Goal: Task Accomplishment & Management: Manage account settings

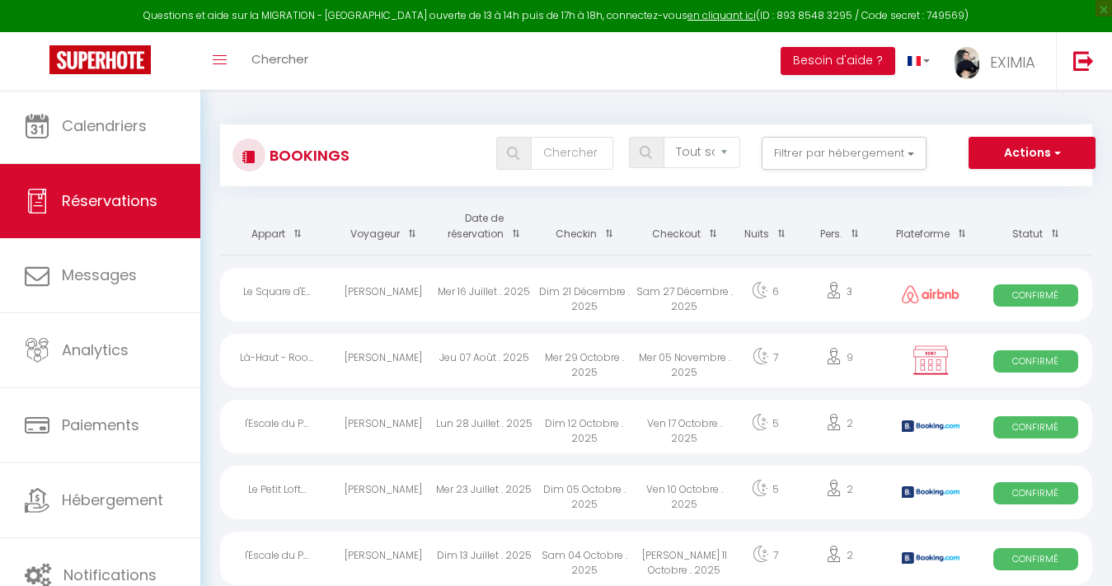
select select "not_cancelled"
click at [979, 39] on link "EXIMIA" at bounding box center [999, 61] width 114 height 58
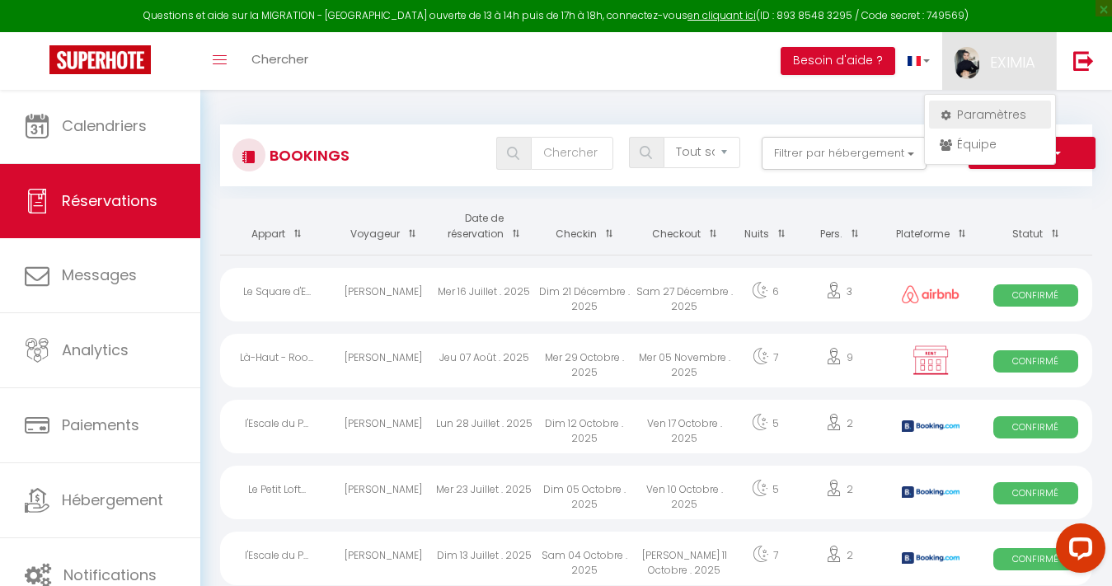
click at [974, 108] on link "Paramètres" at bounding box center [990, 115] width 122 height 28
select select "fr"
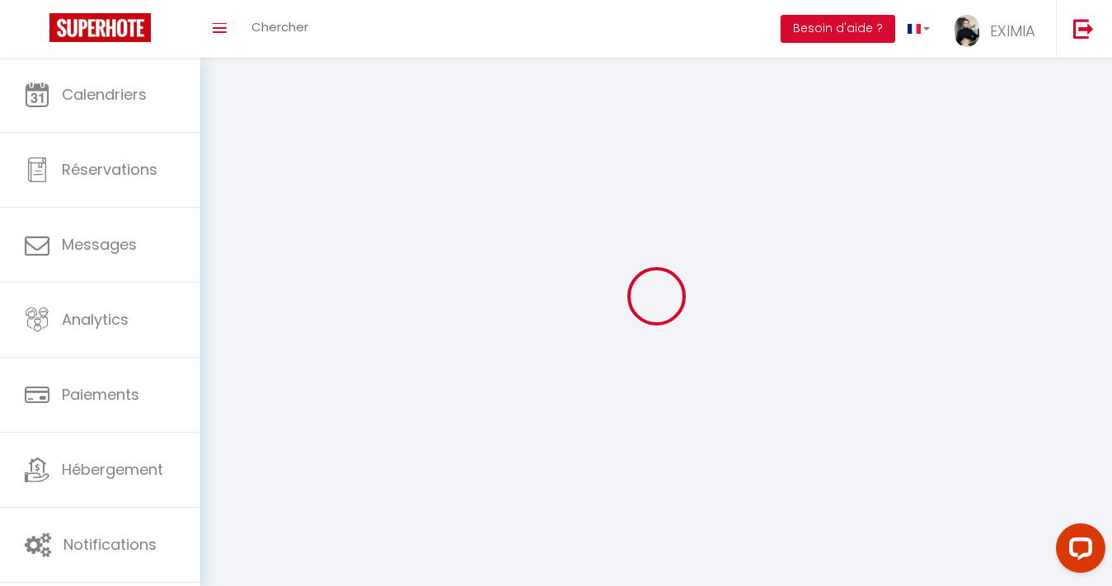
type input "EXIMIA"
type input "IMMO"
type input "0617813350"
type input "[STREET_ADDRESS][PERSON_NAME]"
type input "34830"
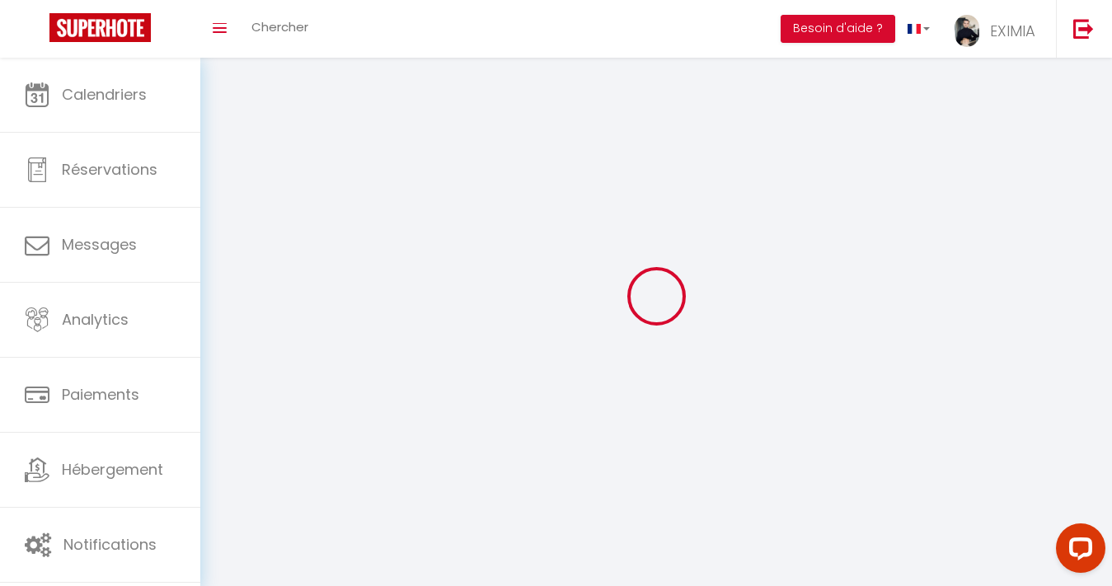
type input "jacou"
type input "Y2sXGC2o6UsFFrHQJZuxXc4pg"
type input "1gRSi9lRqCpSv6xmBp5zU0Owq"
type input "[URL][DOMAIN_NAME]"
select select "1"
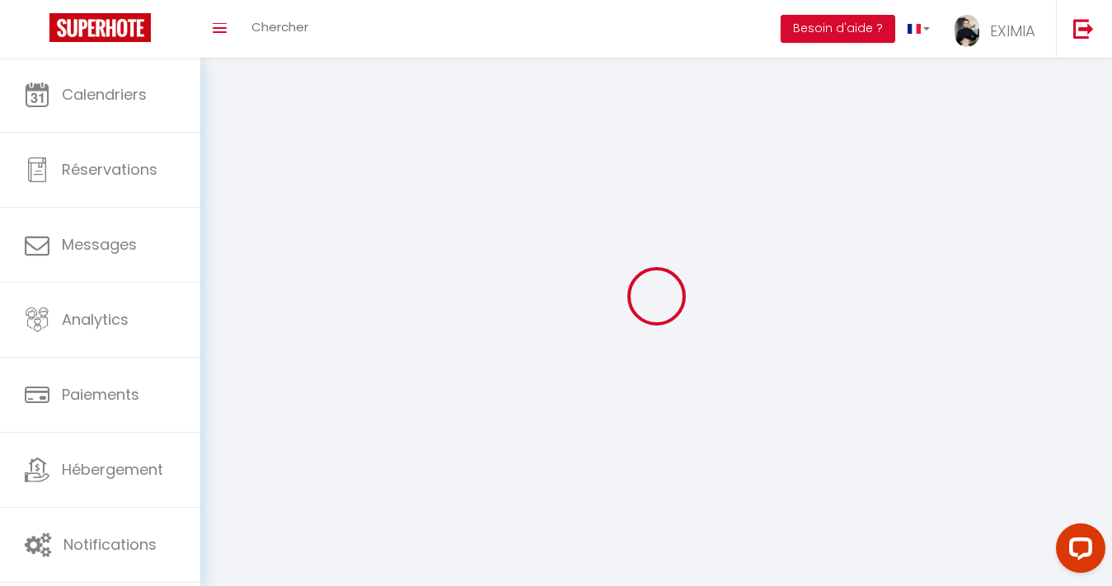
select select "28"
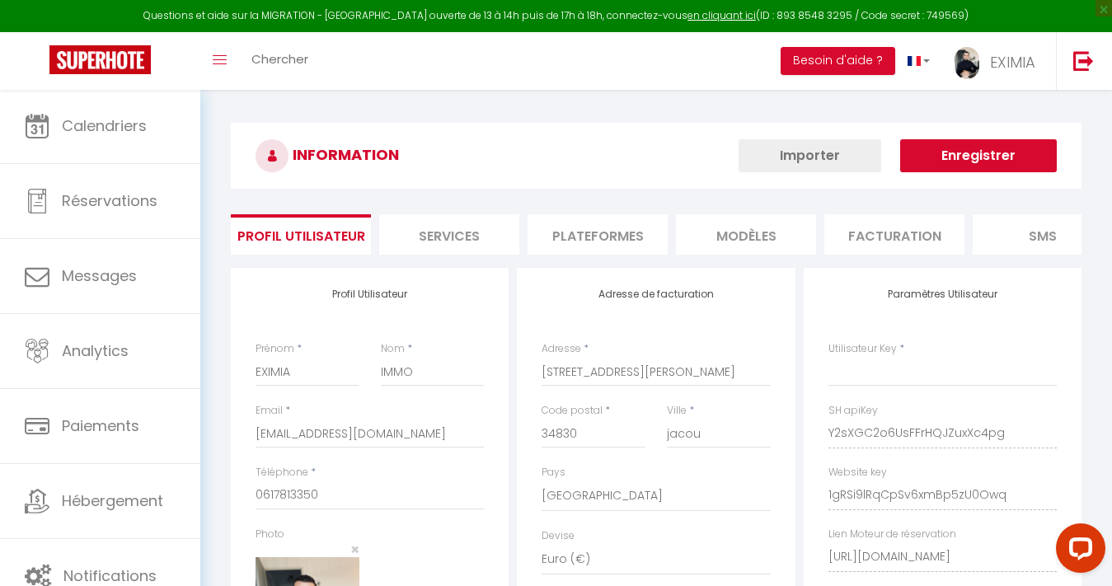
type input "Y2sXGC2o6UsFFrHQJZuxXc4pg"
type input "1gRSi9lRqCpSv6xmBp5zU0Owq"
type input "[URL][DOMAIN_NAME]"
select select "fr"
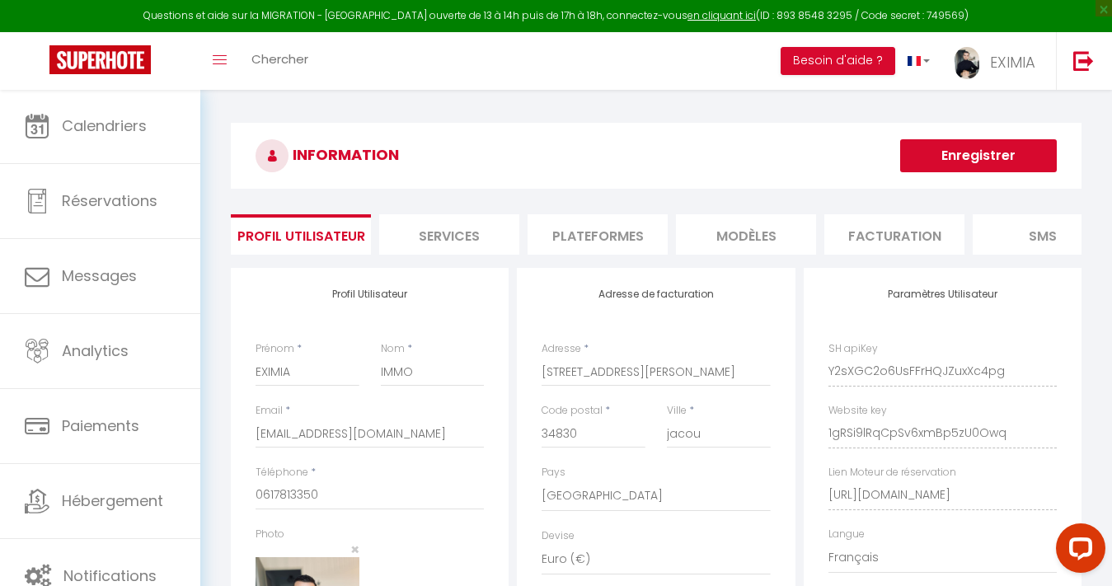
click at [561, 229] on li "Plateformes" at bounding box center [598, 234] width 140 height 40
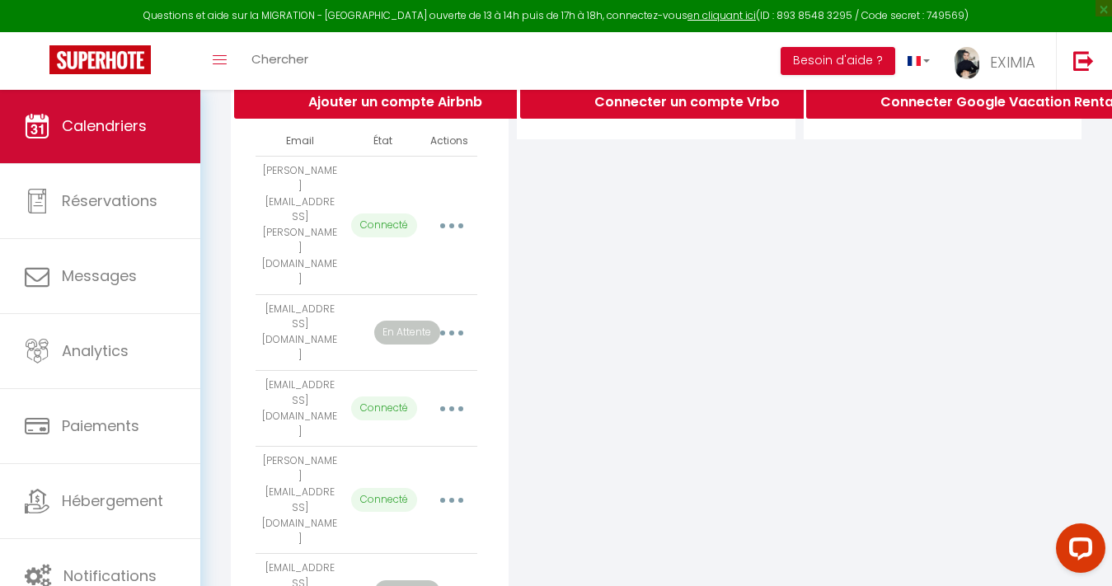
scroll to position [369, 0]
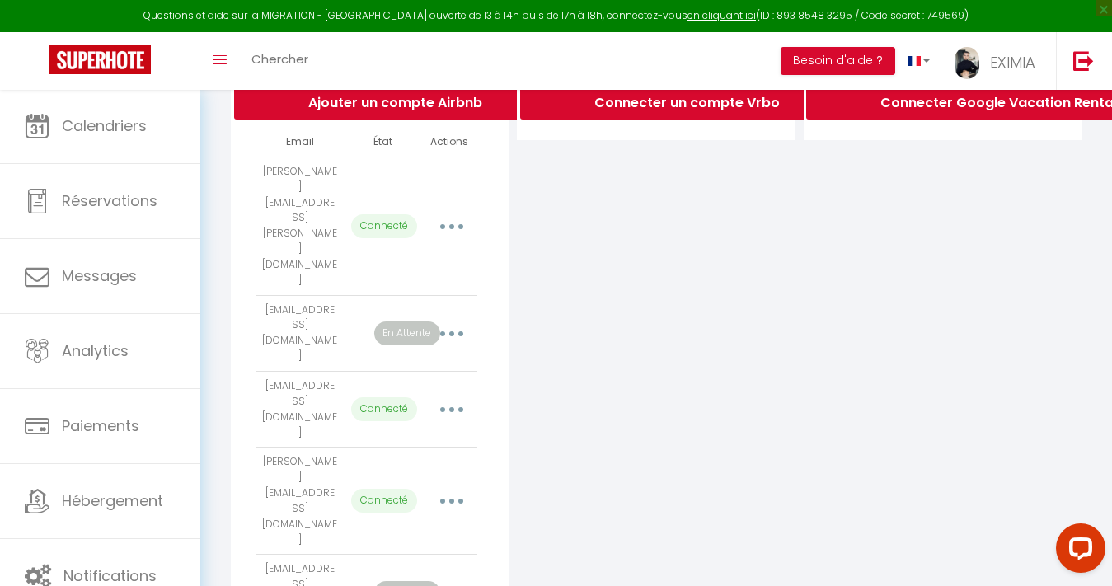
click at [468, 488] on button "button" at bounding box center [452, 501] width 46 height 26
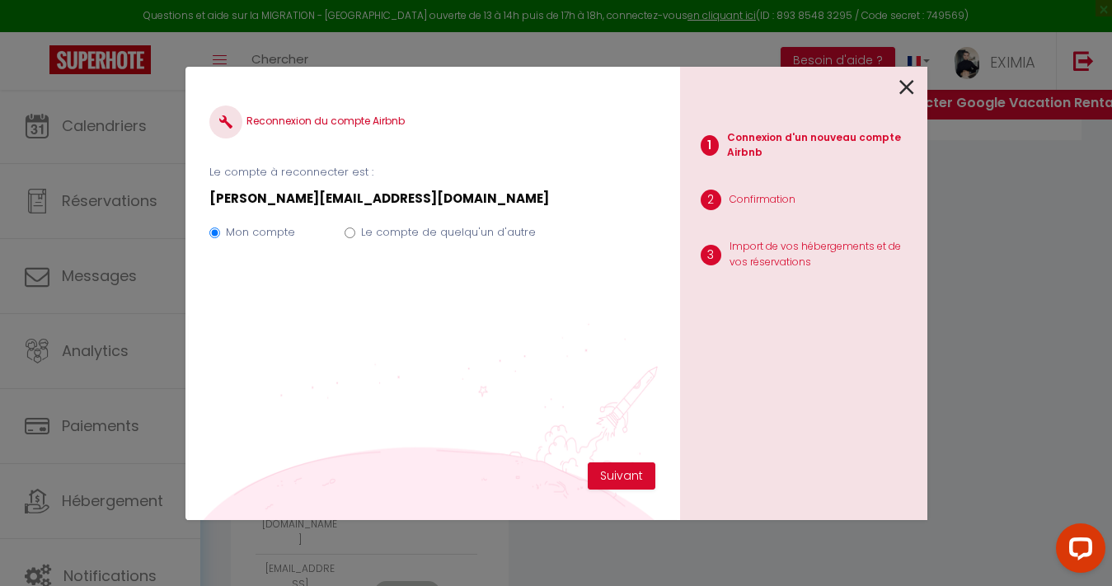
click at [400, 238] on label "Le compte de quelqu'un d'autre" at bounding box center [448, 232] width 175 height 16
click at [355, 238] on input "Le compte de quelqu'un d'autre" at bounding box center [350, 233] width 11 height 11
radio input "true"
radio input "false"
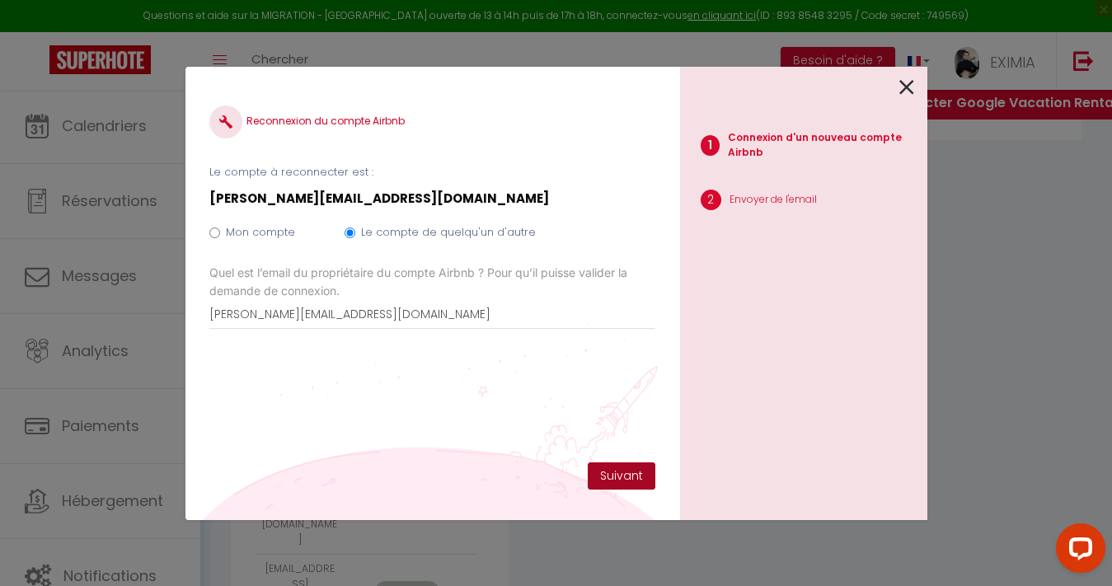
click at [618, 472] on button "Suivant" at bounding box center [622, 477] width 68 height 28
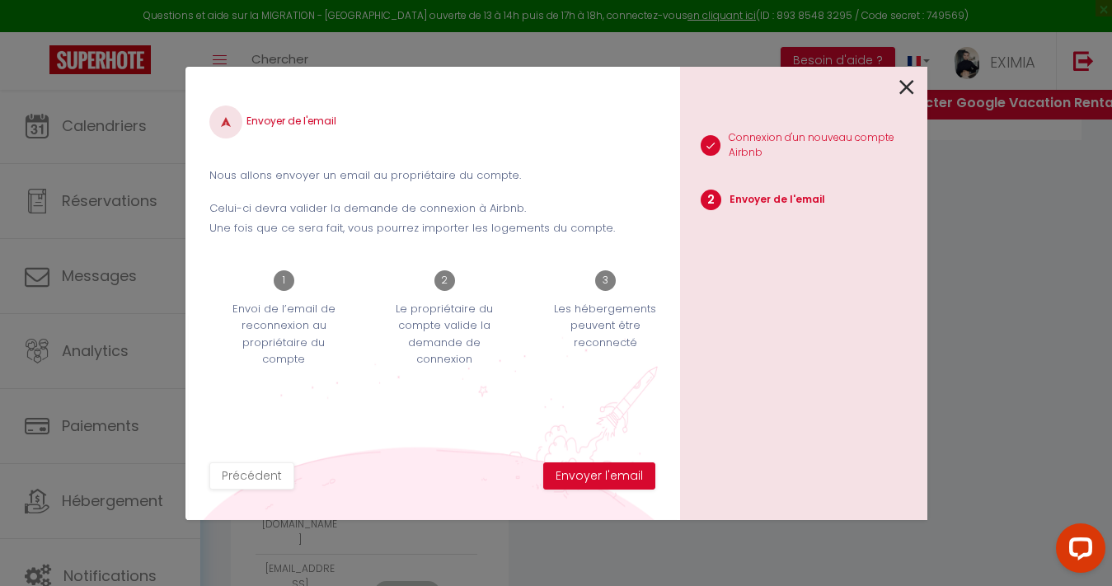
click at [618, 472] on button "Envoyer l'email" at bounding box center [599, 477] width 112 height 28
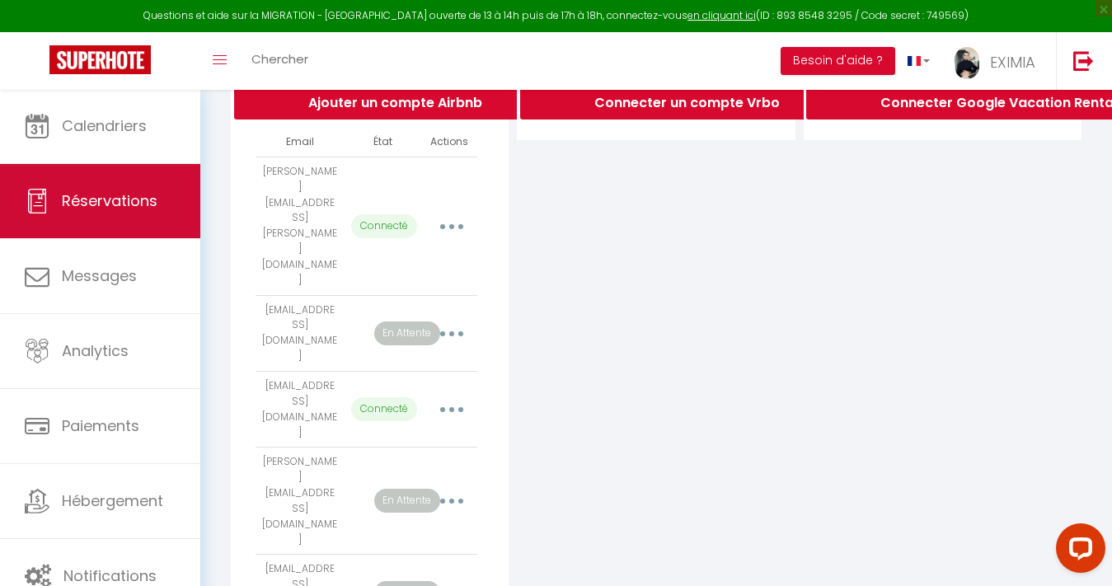
click at [190, 183] on link "Réservations" at bounding box center [100, 201] width 200 height 74
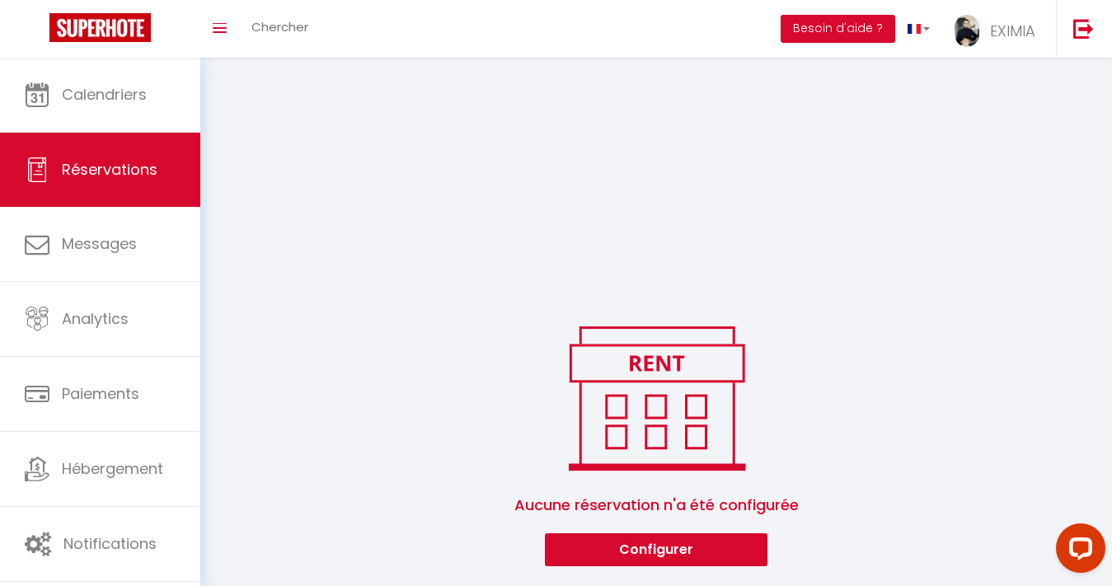
scroll to position [262, 0]
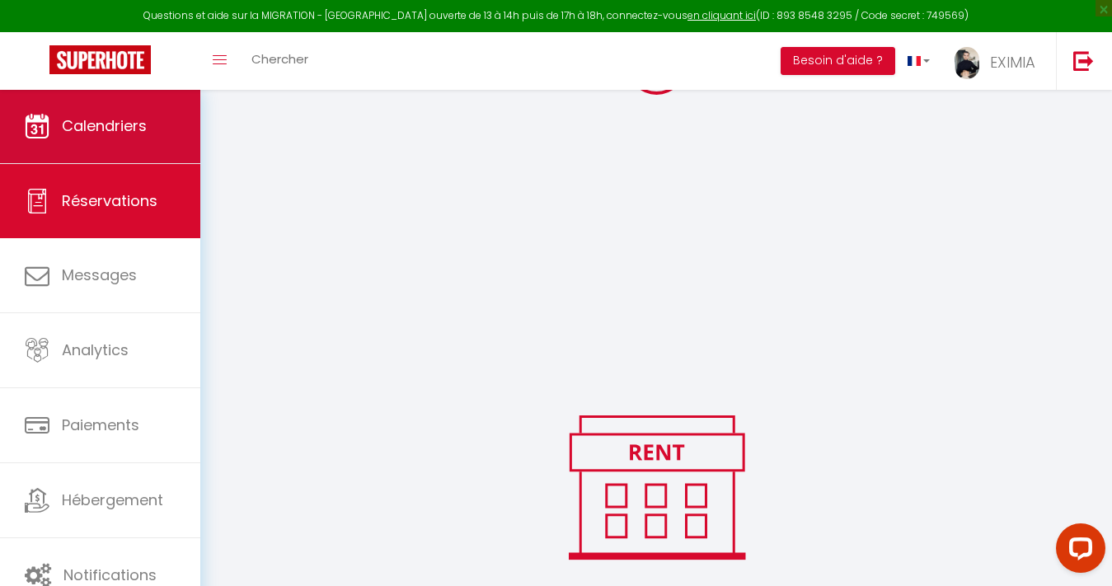
click at [190, 102] on link "Calendriers" at bounding box center [100, 126] width 200 height 74
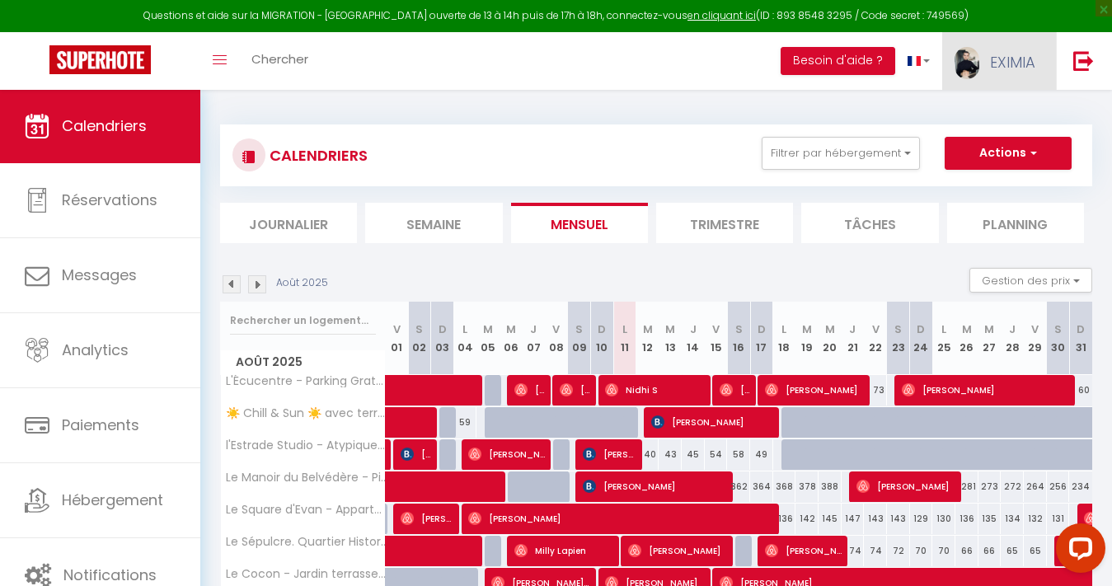
click at [989, 69] on link "EXIMIA" at bounding box center [999, 61] width 114 height 58
click at [959, 107] on link "Paramètres" at bounding box center [990, 115] width 122 height 28
select select "28"
select select "fr"
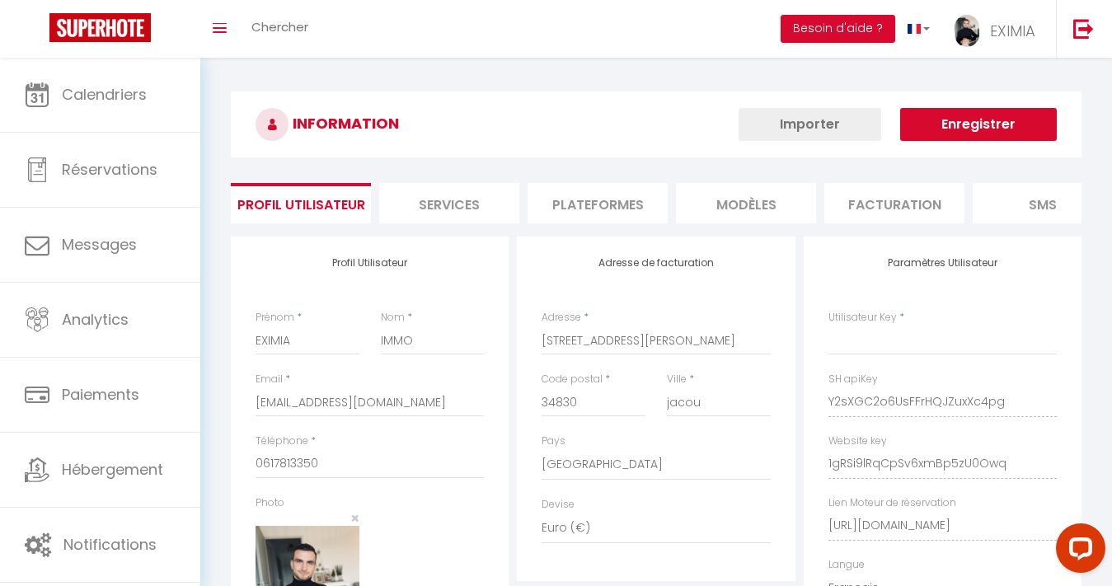
type input "Y2sXGC2o6UsFFrHQJZuxXc4pg"
type input "1gRSi9lRqCpSv6xmBp5zU0Owq"
type input "https://app.superhote.com/#/get-available-rentals/1gRSi9lRqCpSv6xmBp5zU0Owq"
select select "fr"
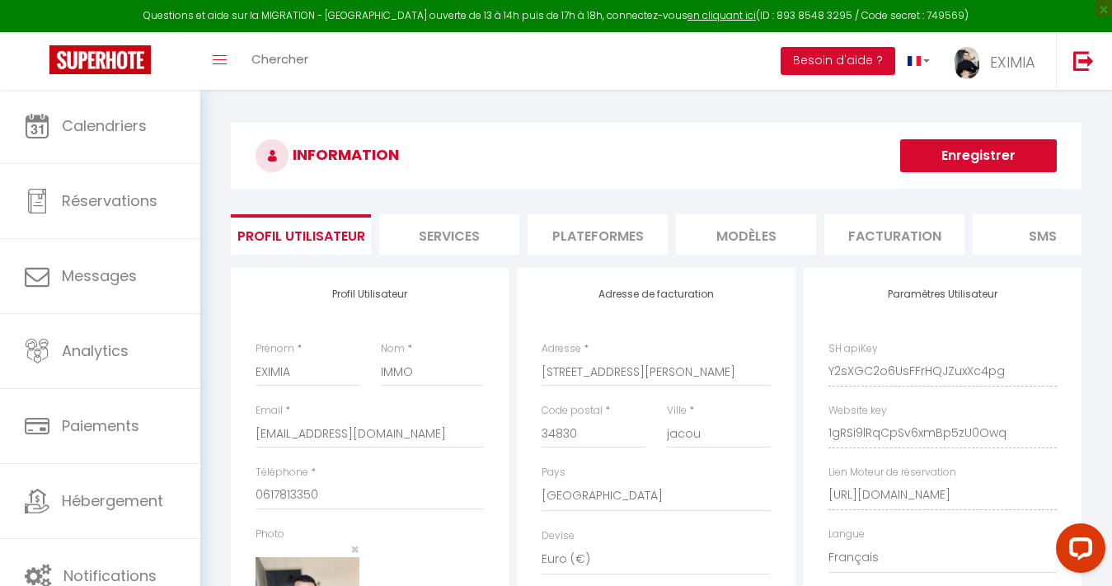
click at [576, 225] on li "Plateformes" at bounding box center [598, 234] width 140 height 40
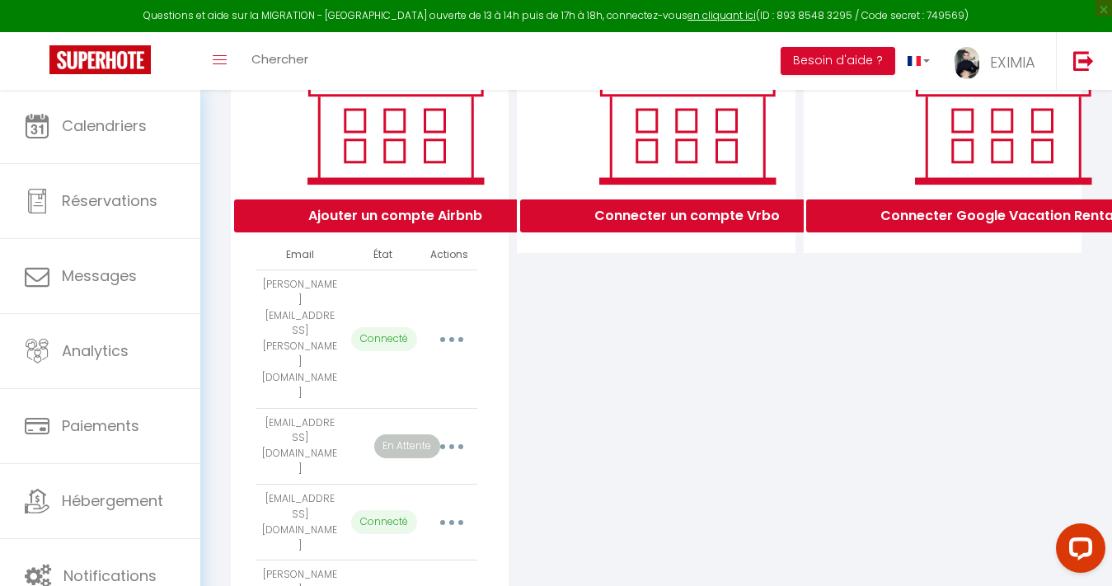
scroll to position [255, 1]
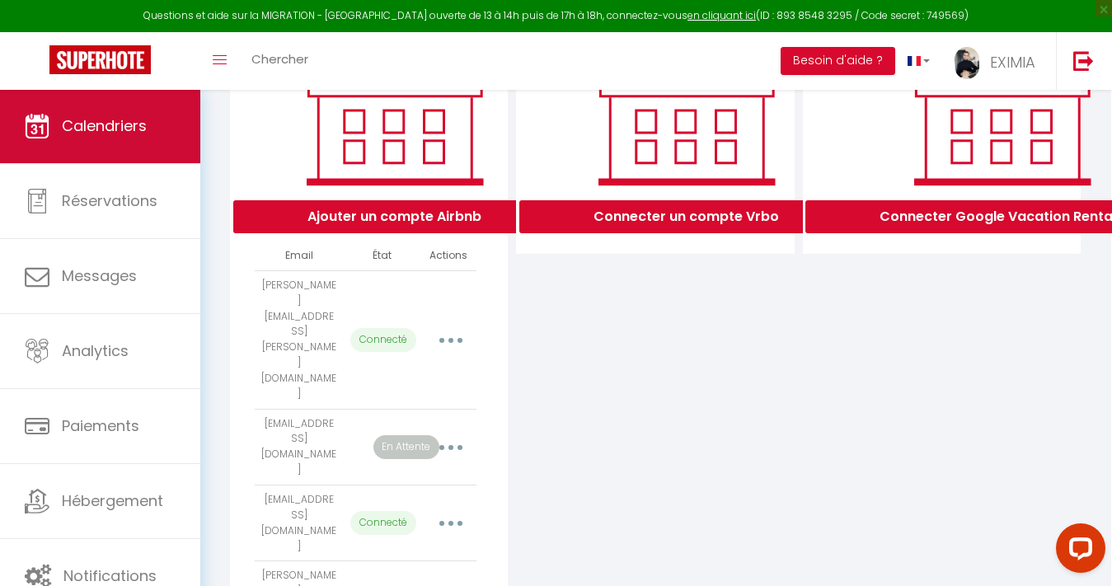
click at [125, 106] on link "Calendriers" at bounding box center [100, 126] width 200 height 74
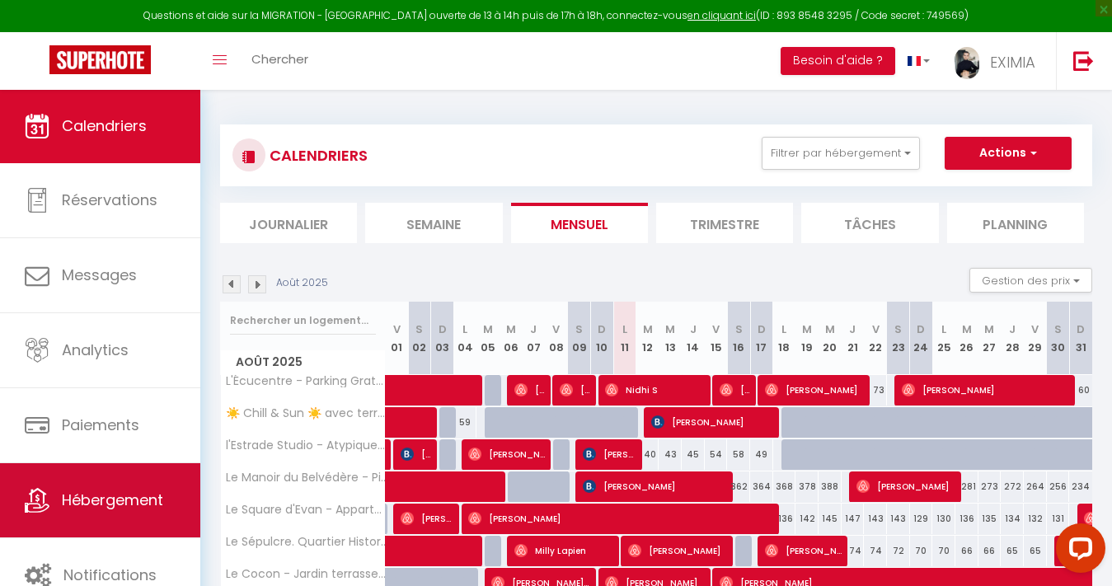
click at [93, 519] on link "Hébergement" at bounding box center [100, 500] width 200 height 74
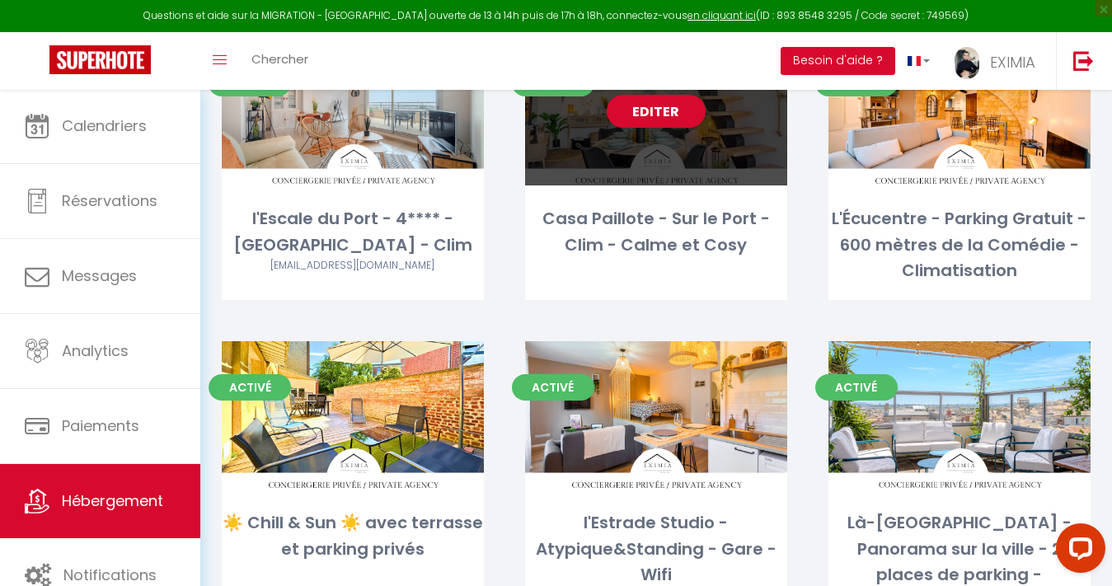
scroll to position [1410, 0]
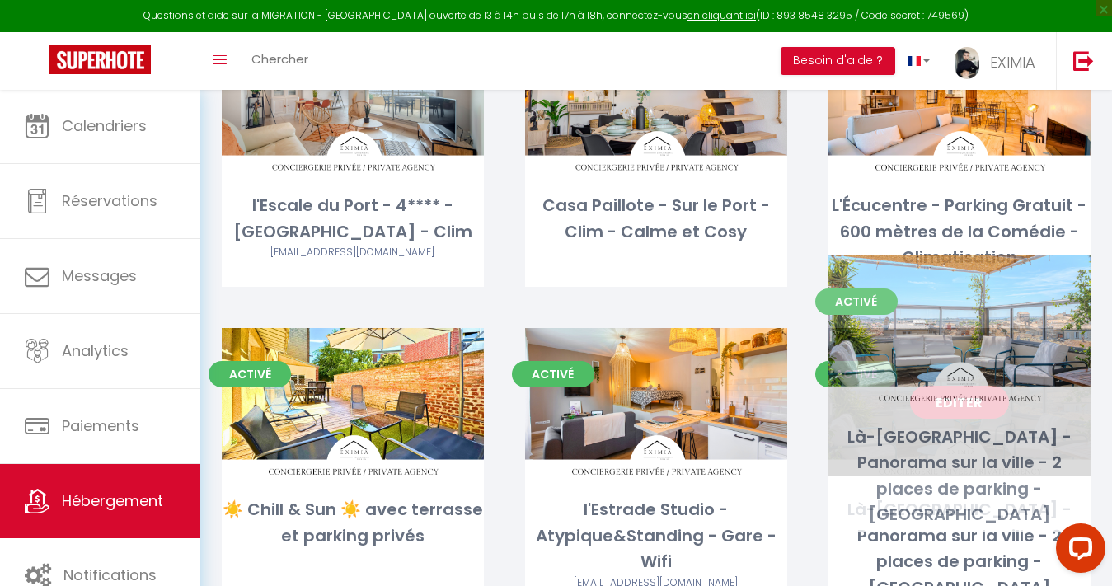
click at [980, 386] on link "Editer" at bounding box center [959, 402] width 99 height 33
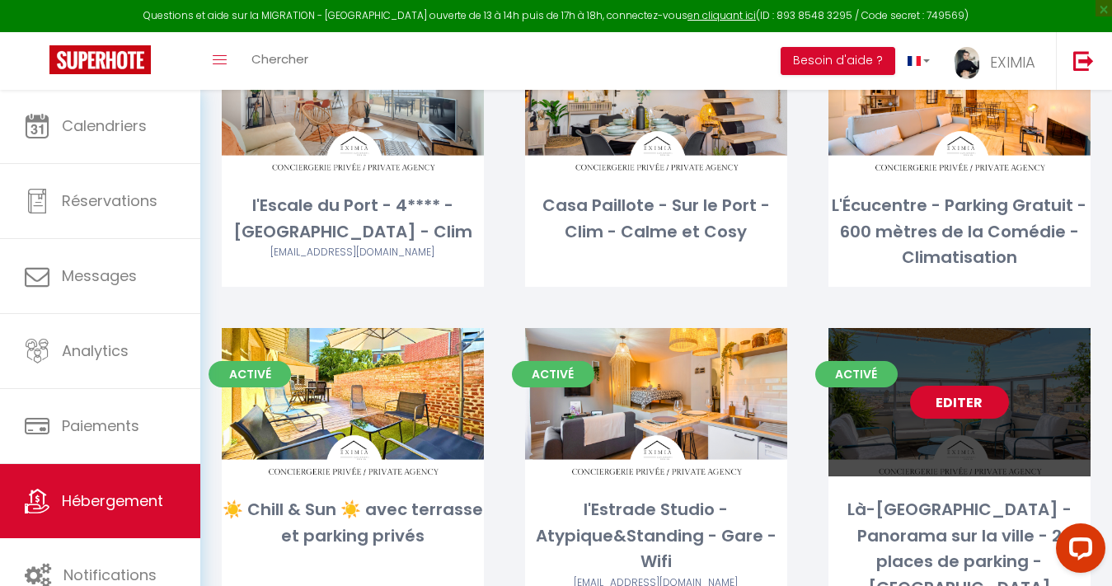
click at [971, 386] on link "Editer" at bounding box center [959, 402] width 99 height 33
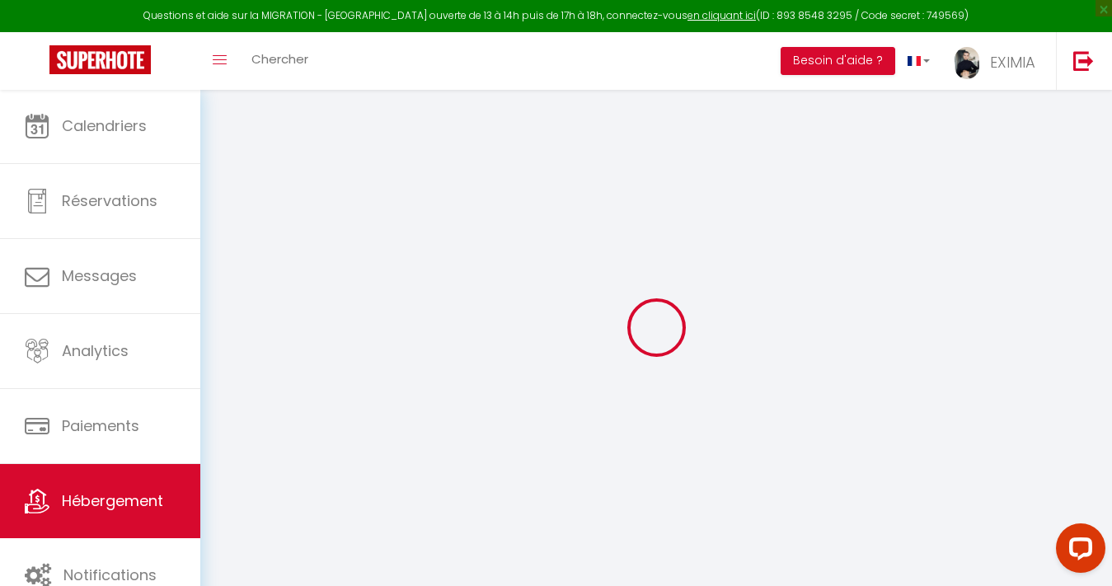
select select
select select "+ 20 %"
select select "+ 30 %"
select select "+ 10 %"
select select
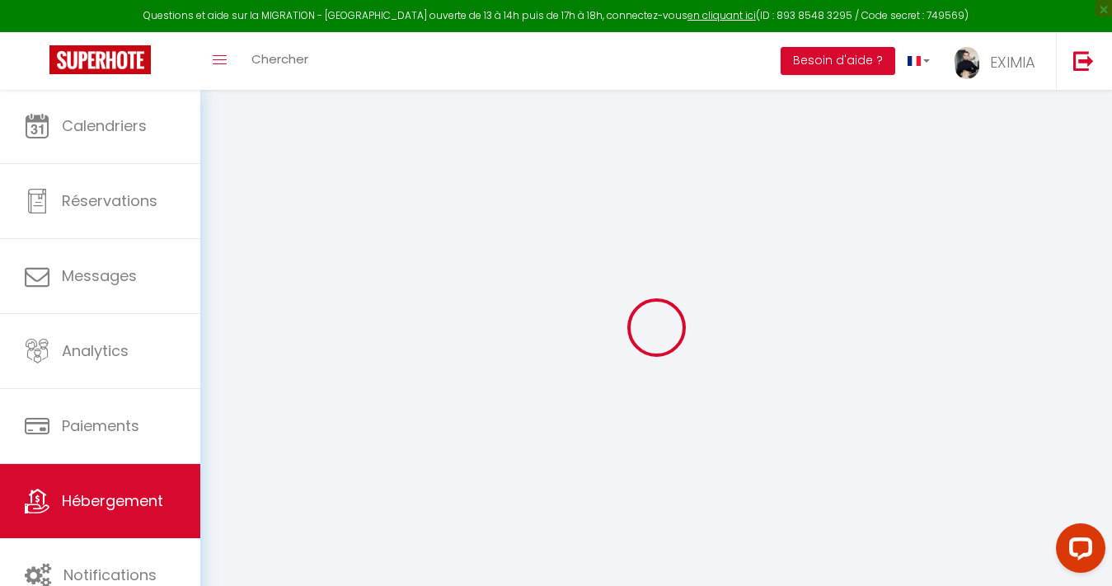
checkbox input "false"
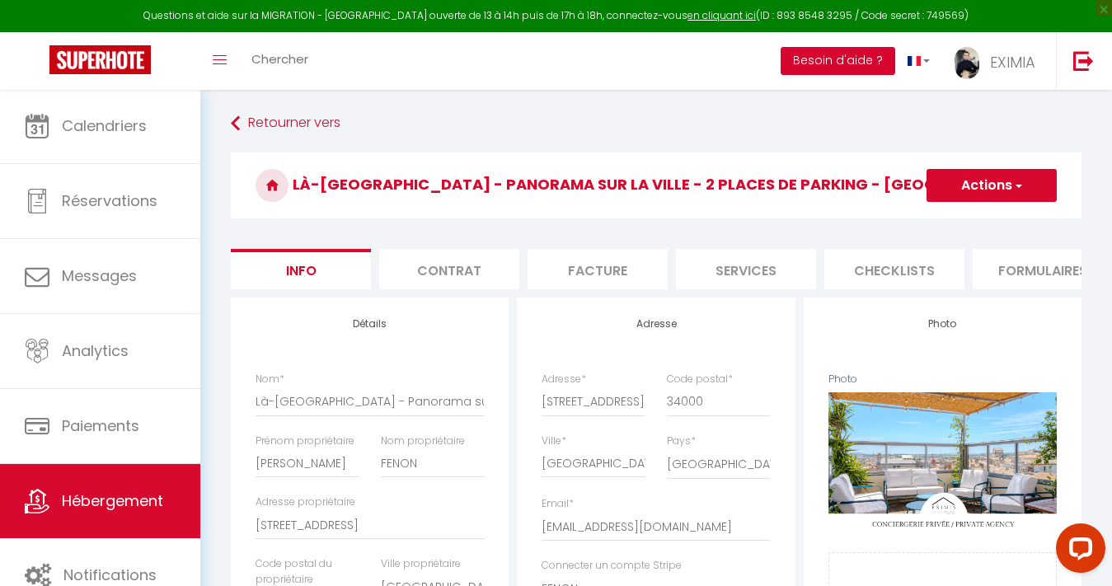
select select
checkbox input "false"
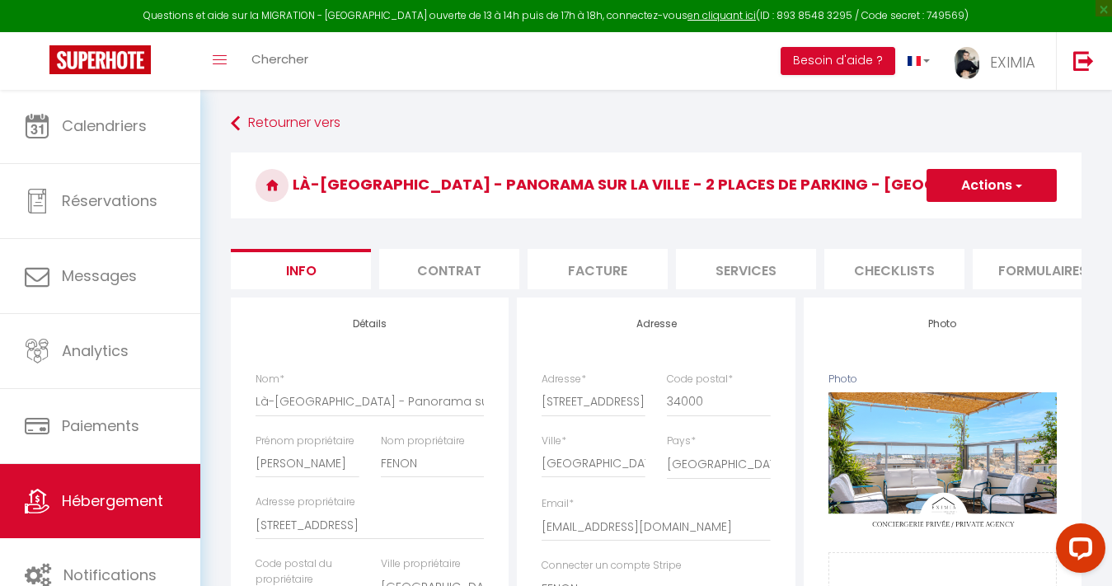
click at [872, 256] on li "Checklists" at bounding box center [895, 269] width 140 height 40
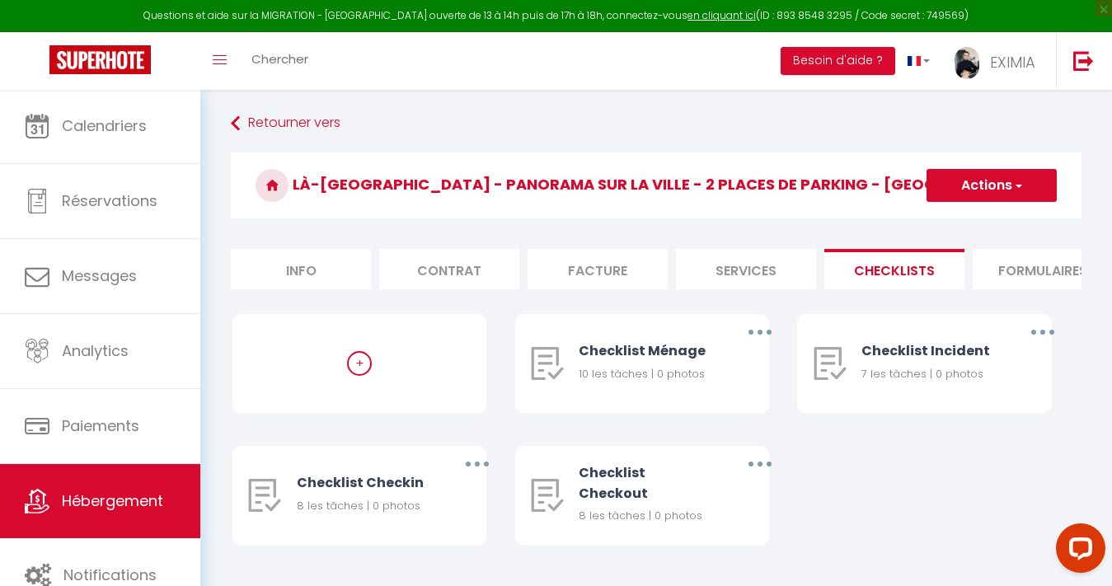
click at [622, 262] on li "Facture" at bounding box center [598, 269] width 140 height 40
select select
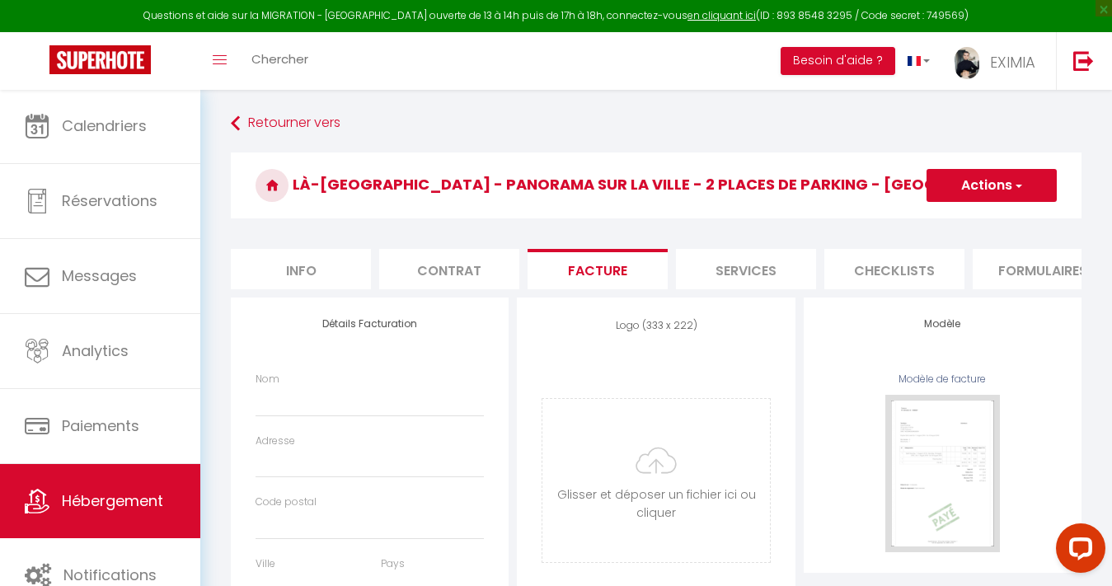
click at [811, 262] on li "Services" at bounding box center [746, 269] width 140 height 40
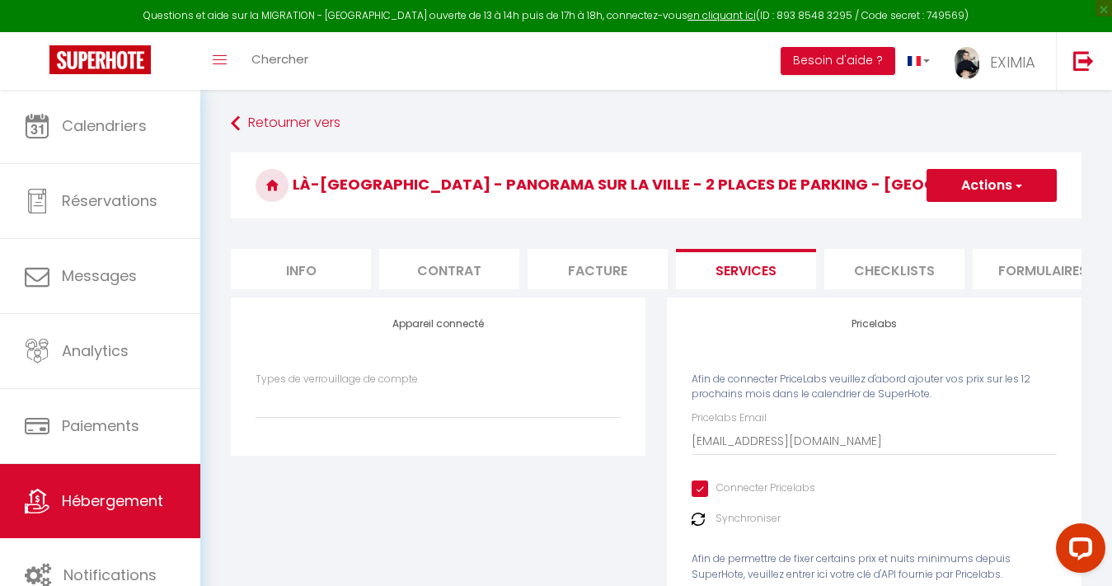
select select
click at [882, 269] on li "Checklists" at bounding box center [895, 269] width 140 height 40
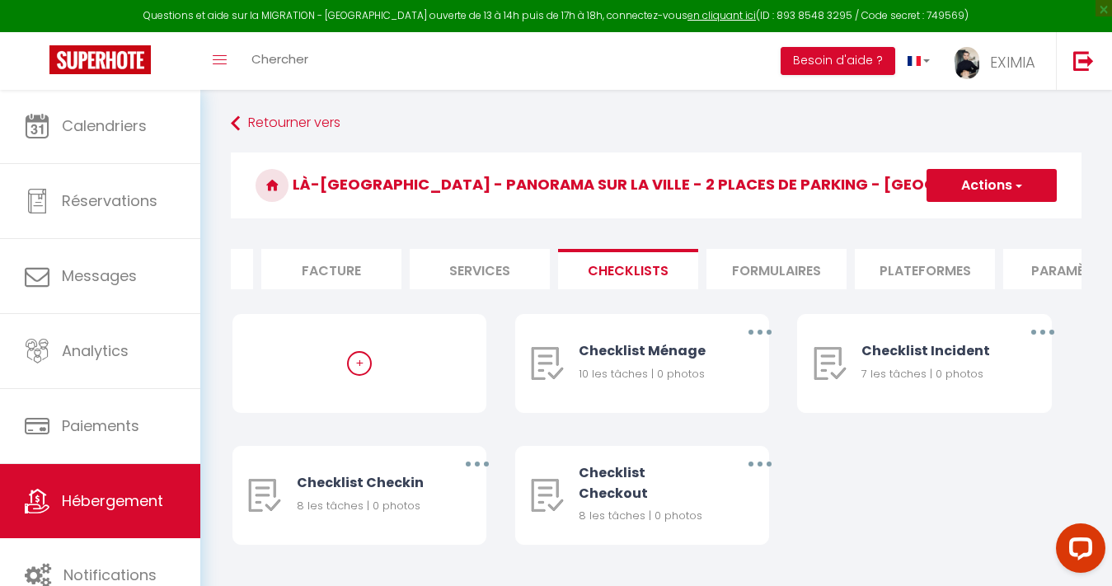
scroll to position [0, 271]
click at [882, 269] on li "Plateformes" at bounding box center [920, 269] width 140 height 40
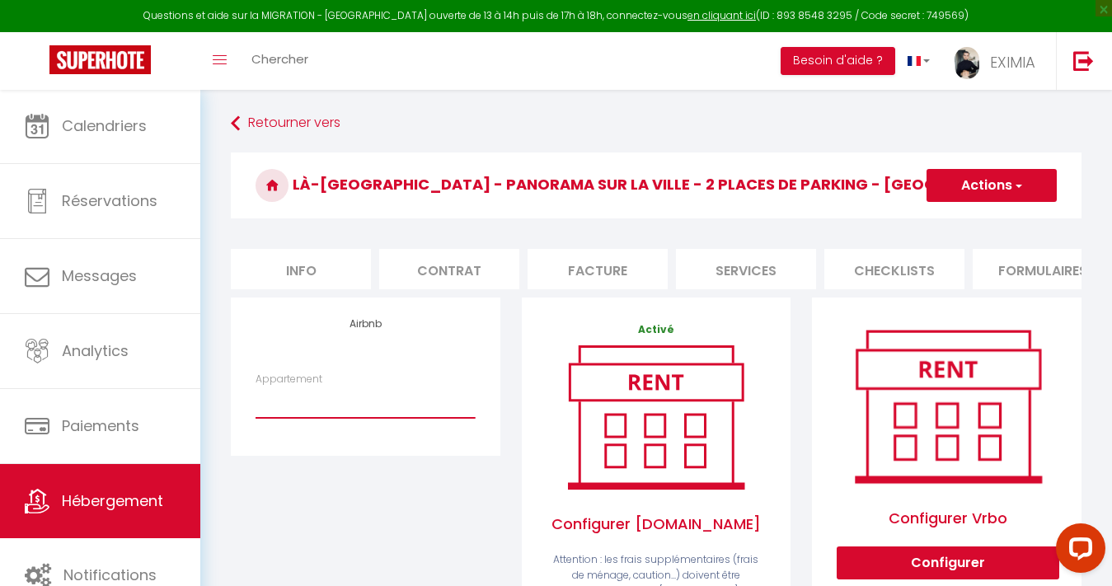
select select "10584-967449244661087836"
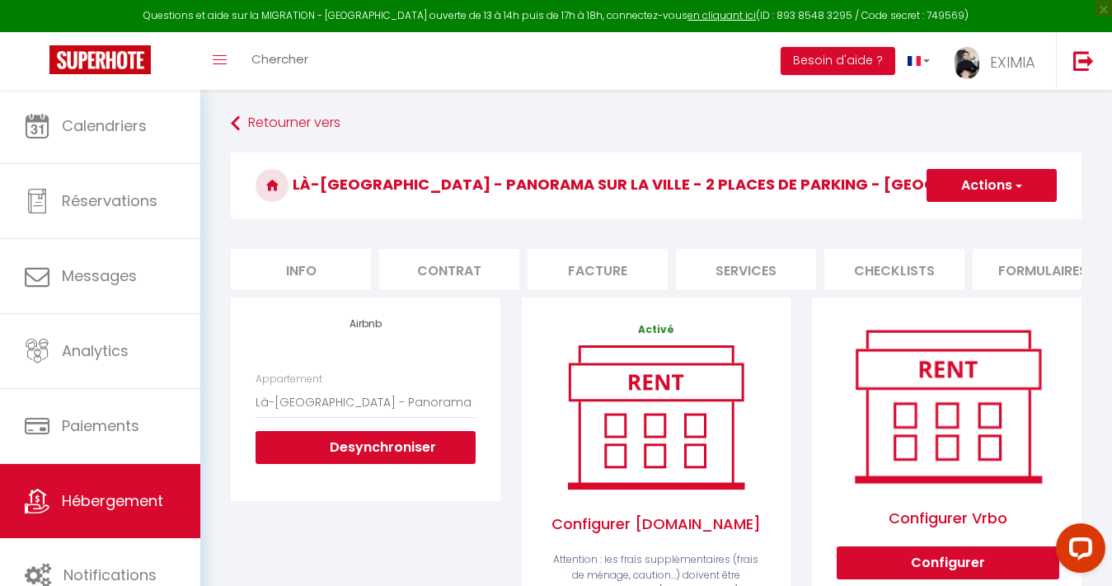
click at [973, 186] on button "Actions" at bounding box center [992, 185] width 130 height 33
click at [959, 226] on link "Enregistrer" at bounding box center [991, 221] width 130 height 21
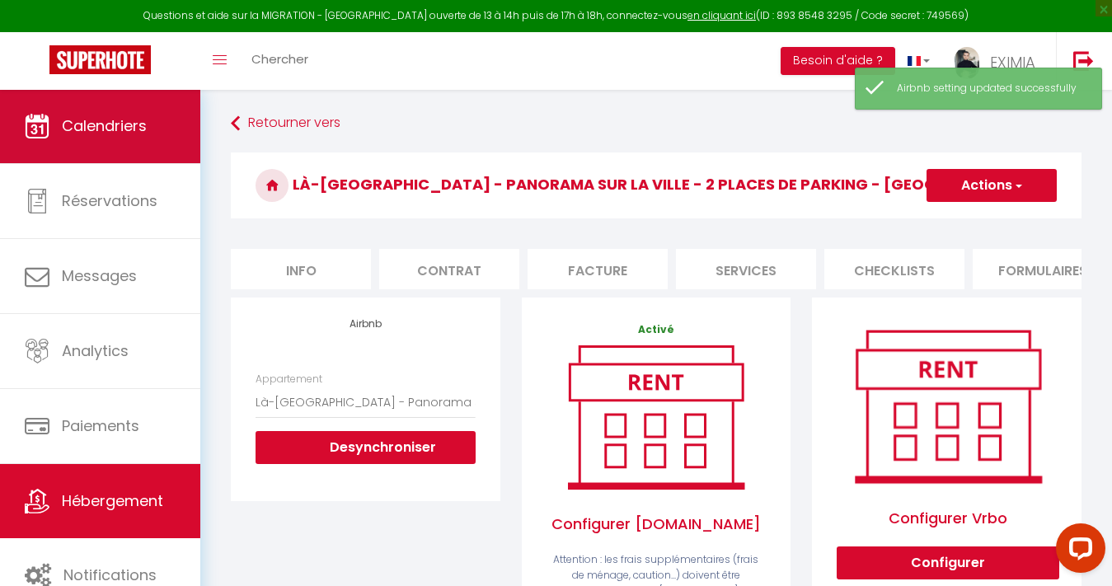
click at [175, 125] on link "Calendriers" at bounding box center [100, 126] width 200 height 74
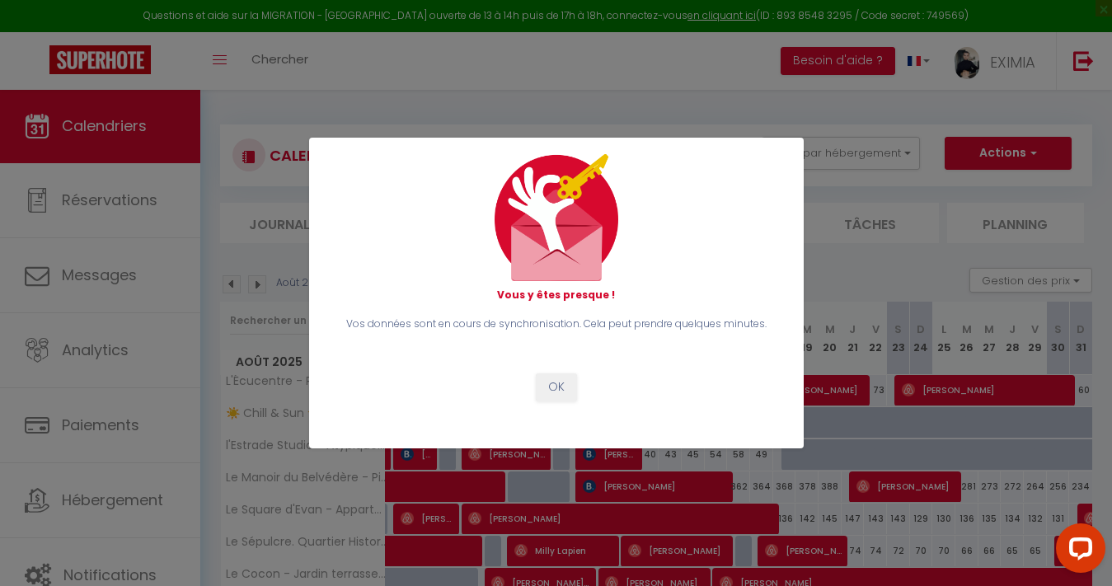
click at [553, 385] on button "OK" at bounding box center [556, 388] width 41 height 28
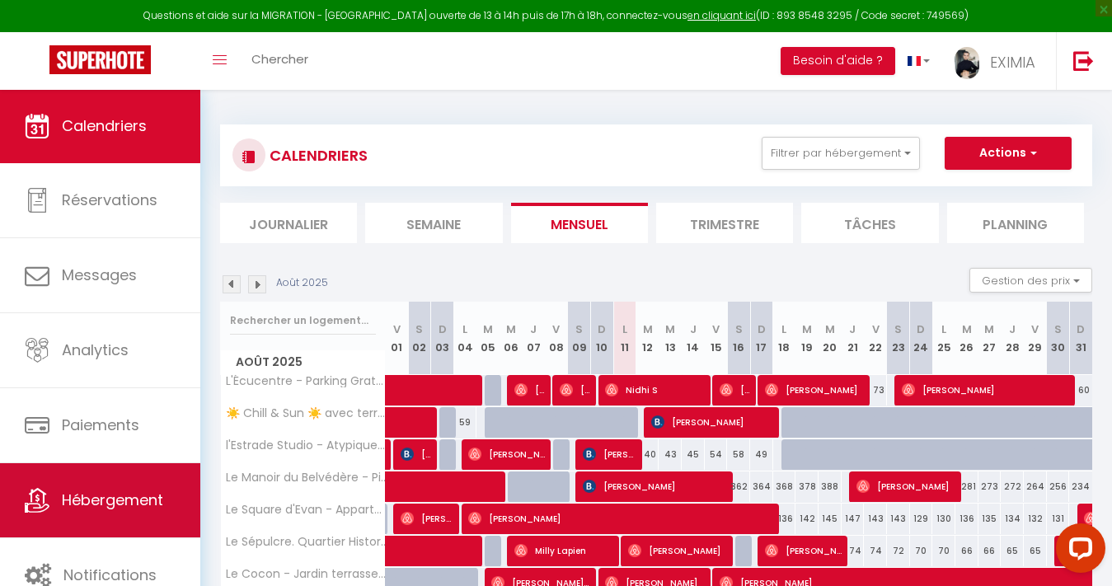
click at [125, 506] on span "Hébergement" at bounding box center [112, 500] width 101 height 21
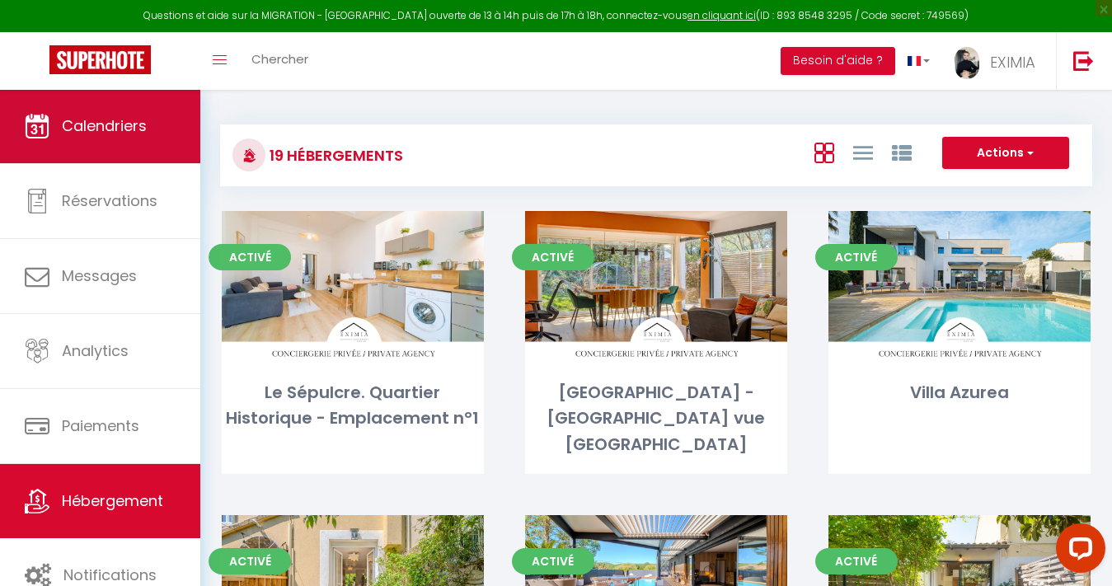
click at [158, 157] on link "Calendriers" at bounding box center [100, 126] width 200 height 74
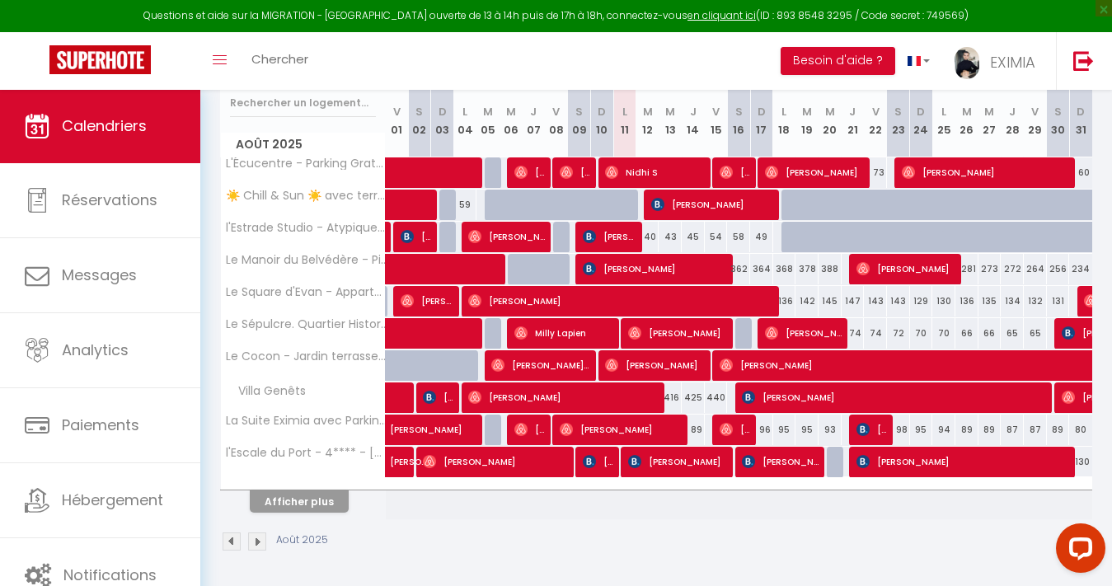
click at [290, 501] on button "Afficher plus" at bounding box center [299, 502] width 99 height 22
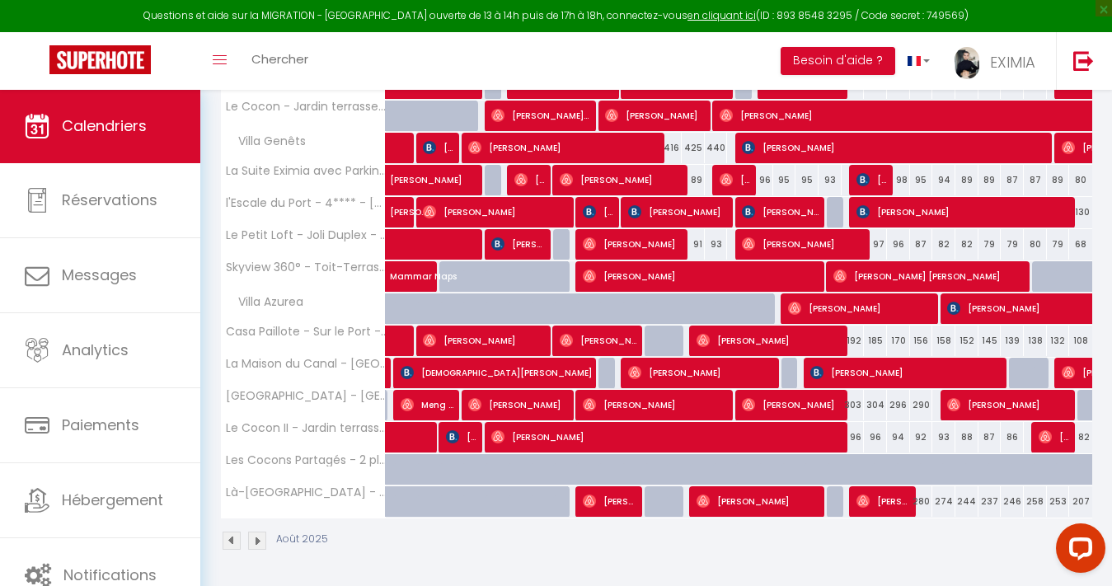
scroll to position [467, 0]
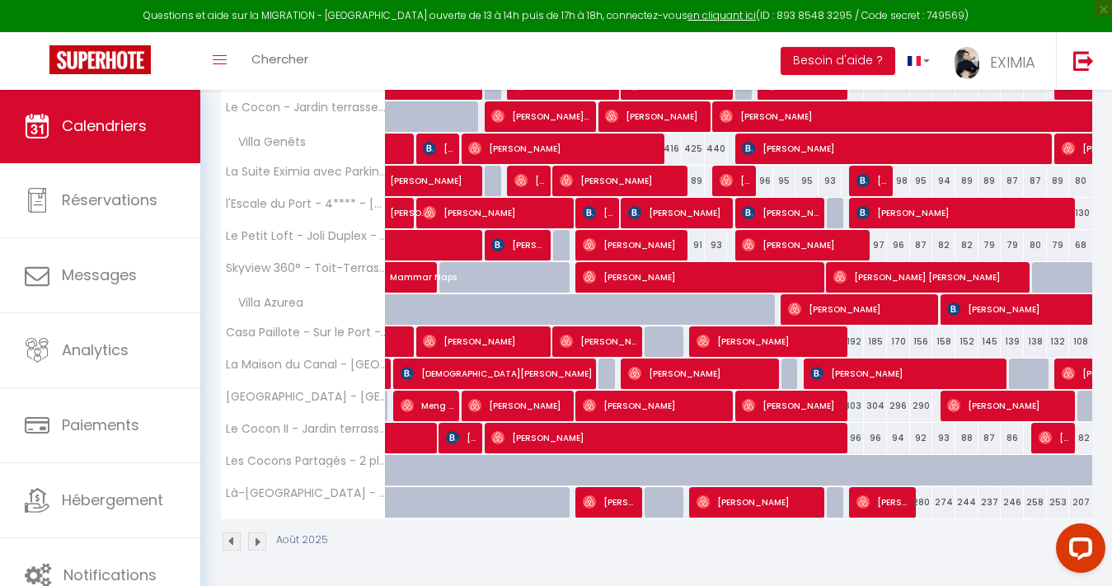
click at [256, 543] on img at bounding box center [257, 542] width 18 height 18
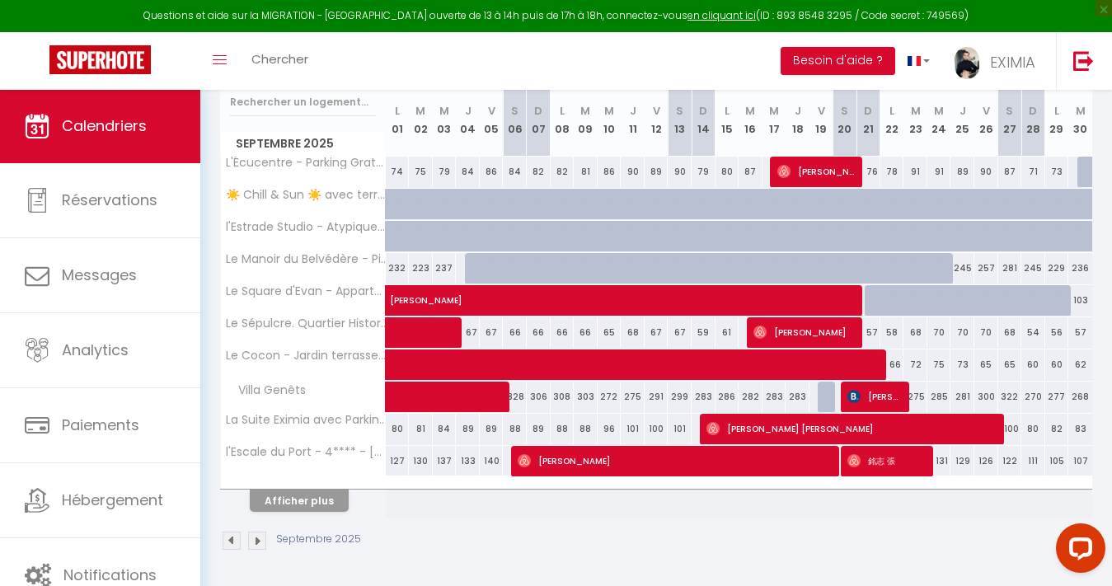
scroll to position [218, 0]
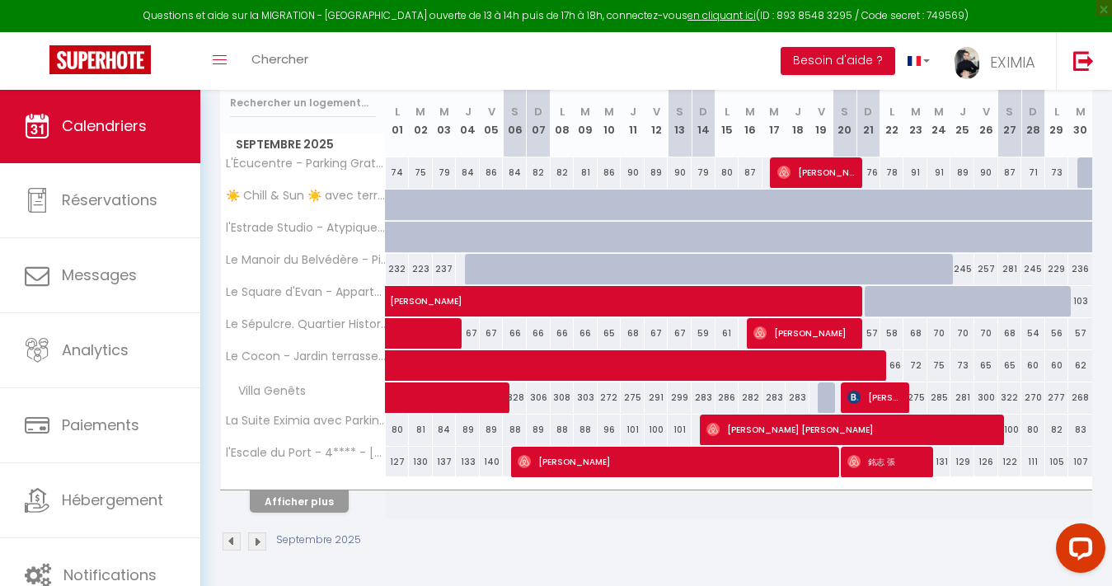
click at [245, 508] on div "Afficher plus" at bounding box center [299, 501] width 173 height 23
click at [278, 501] on button "Afficher plus" at bounding box center [299, 502] width 99 height 22
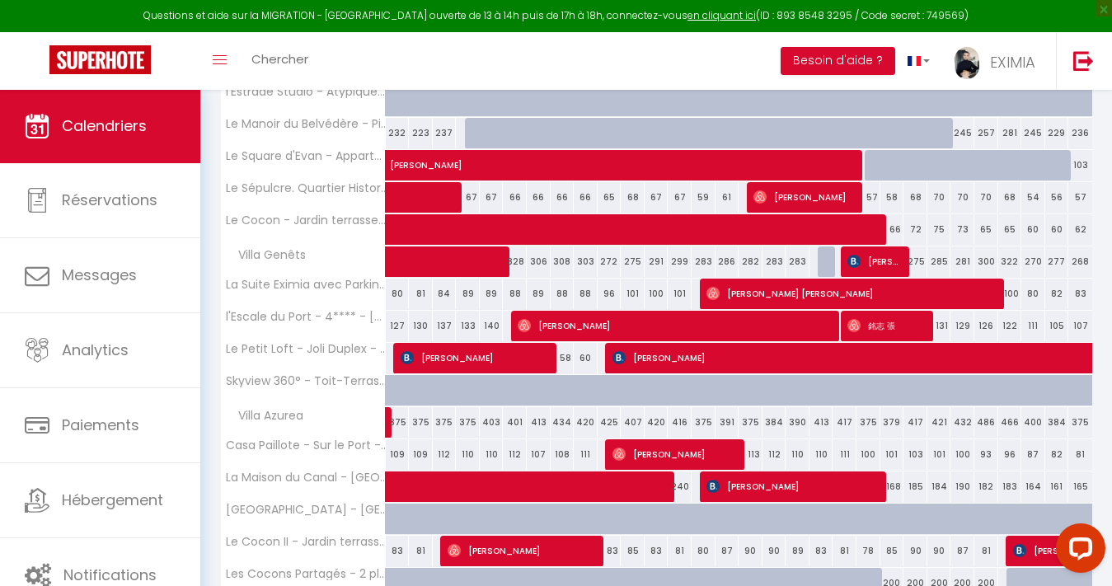
scroll to position [355, 0]
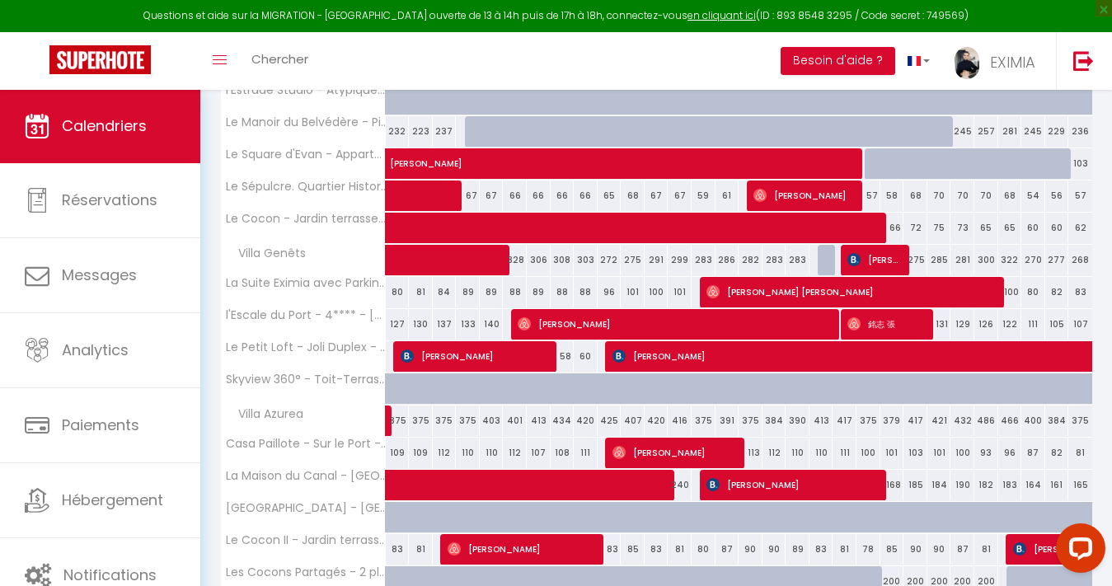
click at [835, 422] on div "417" at bounding box center [845, 421] width 24 height 31
type input "417"
type input "Sam 20 Septembre 2025"
type input "Dim 21 Septembre 2025"
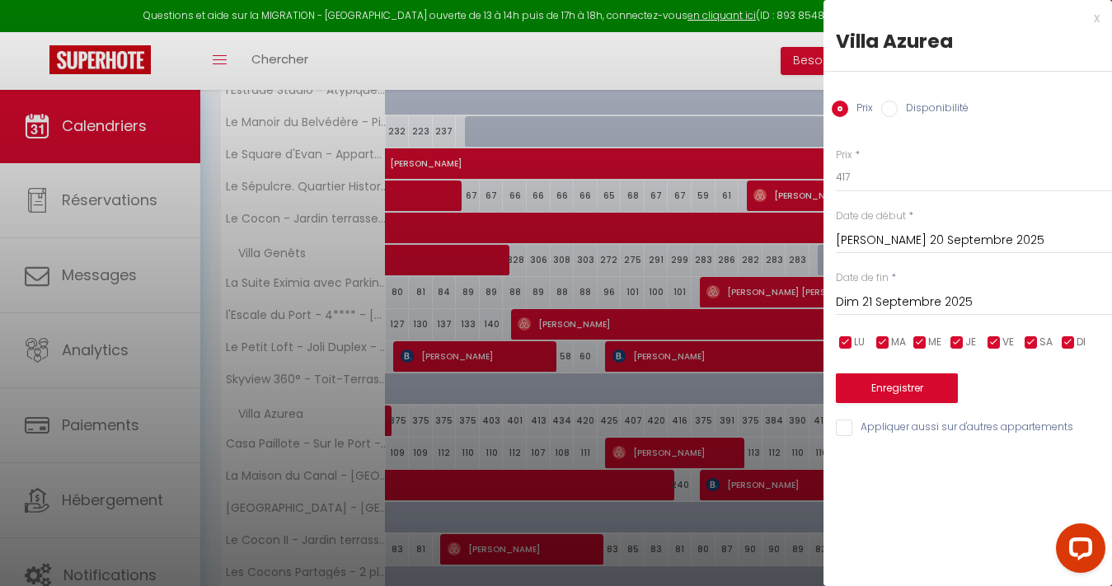
click at [927, 111] on label "Disponibilité" at bounding box center [933, 110] width 71 height 18
click at [898, 111] on input "Disponibilité" at bounding box center [889, 109] width 16 height 16
radio input "true"
radio input "false"
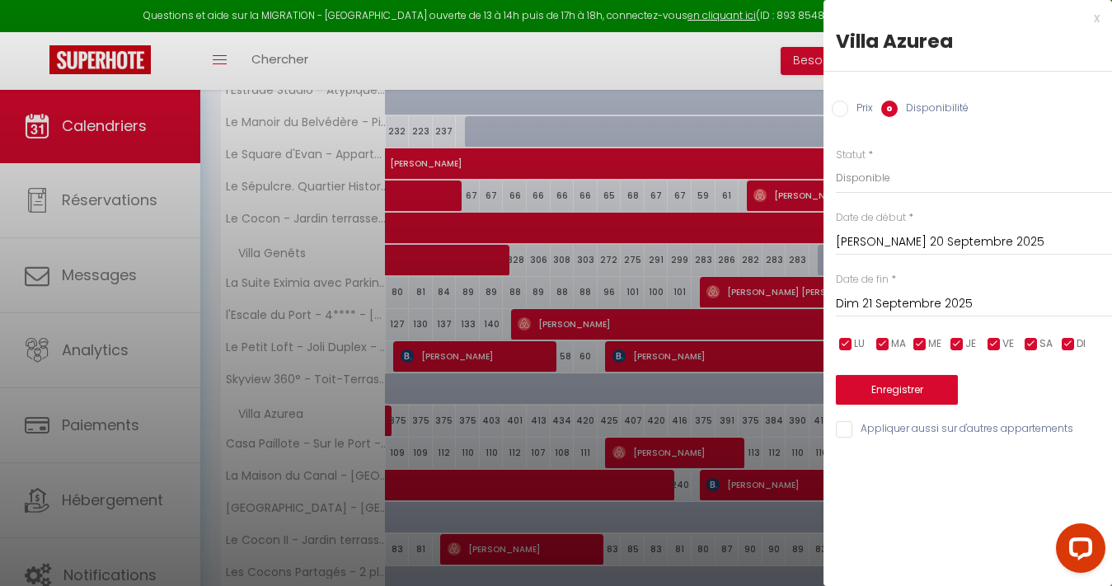
click at [966, 256] on div "Prix * 417 Statut * Disponible Indisponible Date de début * Sam 20 Septembre 20…" at bounding box center [968, 283] width 289 height 313
click at [966, 253] on input "Sam 20 Septembre 2025" at bounding box center [974, 242] width 276 height 21
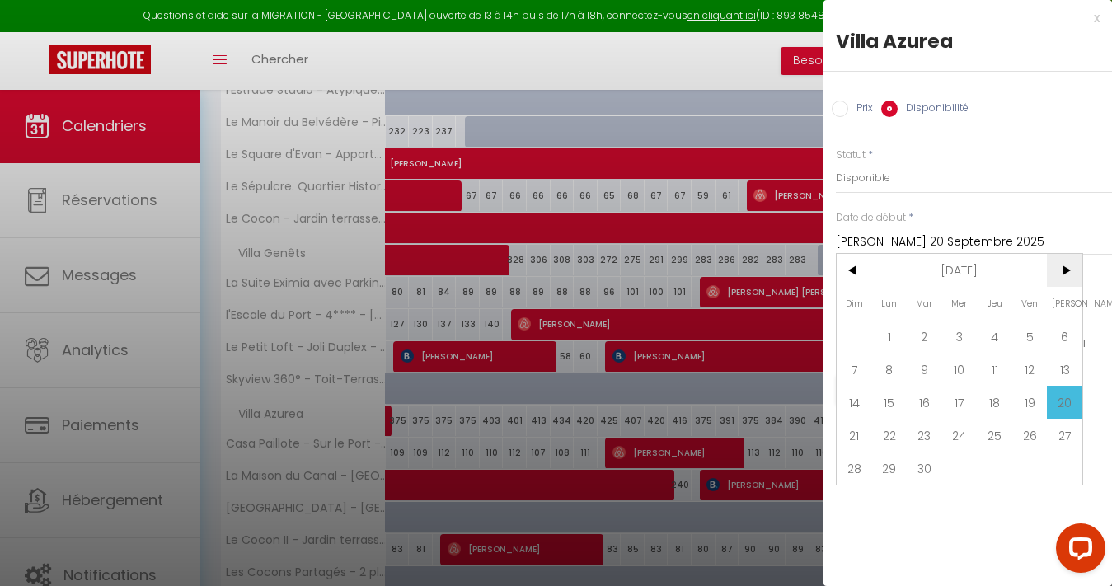
click at [1072, 270] on span ">" at bounding box center [1064, 270] width 35 height 33
click at [1022, 363] on span "10" at bounding box center [1030, 369] width 35 height 33
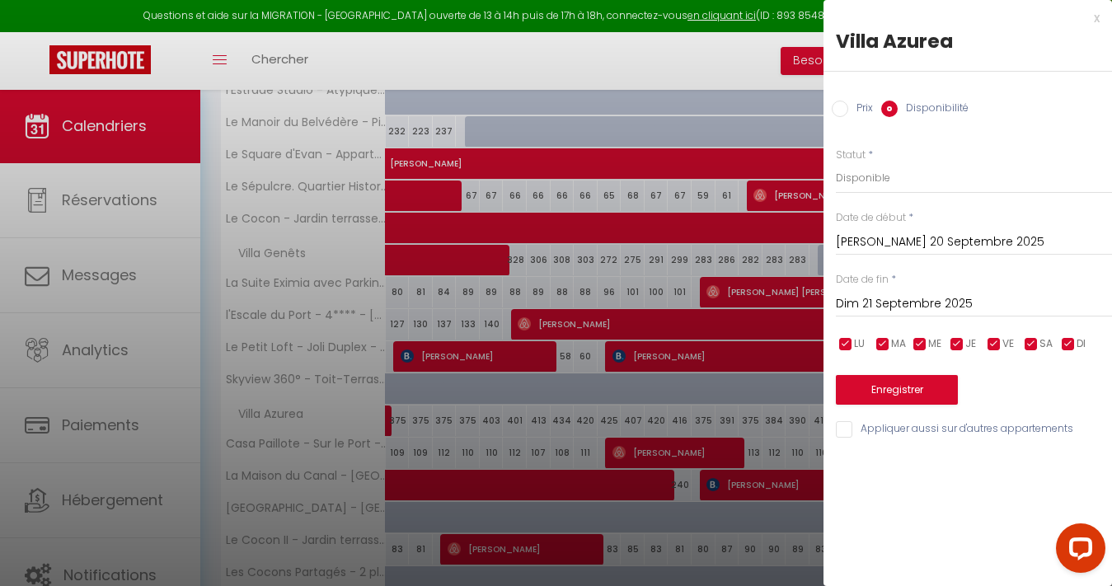
type input "Ven 10 Octobre 2025"
click at [931, 298] on input "Sam 11 Octobre 2025" at bounding box center [974, 304] width 276 height 21
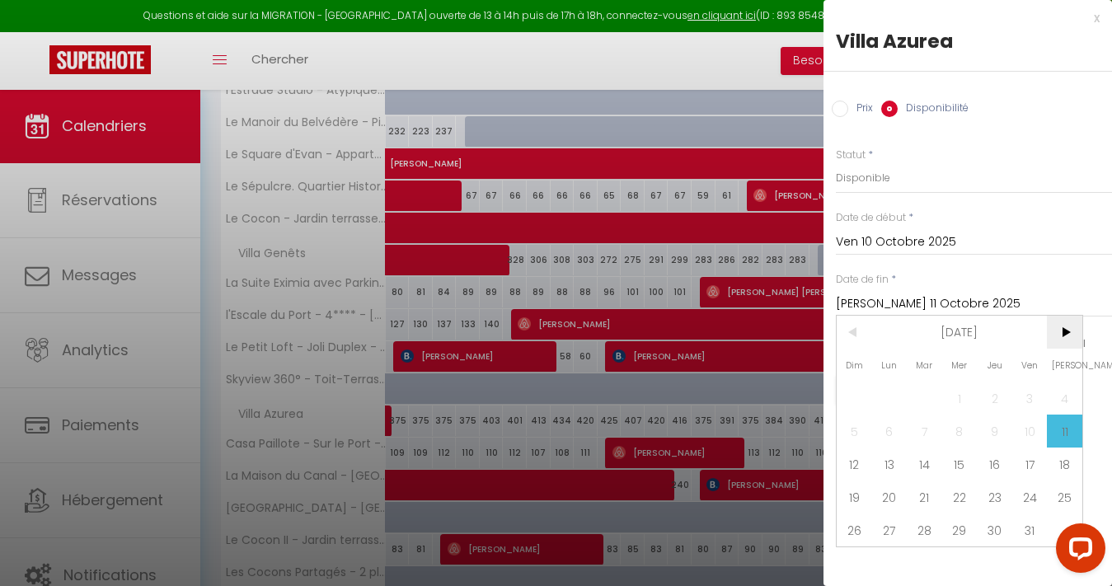
click at [1055, 326] on span ">" at bounding box center [1064, 332] width 35 height 33
click at [1055, 392] on span "1" at bounding box center [1064, 398] width 35 height 33
type input "Sam 01 Novembre 2025"
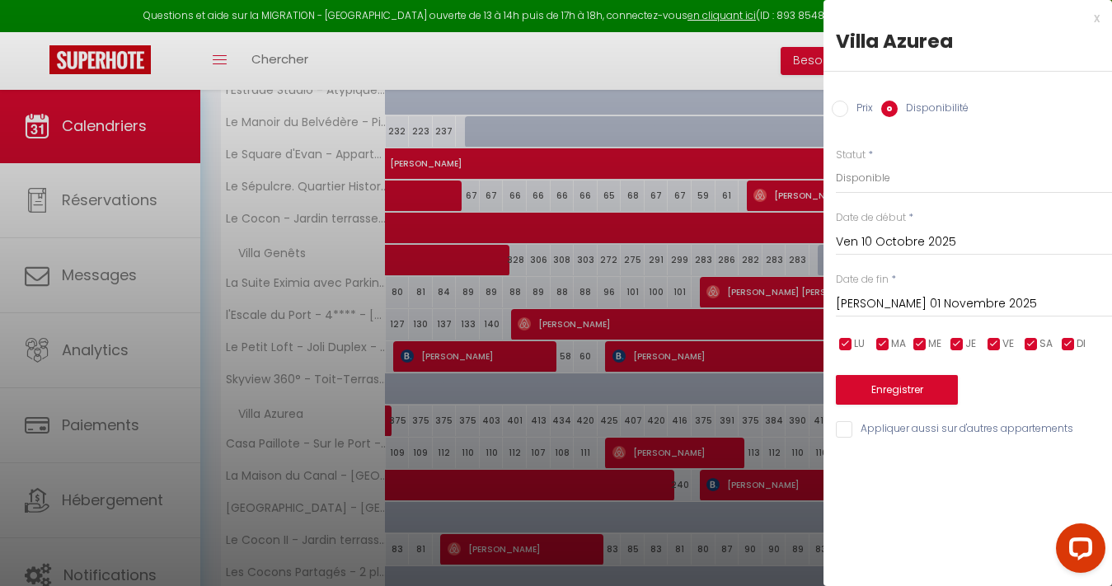
click at [925, 196] on div "Prix * 417 Statut * Disponible Indisponible Date de début * Ven 10 Octobre 2025…" at bounding box center [968, 283] width 289 height 313
select select "0"
click at [879, 376] on button "Enregistrer" at bounding box center [897, 390] width 122 height 30
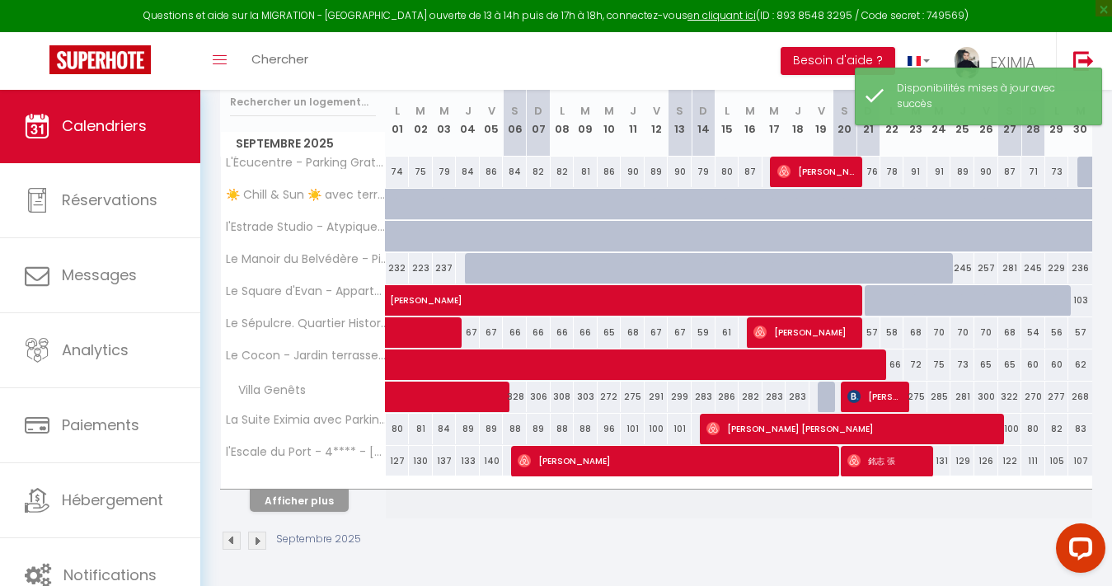
scroll to position [218, 0]
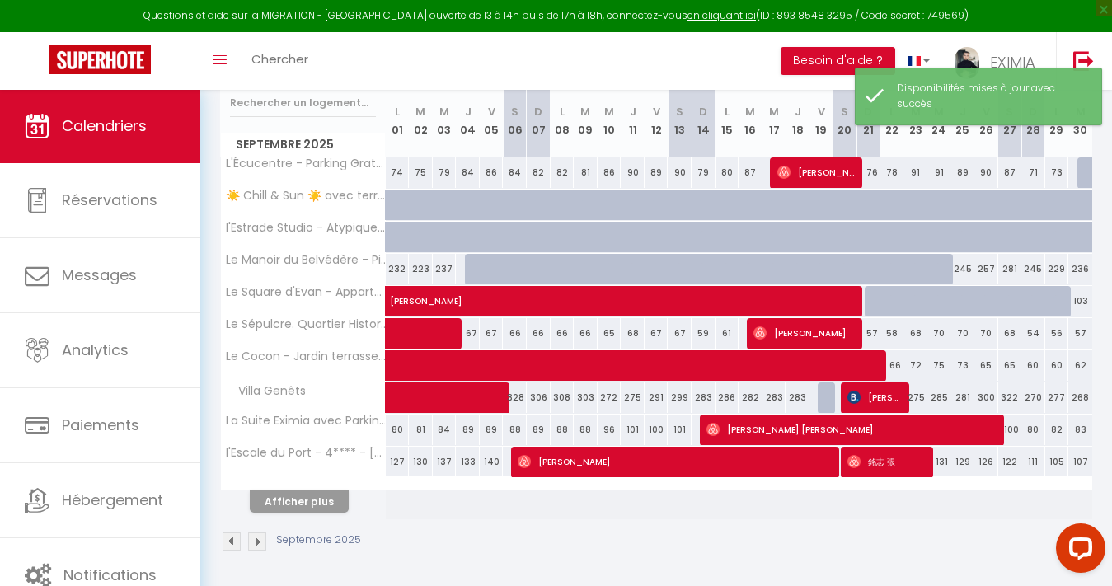
click at [347, 486] on div at bounding box center [303, 484] width 165 height 11
click at [323, 497] on button "Afficher plus" at bounding box center [299, 502] width 99 height 22
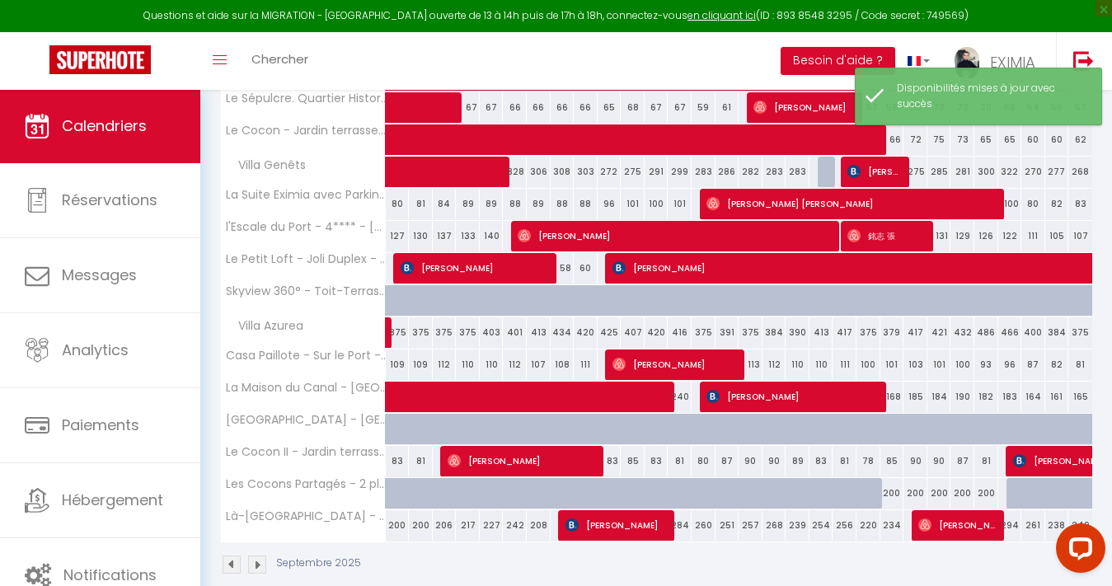
scroll to position [446, 0]
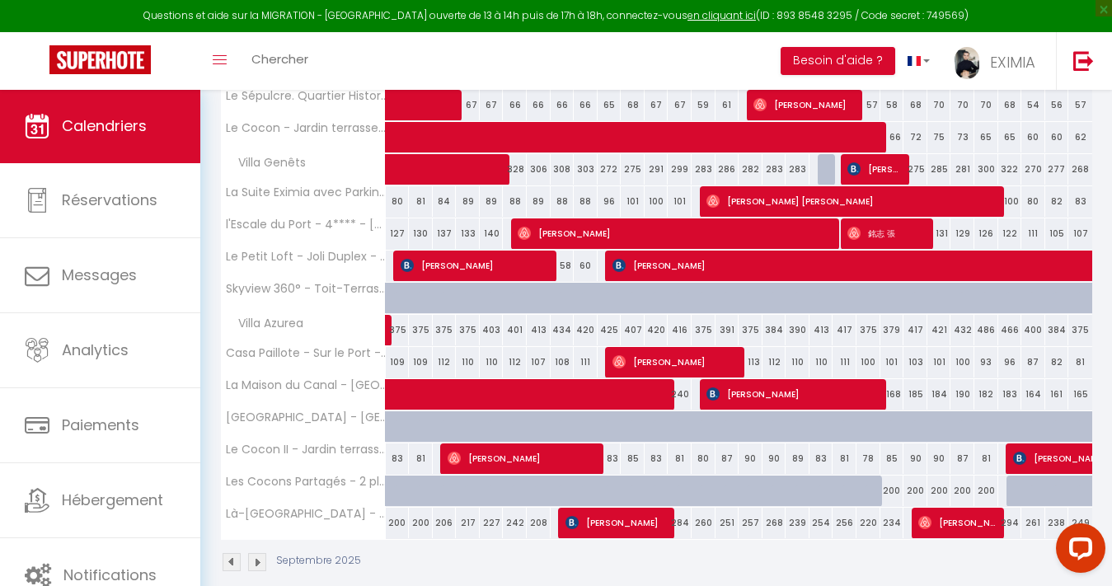
click at [256, 557] on img at bounding box center [257, 562] width 18 height 18
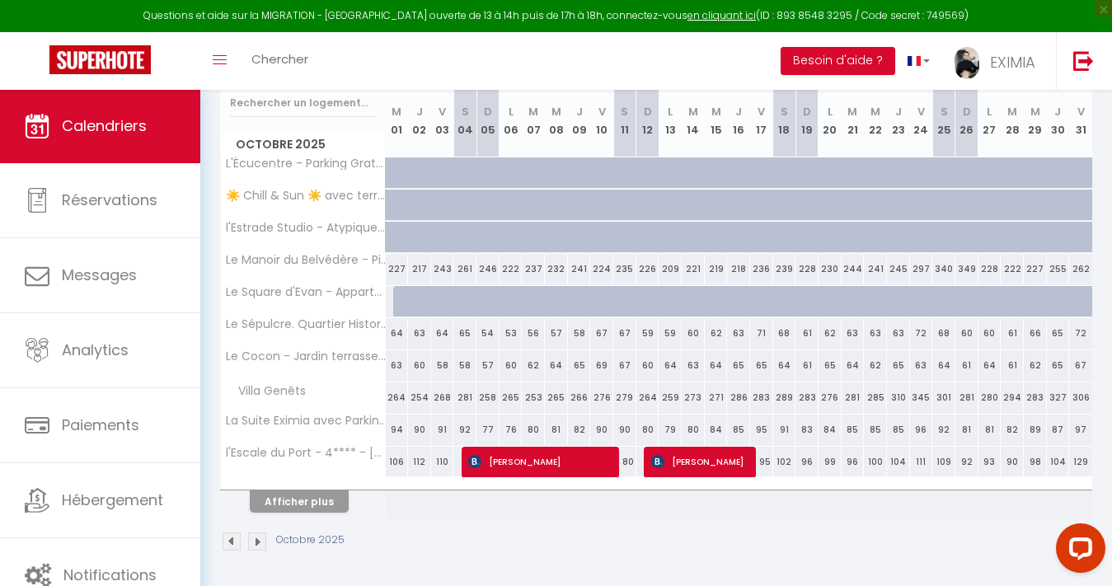
click at [303, 503] on button "Afficher plus" at bounding box center [299, 502] width 99 height 22
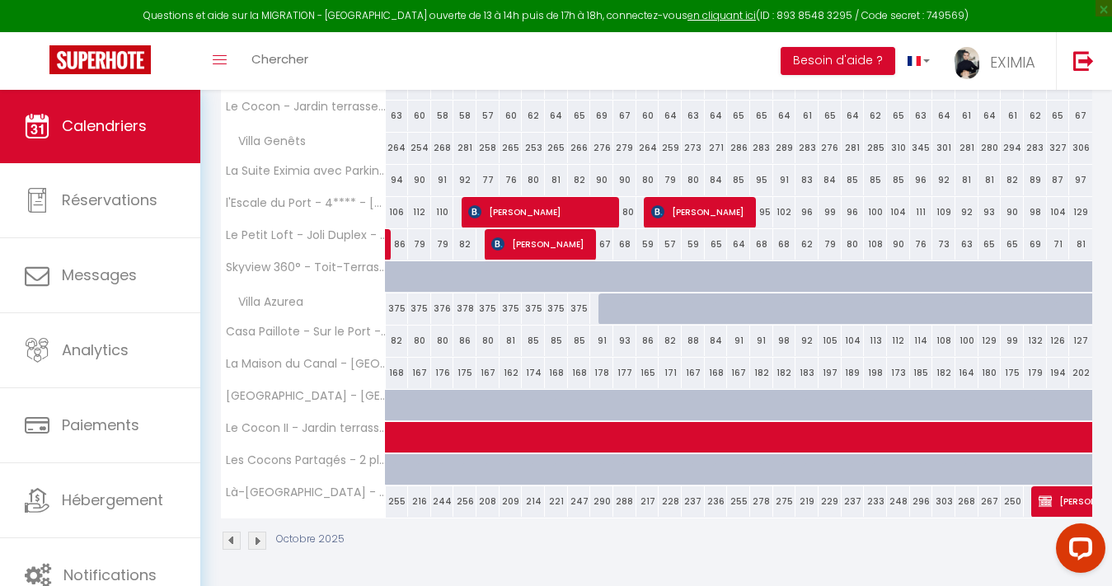
scroll to position [467, 0]
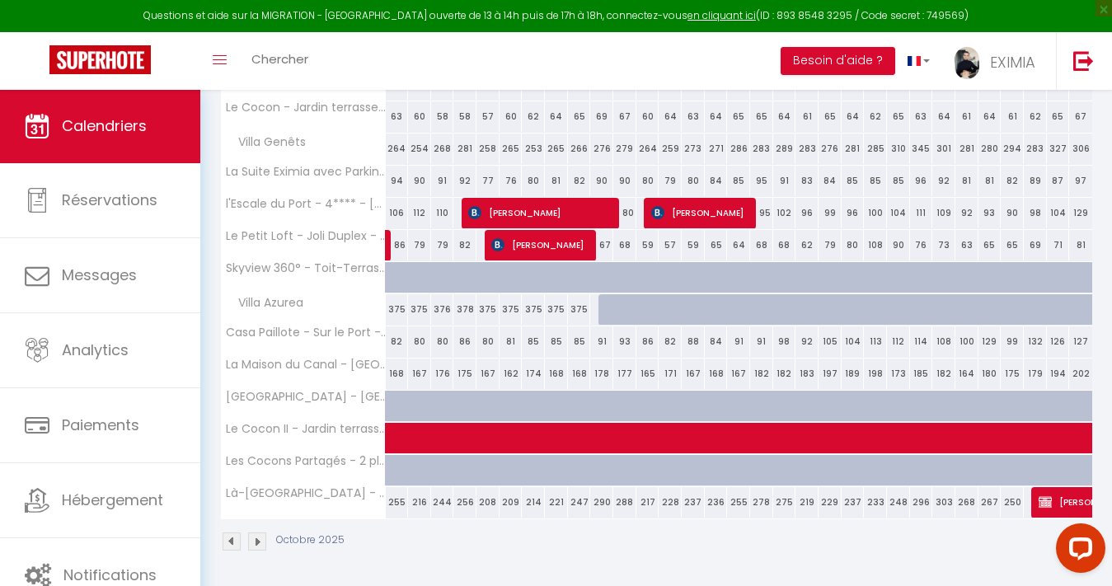
click at [254, 537] on img at bounding box center [257, 542] width 18 height 18
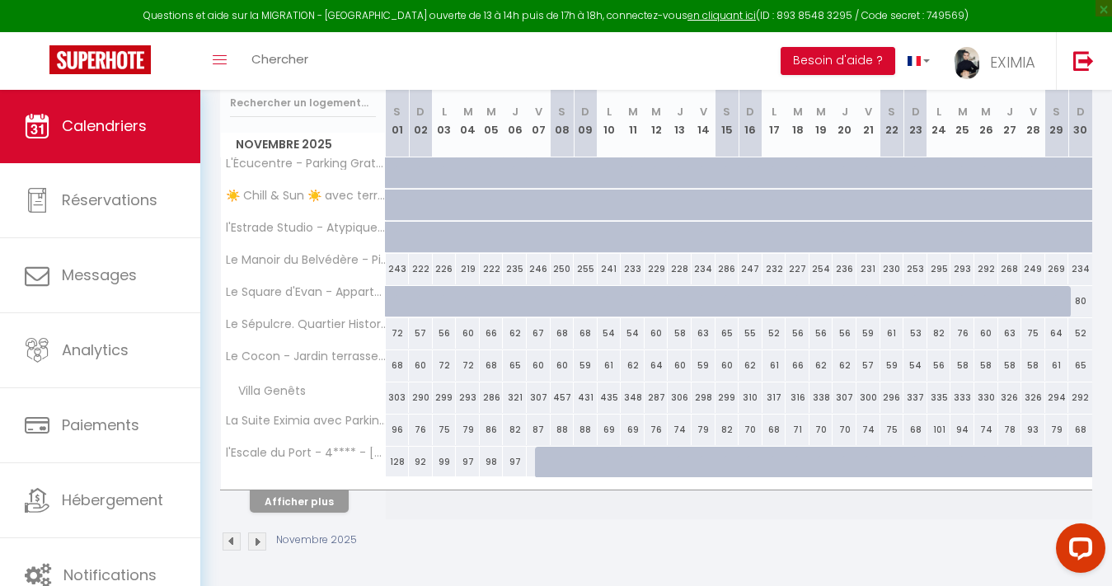
click at [253, 533] on img at bounding box center [257, 542] width 18 height 18
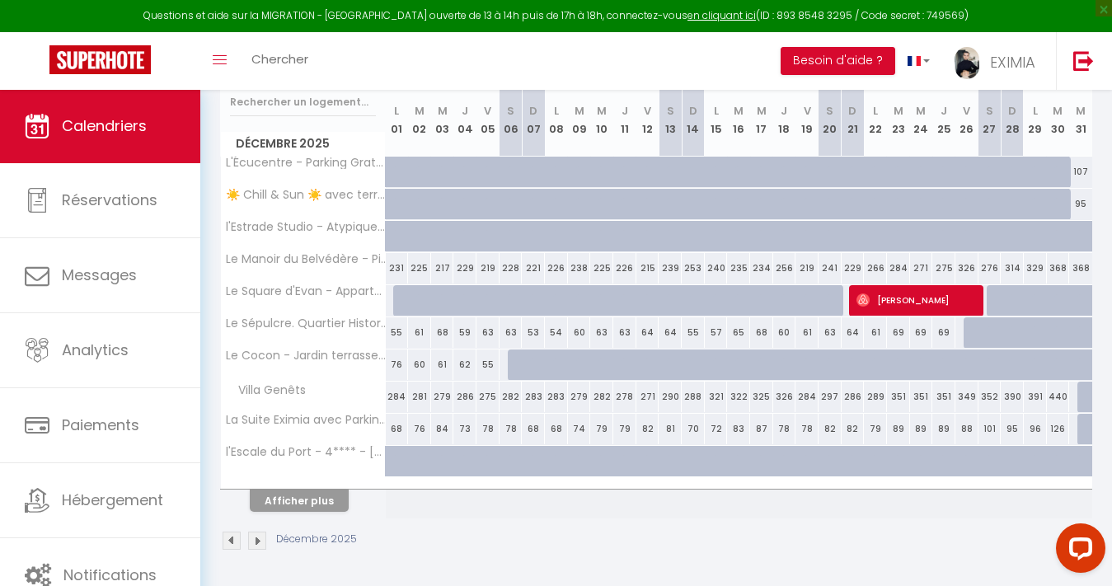
scroll to position [218, 0]
click at [315, 486] on div at bounding box center [303, 484] width 165 height 11
click at [310, 496] on button "Afficher plus" at bounding box center [299, 502] width 99 height 22
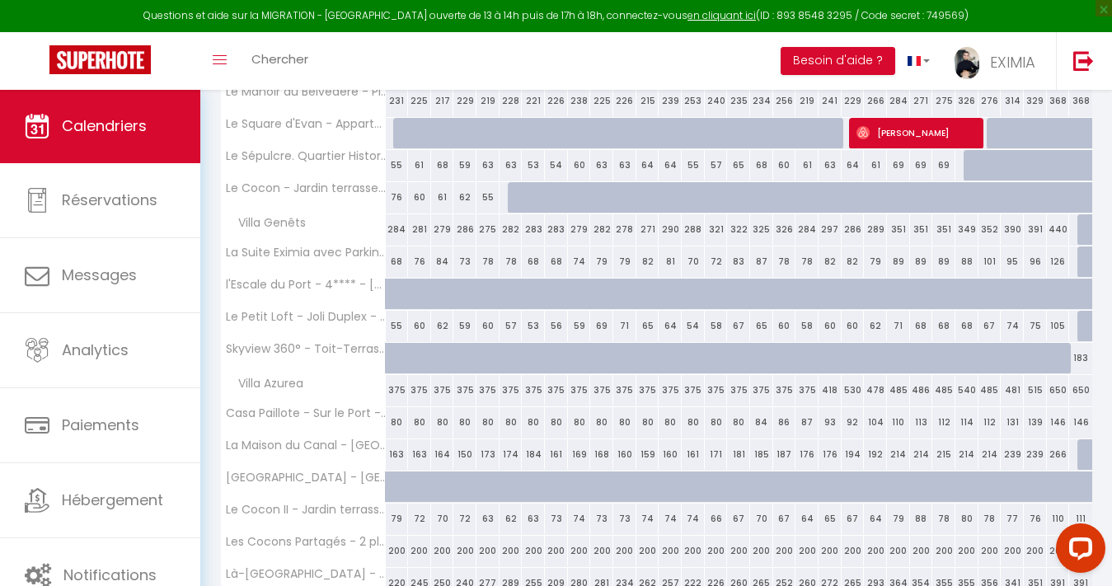
scroll to position [411, 0]
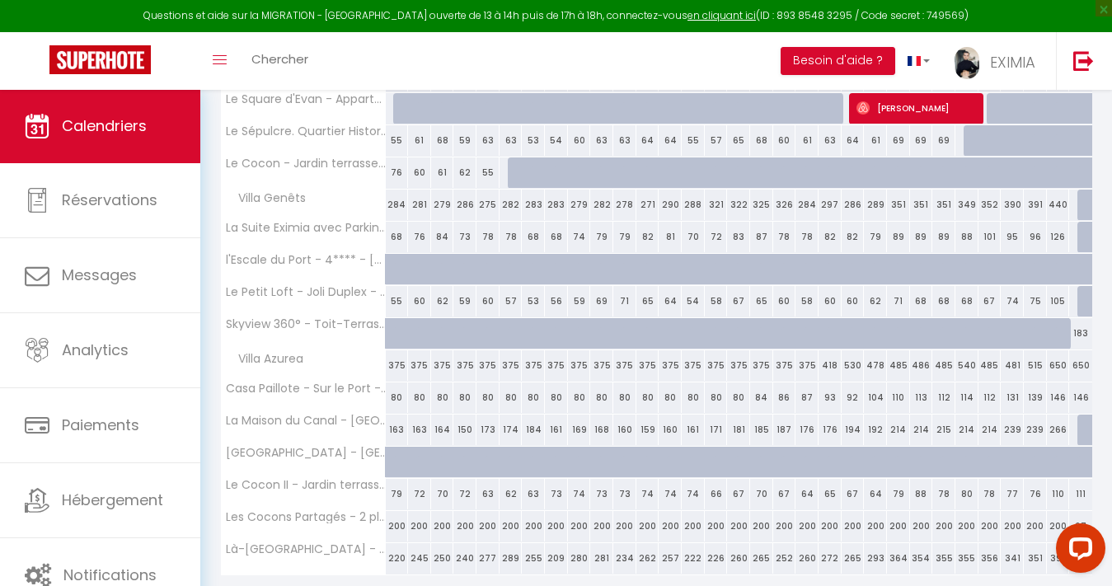
click at [767, 363] on div "375" at bounding box center [761, 365] width 23 height 31
select select "1"
type input "Mer 17 Décembre 2025"
type input "Jeu 18 Décembre 2025"
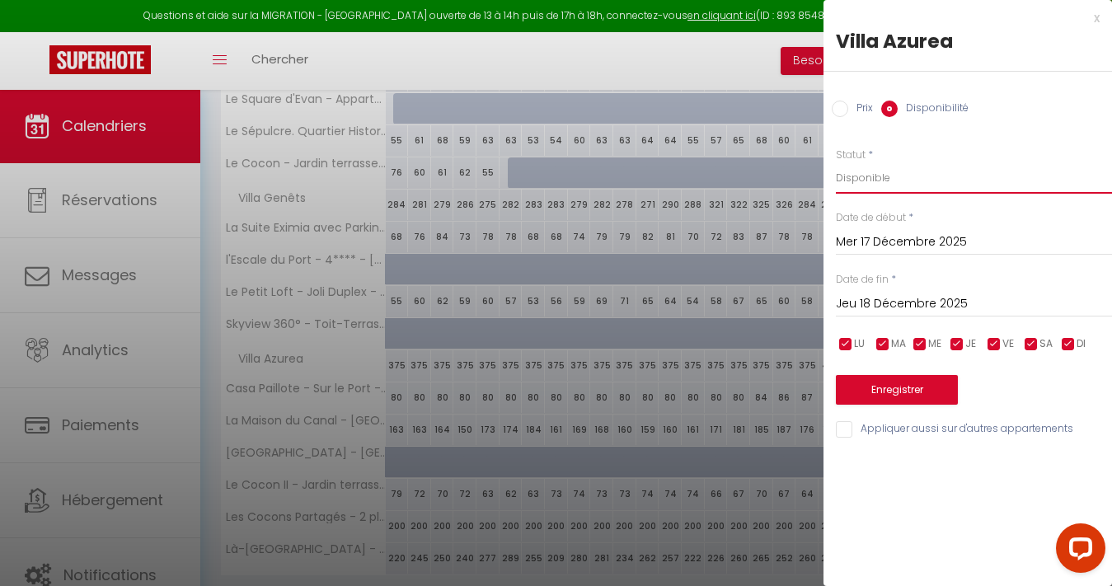
click at [941, 184] on select "Disponible Indisponible" at bounding box center [974, 177] width 276 height 31
select select "0"
click at [901, 246] on input "Mer 17 Décembre 2025" at bounding box center [974, 242] width 276 height 21
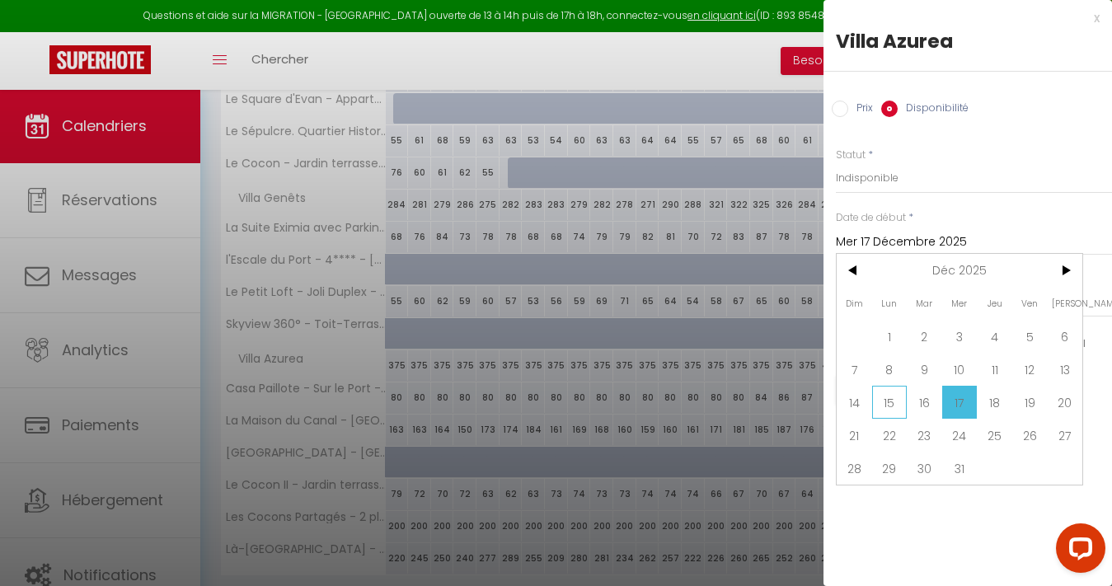
click at [891, 402] on span "15" at bounding box center [889, 402] width 35 height 33
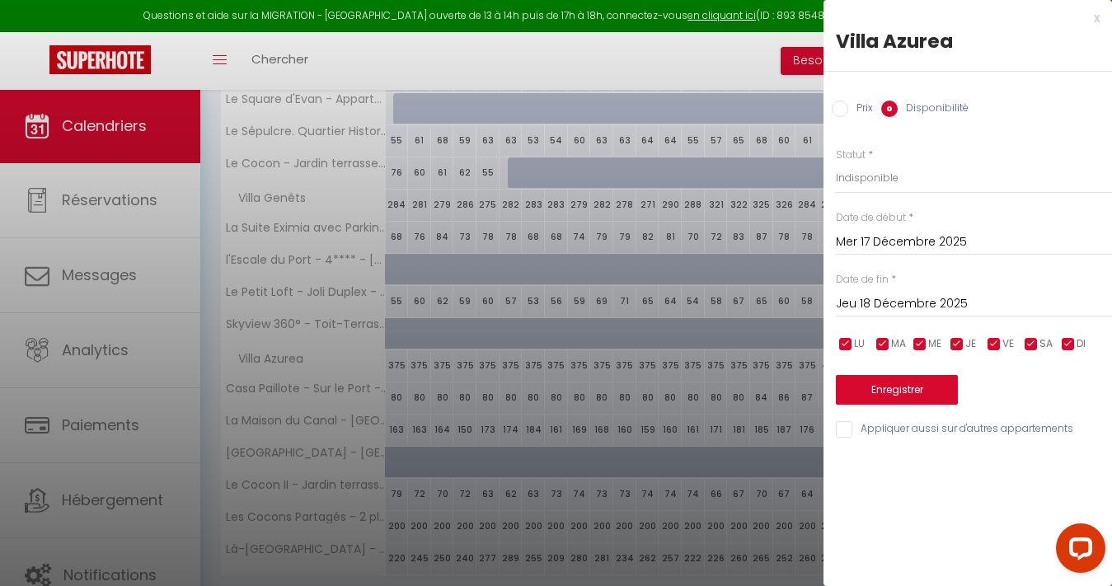
type input "Lun 15 Décembre 2025"
click at [926, 303] on input "Jeu 18 Décembre 2025" at bounding box center [974, 304] width 276 height 21
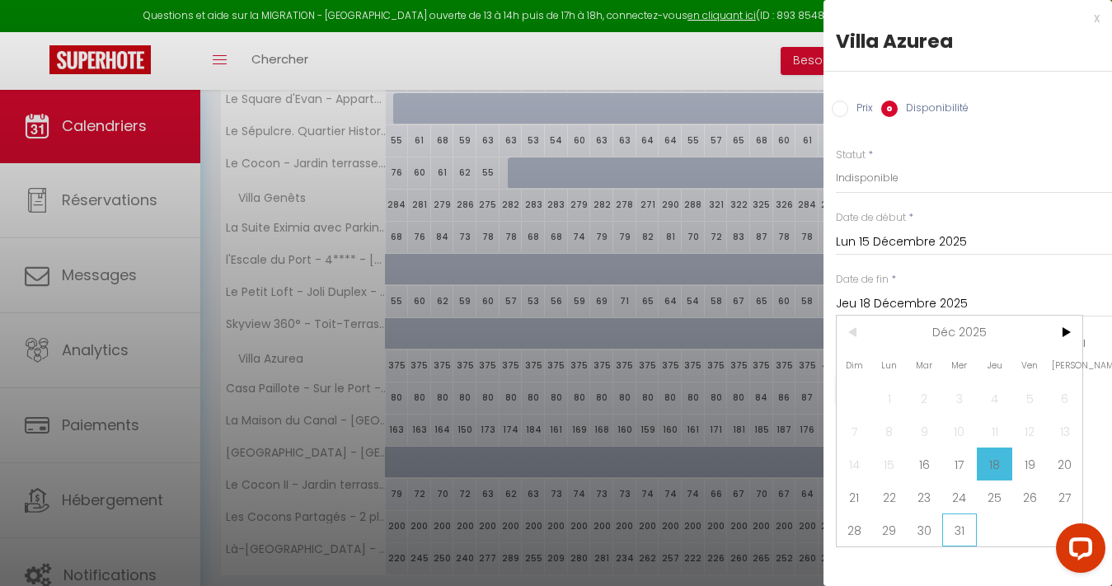
click at [962, 523] on span "31" at bounding box center [959, 530] width 35 height 33
type input "Mer 31 Décembre 2025"
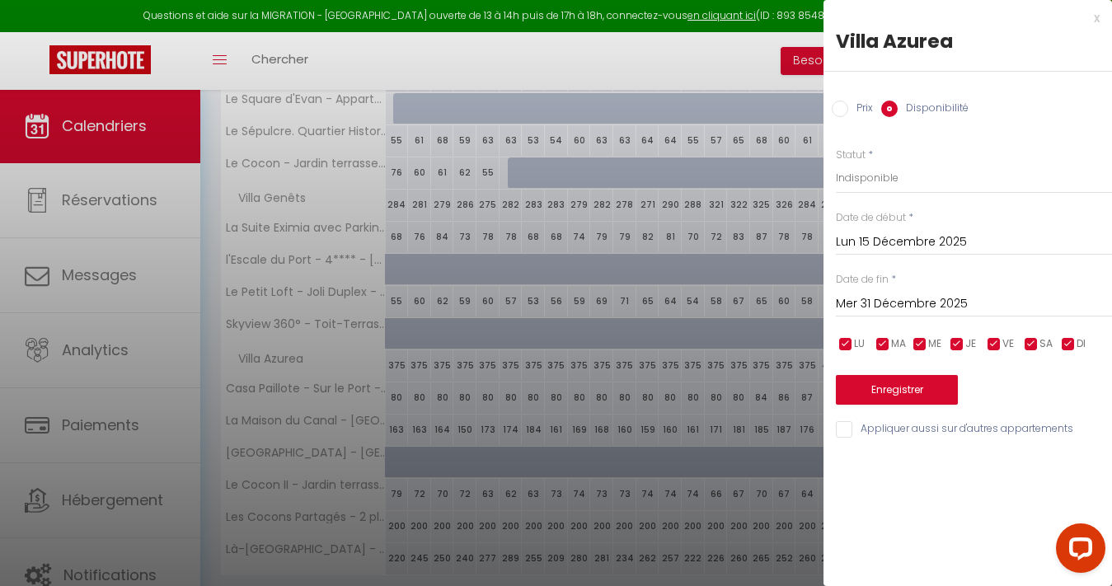
click at [915, 383] on button "Enregistrer" at bounding box center [897, 390] width 122 height 30
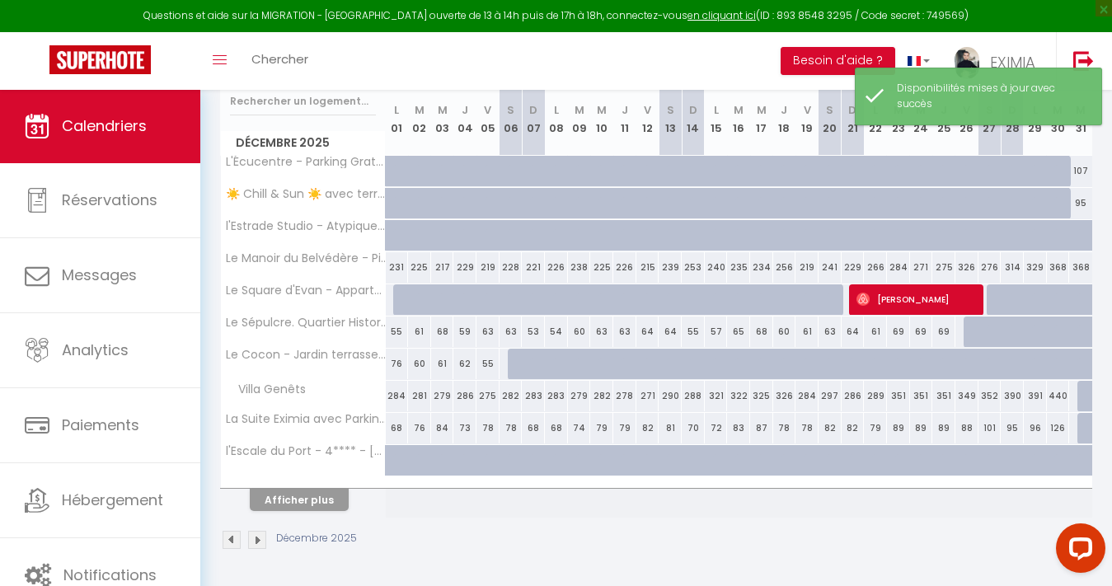
scroll to position [218, 0]
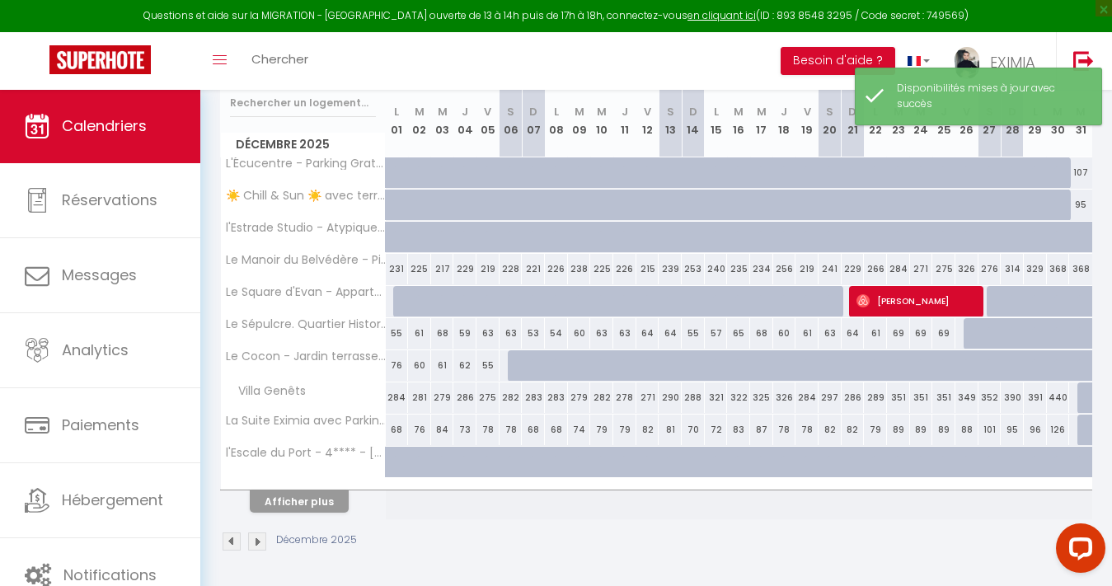
click at [286, 494] on button "Afficher plus" at bounding box center [299, 502] width 99 height 22
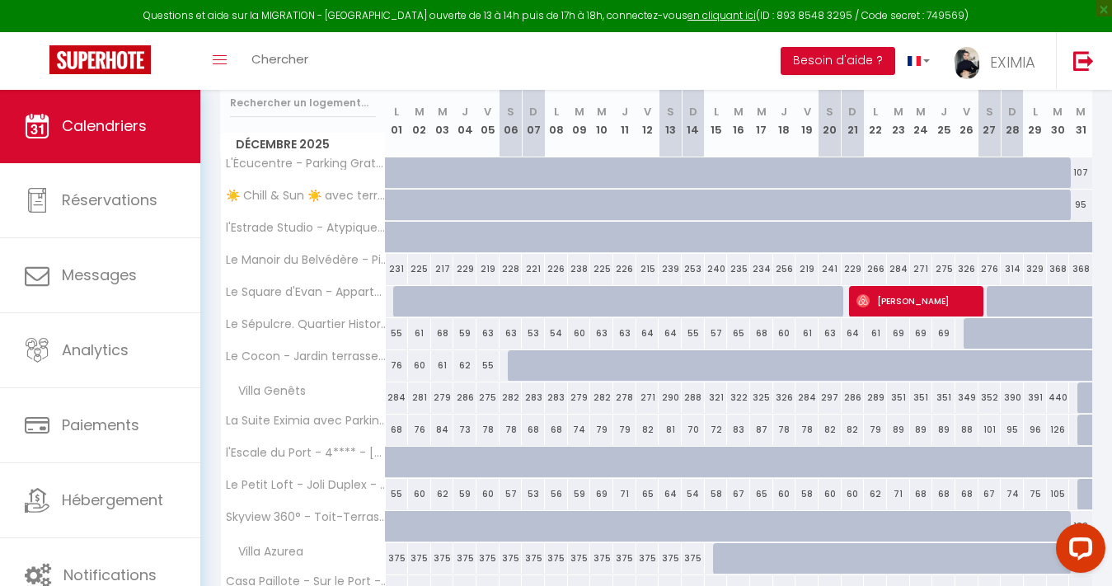
click at [105, 134] on span "Calendriers" at bounding box center [104, 125] width 85 height 21
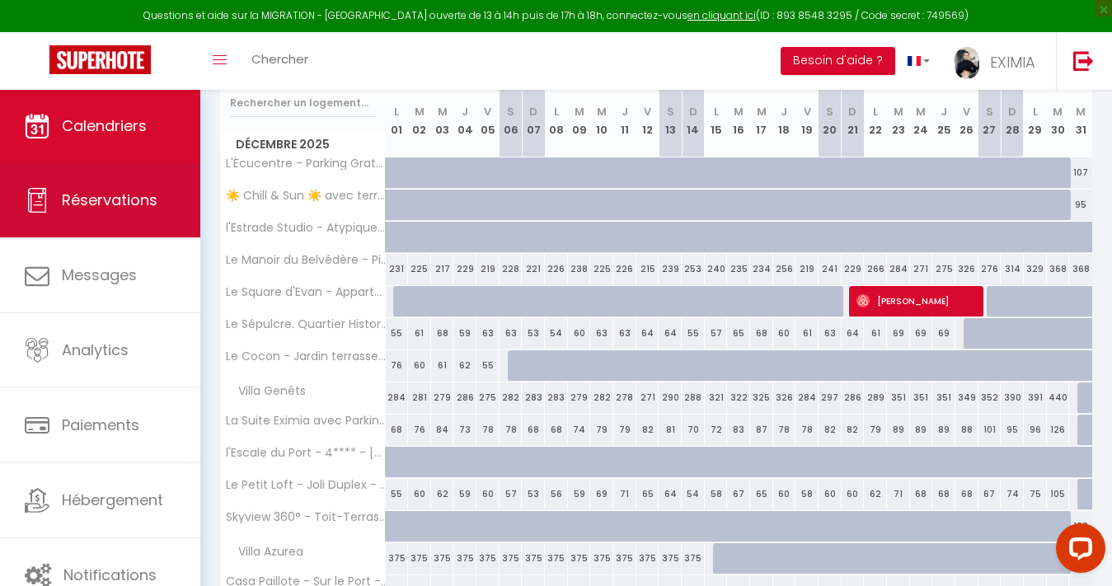
click at [100, 195] on span "Réservations" at bounding box center [110, 200] width 96 height 21
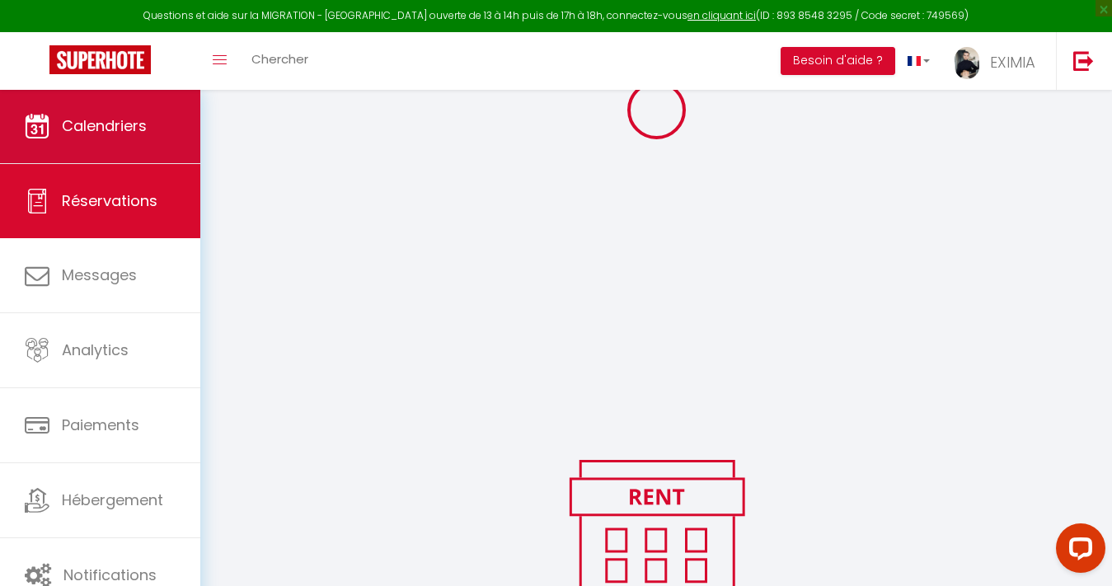
click at [127, 148] on link "Calendriers" at bounding box center [100, 126] width 200 height 74
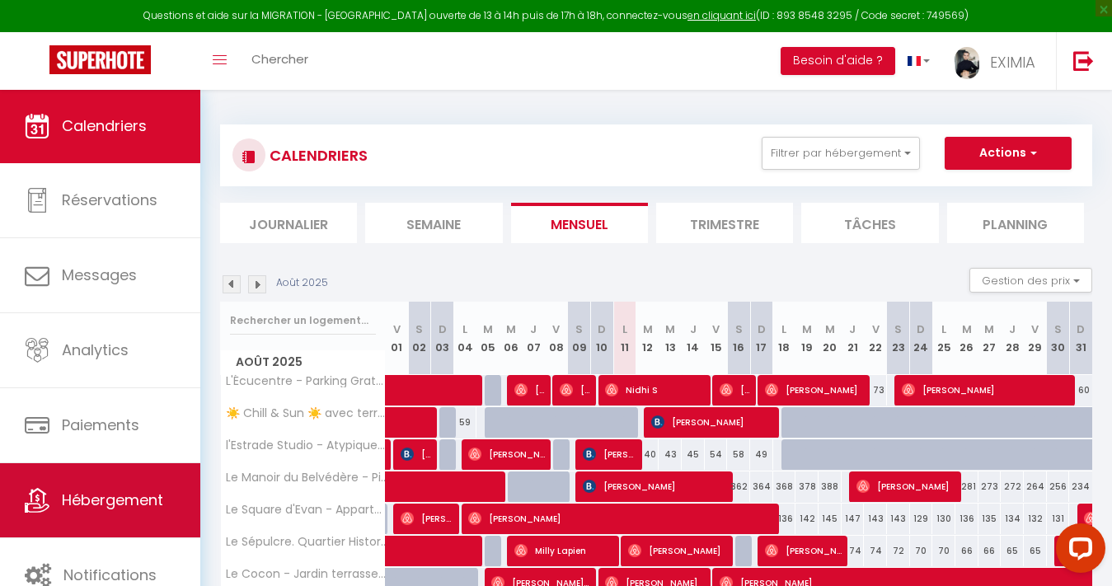
click at [115, 500] on span "Hébergement" at bounding box center [112, 500] width 101 height 21
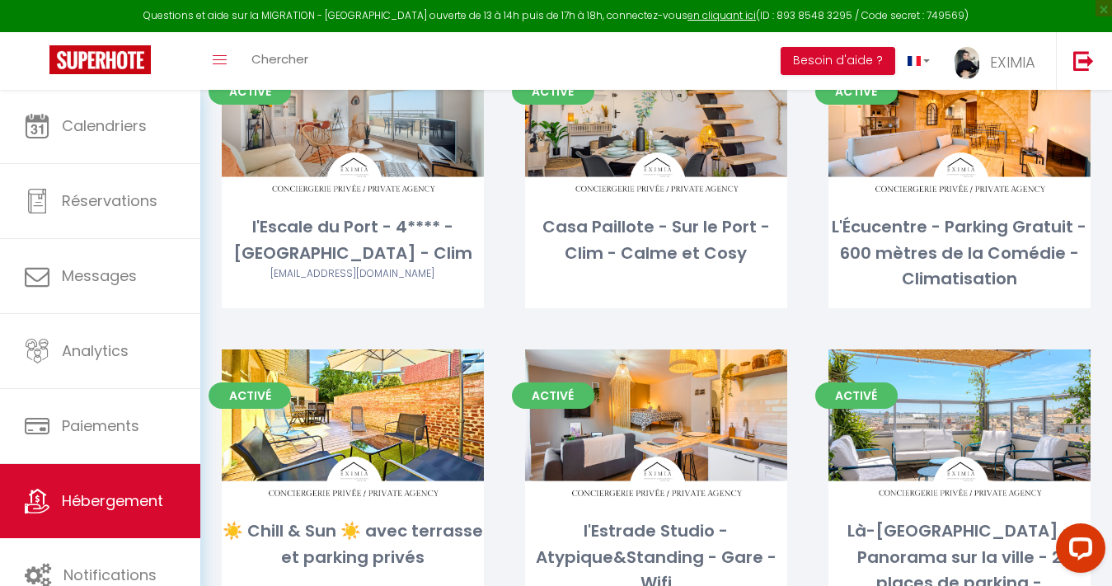
scroll to position [1349, 0]
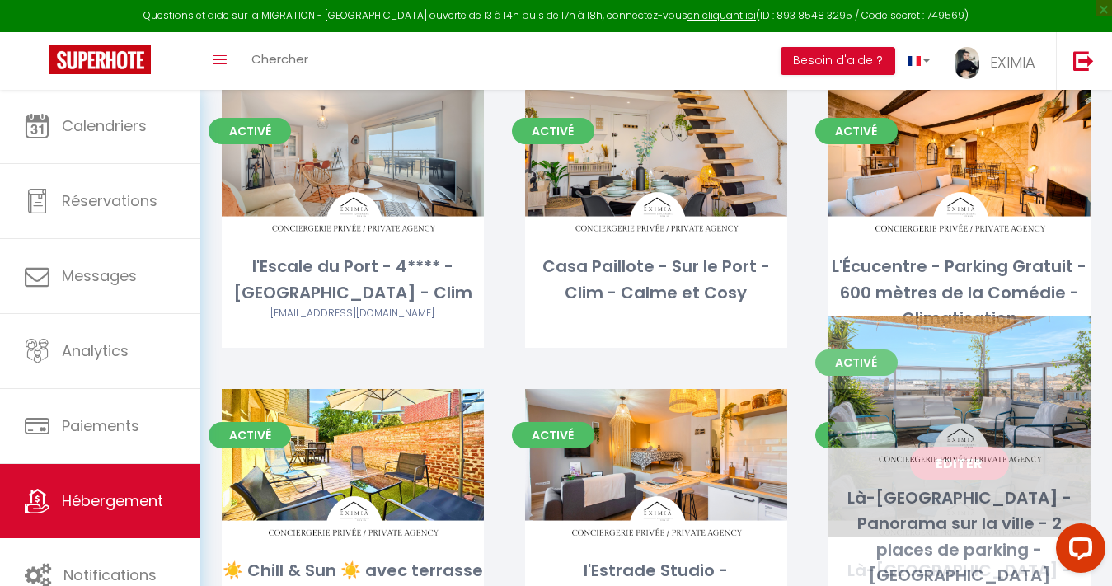
click at [980, 447] on link "Editer" at bounding box center [959, 463] width 99 height 33
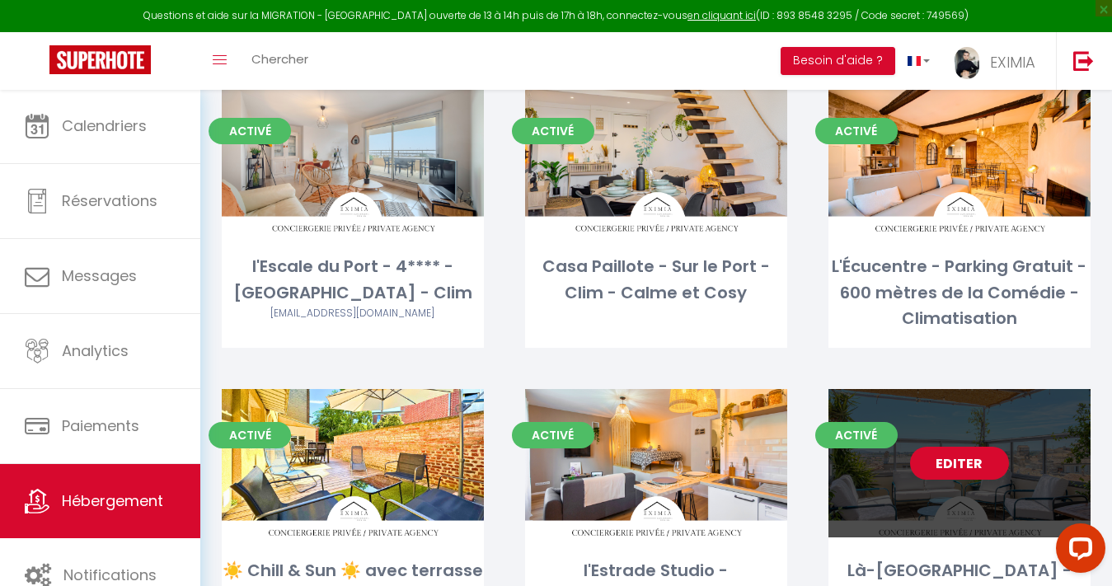
click at [980, 447] on link "Editer" at bounding box center [959, 463] width 99 height 33
select select "3"
select select "2"
select select "1"
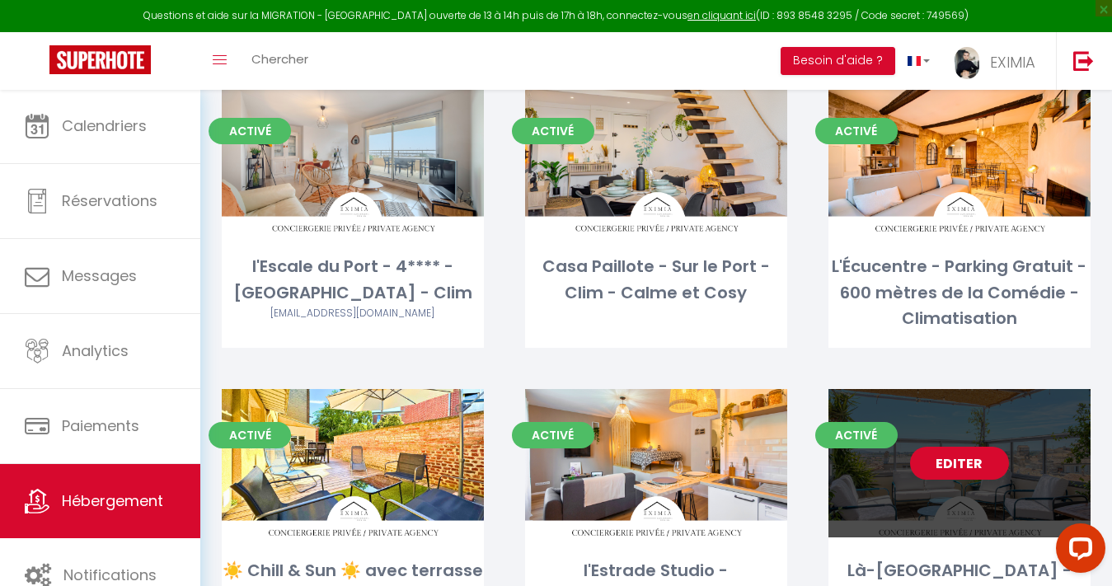
select select
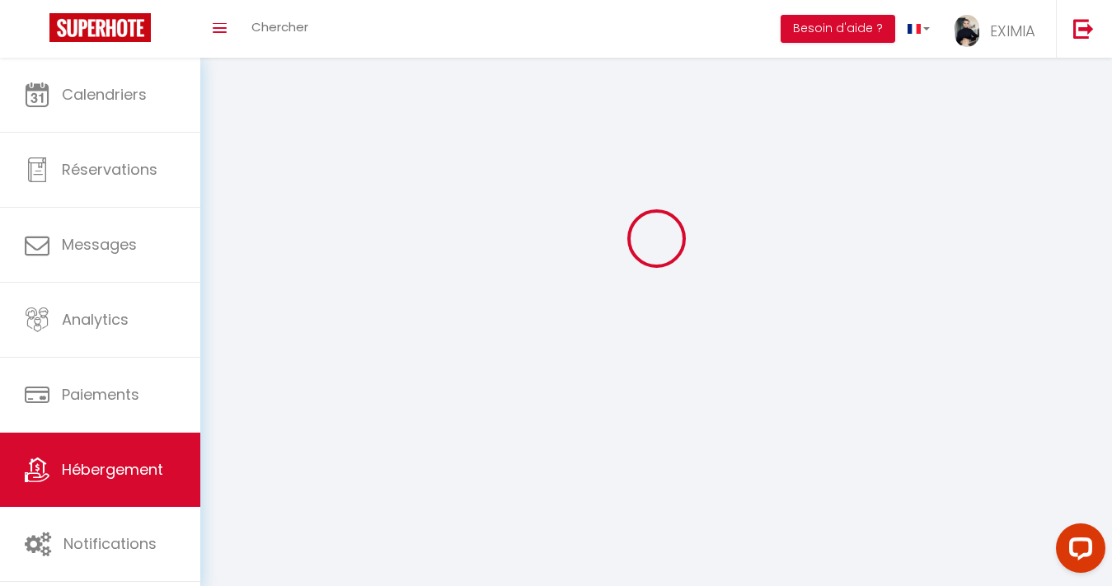
select select
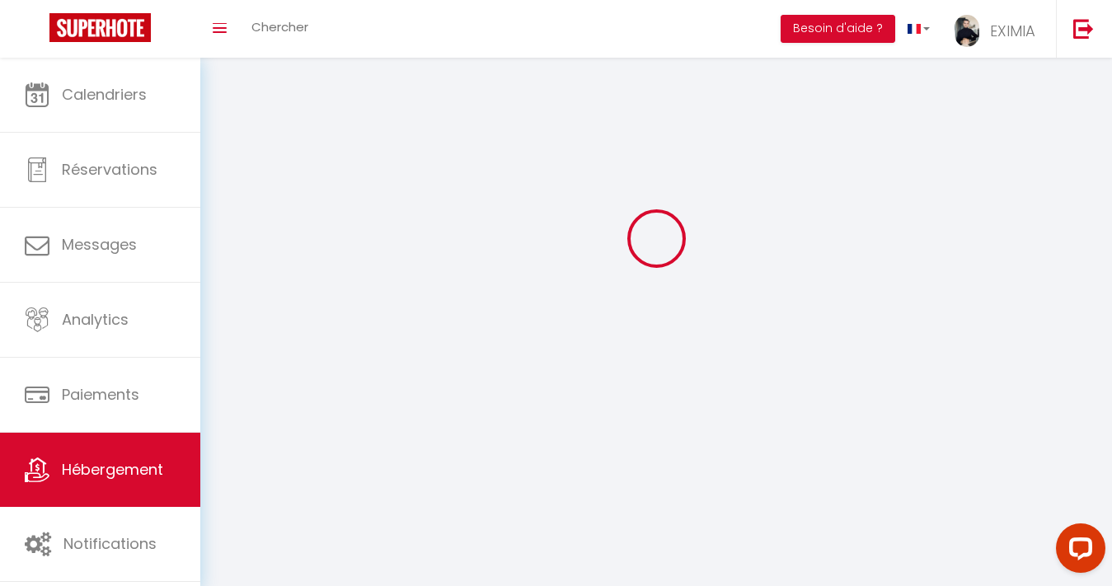
select select
checkbox input "false"
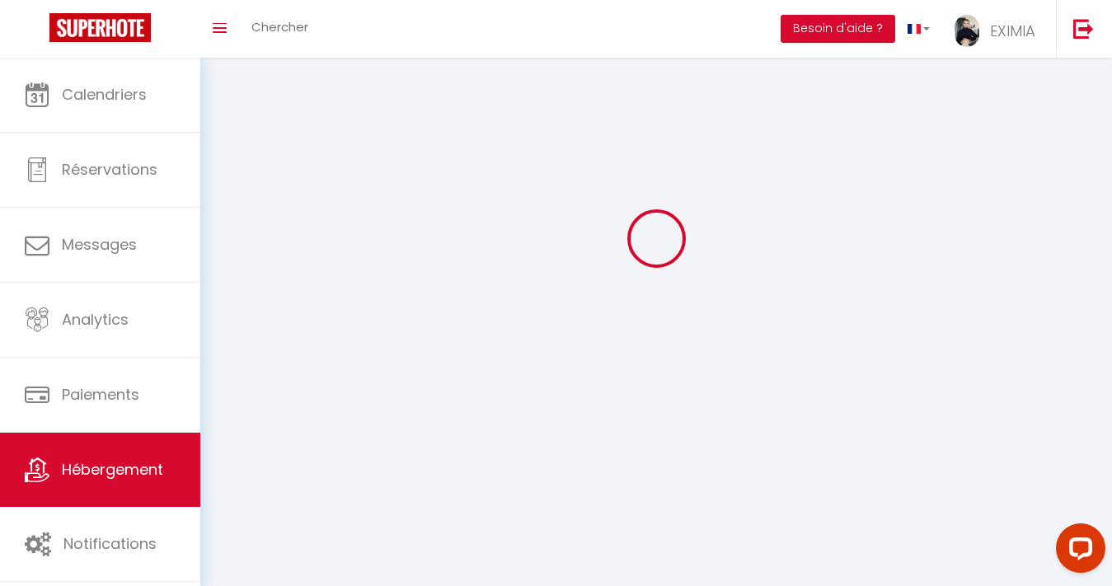
select select
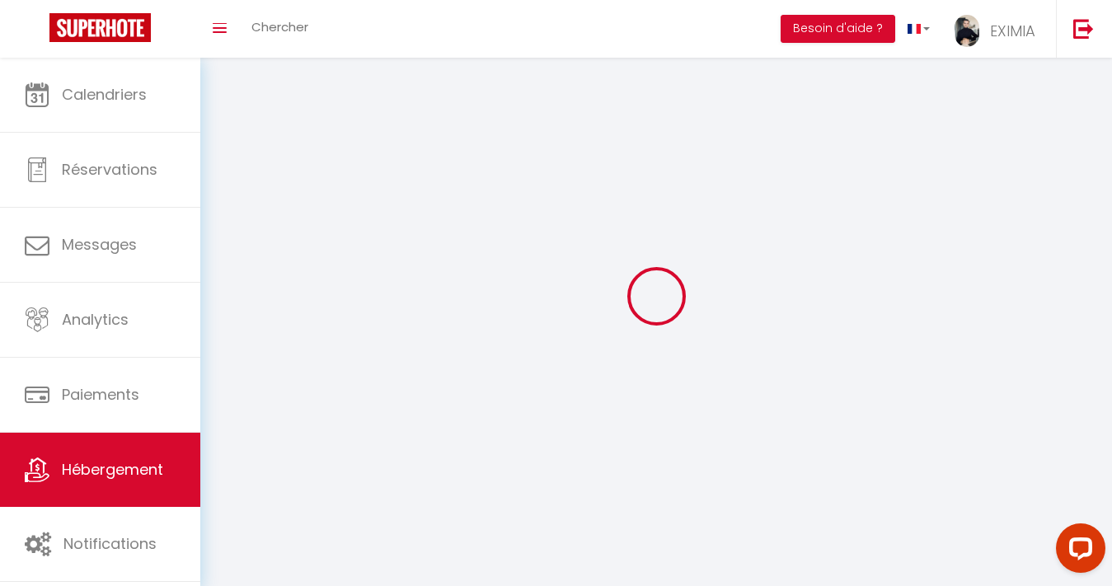
select select
checkbox input "false"
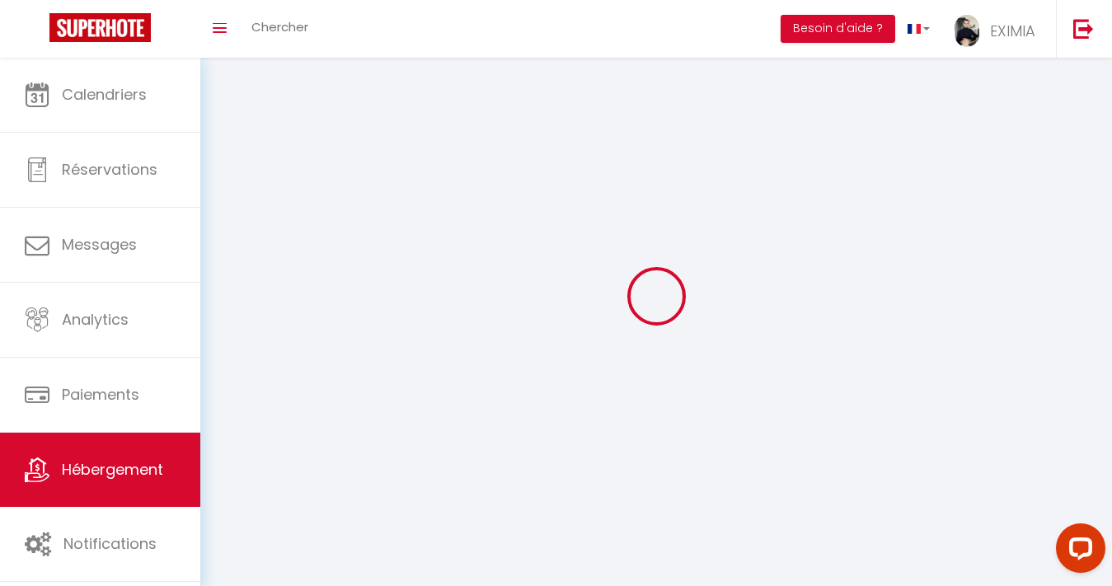
checkbox input "false"
select select
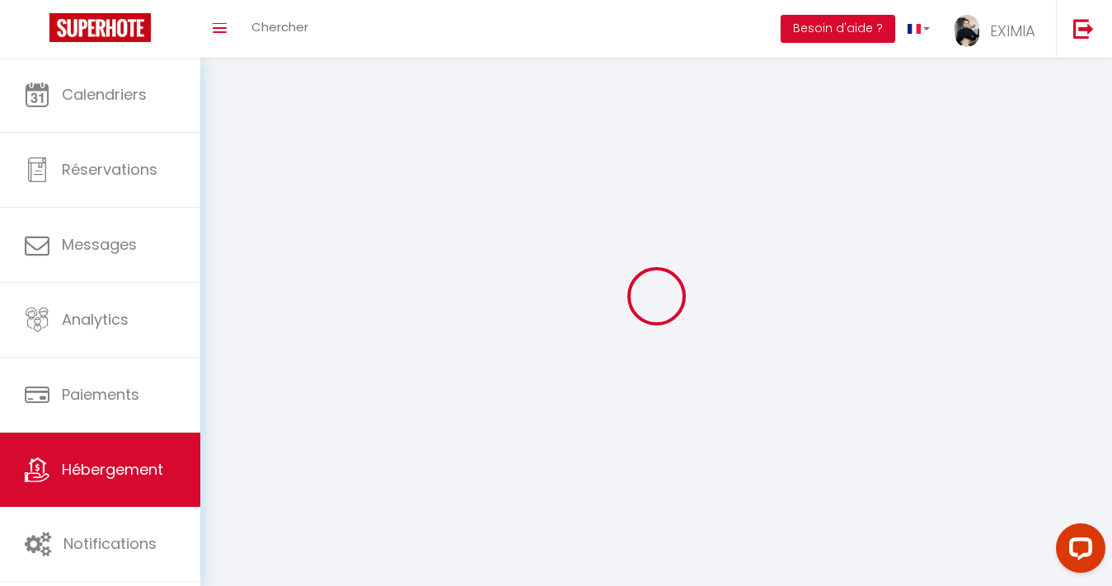
select select
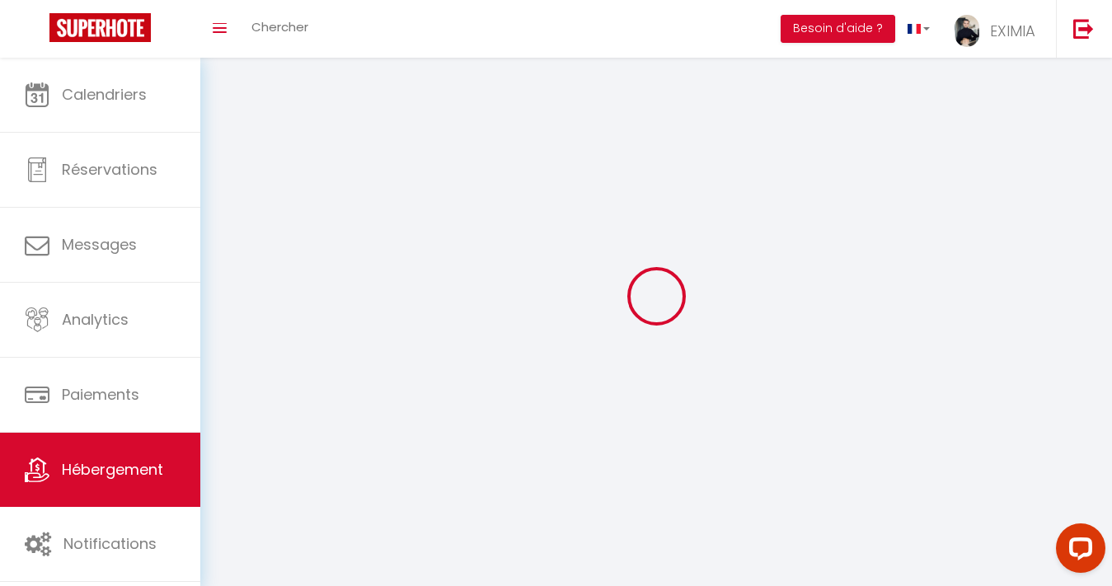
checkbox input "false"
select select
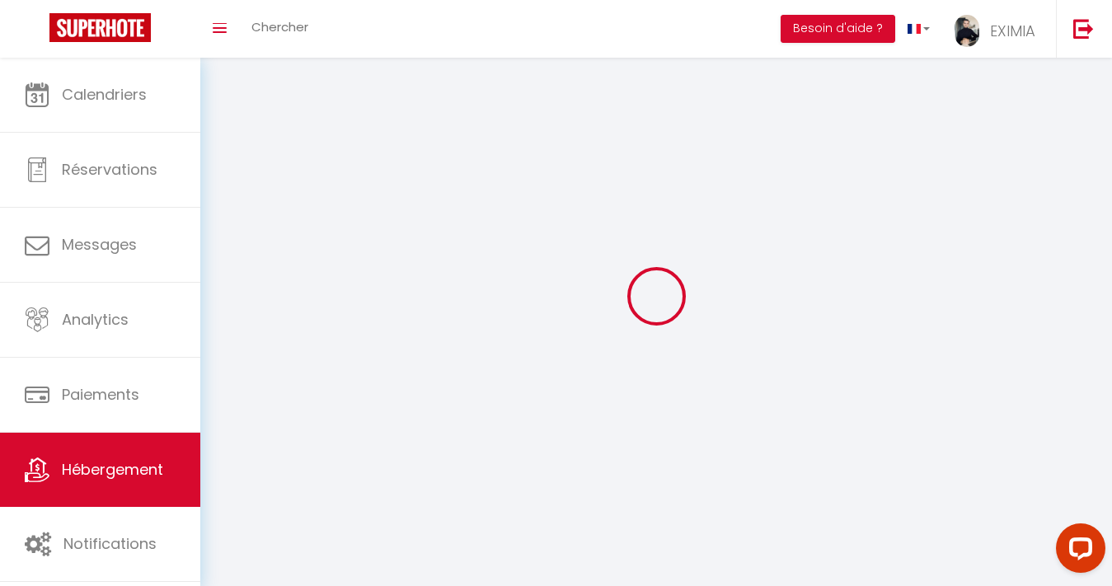
select select
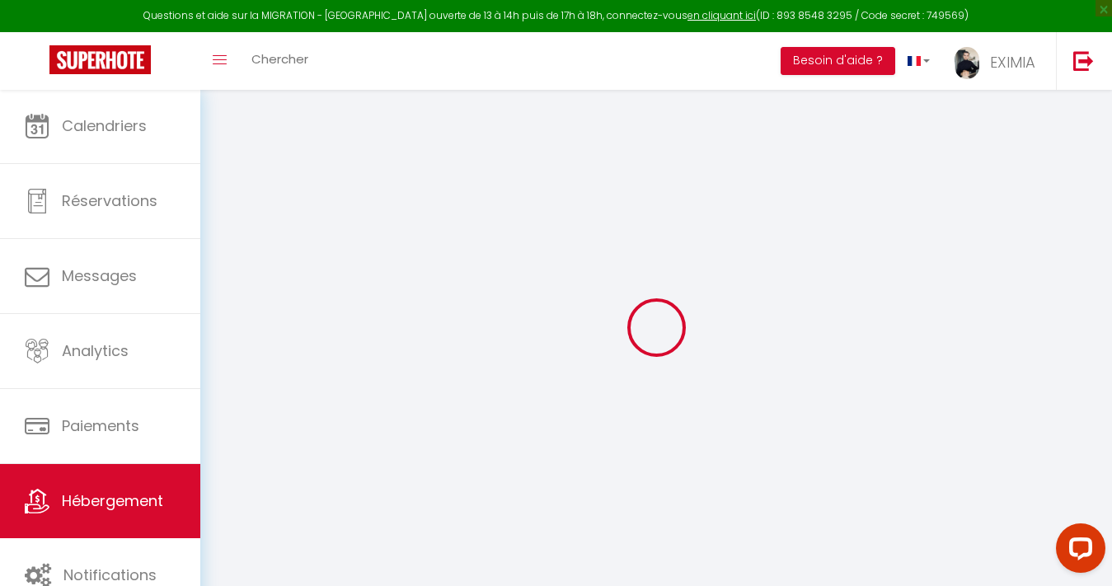
select select
checkbox input "false"
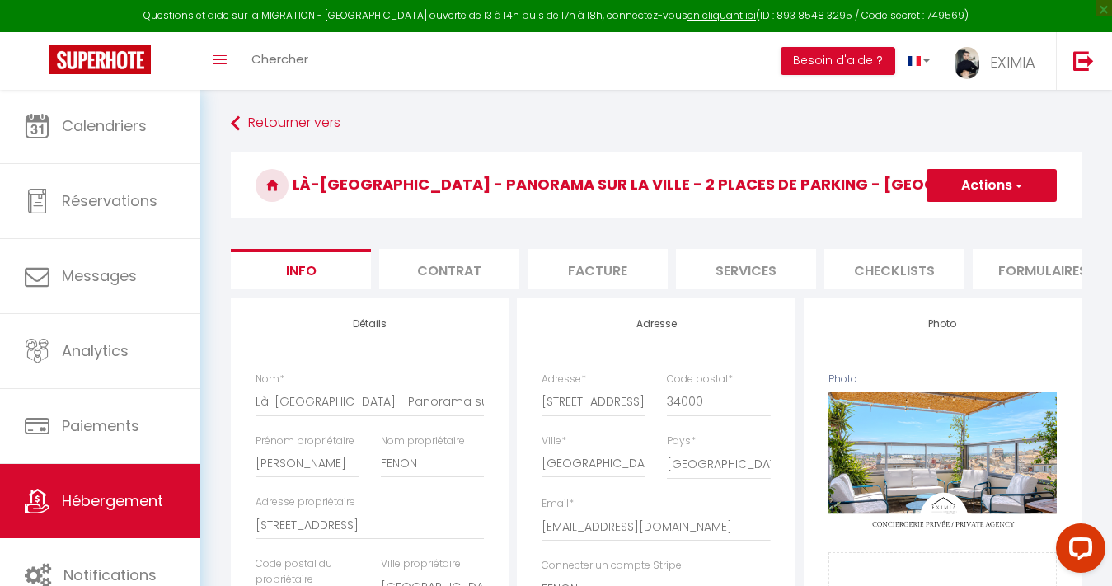
select select
checkbox input "false"
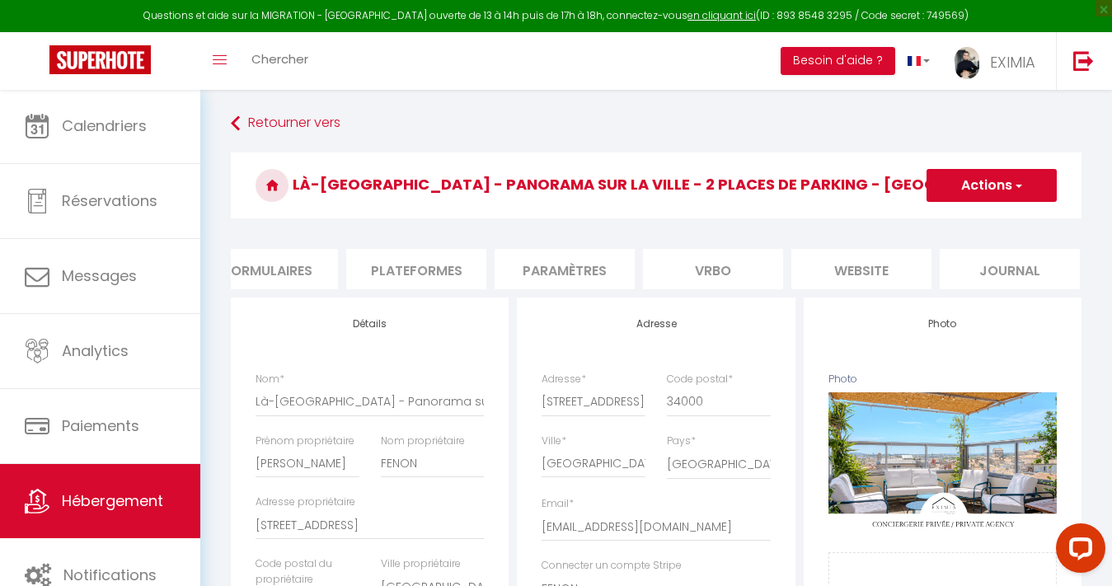
click at [558, 270] on li "Paramètres" at bounding box center [565, 269] width 140 height 40
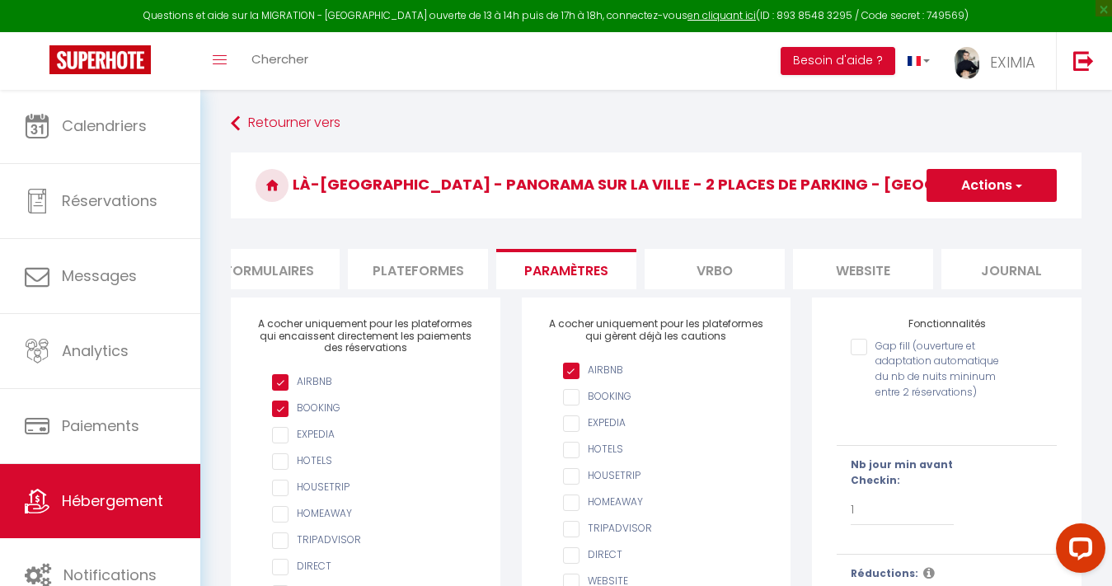
click at [435, 268] on li "Plateformes" at bounding box center [418, 269] width 140 height 40
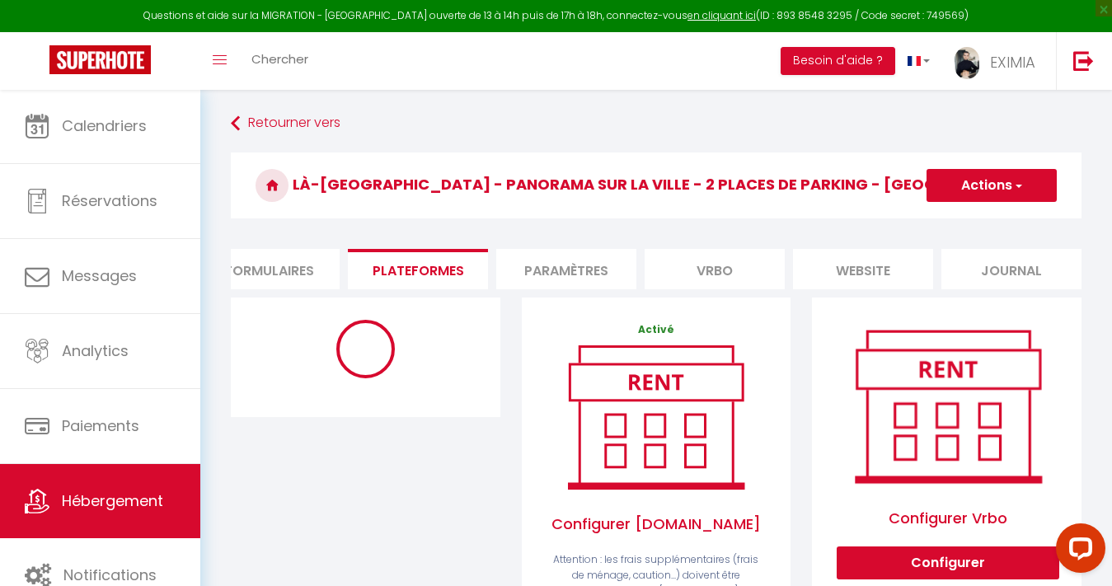
scroll to position [127, 0]
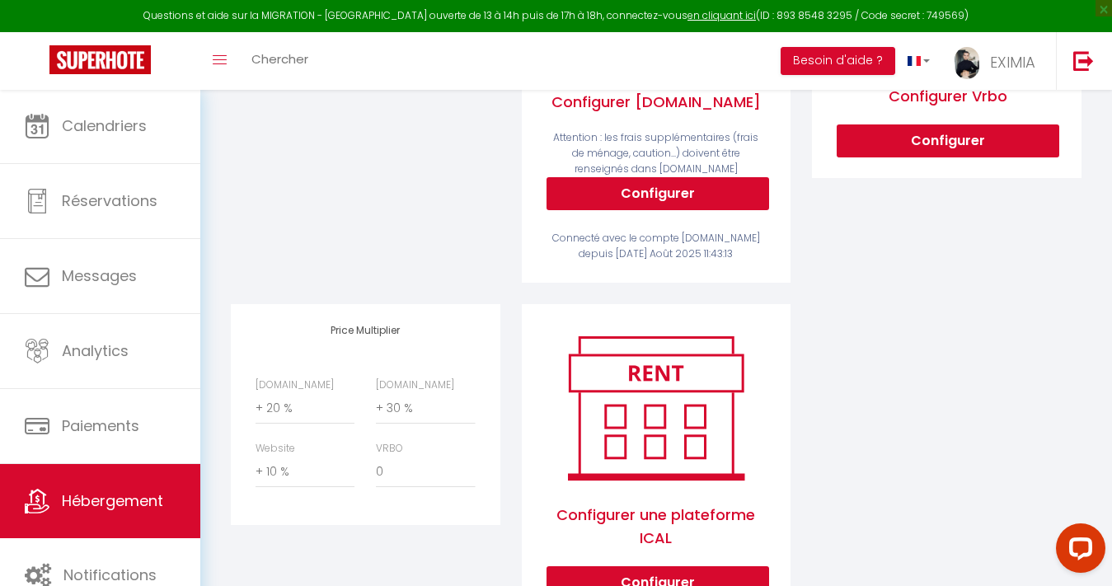
select select "10584-967449244661087836"
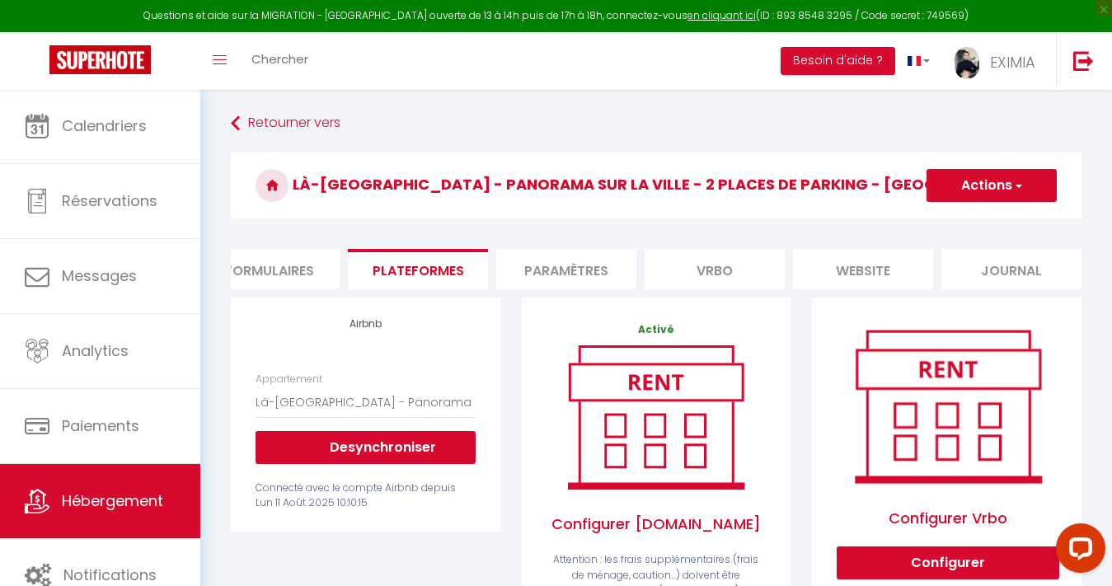
scroll to position [0, 0]
click at [980, 66] on img at bounding box center [967, 63] width 25 height 32
click at [982, 119] on link "Paramètres" at bounding box center [990, 115] width 122 height 28
select select "fr"
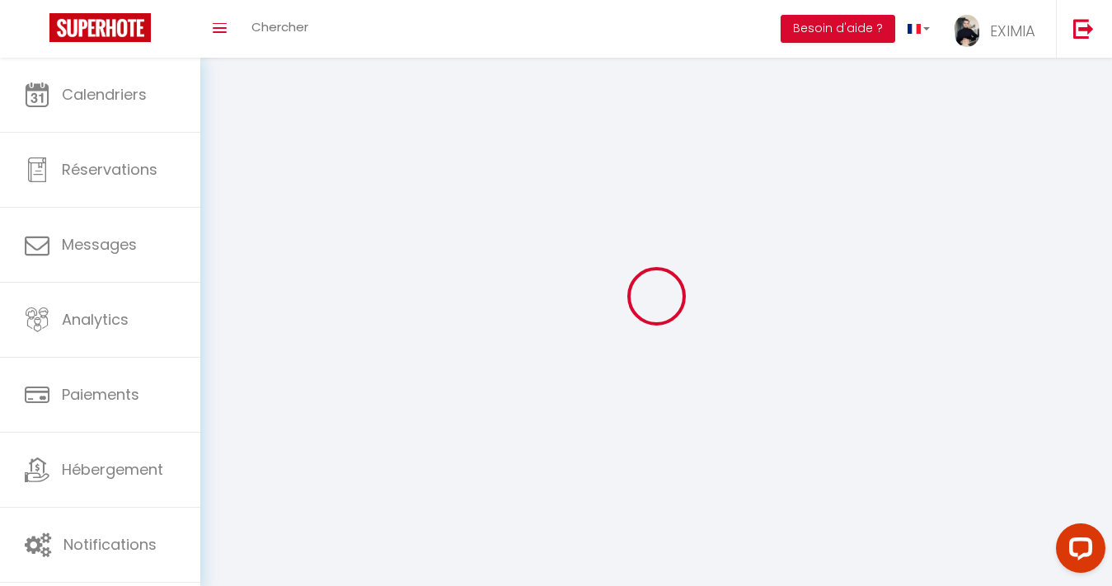
type input "EXIMIA"
type input "IMMO"
type input "0617813350"
type input "[STREET_ADDRESS][PERSON_NAME]"
type input "34830"
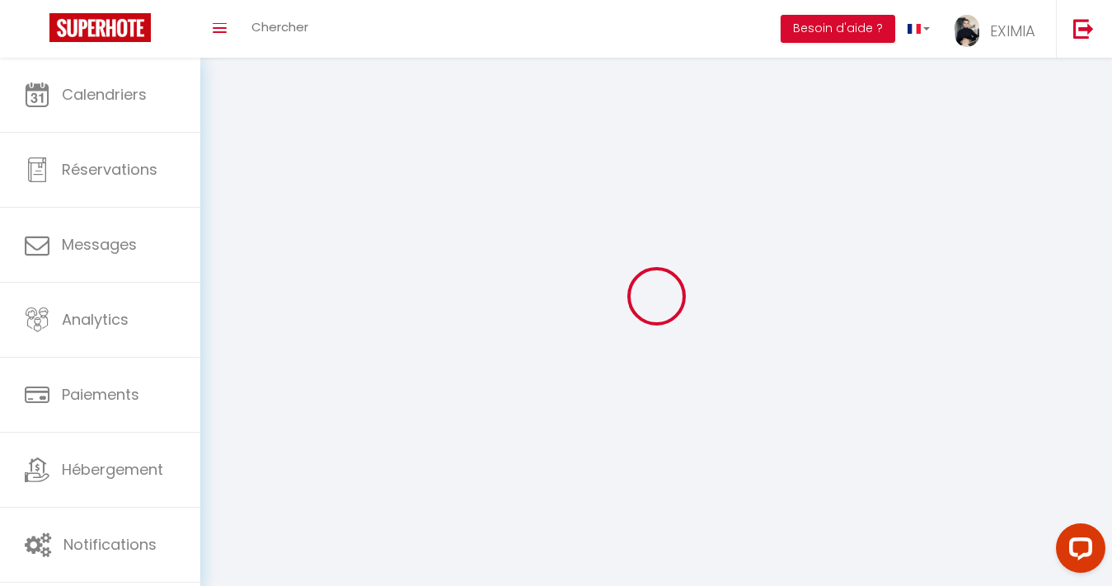
type input "jacou"
type input "Y2sXGC2o6UsFFrHQJZuxXc4pg"
type input "1gRSi9lRqCpSv6xmBp5zU0Owq"
type input "[URL][DOMAIN_NAME]"
select select "1"
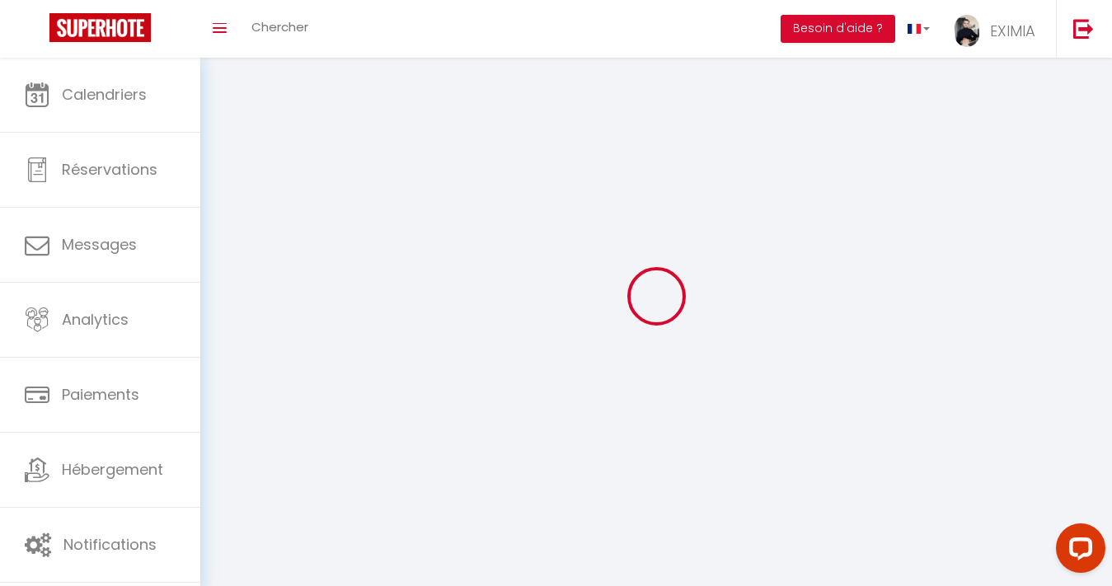
select select "28"
select select "fr"
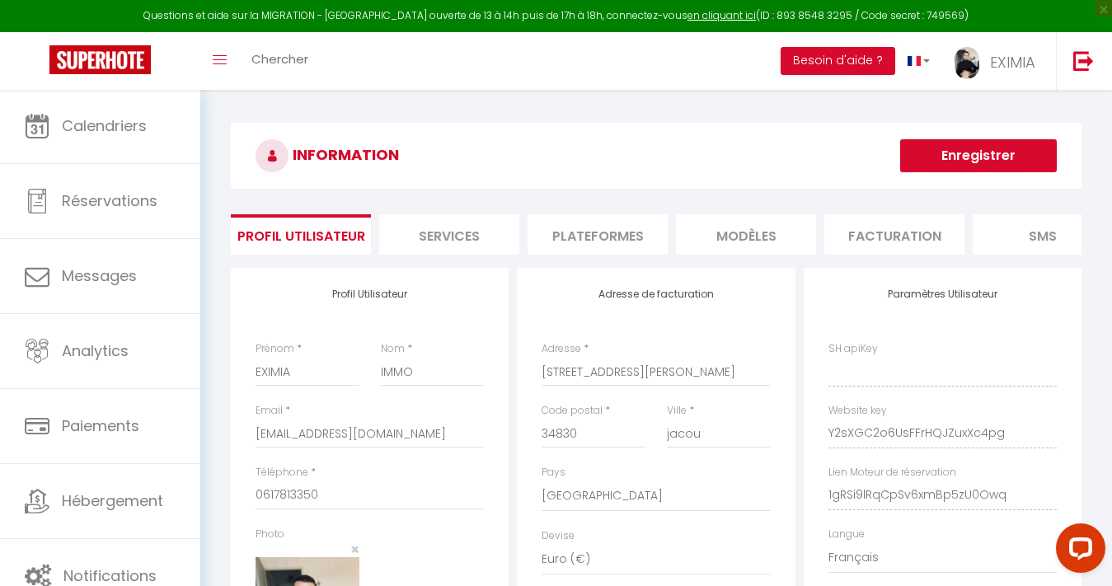
type input "Y2sXGC2o6UsFFrHQJZuxXc4pg"
type input "1gRSi9lRqCpSv6xmBp5zU0Owq"
type input "[URL][DOMAIN_NAME]"
click at [624, 237] on li "Plateformes" at bounding box center [598, 234] width 140 height 40
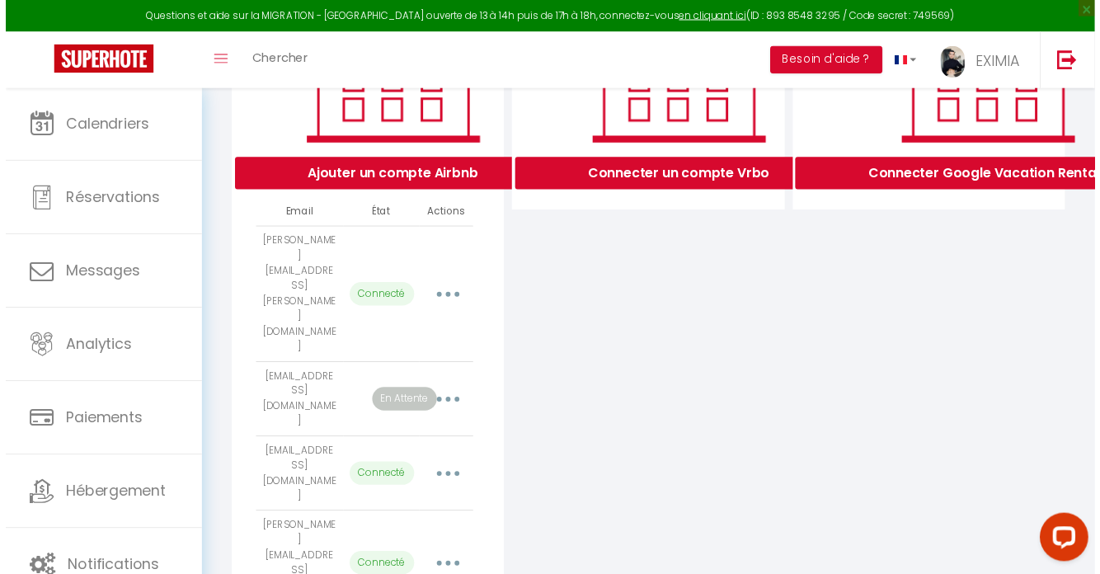
scroll to position [309, 0]
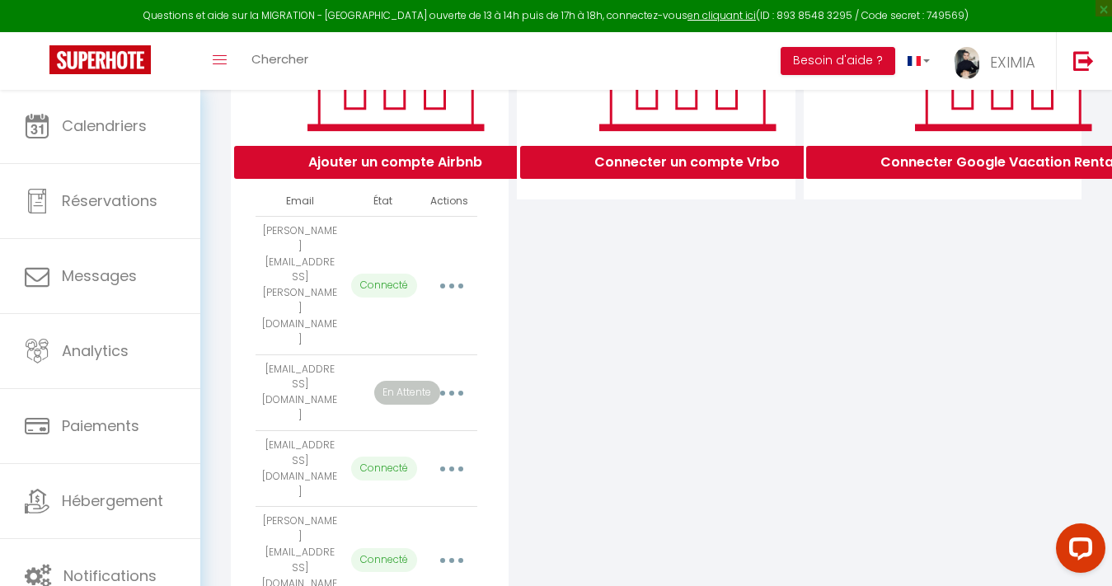
click at [464, 547] on button "button" at bounding box center [452, 560] width 46 height 26
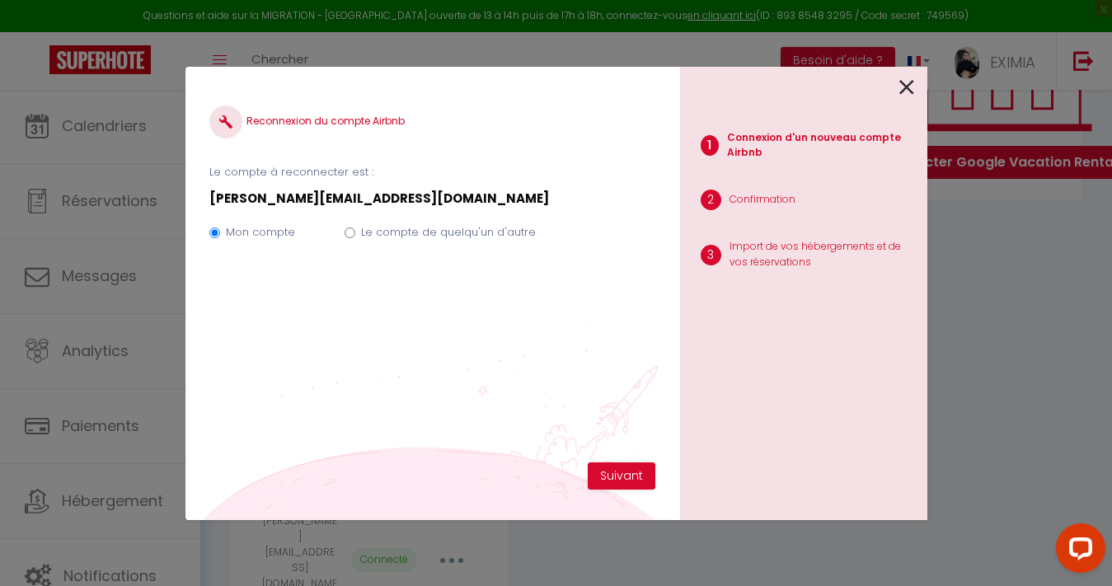
click at [429, 224] on label "Le compte de quelqu'un d'autre" at bounding box center [448, 232] width 175 height 16
click at [355, 228] on input "Le compte de quelqu'un d'autre" at bounding box center [350, 233] width 11 height 11
radio input "true"
radio input "false"
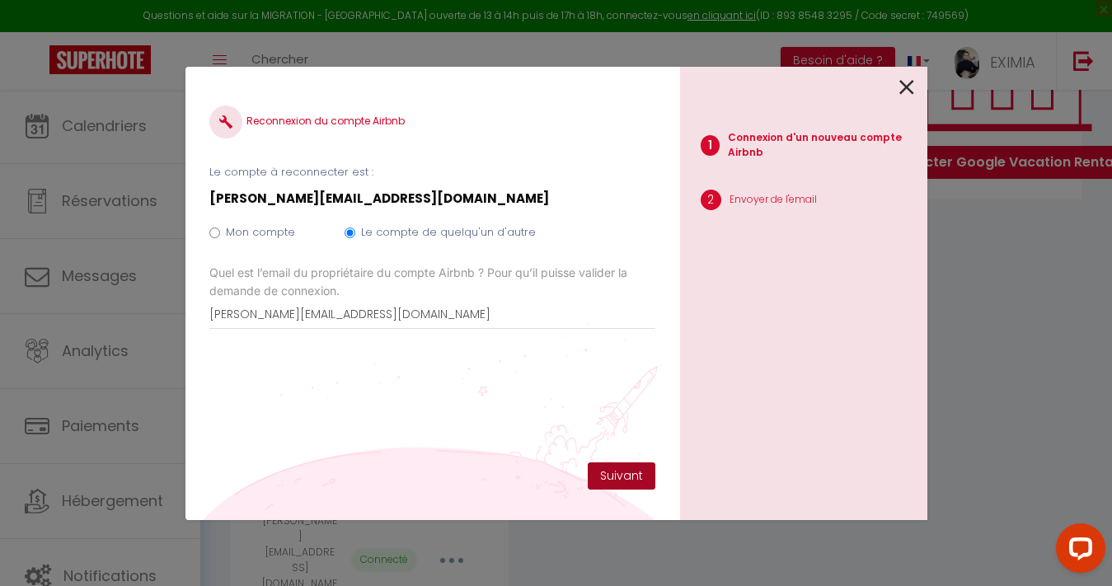
click at [609, 478] on button "Suivant" at bounding box center [622, 477] width 68 height 28
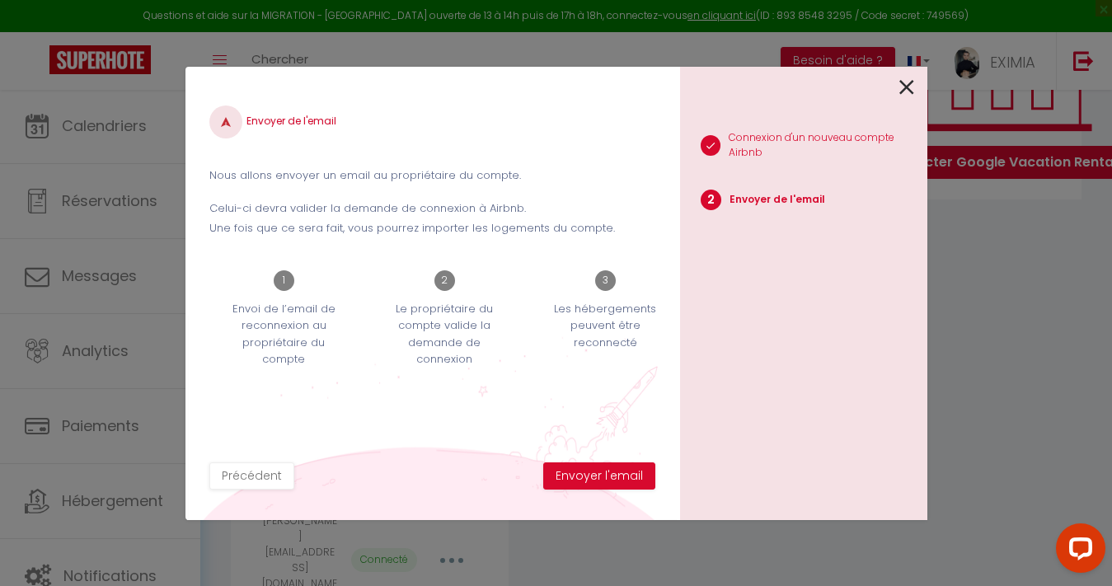
click at [609, 477] on button "Envoyer l'email" at bounding box center [599, 477] width 112 height 28
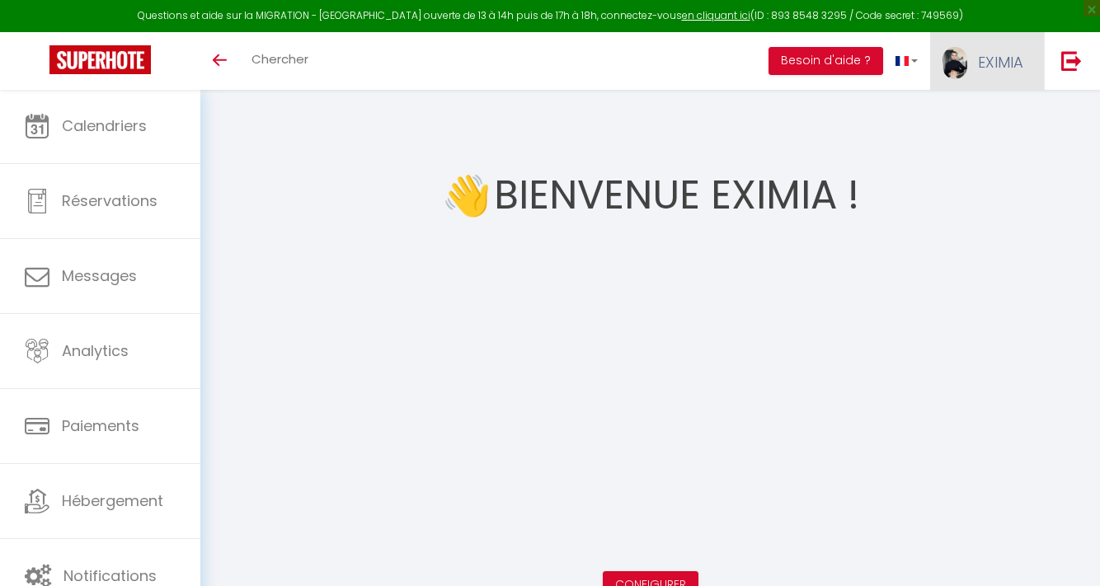
click at [995, 44] on link "EXIMIA" at bounding box center [987, 61] width 114 height 58
click at [989, 110] on link "Paramètres" at bounding box center [978, 115] width 122 height 28
select select "28"
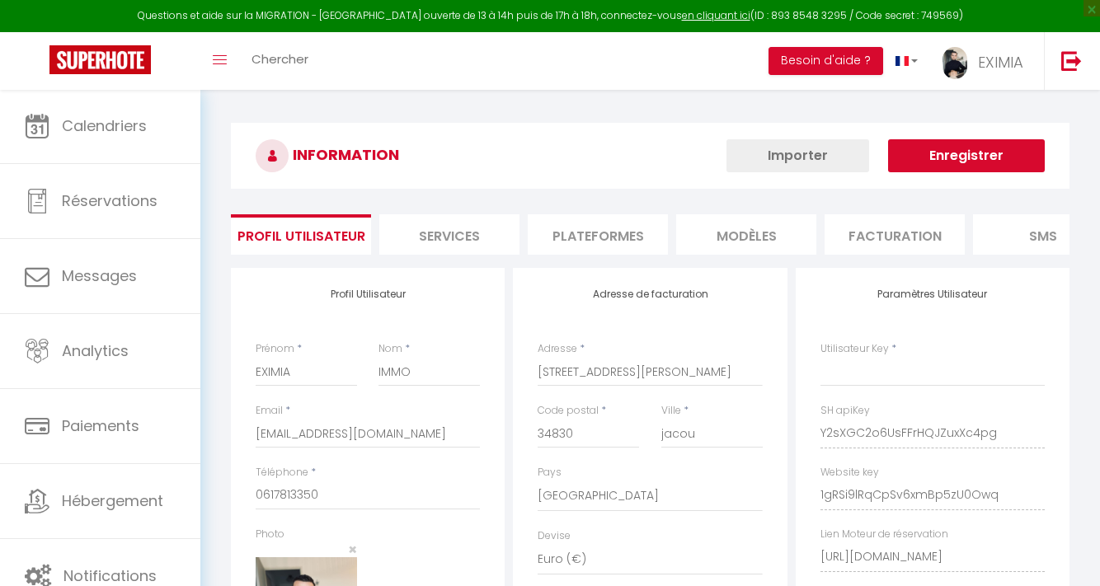
type input "Y2sXGC2o6UsFFrHQJZuxXc4pg"
type input "1gRSi9lRqCpSv6xmBp5zU0Owq"
type input "[URL][DOMAIN_NAME]"
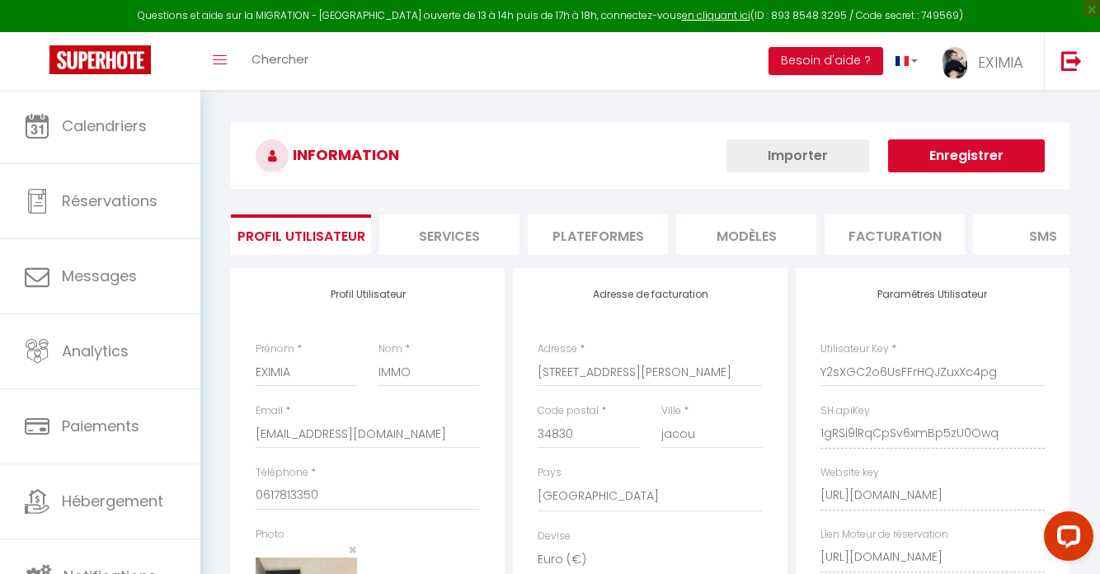
select select "fr"
click at [631, 219] on li "Plateformes" at bounding box center [598, 234] width 140 height 40
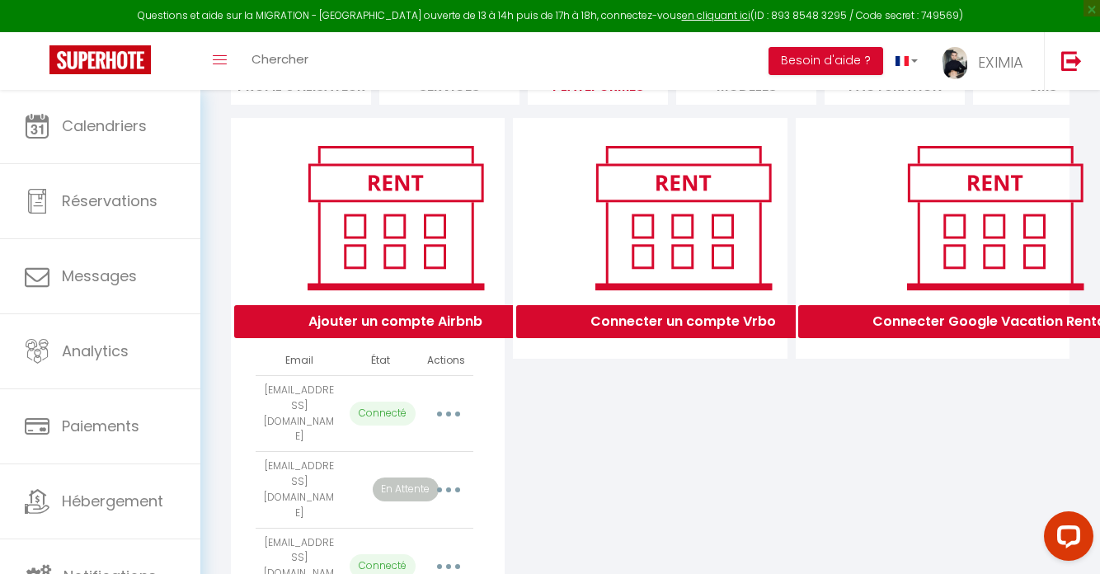
scroll to position [301, 0]
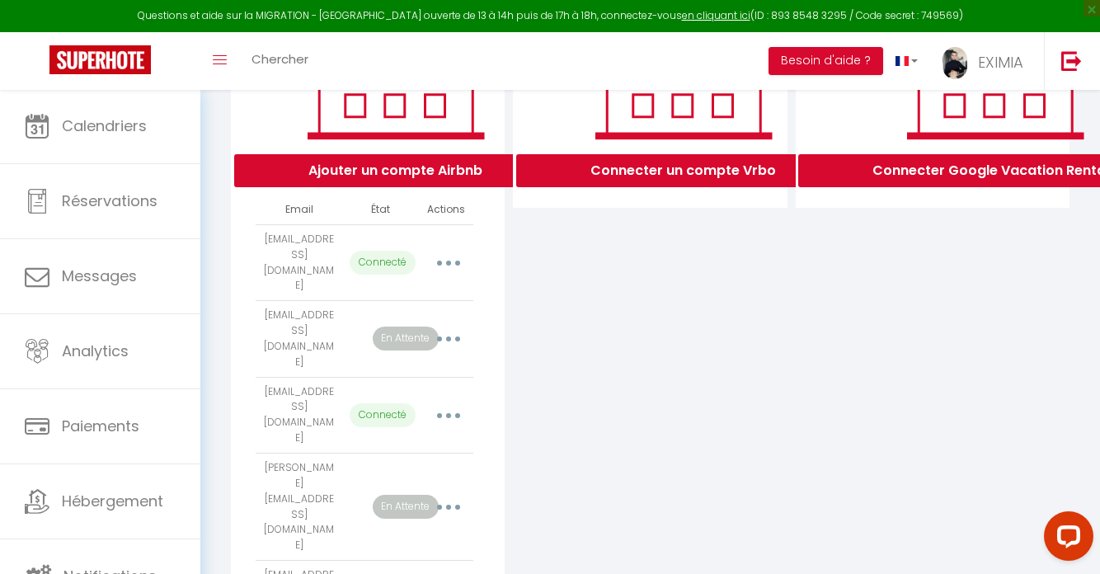
click at [441, 326] on button "button" at bounding box center [448, 339] width 46 height 26
click at [406, 422] on link "Reconnecter le compte" at bounding box center [375, 436] width 182 height 28
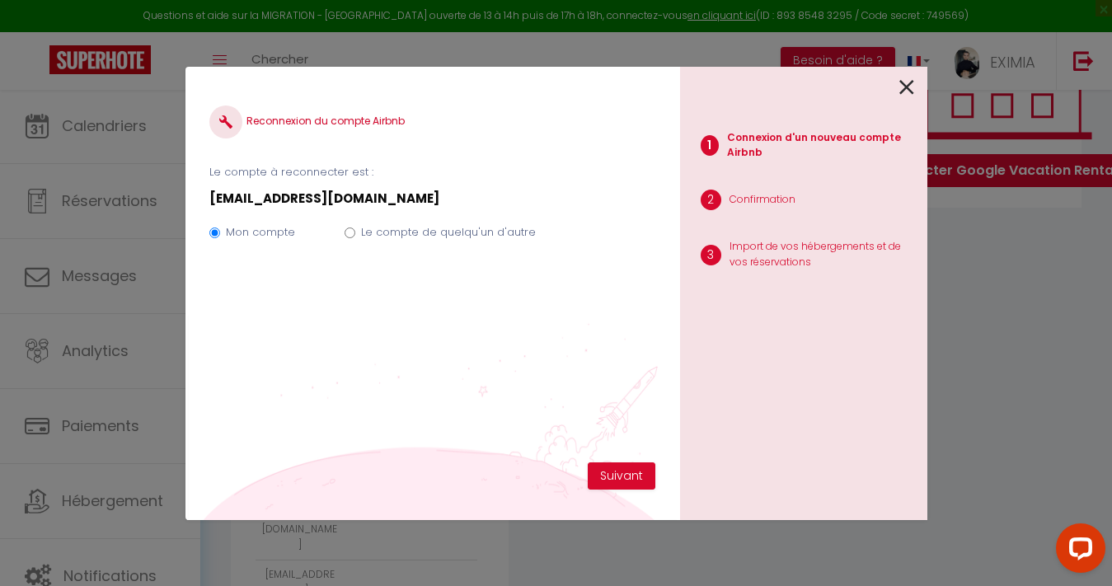
click at [409, 234] on label "Le compte de quelqu'un d'autre" at bounding box center [448, 232] width 175 height 16
click at [355, 234] on input "Le compte de quelqu'un d'autre" at bounding box center [350, 233] width 11 height 11
radio input "true"
radio input "false"
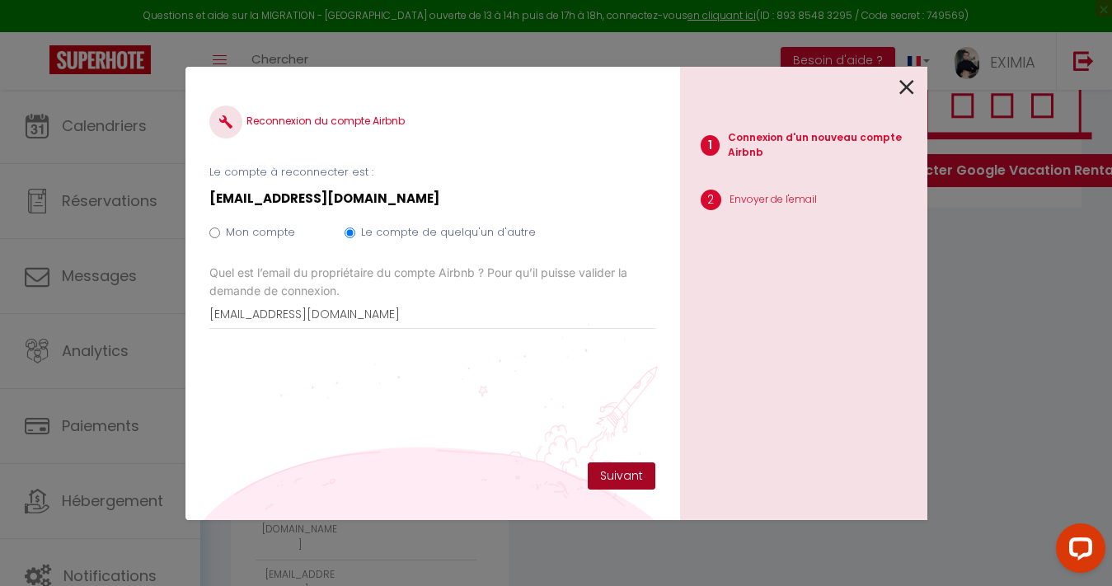
click at [606, 483] on button "Suivant" at bounding box center [622, 477] width 68 height 28
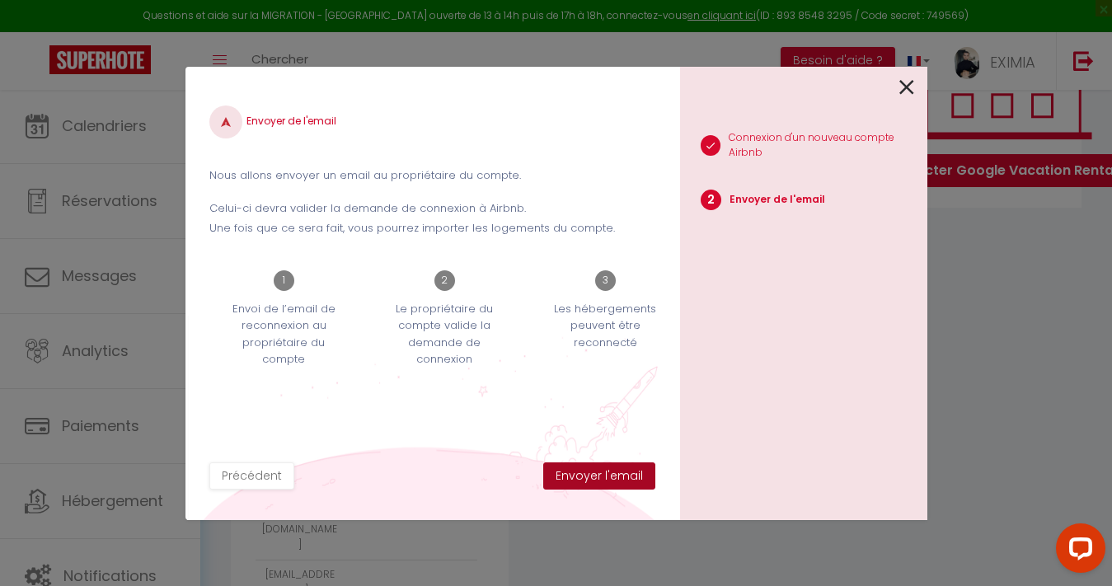
click at [608, 480] on button "Envoyer l'email" at bounding box center [599, 477] width 112 height 28
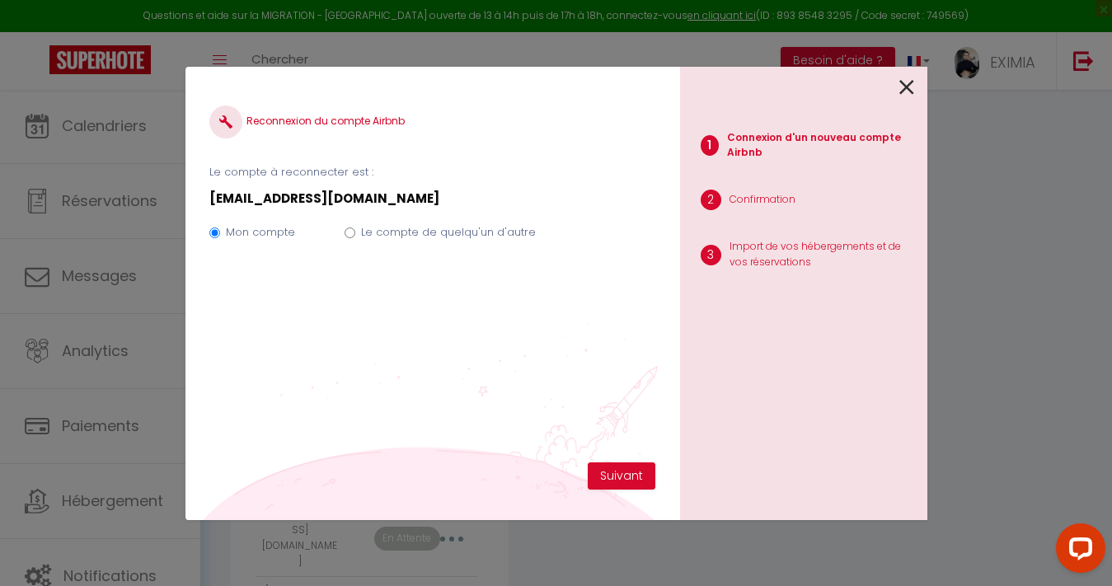
click at [467, 222] on div "Mon compte Le compte de quelqu'un d'autre" at bounding box center [431, 235] width 445 height 55
click at [467, 231] on label "Le compte de quelqu'un d'autre" at bounding box center [448, 232] width 175 height 16
click at [355, 231] on input "Le compte de quelqu'un d'autre" at bounding box center [350, 233] width 11 height 11
radio input "true"
radio input "false"
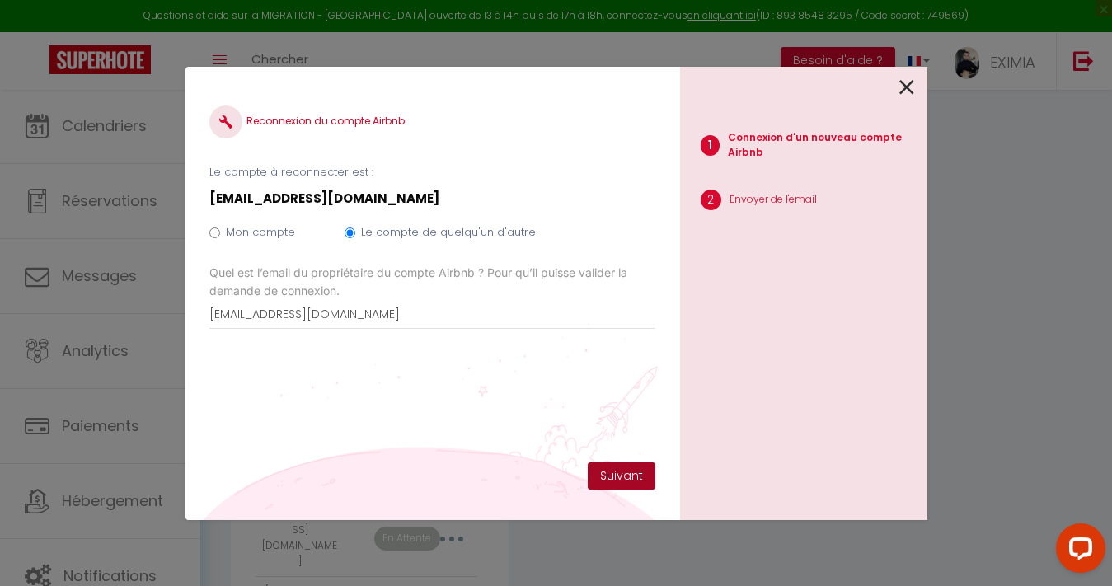
click at [620, 477] on button "Suivant" at bounding box center [622, 477] width 68 height 28
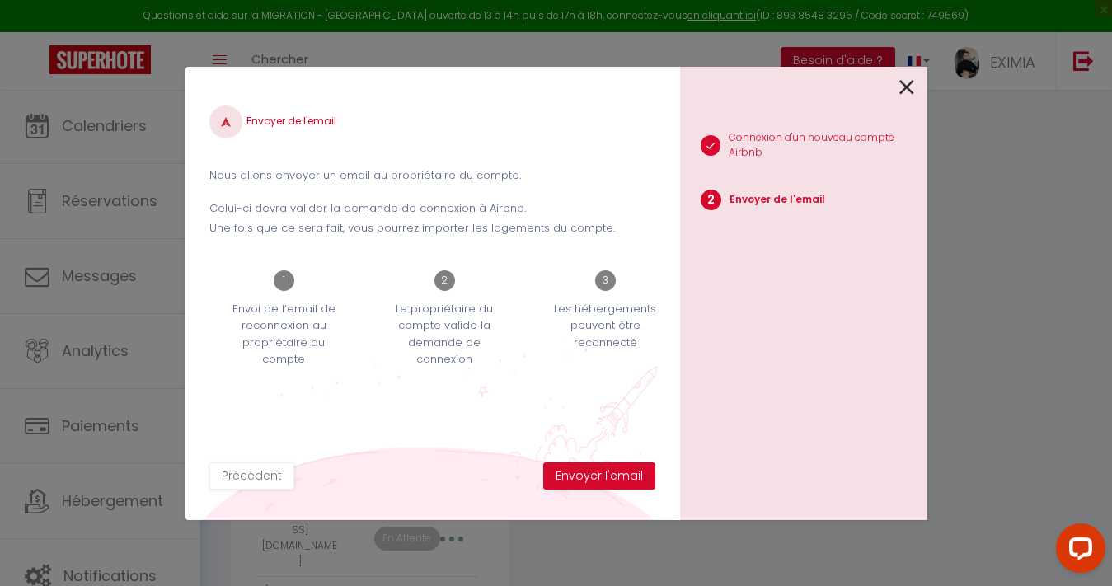
click at [620, 477] on button "Envoyer l'email" at bounding box center [599, 477] width 112 height 28
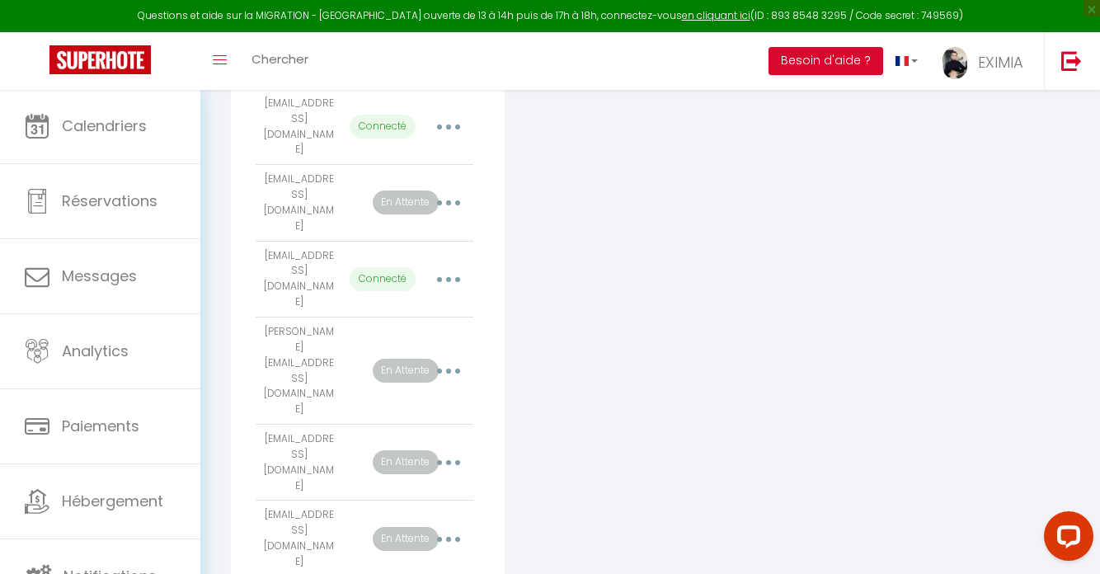
scroll to position [474, 0]
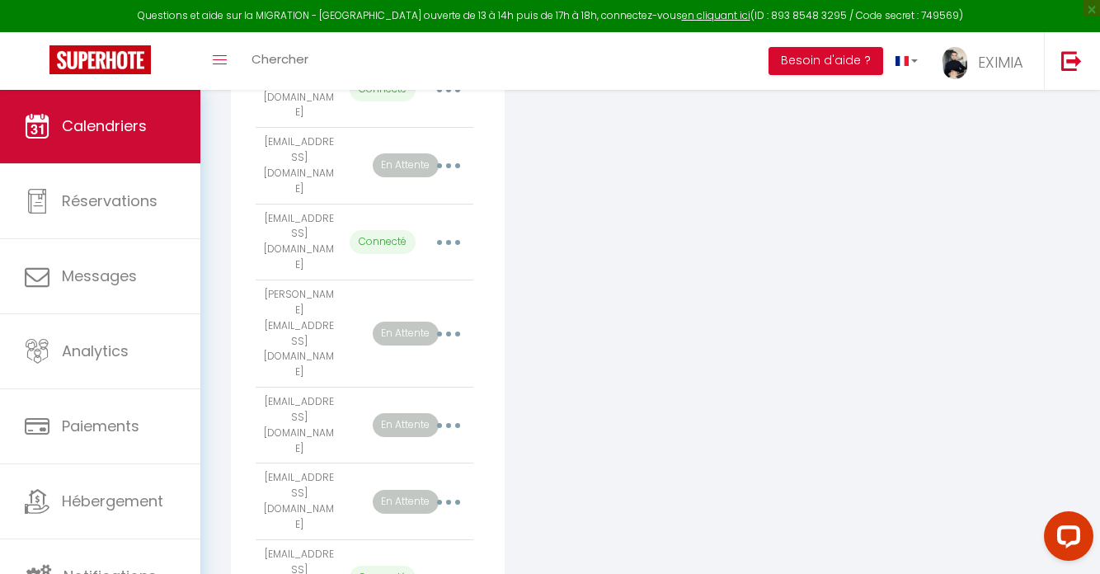
click at [139, 156] on link "Calendriers" at bounding box center [100, 126] width 200 height 74
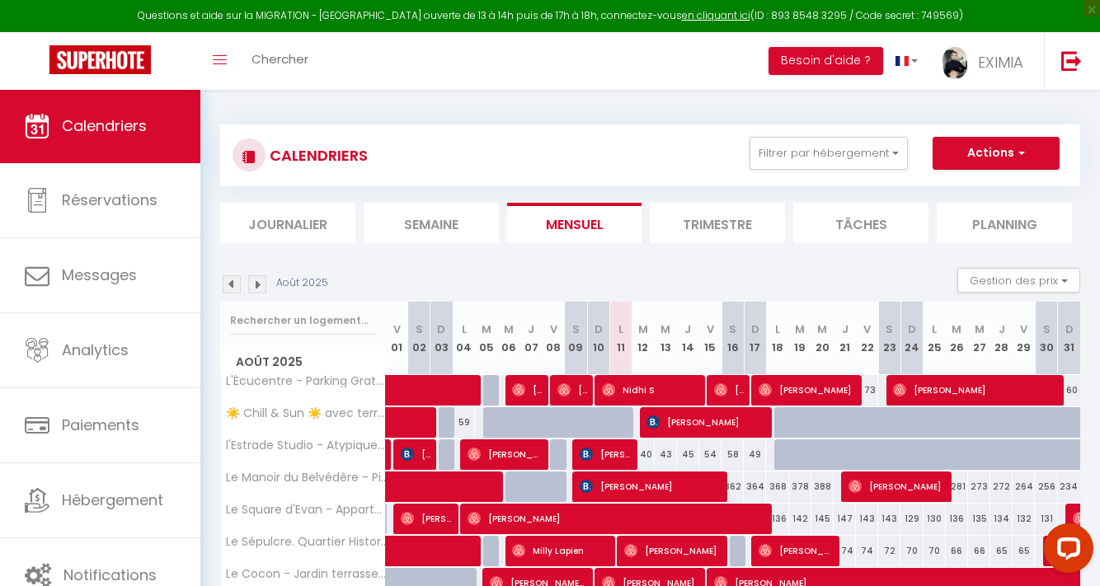
scroll to position [204, 0]
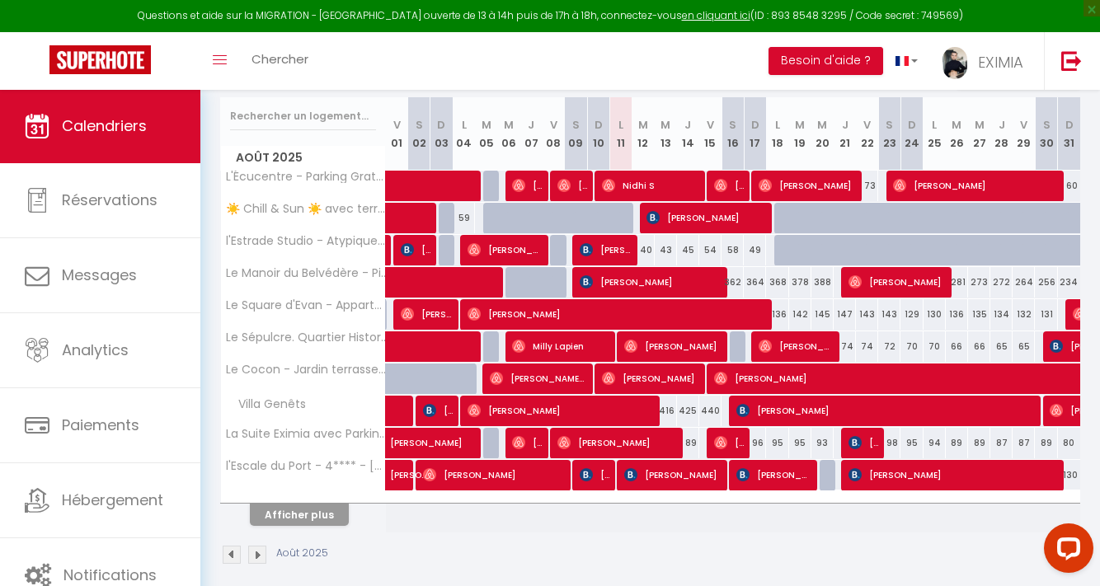
click at [306, 512] on button "Afficher plus" at bounding box center [299, 515] width 99 height 22
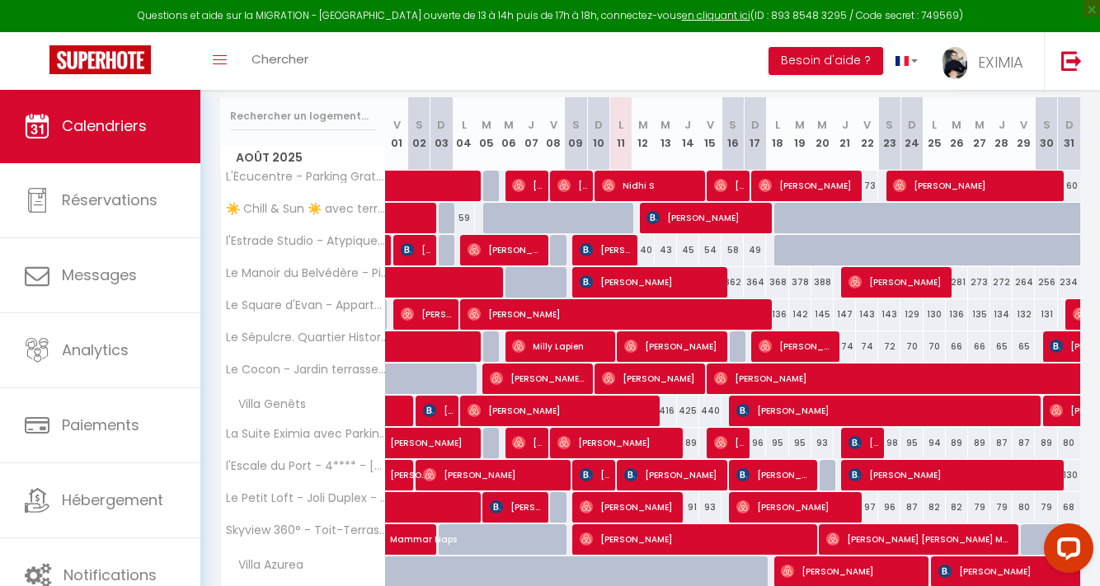
click at [690, 441] on div "89" at bounding box center [688, 443] width 22 height 31
type input "89"
type input "Jeu 14 Août 2025"
type input "Ven 15 Août 2025"
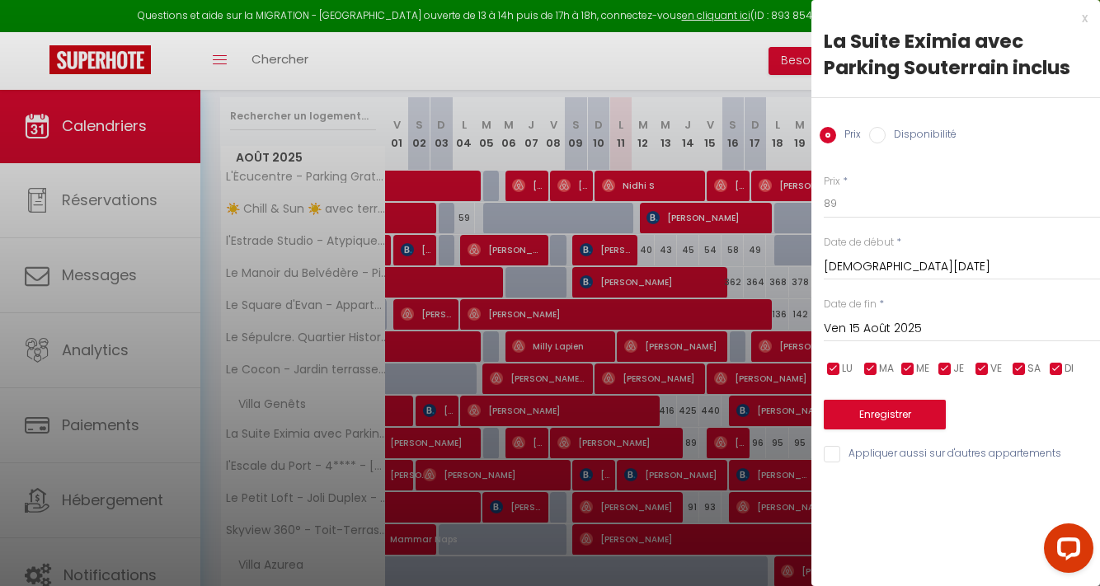
click at [919, 139] on label "Disponibilité" at bounding box center [921, 136] width 71 height 18
click at [886, 139] on input "Disponibilité" at bounding box center [877, 135] width 16 height 16
radio input "true"
radio input "false"
click at [908, 172] on div "Prix * 89 Statut * Disponible Indisponible Date de début * Jeu 14 Août 2025 < A…" at bounding box center [955, 309] width 289 height 313
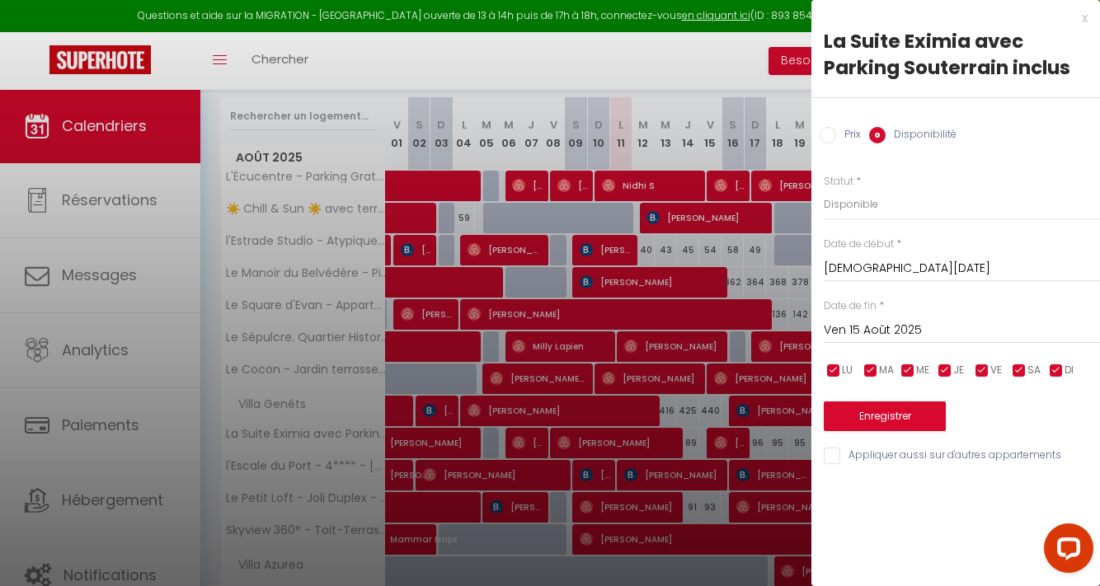
click at [688, 63] on div at bounding box center [550, 293] width 1100 height 586
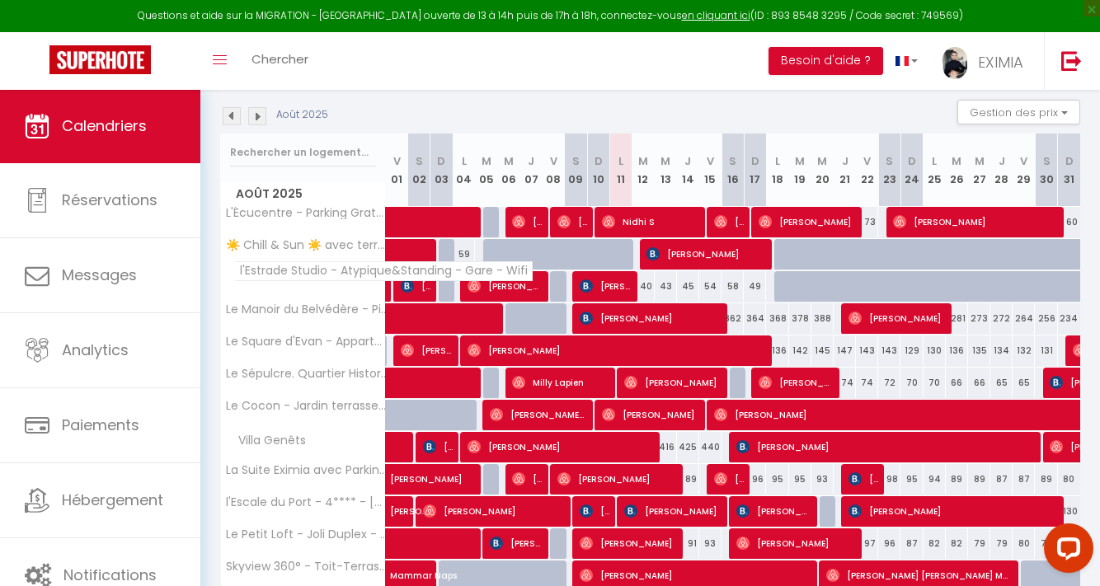
scroll to position [467, 0]
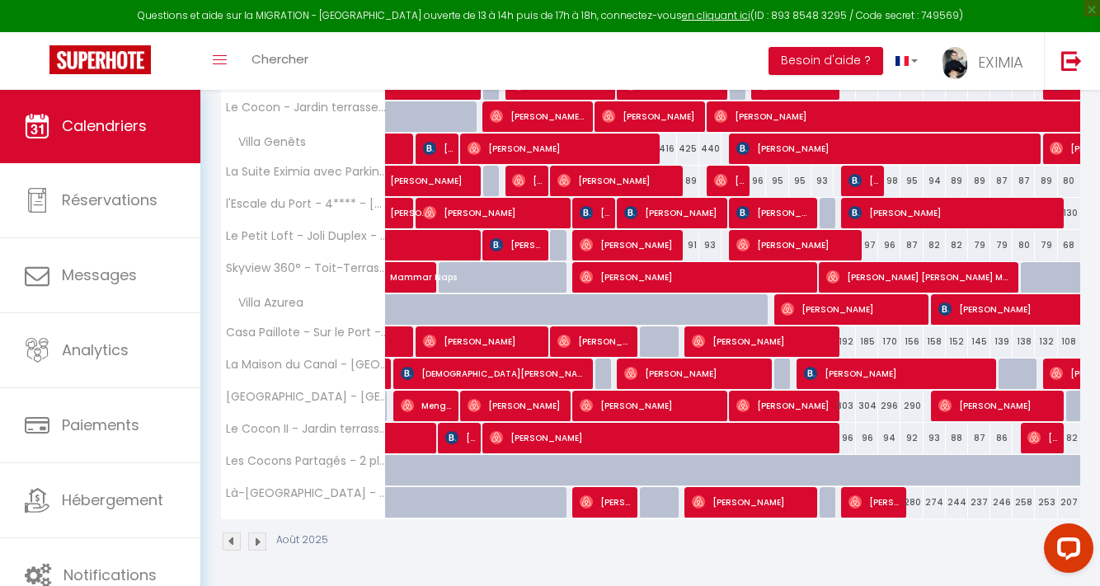
click at [258, 528] on div "Août 2025" at bounding box center [650, 543] width 860 height 49
click at [262, 535] on img at bounding box center [257, 542] width 18 height 18
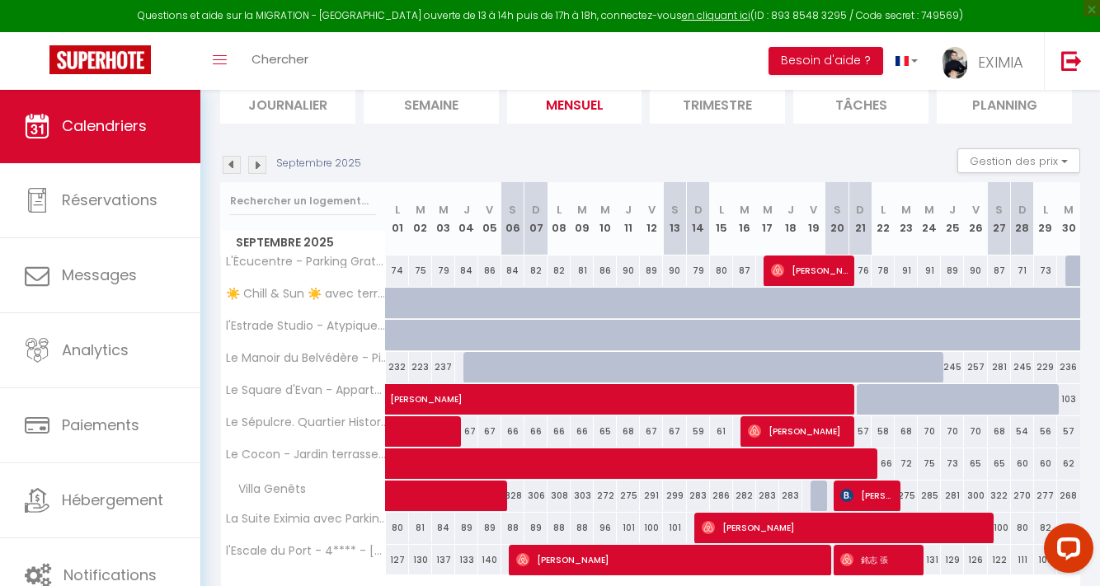
scroll to position [214, 0]
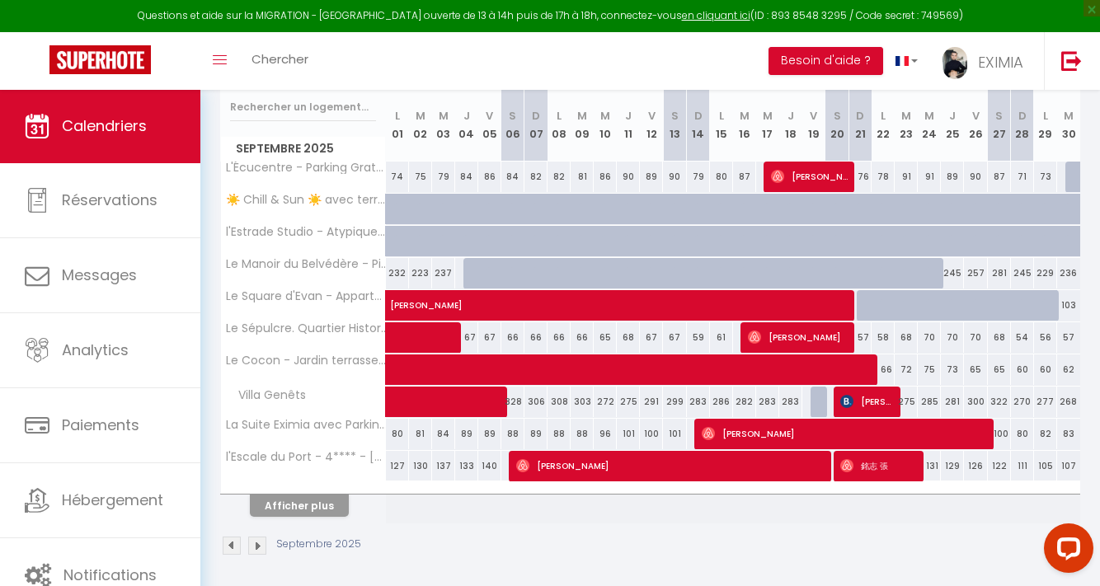
click at [872, 398] on span "[PERSON_NAME]" at bounding box center [867, 401] width 54 height 31
select select "OK"
select select "KO"
select select "1"
select select "0"
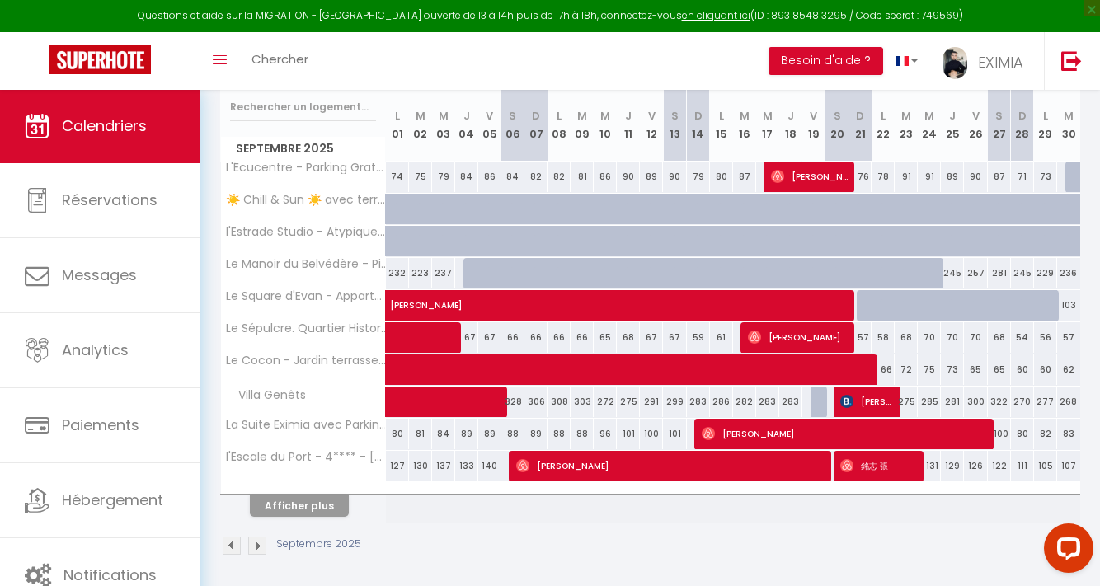
select select "1"
select select
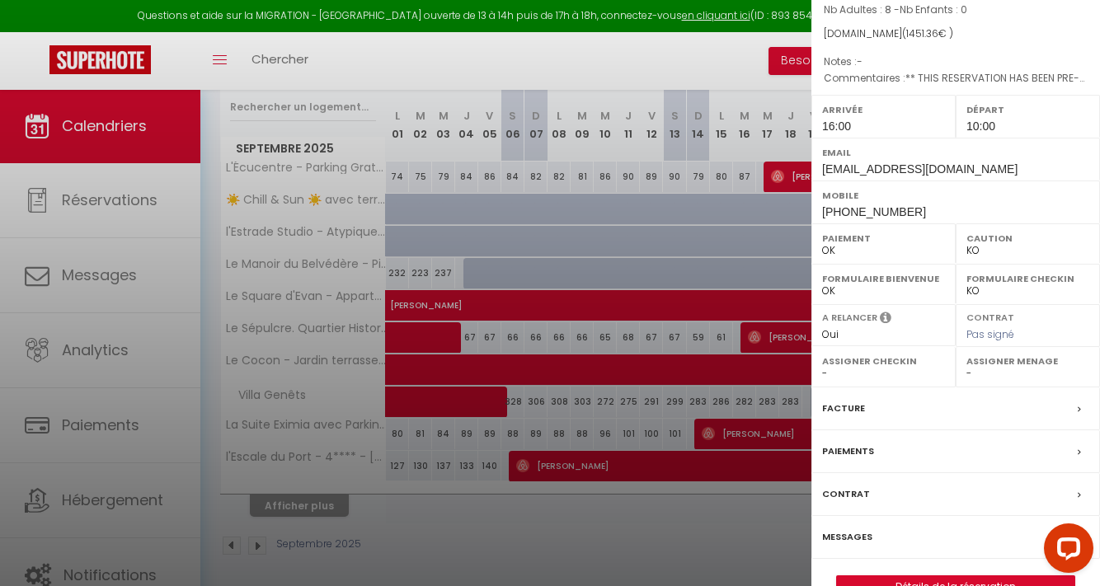
scroll to position [177, 0]
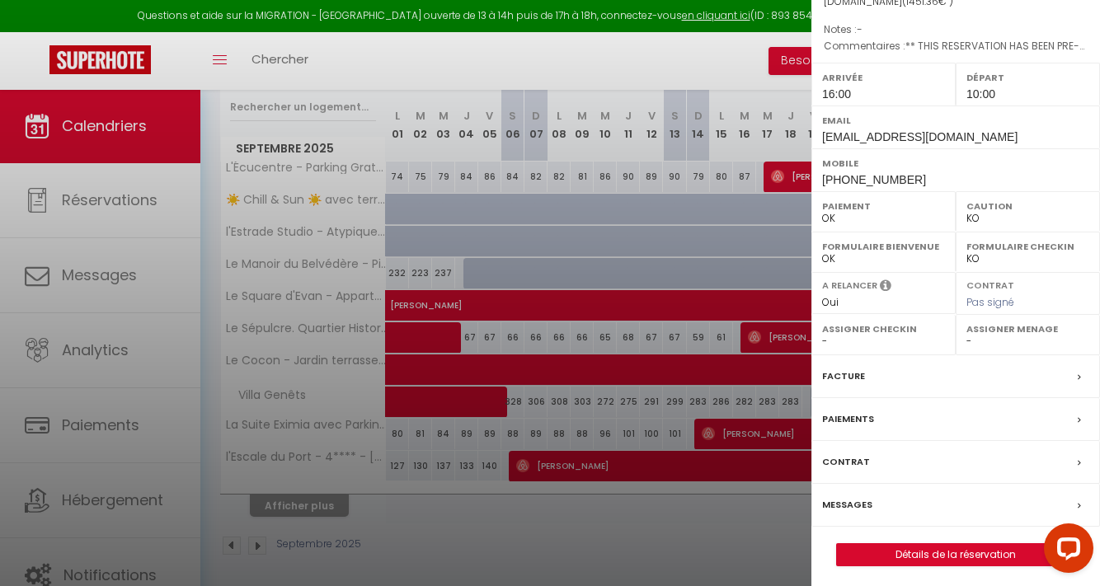
click at [855, 507] on label "Messages" at bounding box center [847, 504] width 50 height 17
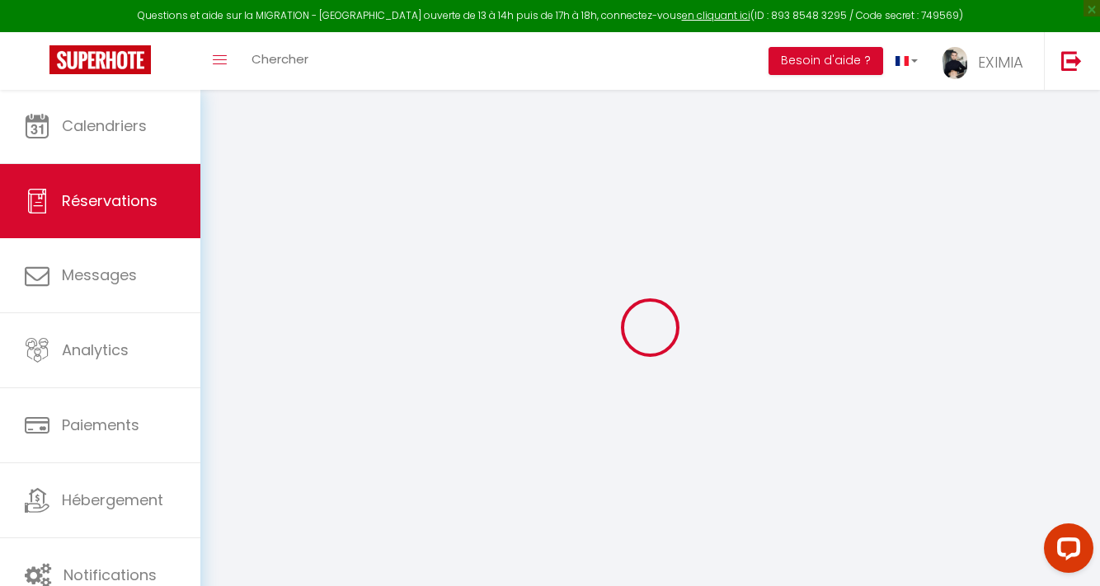
select select
checkbox input "false"
select select
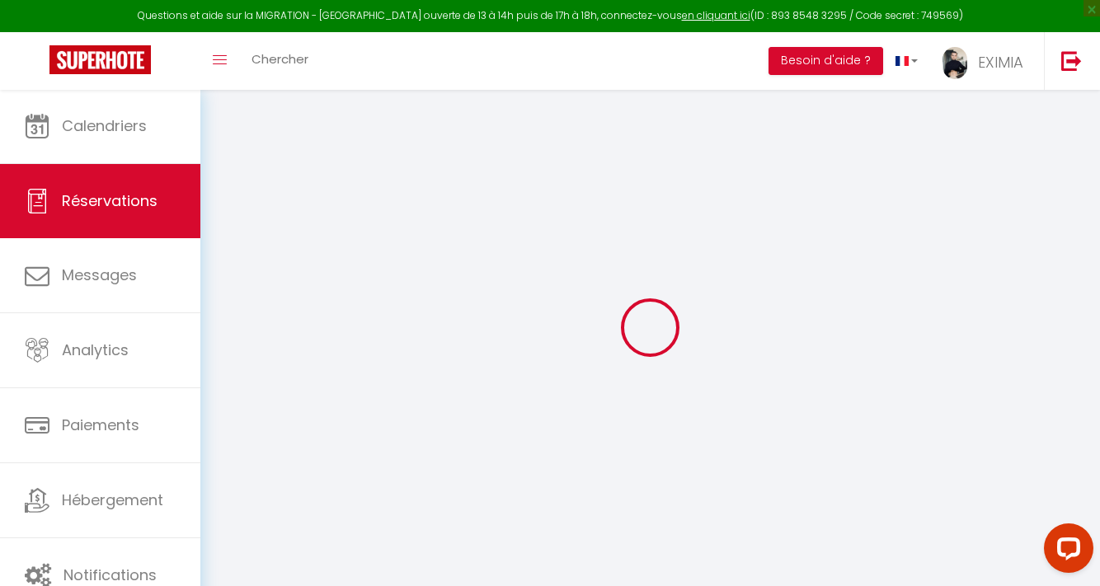
checkbox input "false"
type textarea "** THIS RESERVATION HAS BEEN PRE-PAID ** Approximate time of arrival: between 1…"
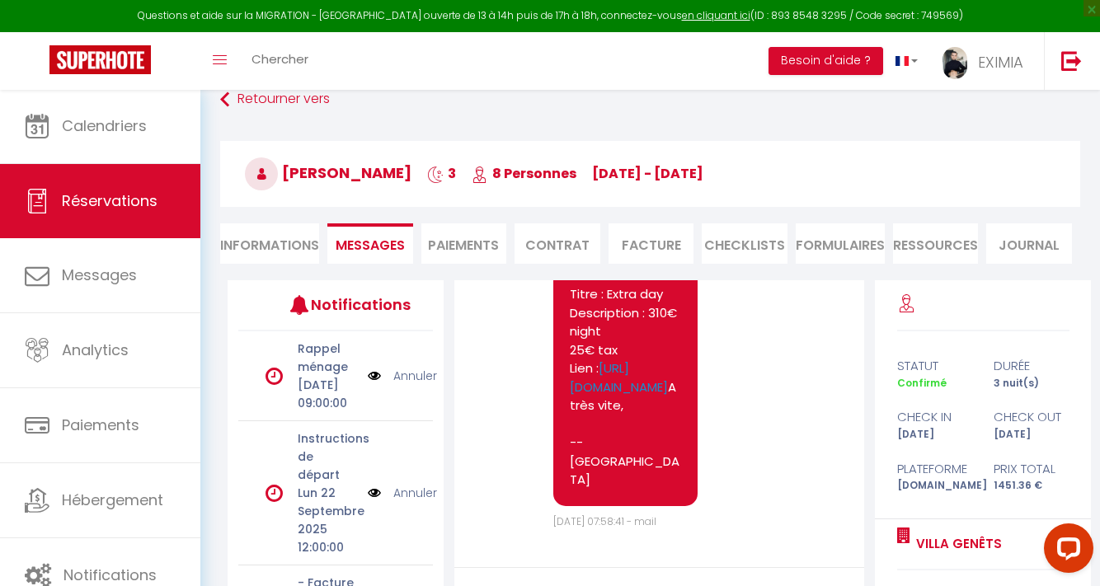
scroll to position [219, 0]
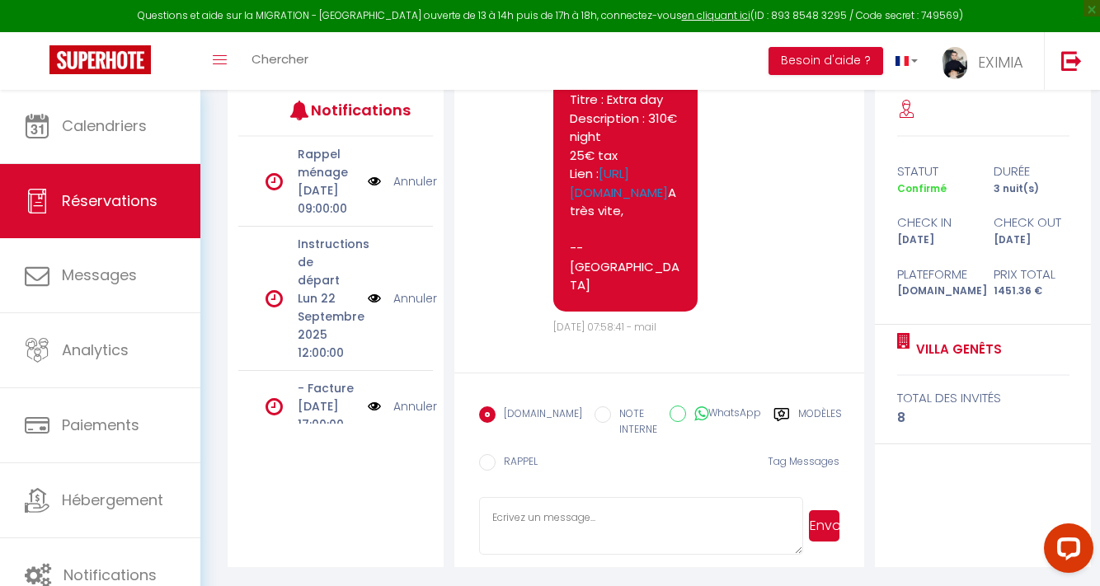
click at [622, 523] on textarea at bounding box center [641, 526] width 325 height 58
type textarea "Bonjour, nous n'avons eu aucun retour de votre part"
click at [830, 530] on button "Envoyer" at bounding box center [824, 525] width 31 height 31
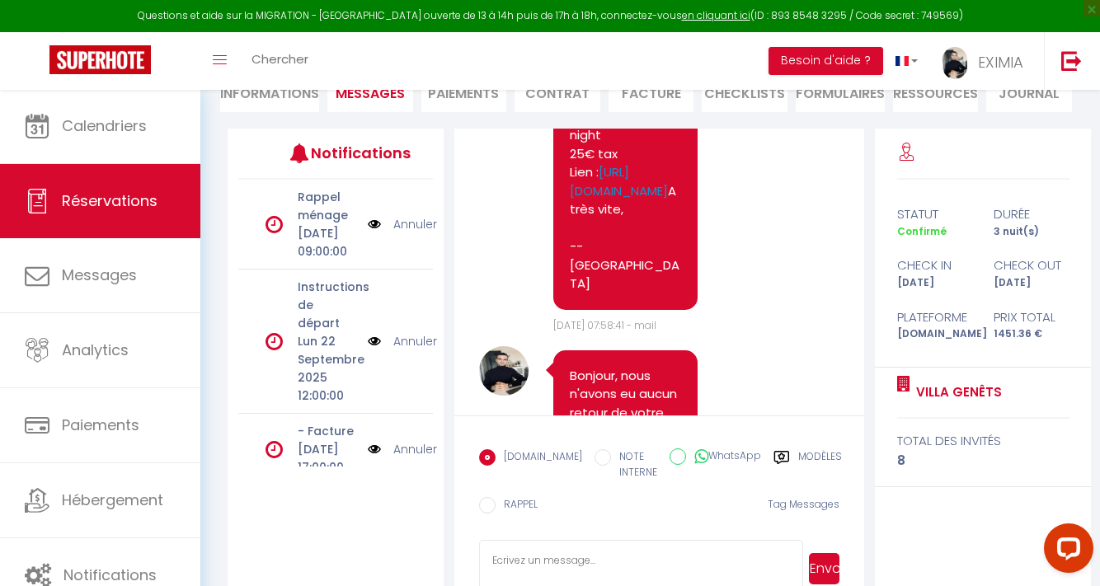
scroll to position [4420, 0]
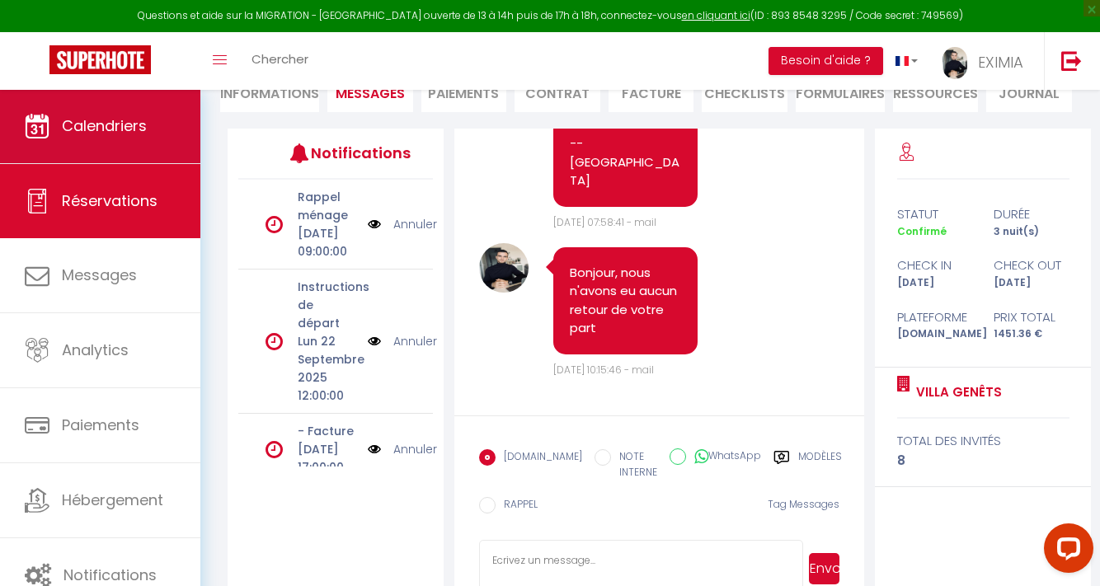
click at [143, 134] on span "Calendriers" at bounding box center [104, 125] width 85 height 21
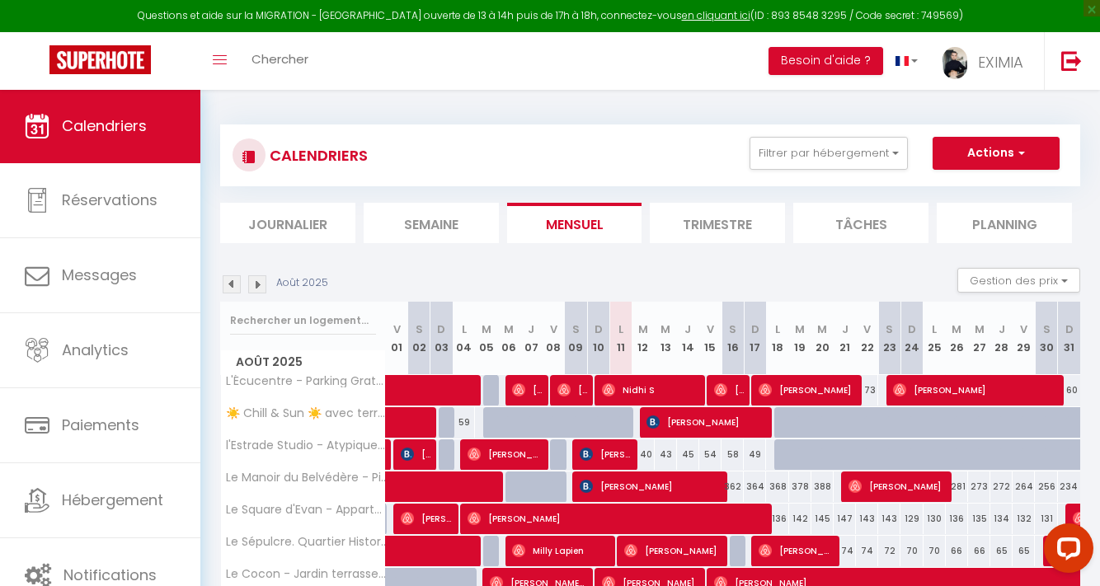
scroll to position [218, 0]
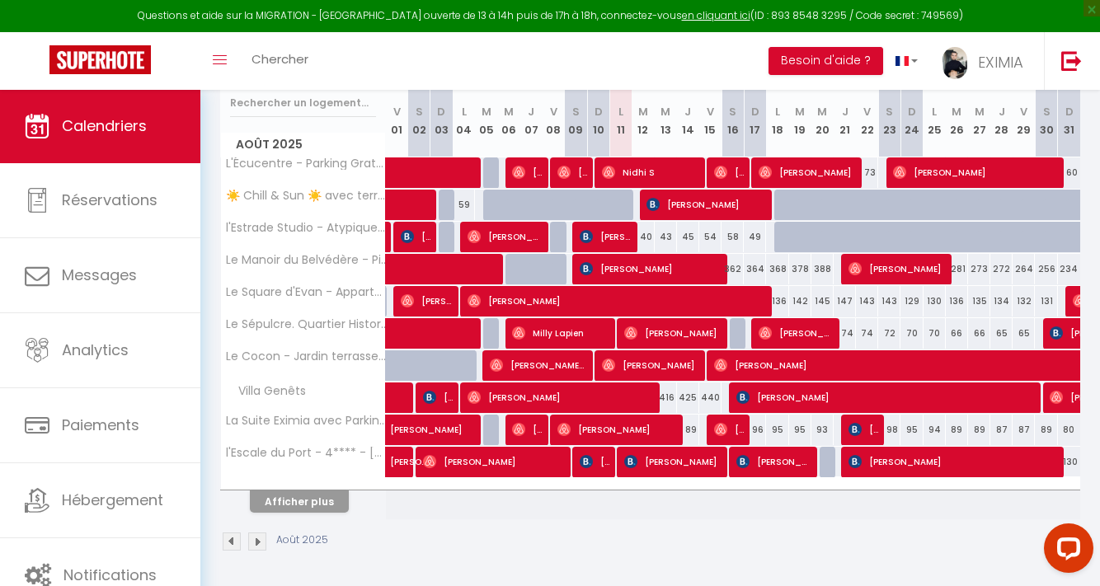
click at [309, 499] on button "Afficher plus" at bounding box center [299, 502] width 99 height 22
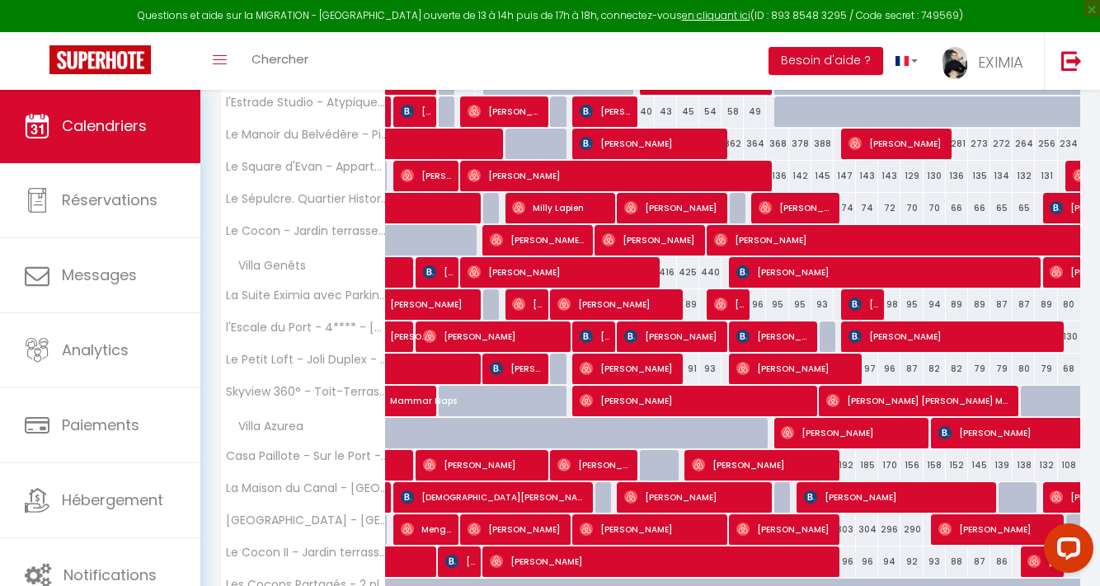
scroll to position [467, 0]
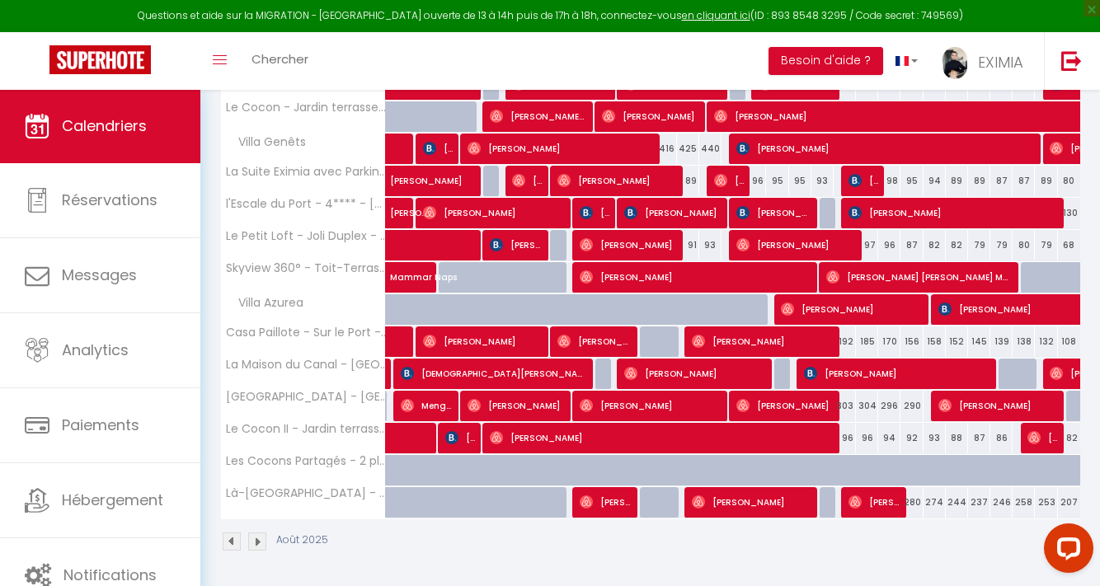
click at [623, 510] on span "[PERSON_NAME]" at bounding box center [606, 501] width 52 height 31
select select "OK"
select select "0"
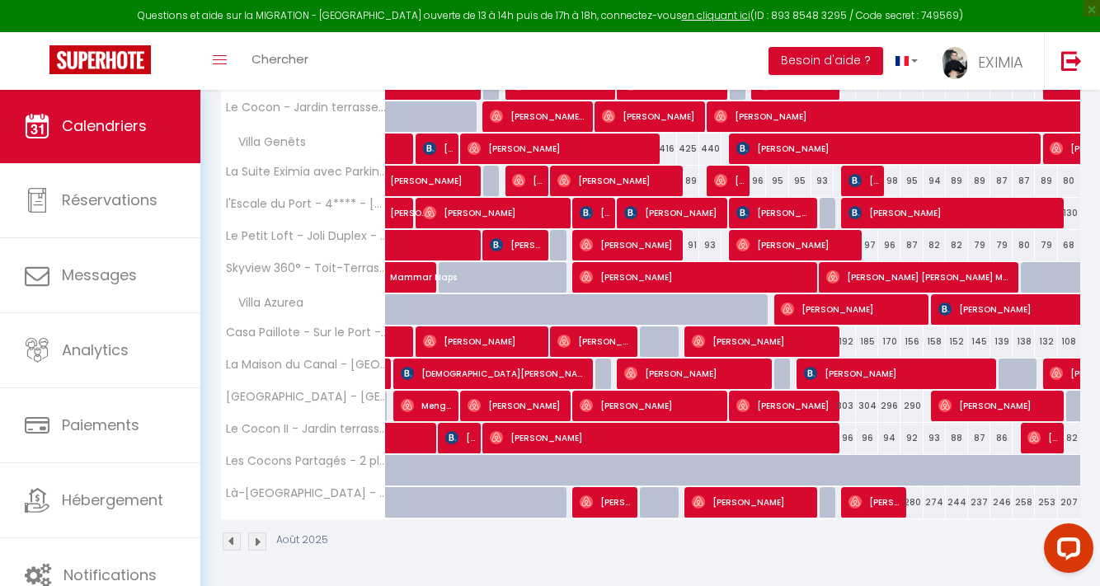
select select "1"
select select
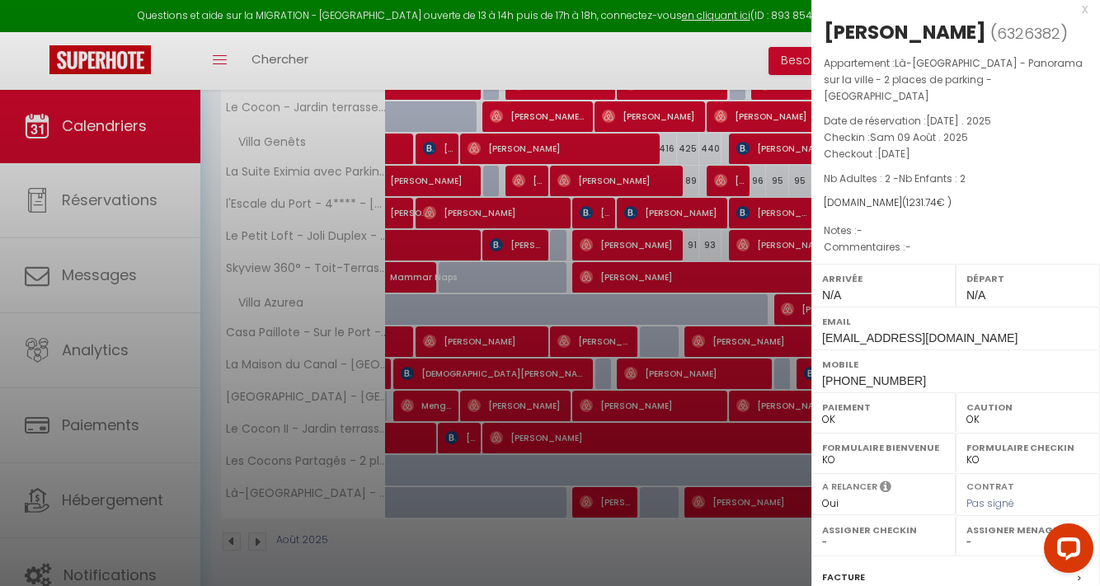
scroll to position [194, 0]
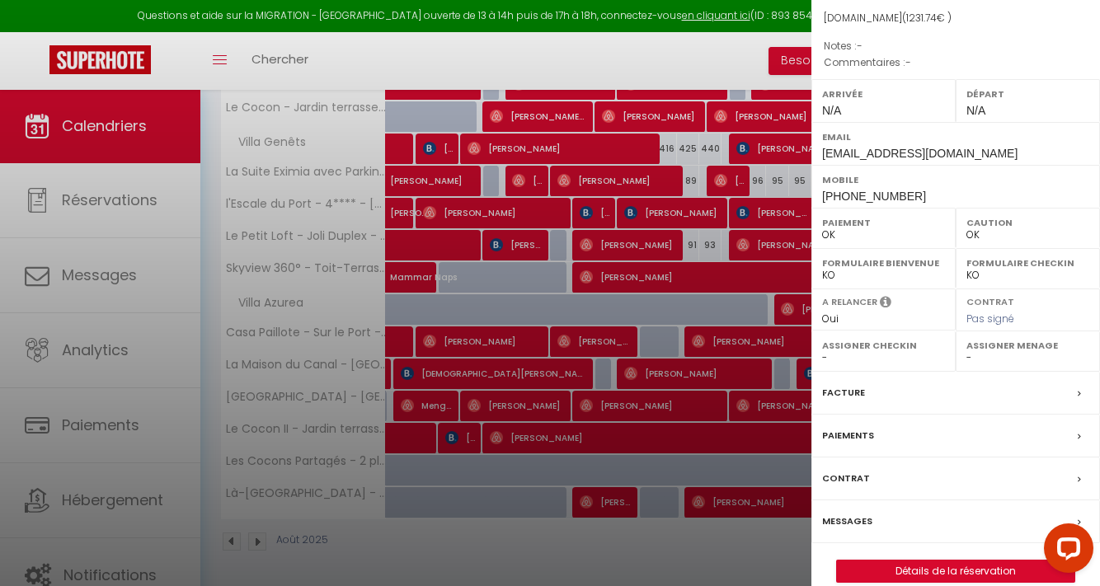
click at [858, 513] on label "Messages" at bounding box center [847, 521] width 50 height 17
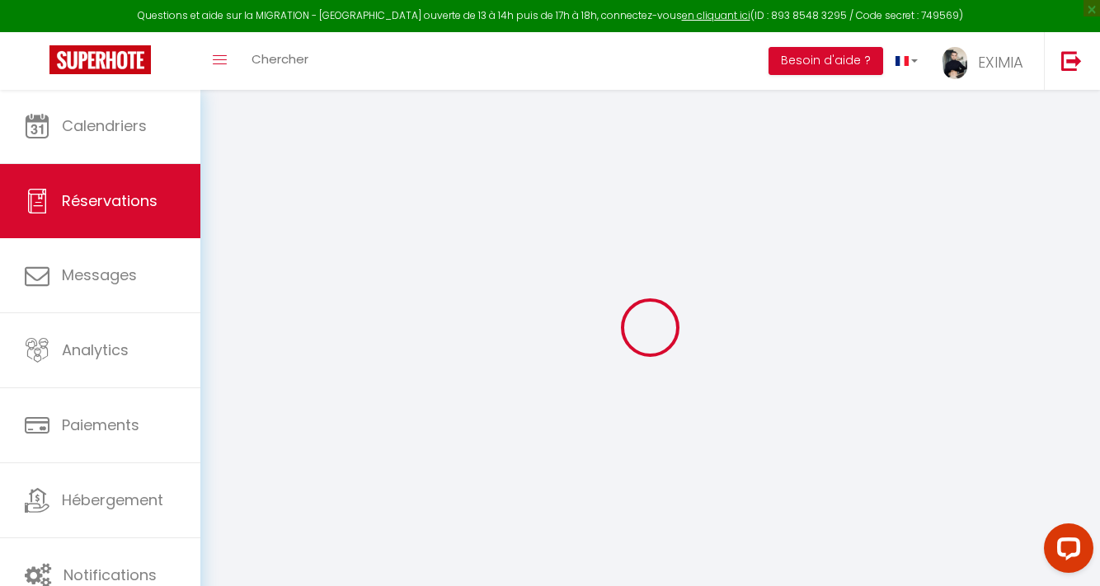
select select
checkbox input "false"
select select
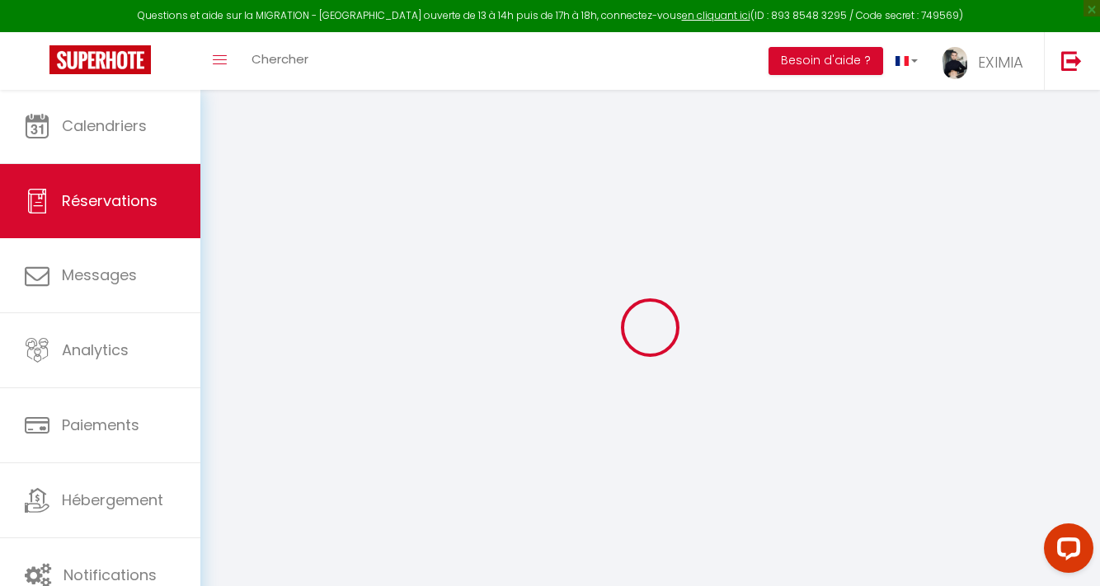
select select
checkbox input "false"
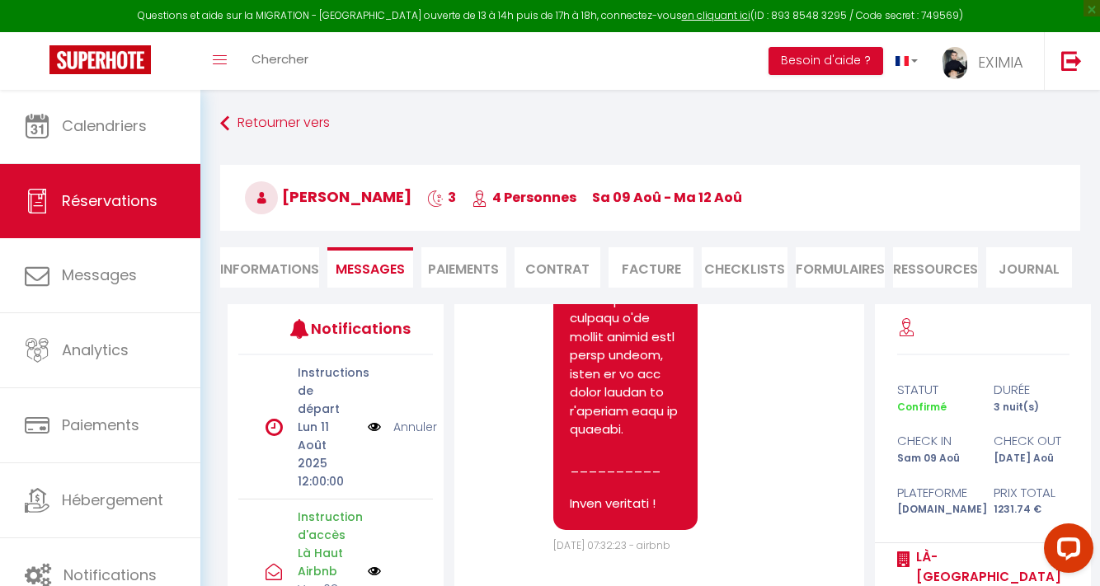
click at [404, 423] on link "Annuler" at bounding box center [415, 427] width 44 height 18
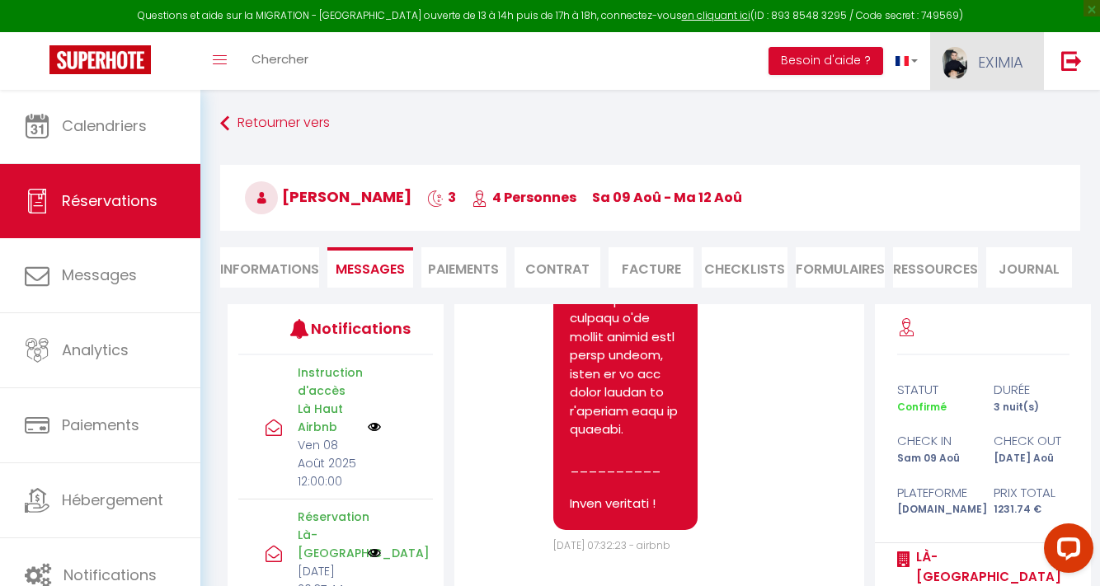
click at [1030, 81] on link "EXIMIA" at bounding box center [987, 61] width 114 height 58
click at [999, 113] on link "Paramètres" at bounding box center [978, 115] width 122 height 28
select select "28"
select select "fr"
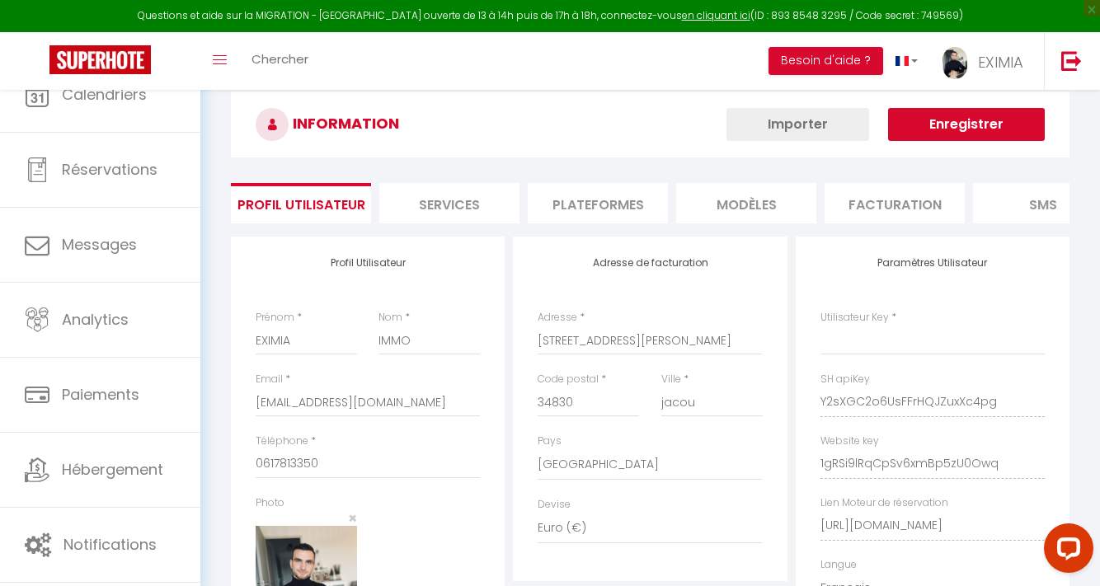
type input "Y2sXGC2o6UsFFrHQJZuxXc4pg"
type input "1gRSi9lRqCpSv6xmBp5zU0Owq"
type input "[URL][DOMAIN_NAME]"
select select "fr"
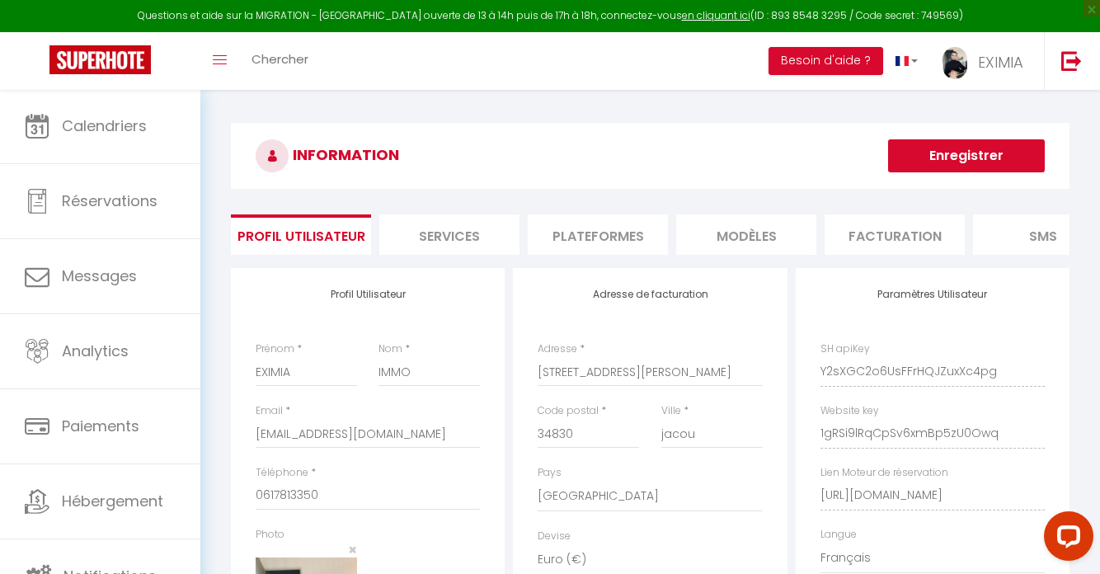
click at [626, 240] on li "Plateformes" at bounding box center [598, 234] width 140 height 40
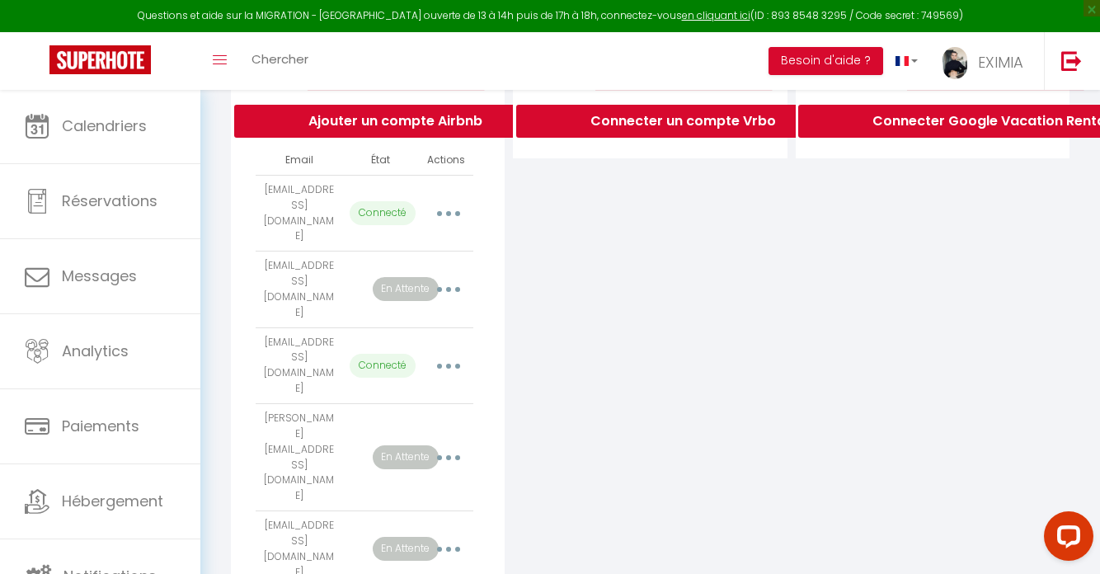
scroll to position [566, 0]
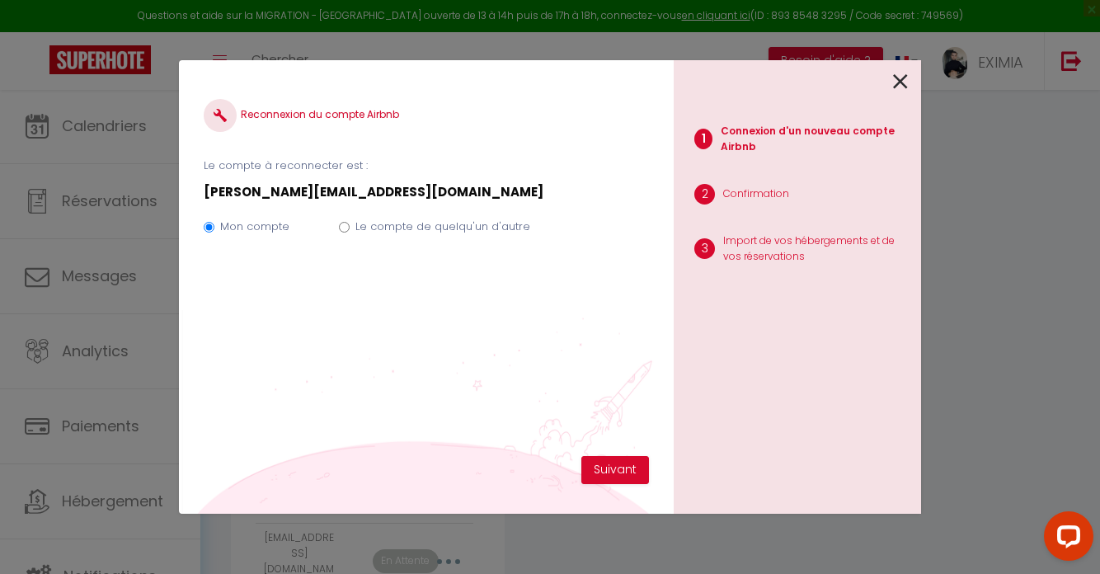
scroll to position [554, 0]
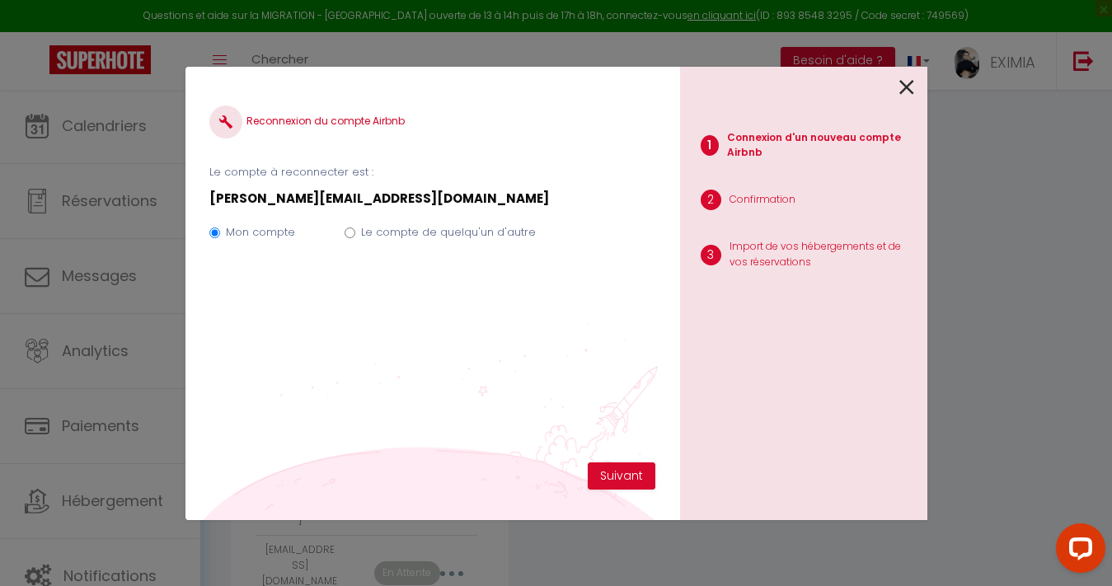
click at [439, 227] on label "Le compte de quelqu'un d'autre" at bounding box center [448, 232] width 175 height 16
click at [355, 228] on input "Le compte de quelqu'un d'autre" at bounding box center [350, 233] width 11 height 11
radio input "true"
radio input "false"
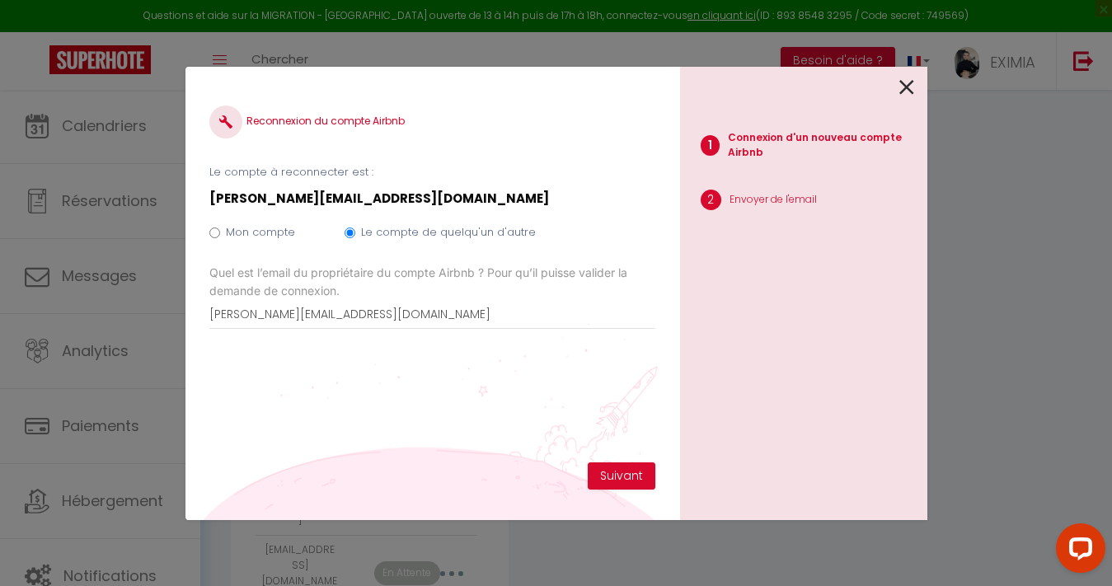
click at [595, 456] on div "Reconnexion du compte Airbnb Le compte à reconnecter est : audrey.joqueviel@hot…" at bounding box center [431, 277] width 445 height 371
click at [605, 465] on button "Suivant" at bounding box center [622, 477] width 68 height 28
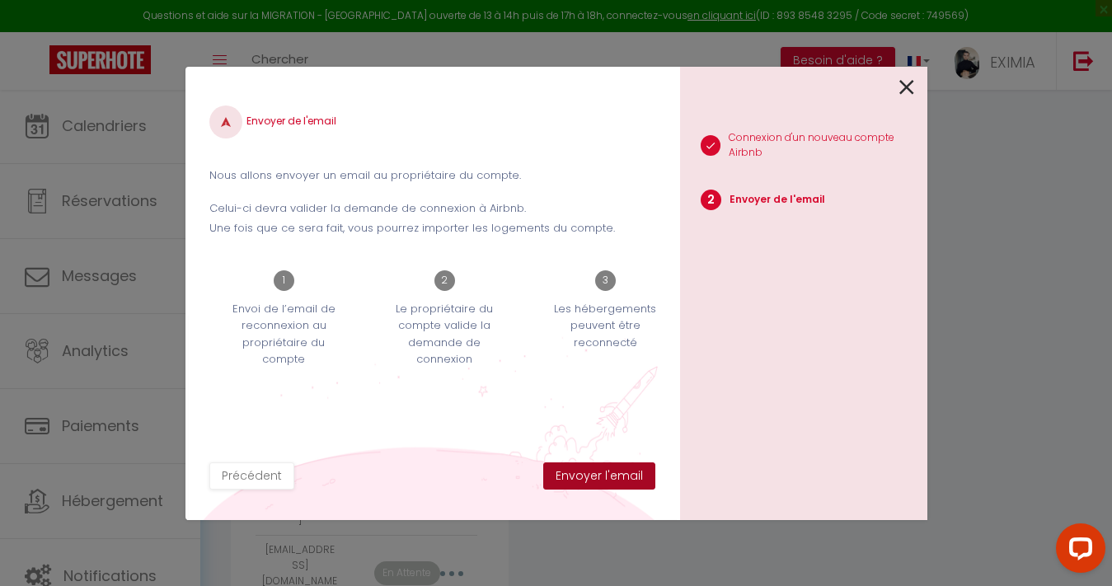
click at [609, 468] on button "Envoyer l'email" at bounding box center [599, 477] width 112 height 28
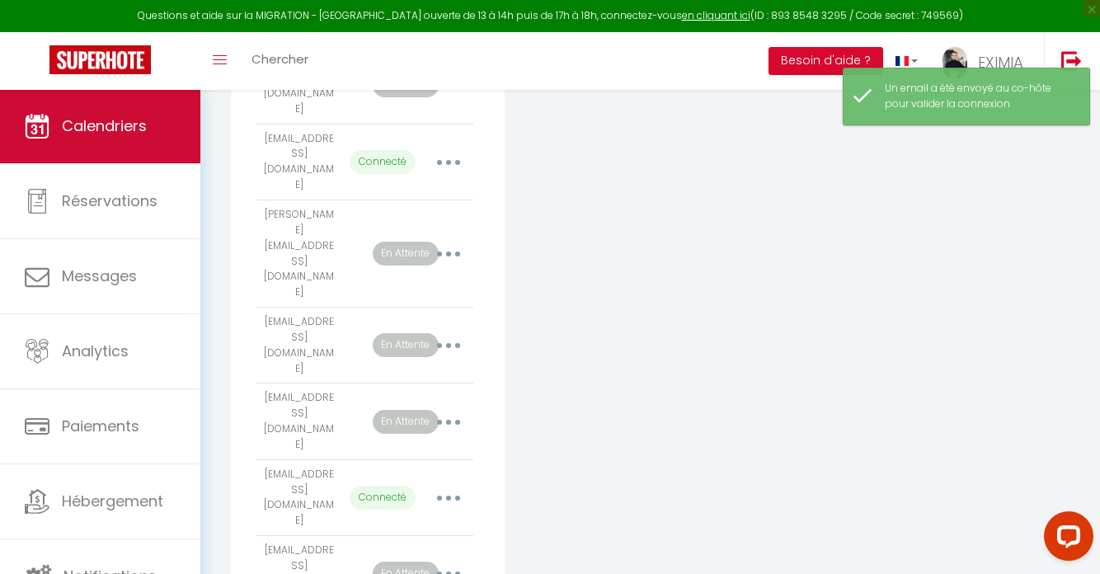
click at [110, 160] on link "Calendriers" at bounding box center [100, 126] width 200 height 74
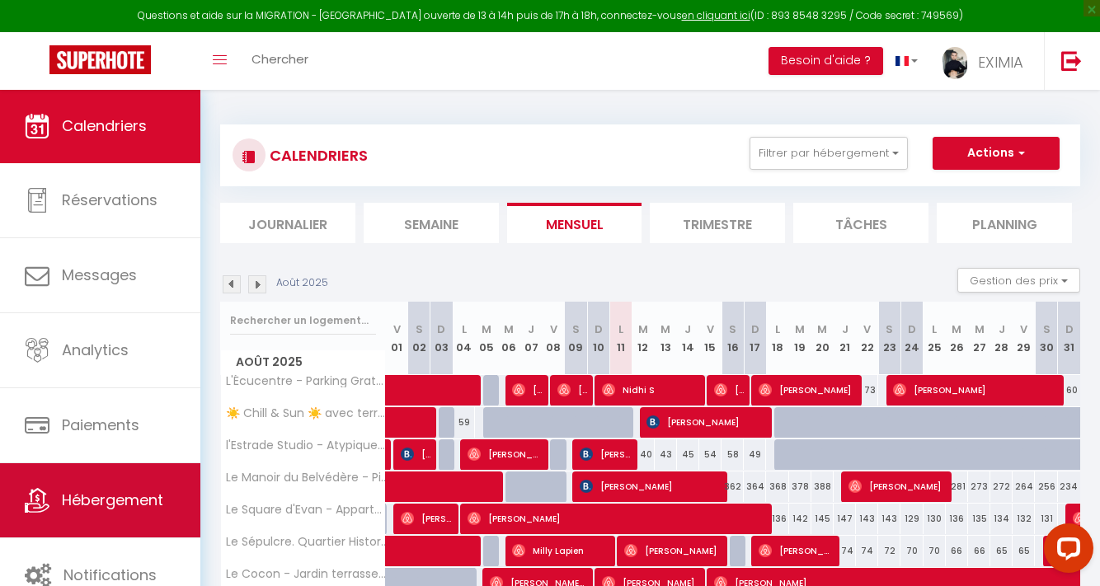
click at [157, 497] on span "Hébergement" at bounding box center [112, 500] width 101 height 21
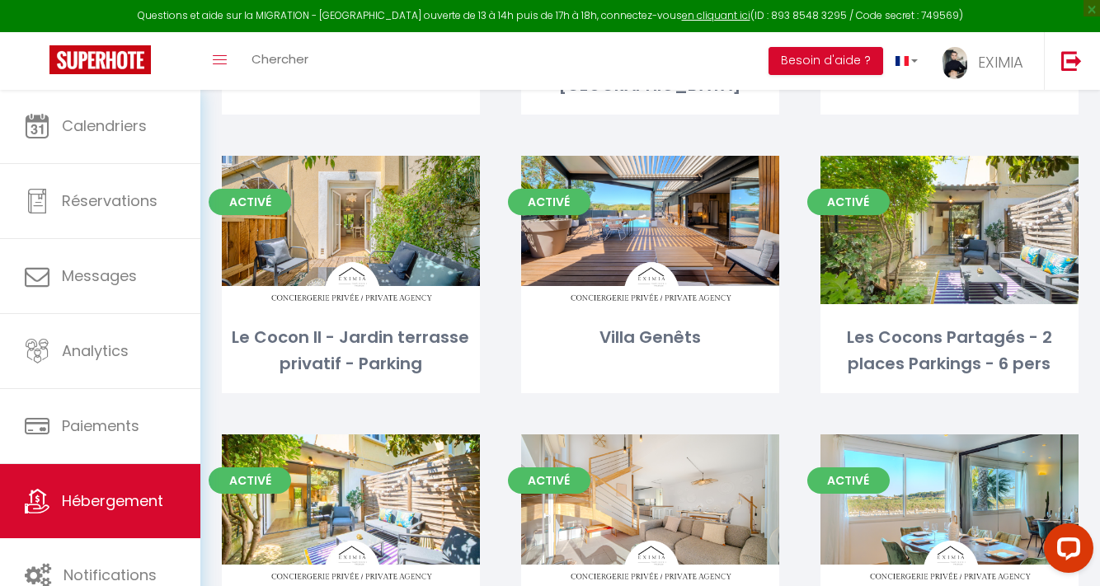
scroll to position [350, 0]
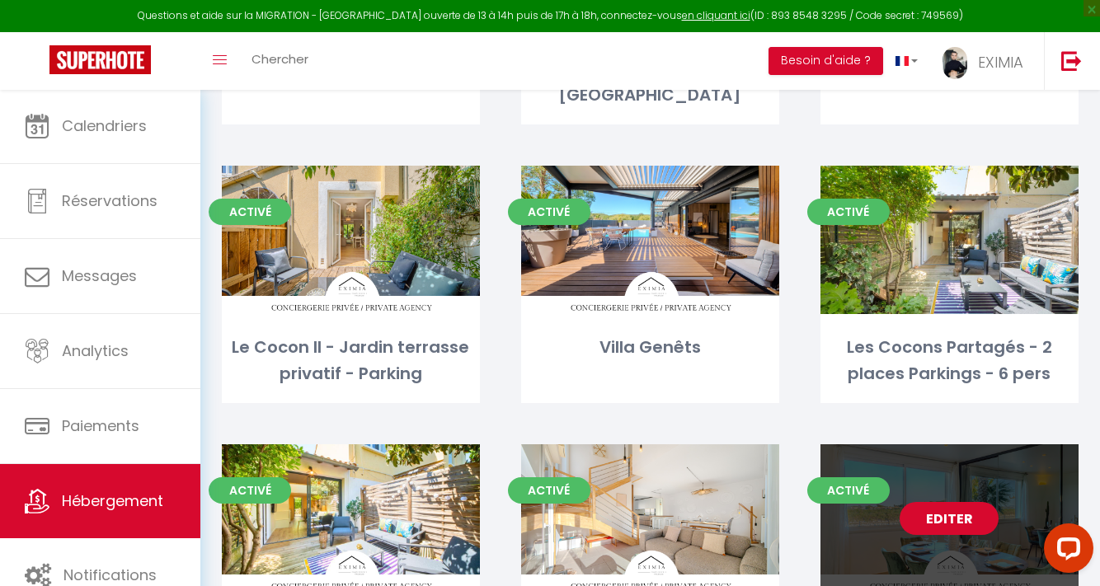
click at [960, 502] on link "Editer" at bounding box center [949, 518] width 99 height 33
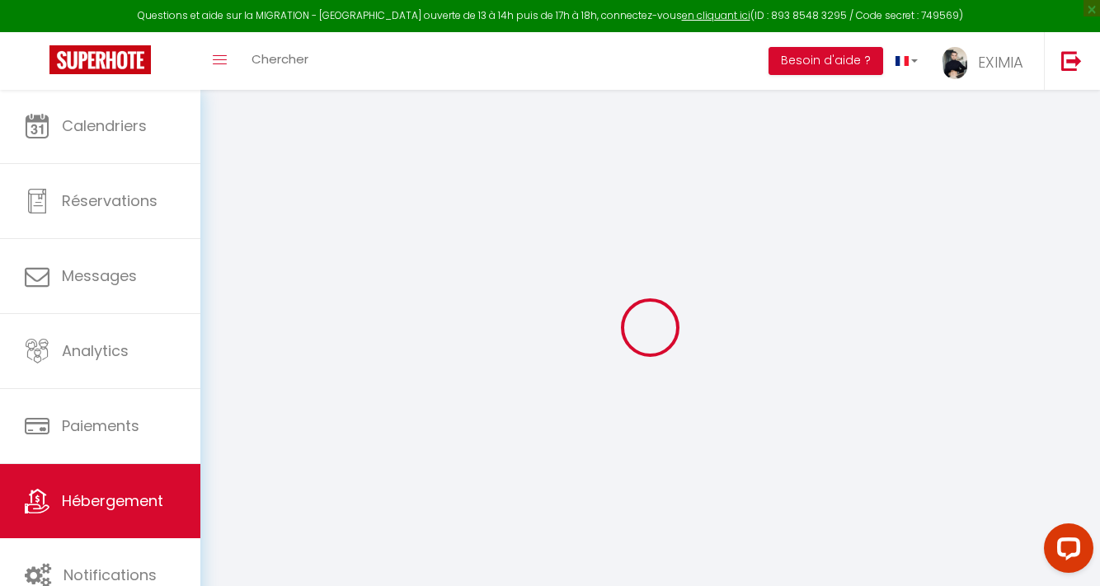
select select "+ 18 %"
select select "+ 10 %"
select select
checkbox input "false"
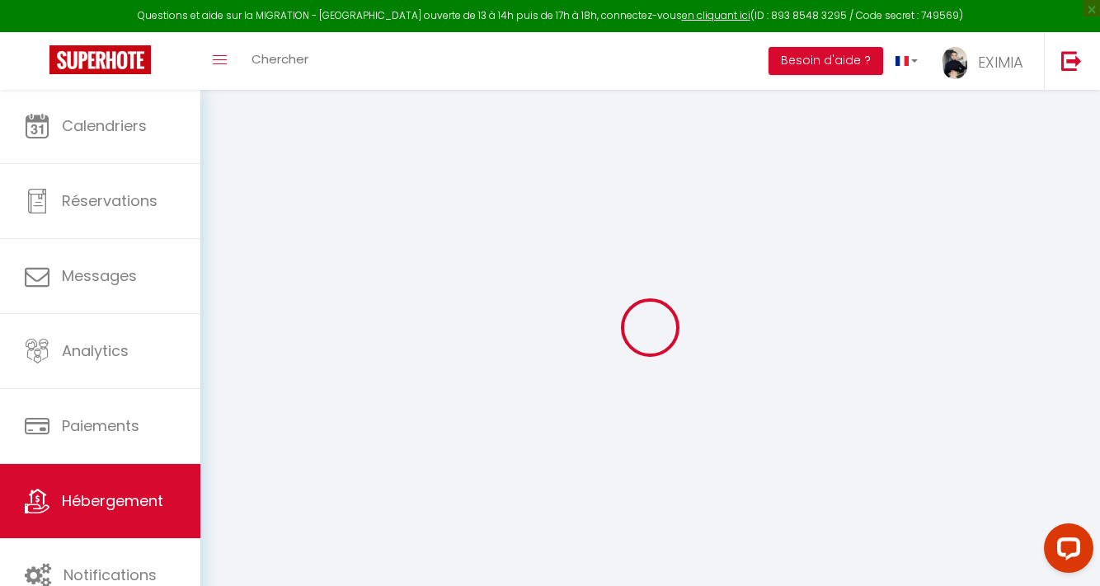
checkbox input "false"
select select
checkbox input "false"
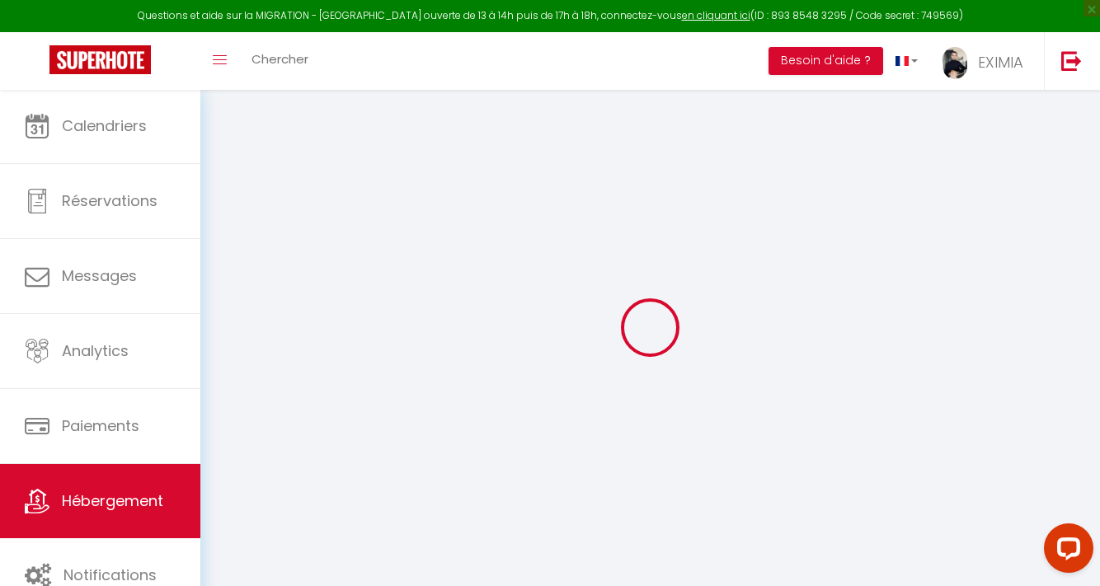
checkbox input "false"
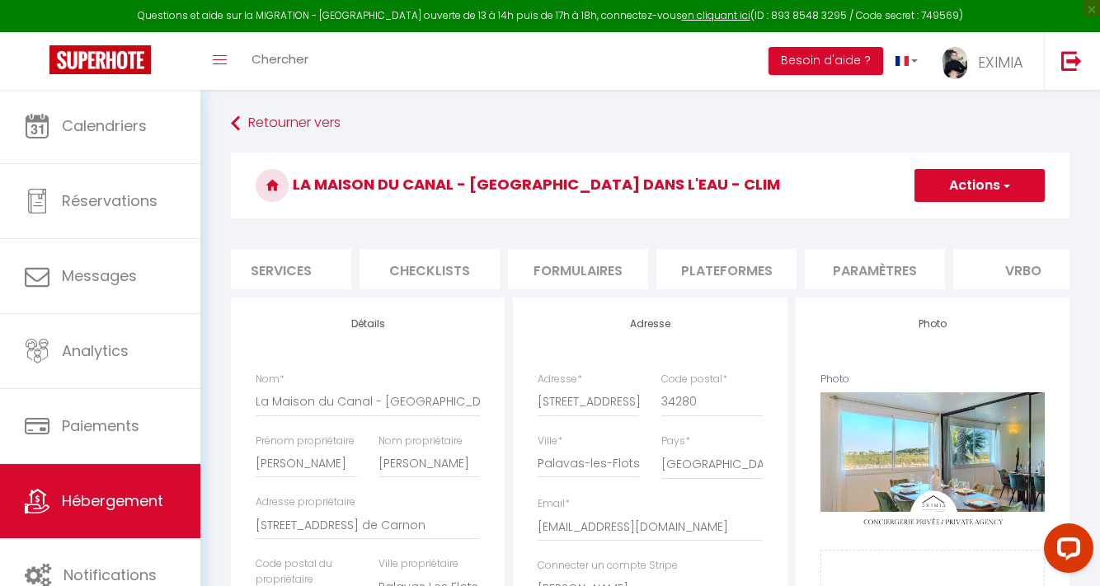
scroll to position [0, 468]
click at [742, 275] on li "Plateformes" at bounding box center [723, 269] width 140 height 40
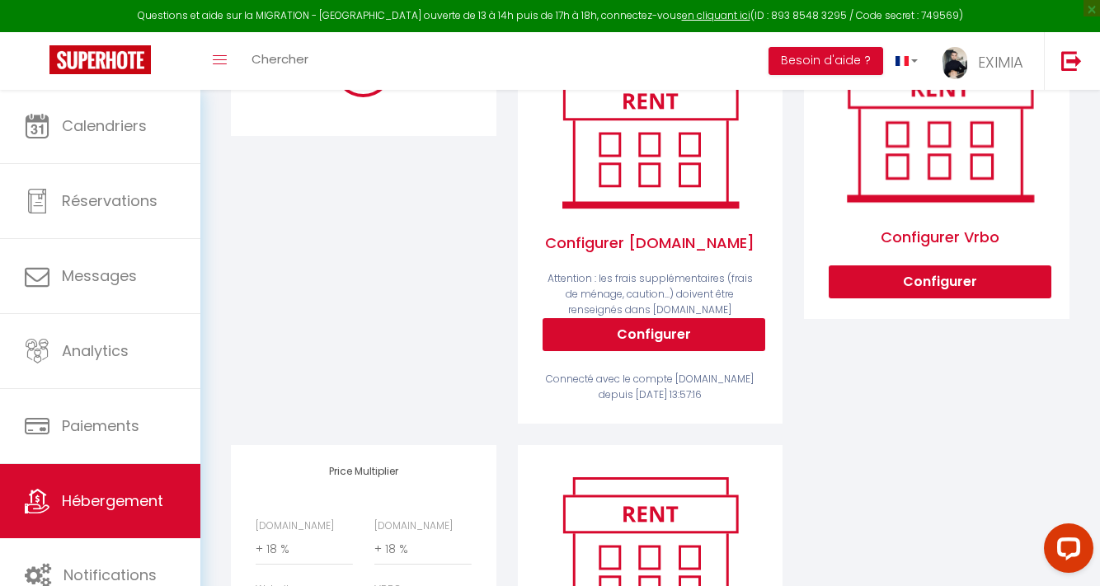
scroll to position [128, 0]
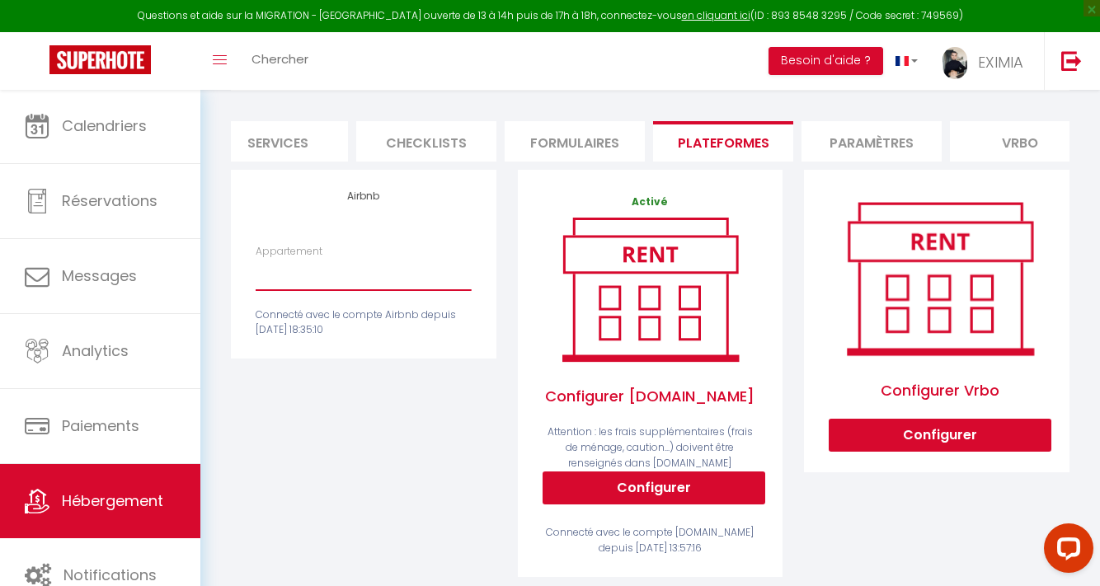
select select "10590-1269334515268365684"
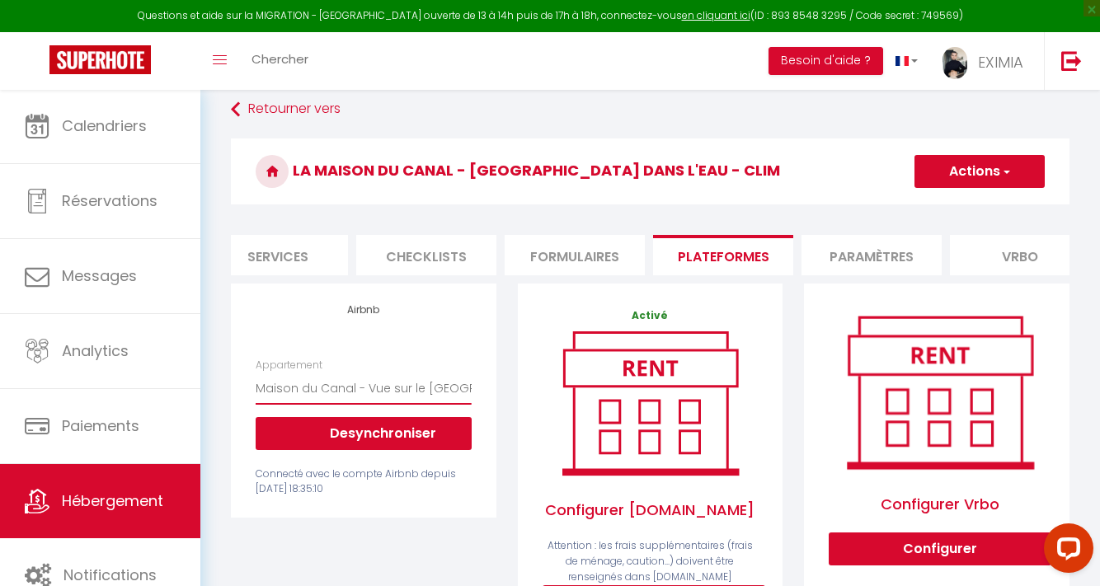
scroll to position [0, 0]
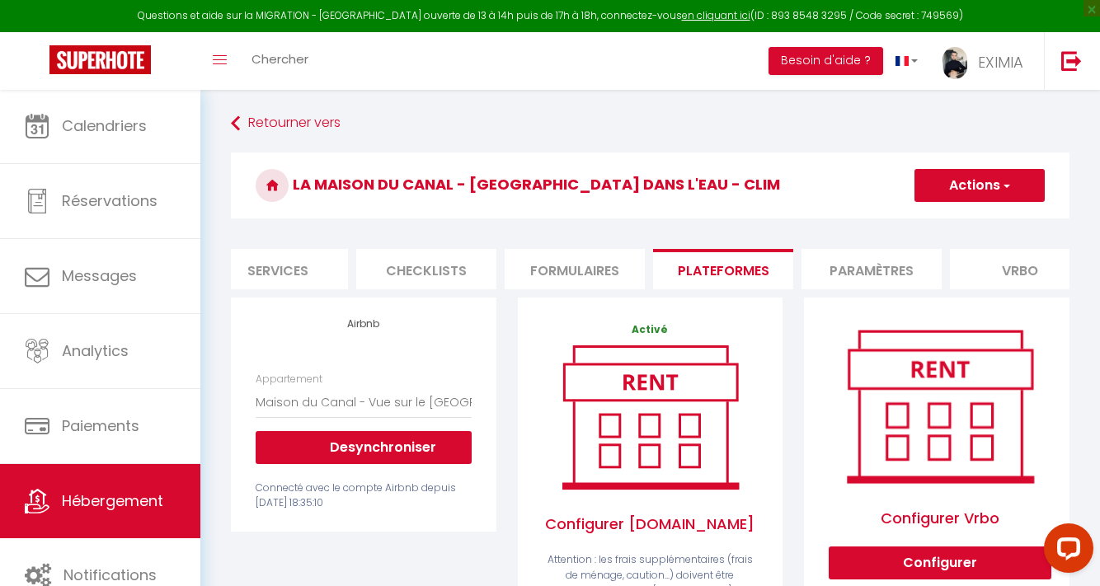
click at [987, 168] on h3 "La Maison du Canal - [GEOGRAPHIC_DATA] dans l'Eau - Clim" at bounding box center [650, 186] width 839 height 66
click at [988, 204] on h3 "La Maison du Canal - [GEOGRAPHIC_DATA] dans l'Eau - Clim" at bounding box center [650, 186] width 839 height 66
click at [982, 191] on button "Actions" at bounding box center [979, 185] width 130 height 33
click at [967, 224] on link "Enregistrer" at bounding box center [979, 221] width 130 height 21
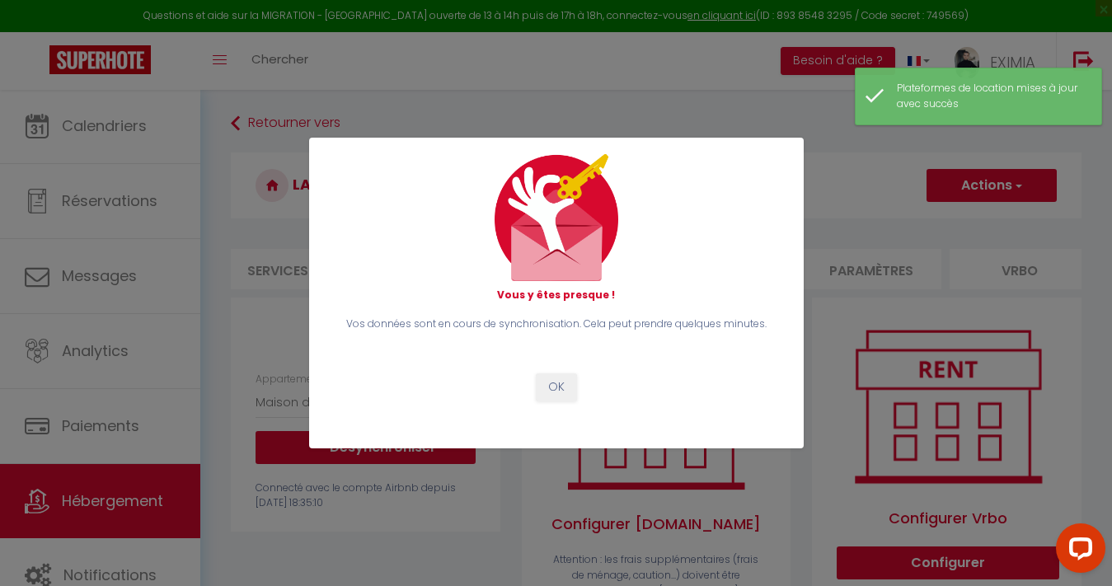
click at [571, 371] on div "Vos données sont en cours de synchronisation. Cela peut prendre quelques minute…" at bounding box center [556, 359] width 450 height 84
click at [570, 371] on div "Vos données sont en cours de synchronisation. Cela peut prendre quelques minute…" at bounding box center [556, 359] width 450 height 84
click at [563, 387] on button "OK" at bounding box center [556, 388] width 41 height 28
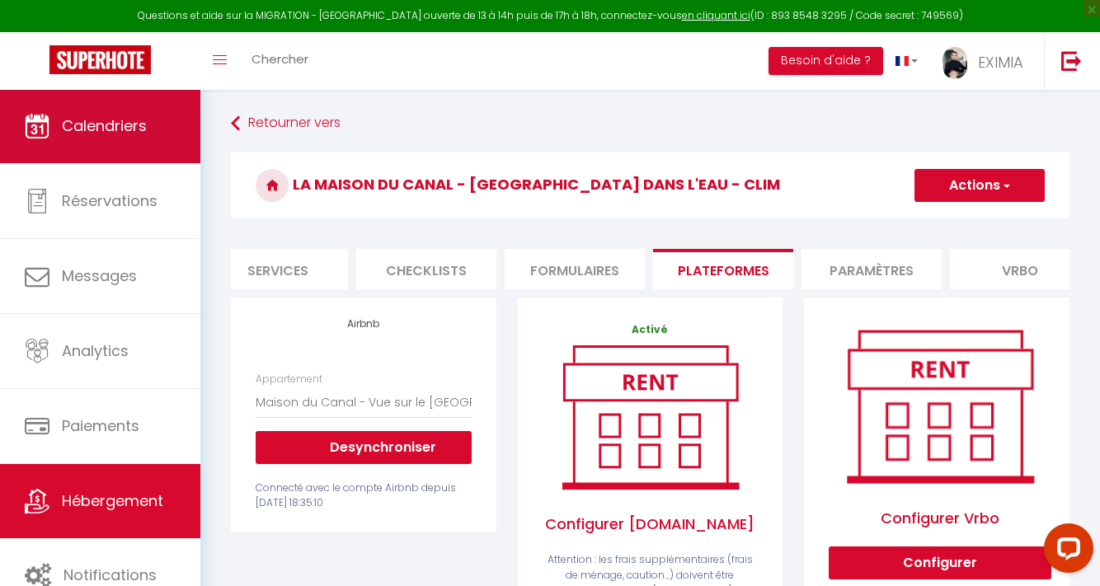
click at [93, 101] on link "Calendriers" at bounding box center [100, 126] width 200 height 74
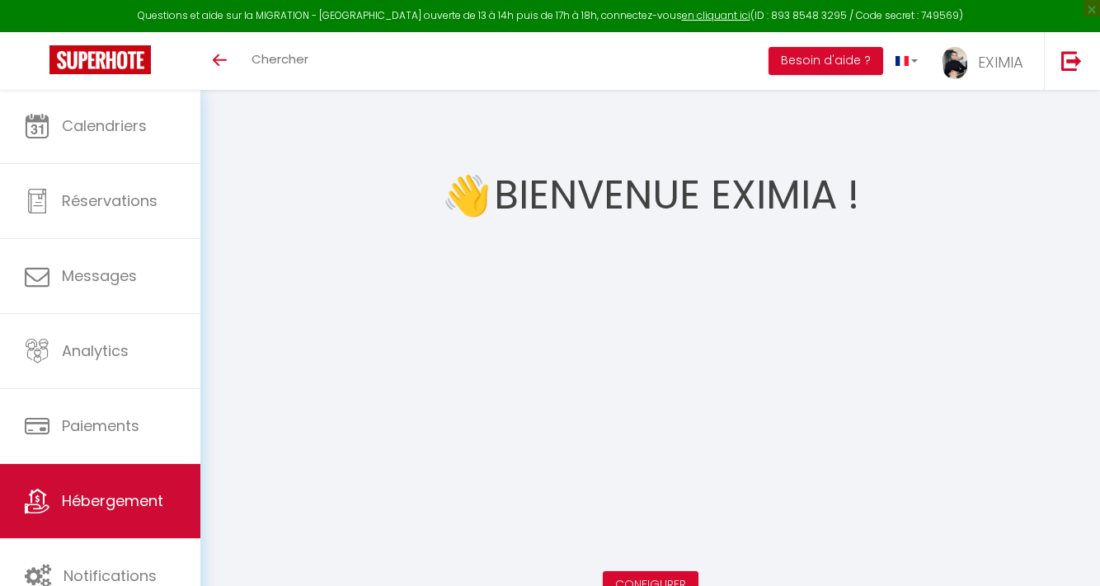
click at [162, 472] on link "Hébergement" at bounding box center [100, 501] width 200 height 74
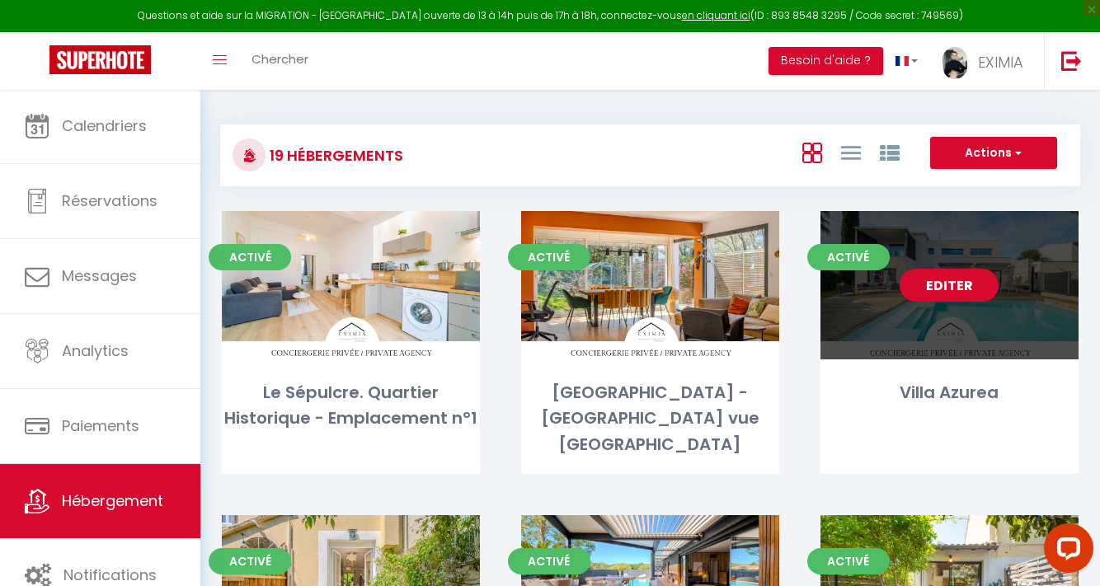
click at [949, 294] on link "Editer" at bounding box center [949, 285] width 99 height 33
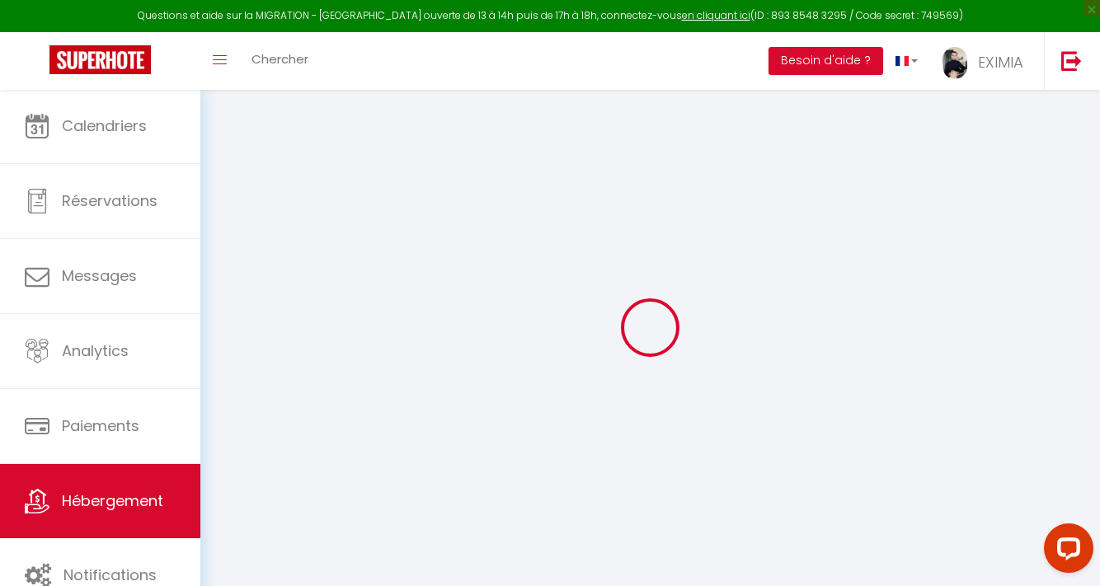
checkbox input "false"
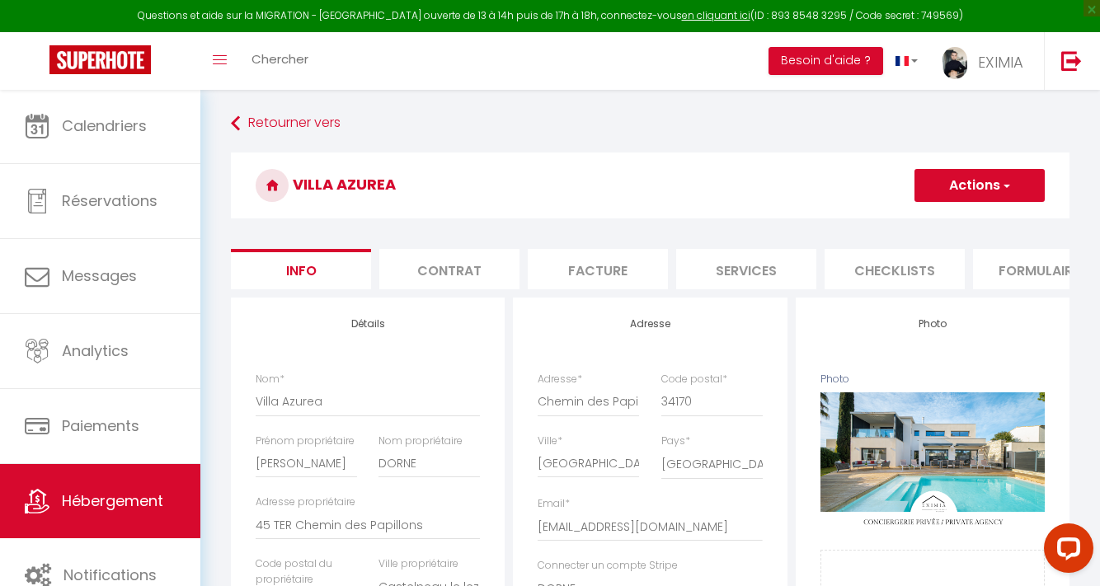
checkbox input "false"
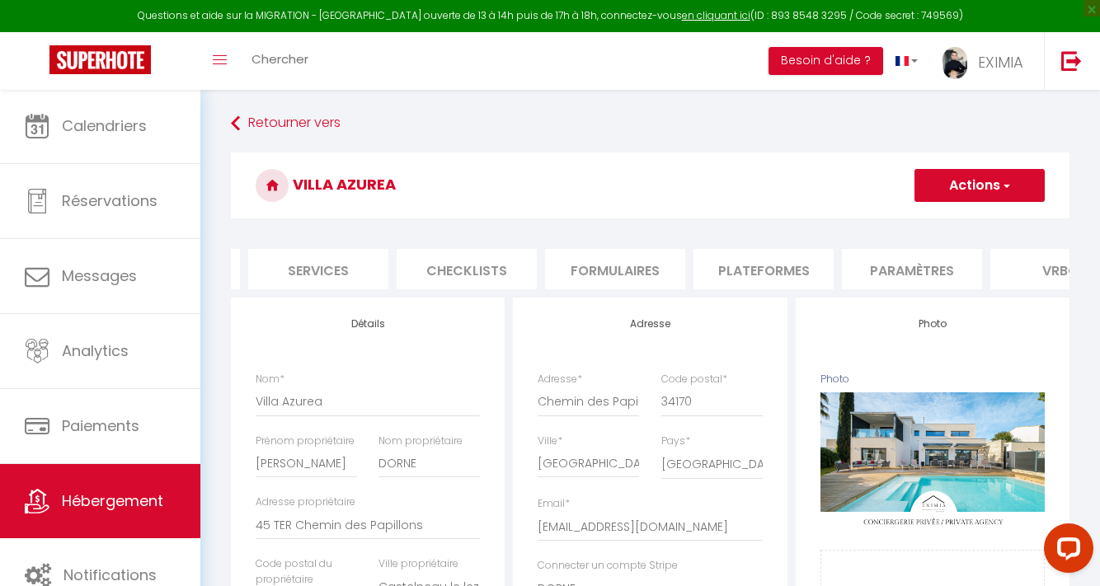
click at [768, 275] on li "Plateformes" at bounding box center [763, 269] width 140 height 40
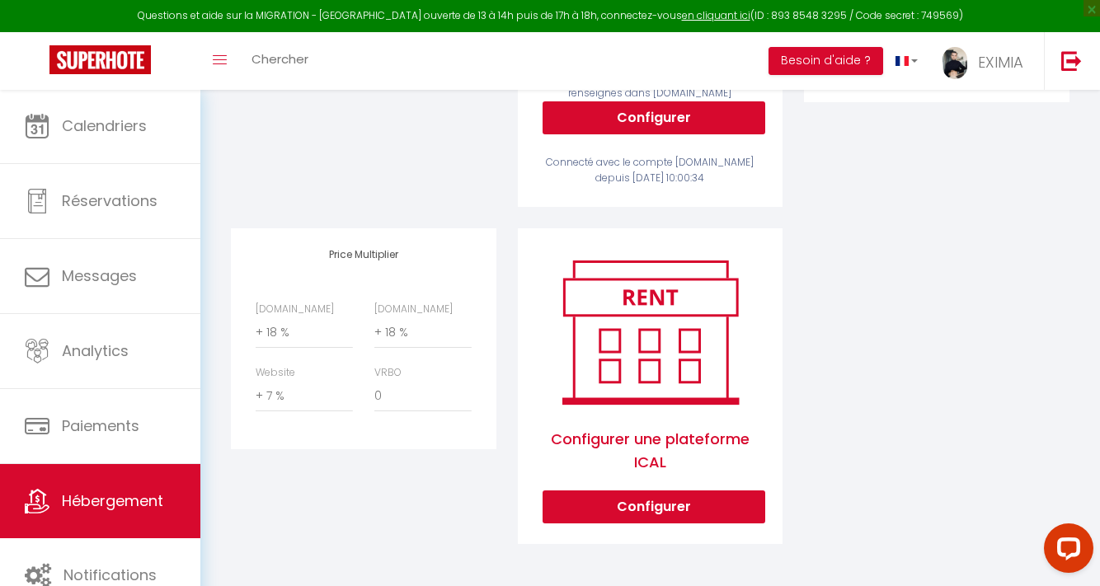
scroll to position [176, 0]
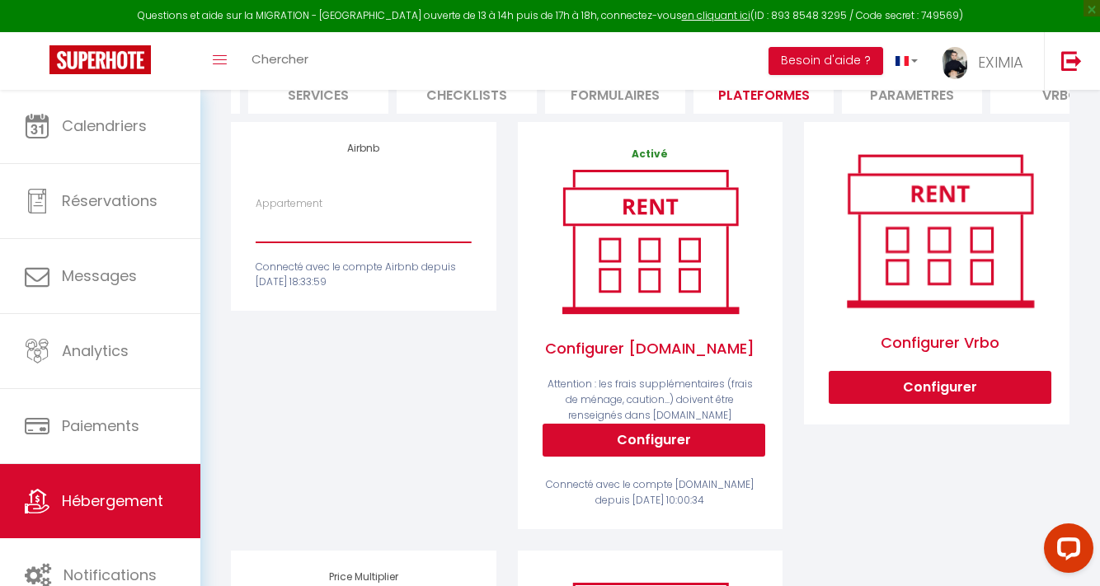
select select "8113-1331711049057391689"
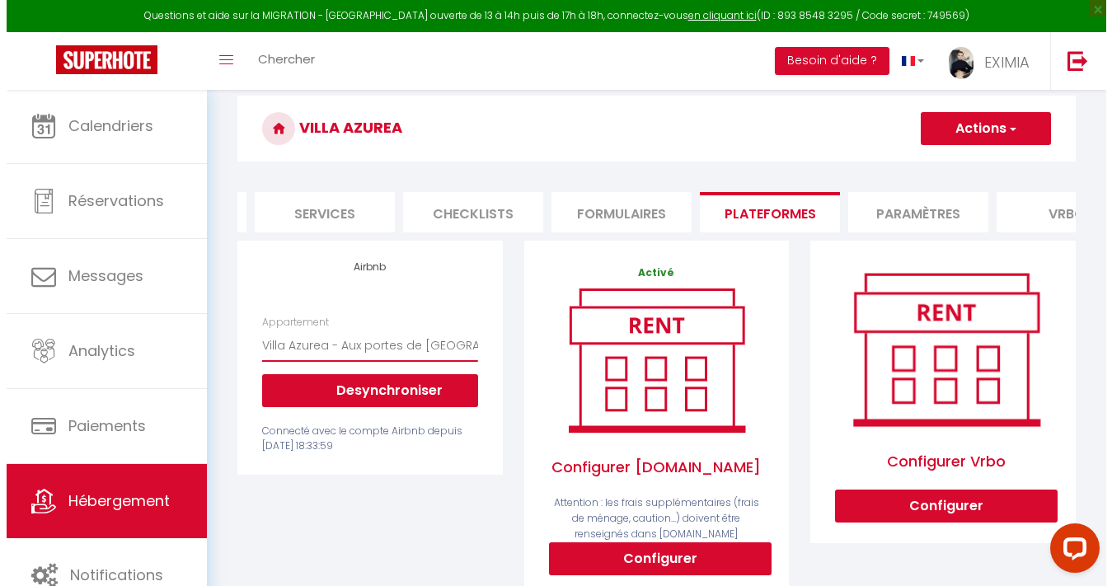
scroll to position [0, 0]
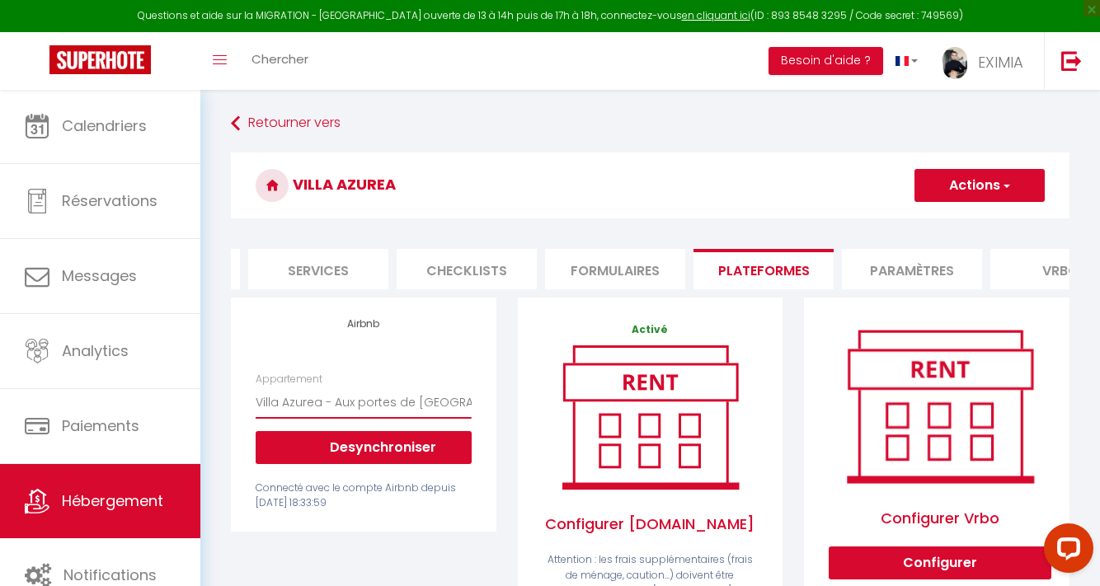
click at [984, 203] on h3 "Villa Azurea" at bounding box center [650, 186] width 839 height 66
click at [984, 195] on button "Actions" at bounding box center [979, 185] width 130 height 33
click at [963, 220] on link "Enregistrer" at bounding box center [979, 221] width 130 height 21
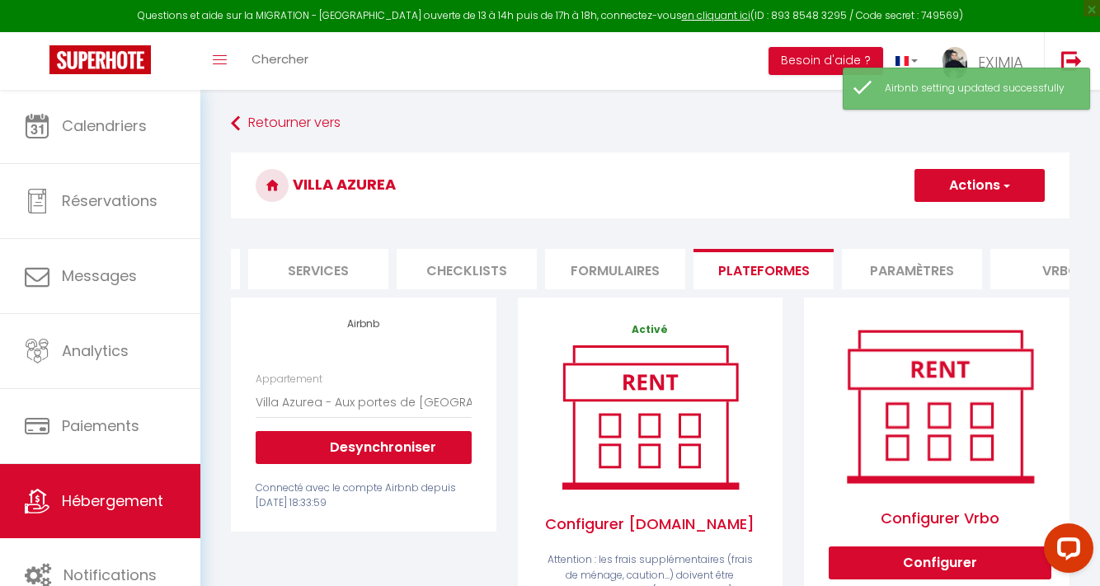
click at [143, 488] on link "Hébergement" at bounding box center [100, 501] width 200 height 74
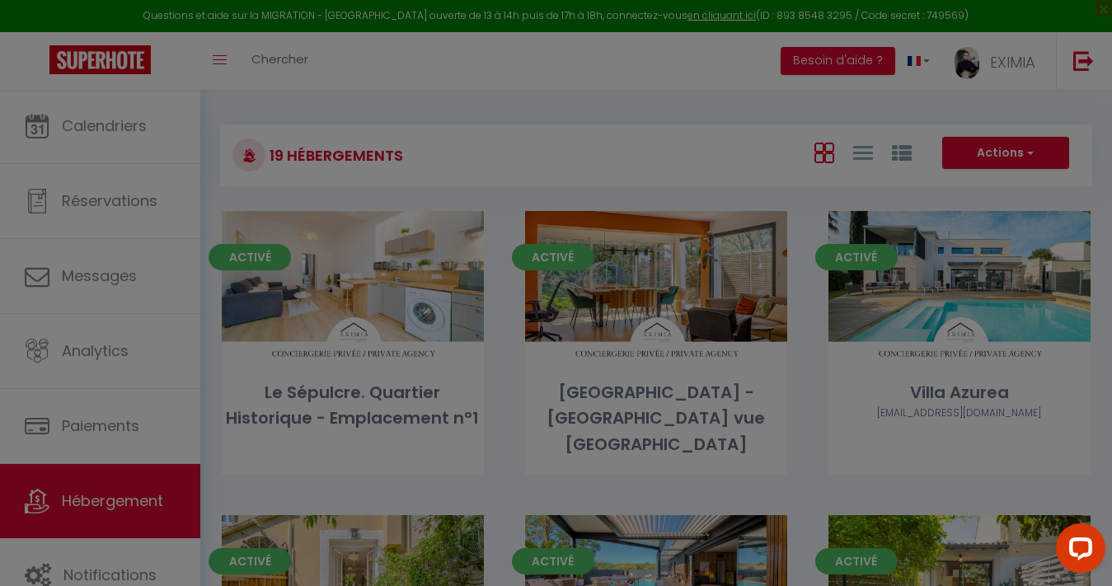
click at [727, 339] on div at bounding box center [556, 293] width 1112 height 586
click at [679, 168] on div at bounding box center [556, 293] width 1112 height 586
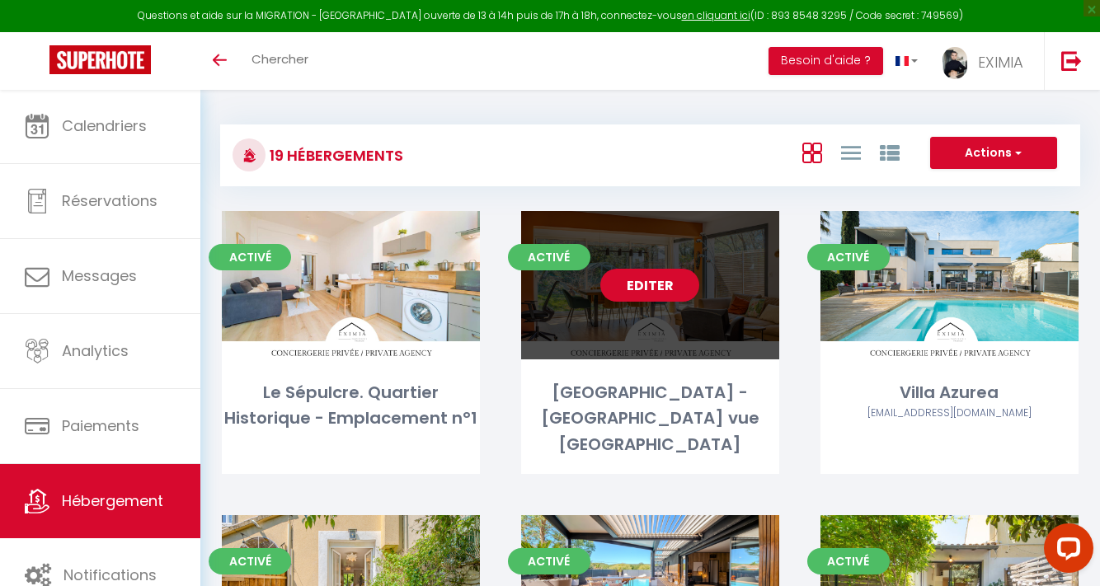
scroll to position [35, 0]
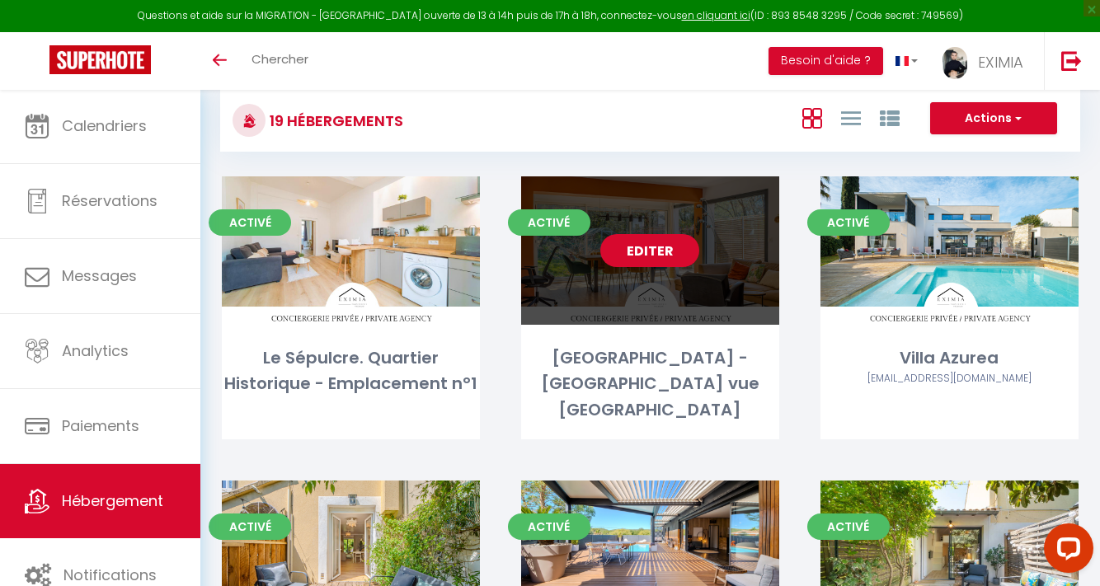
click at [663, 258] on link "Editer" at bounding box center [649, 250] width 99 height 33
select select "3"
select select "2"
select select "1"
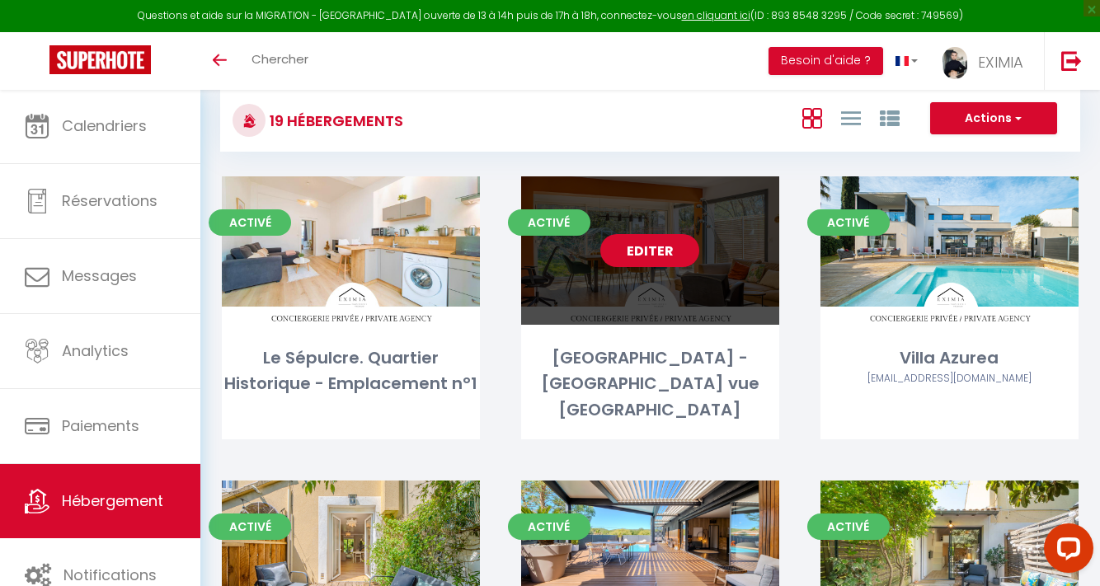
select select
select select "28"
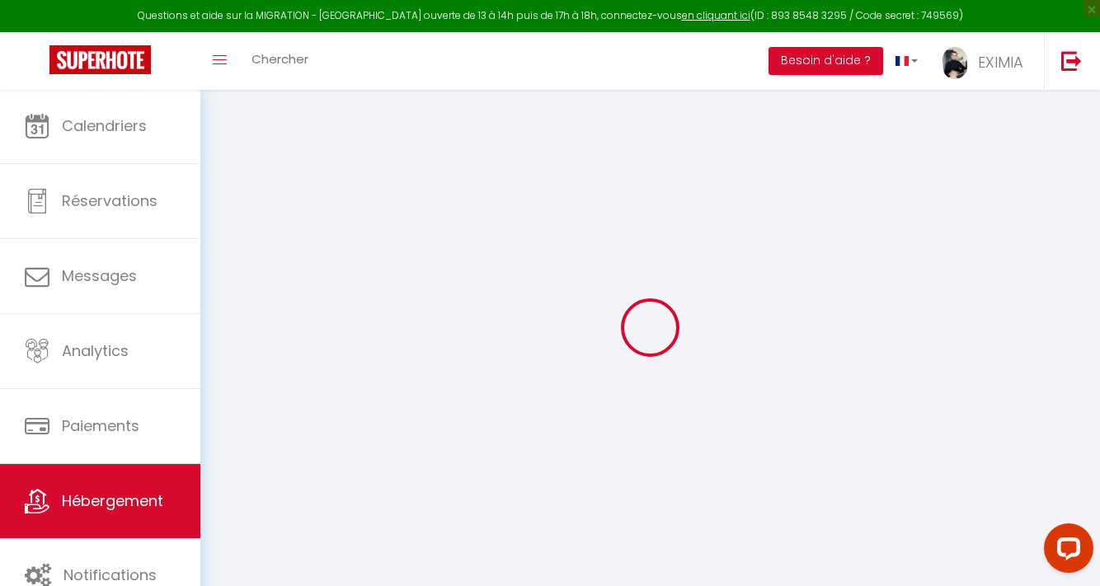
select select
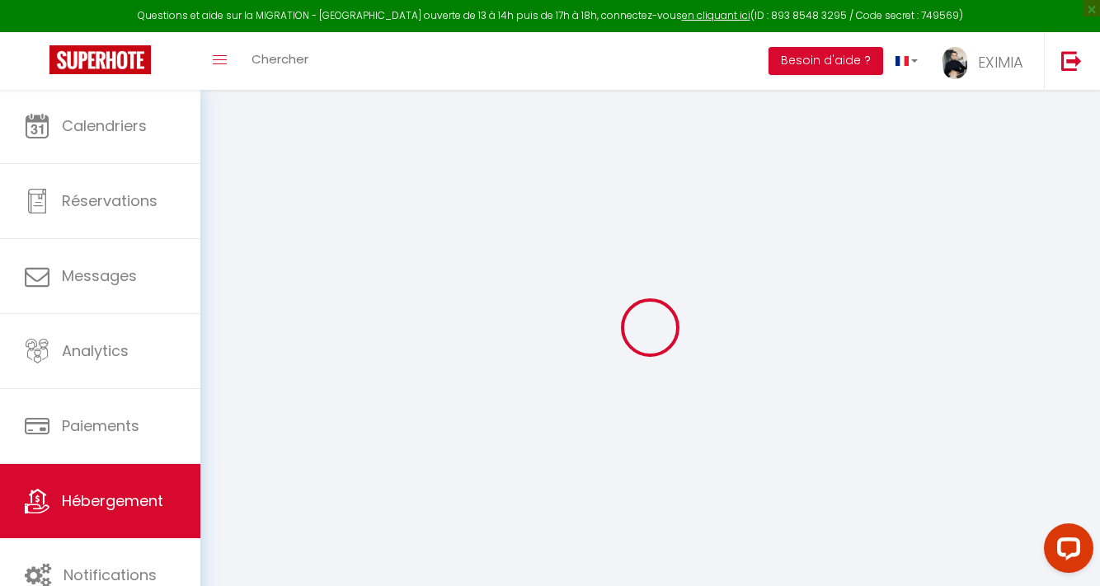
select select
checkbox input "false"
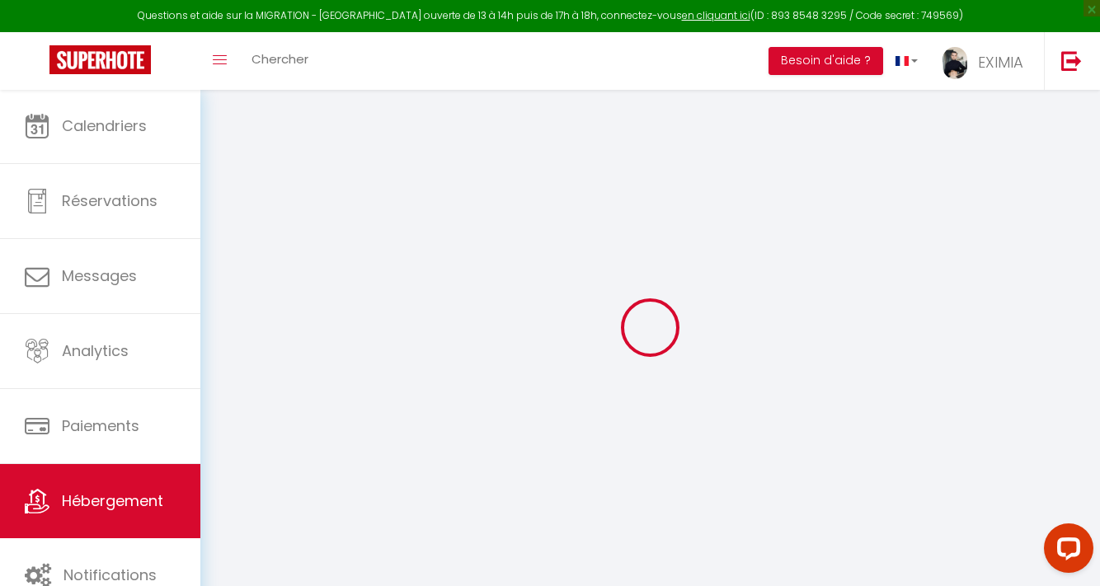
select select
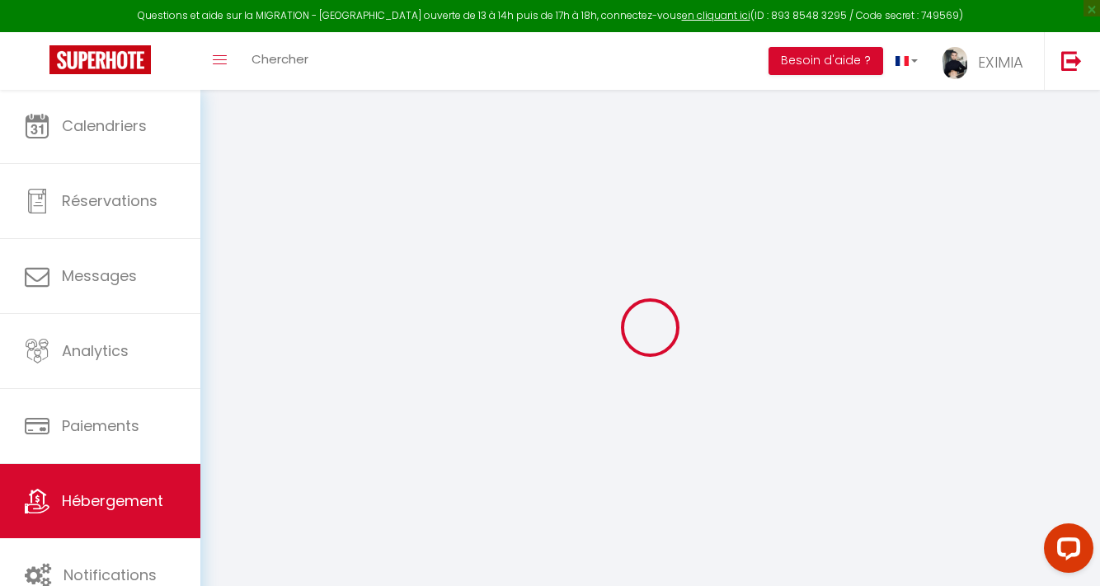
select select
checkbox input "false"
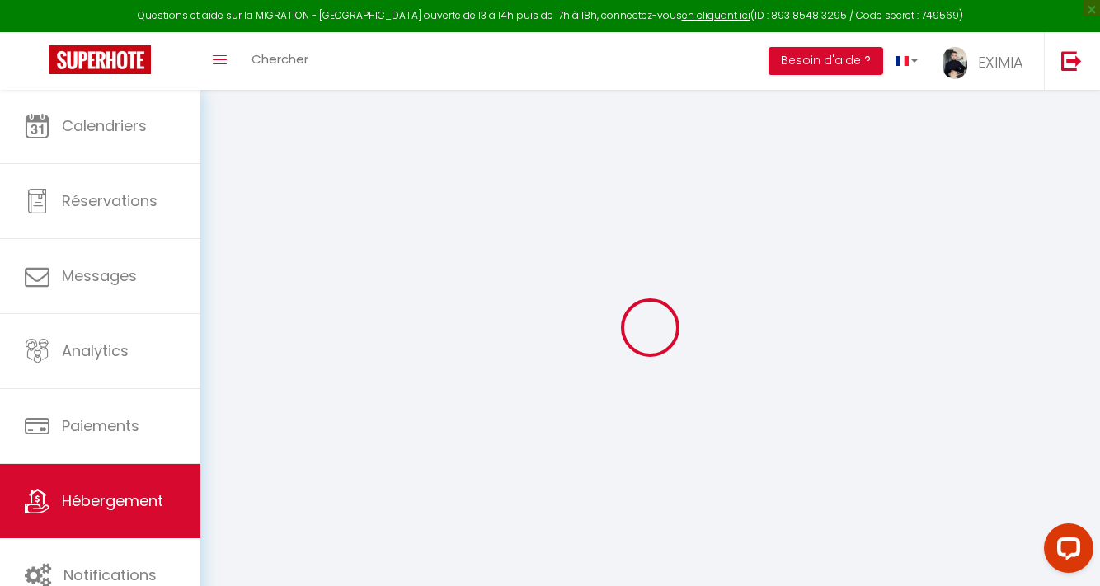
checkbox input "false"
select select
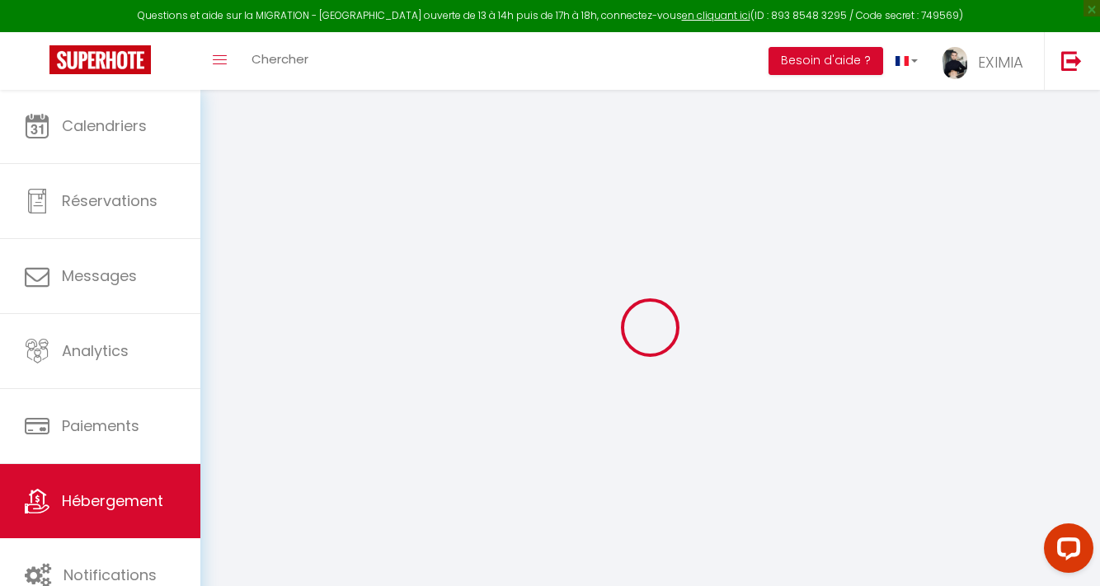
select select
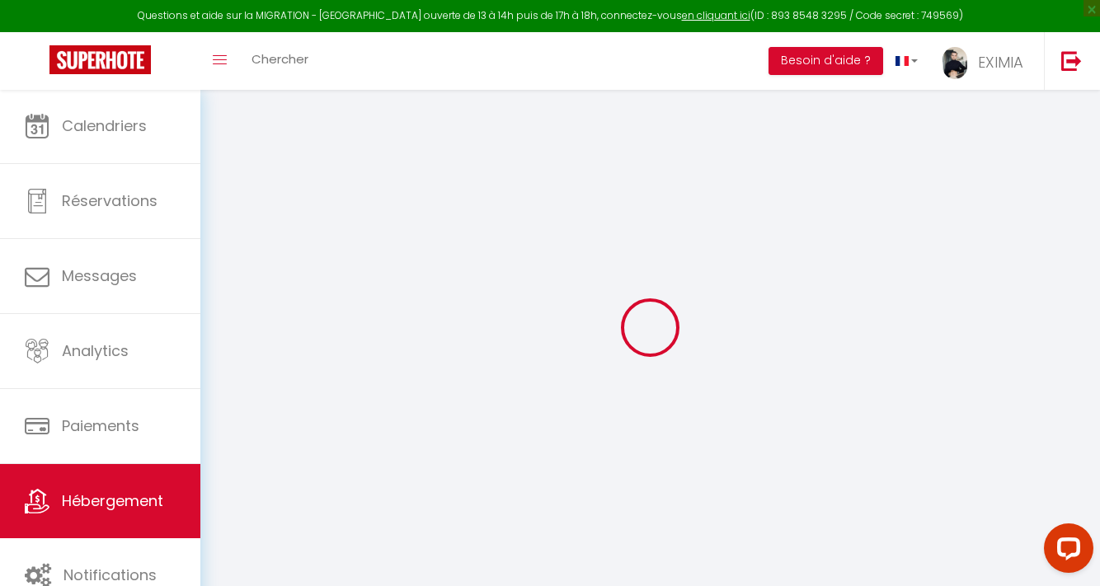
checkbox input "false"
select select
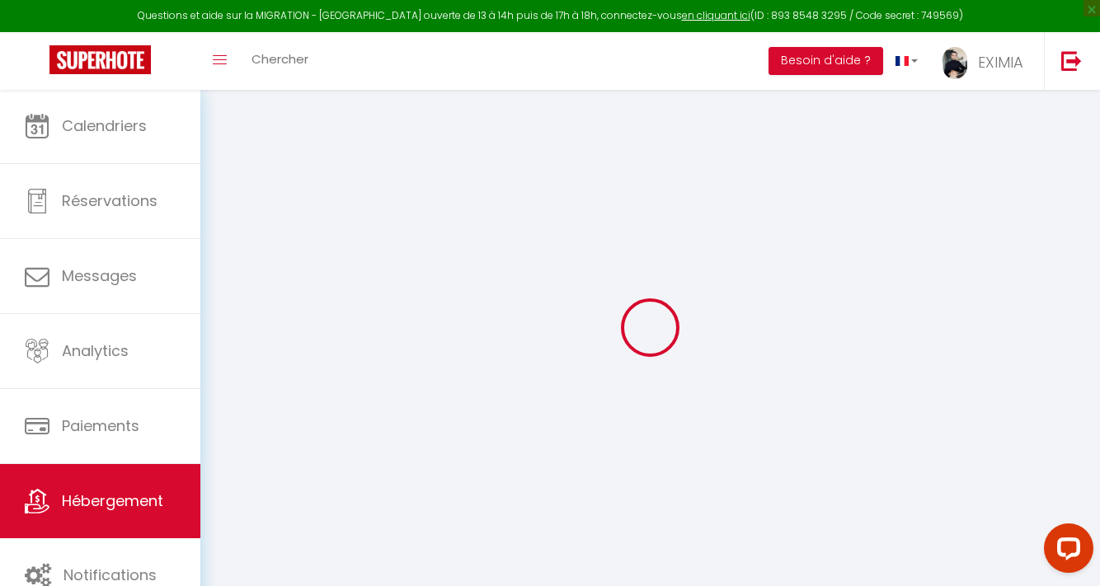
select select
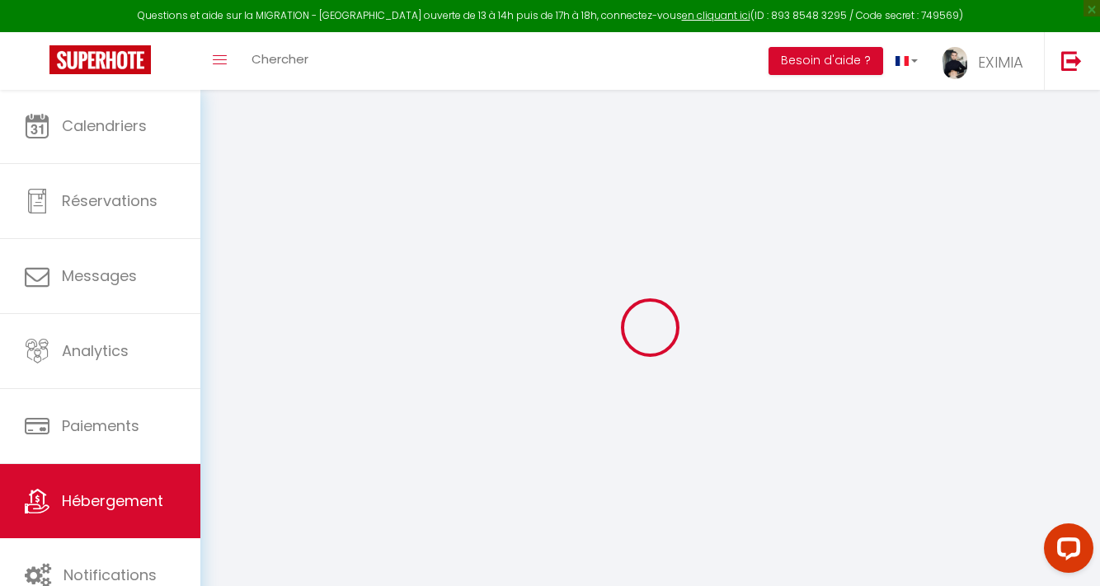
select select
checkbox input "false"
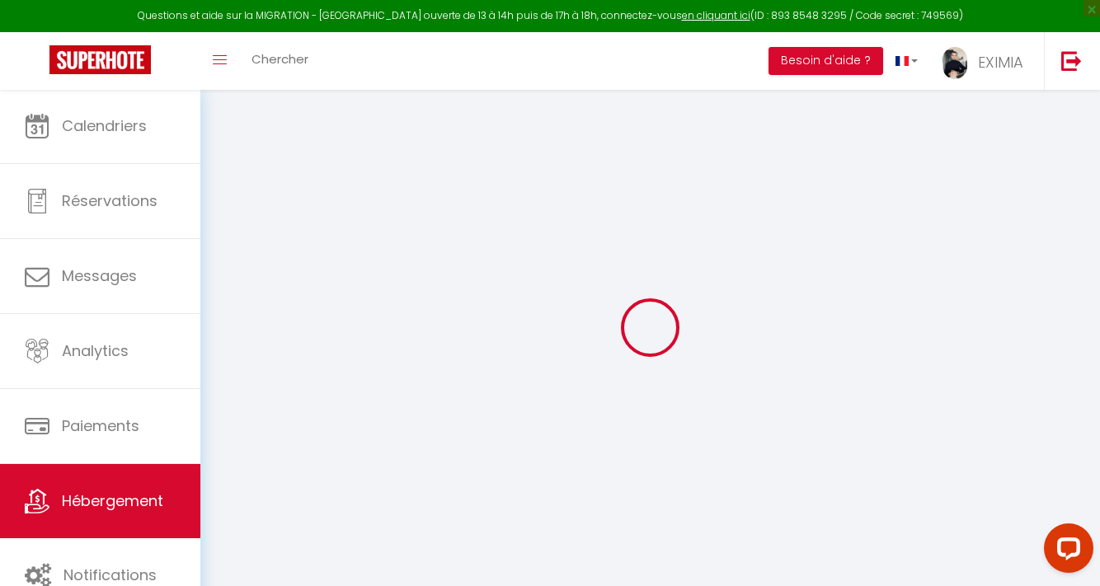
checkbox input "false"
select select
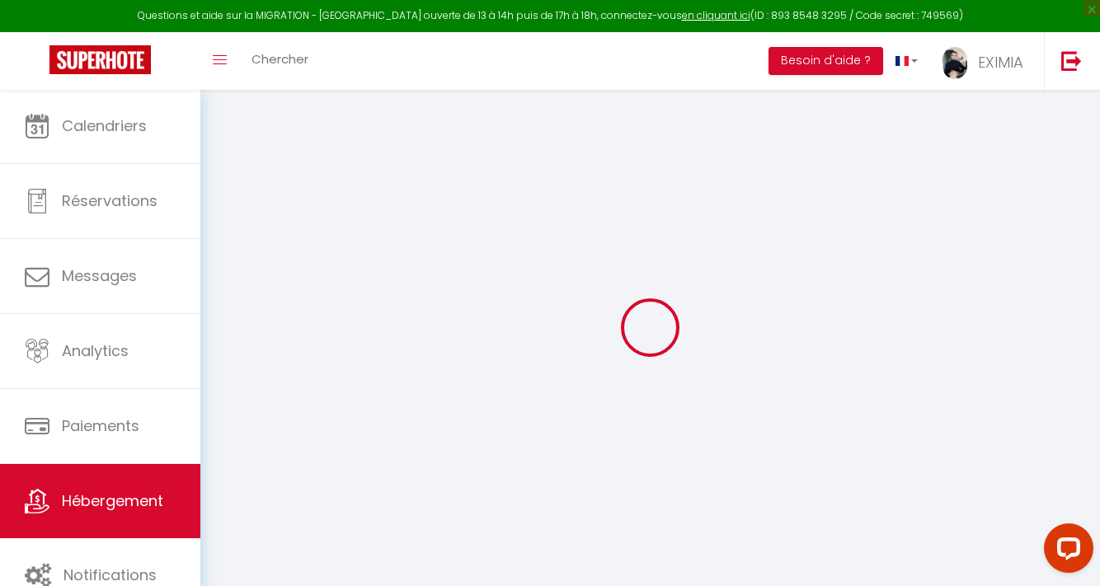
select select
checkbox input "false"
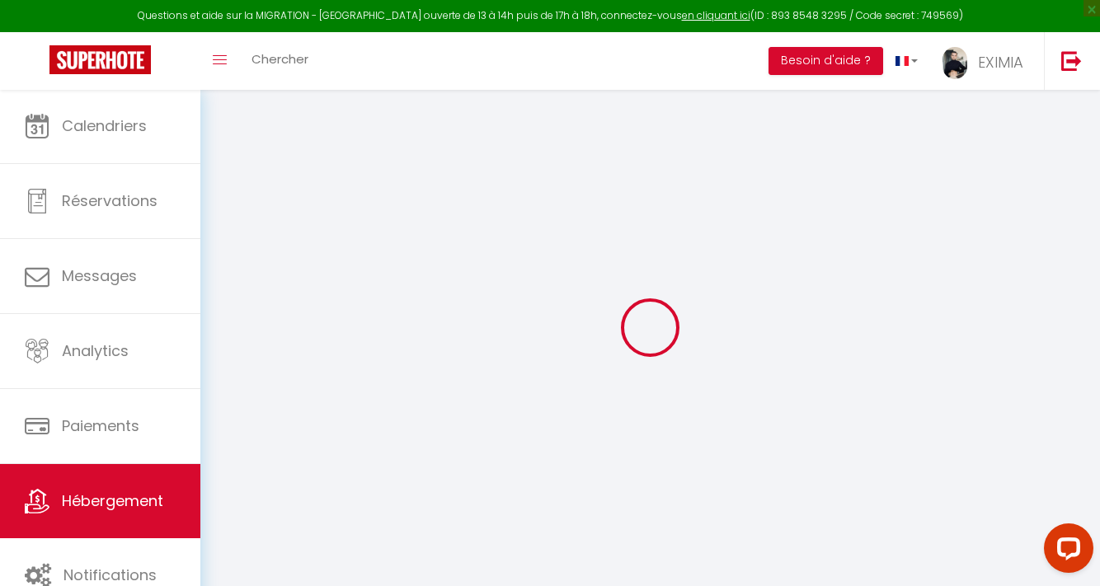
checkbox input "false"
select select
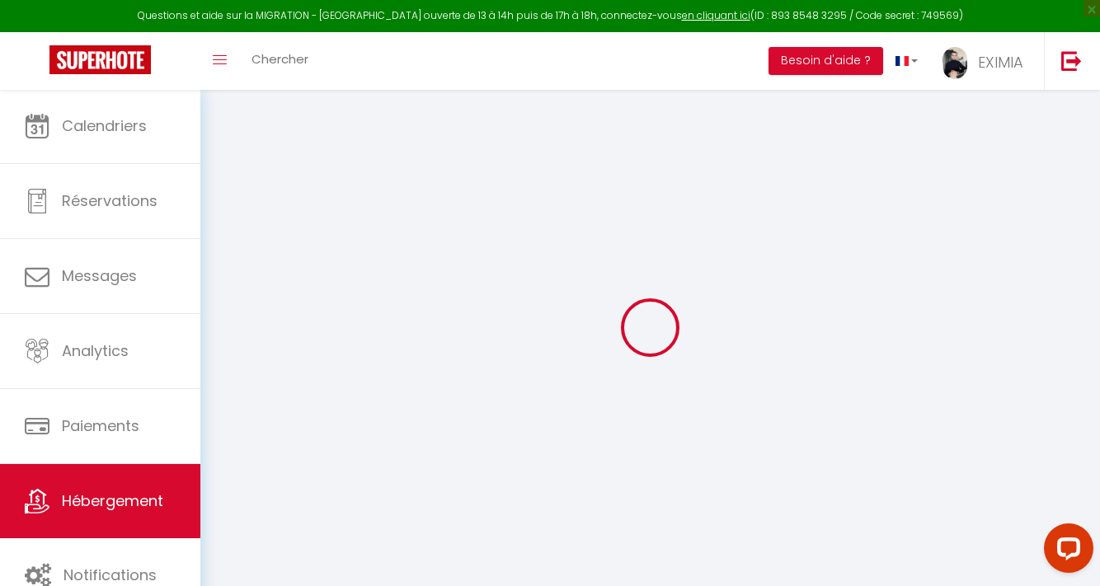
type input "[GEOGRAPHIC_DATA] - [GEOGRAPHIC_DATA] vue [GEOGRAPHIC_DATA]"
type input "[PERSON_NAME]"
type input "MOCHE"
type input "66B Impasse Valeze"
type input "34730"
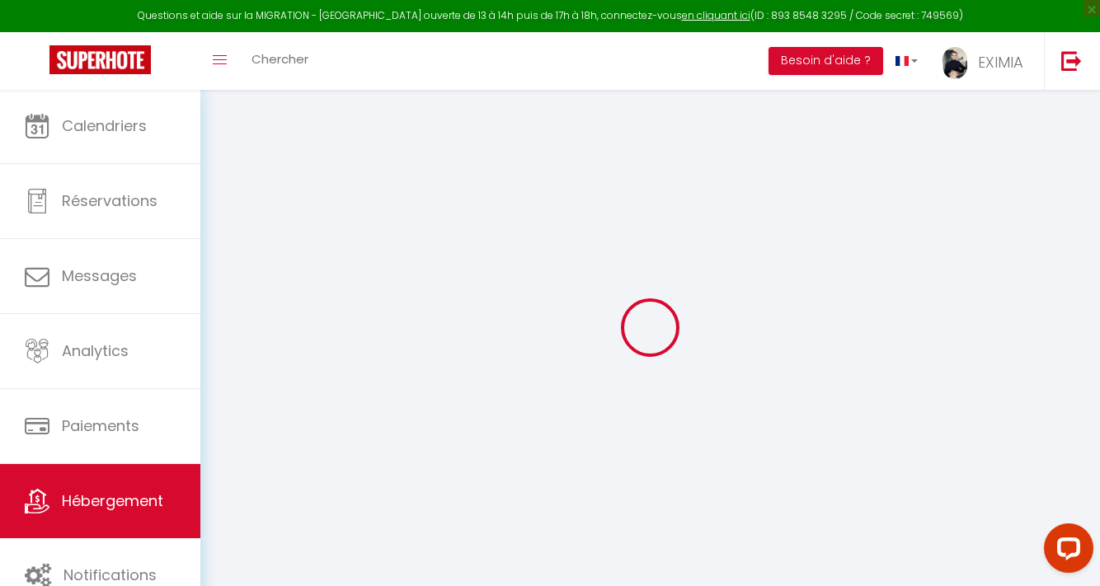
type input "Prades le Lez"
select select "8"
select select "4"
type input "350"
type input "250"
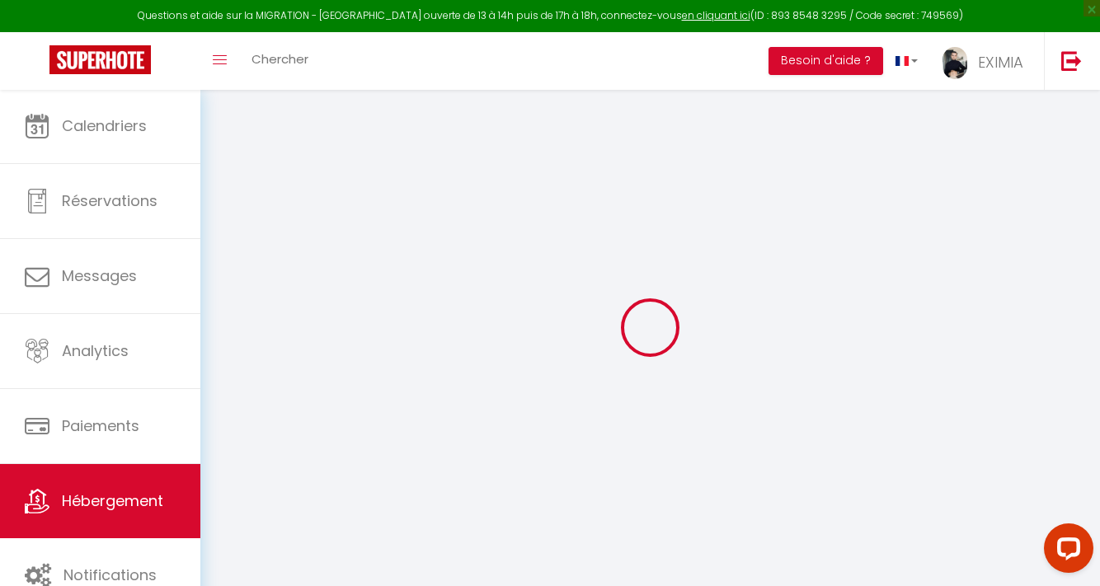
type input "7.20"
type input "300"
select select
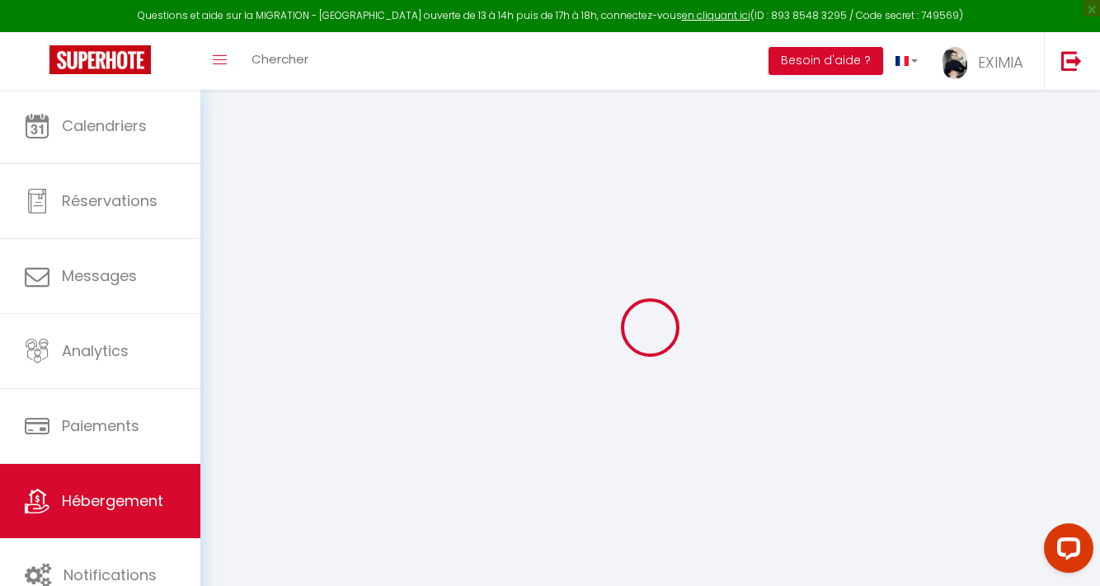
select select
type input "Impasse Valeze"
type input "34730"
type input "Prades-le-Lez"
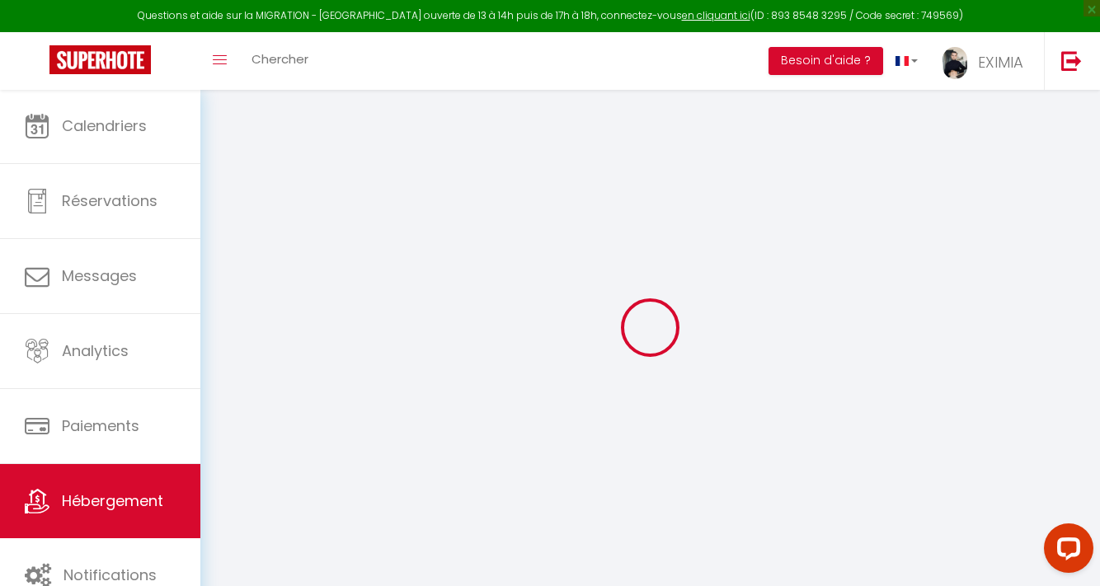
type input "[EMAIL_ADDRESS][DOMAIN_NAME]"
select select "15154"
checkbox input "false"
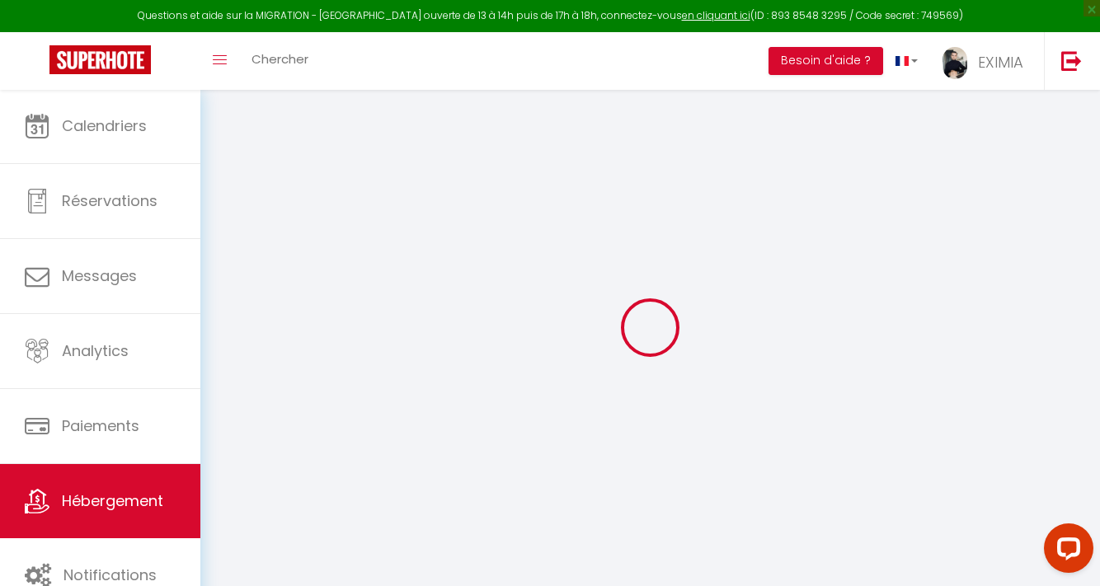
checkbox input "false"
radio input "true"
type input "0"
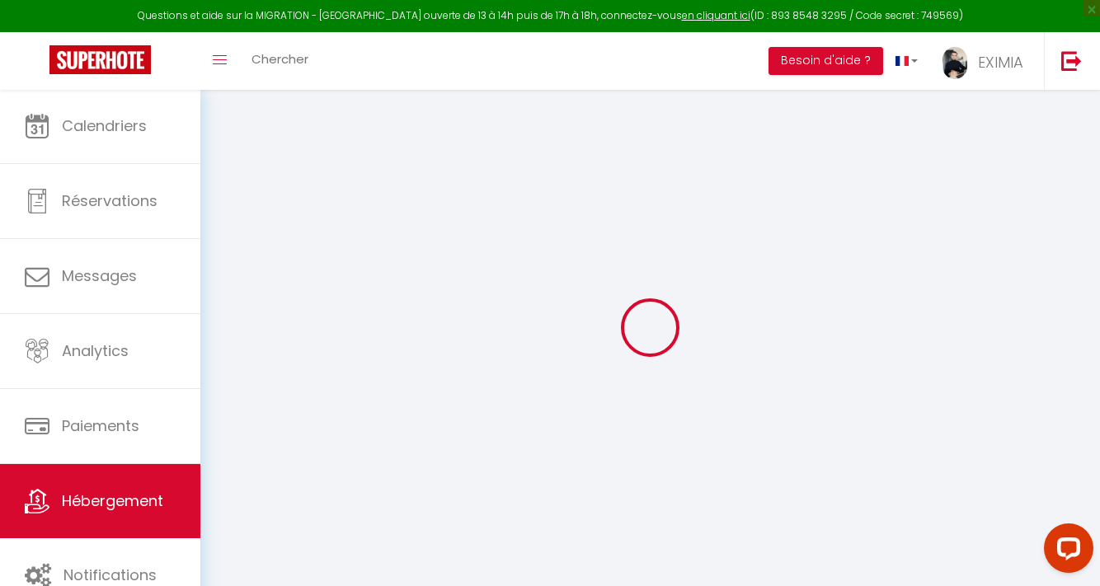
type input "0"
select select
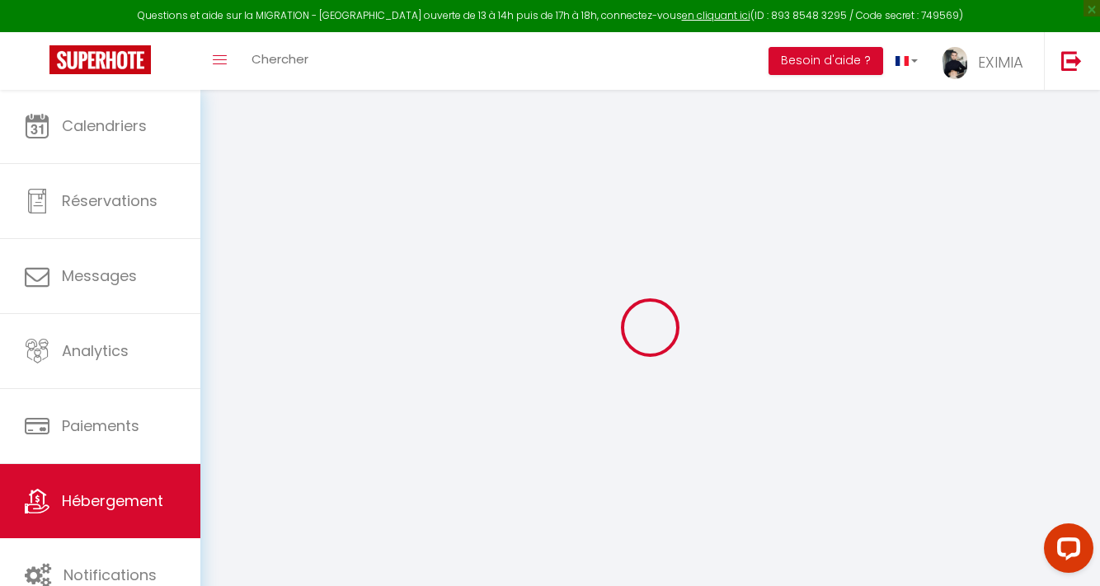
select select
checkbox input "false"
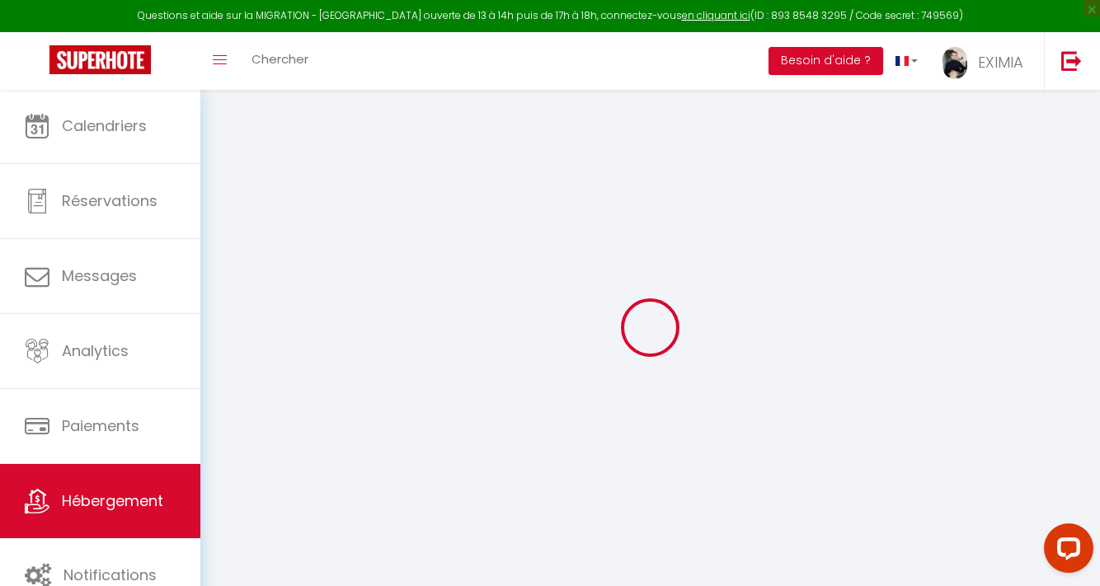
select select
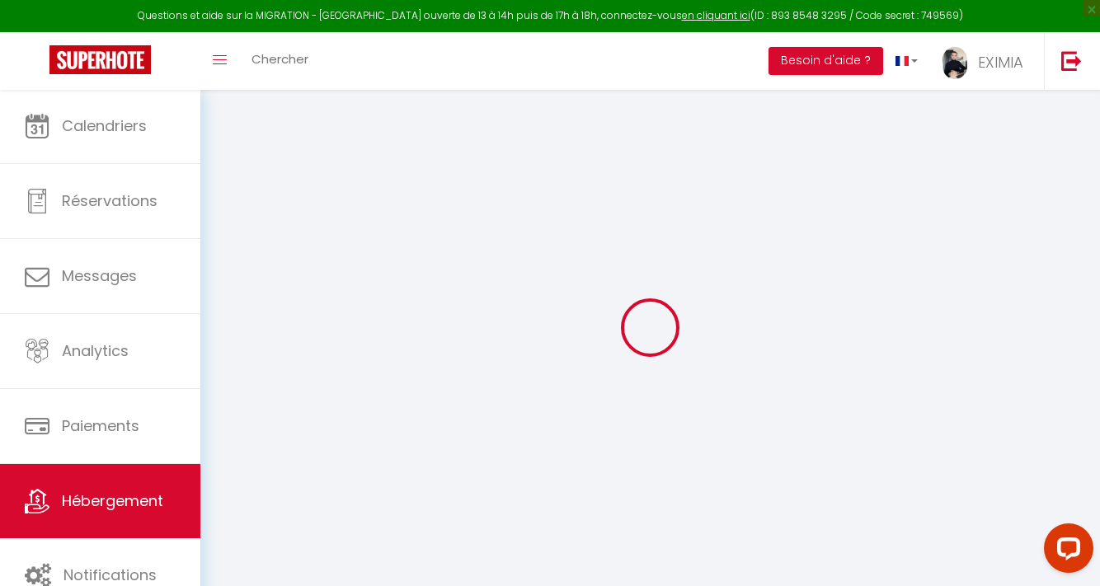
checkbox input "false"
select select "+ 18 %"
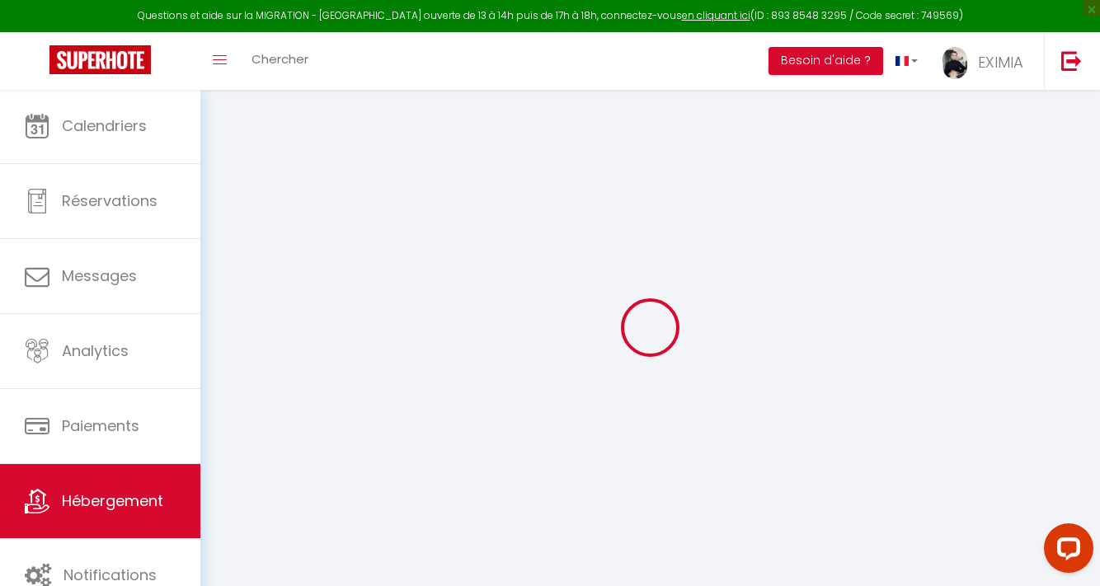
select select "+ 18 %"
select select "+ 5 %"
select select
checkbox input "false"
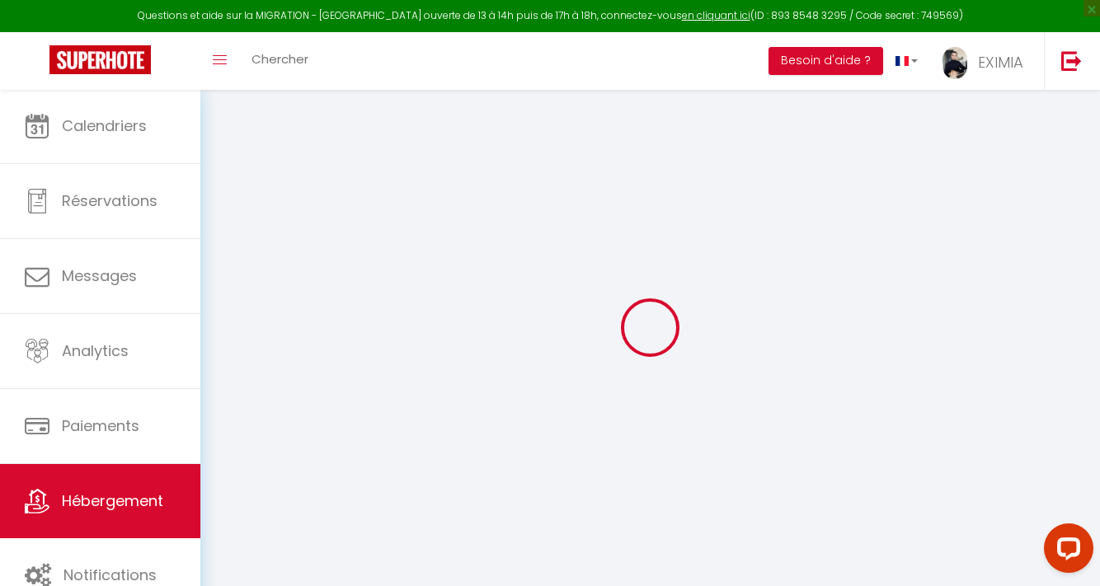
checkbox input "false"
select select
checkbox input "false"
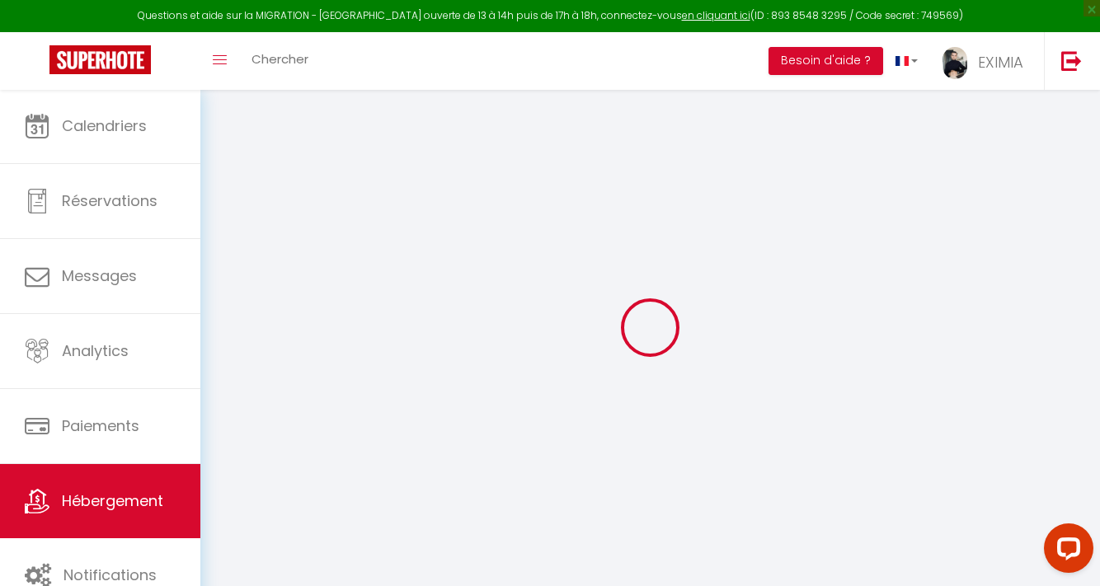
checkbox input "false"
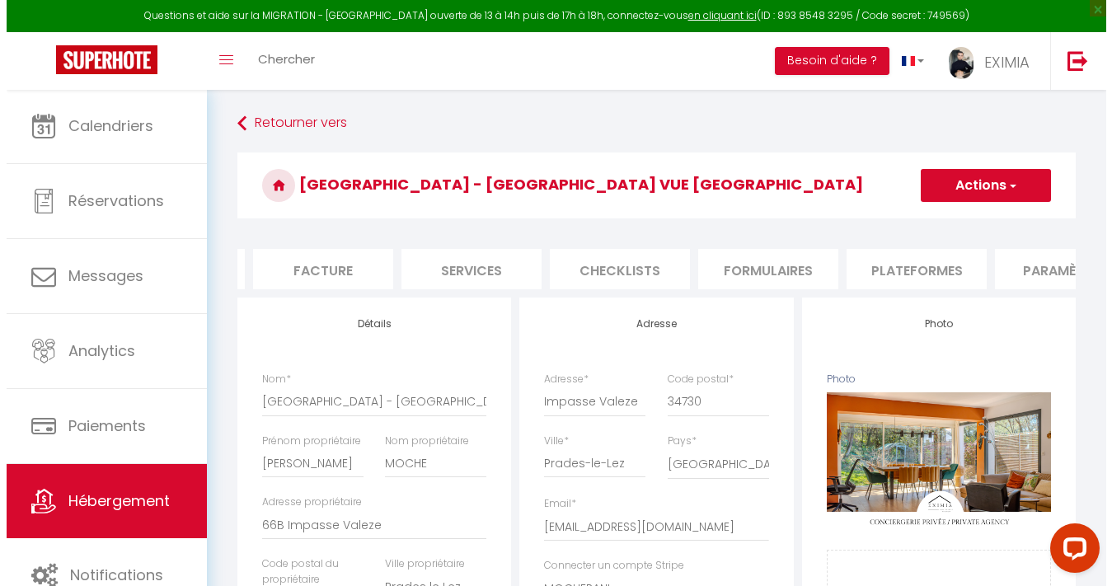
scroll to position [0, 281]
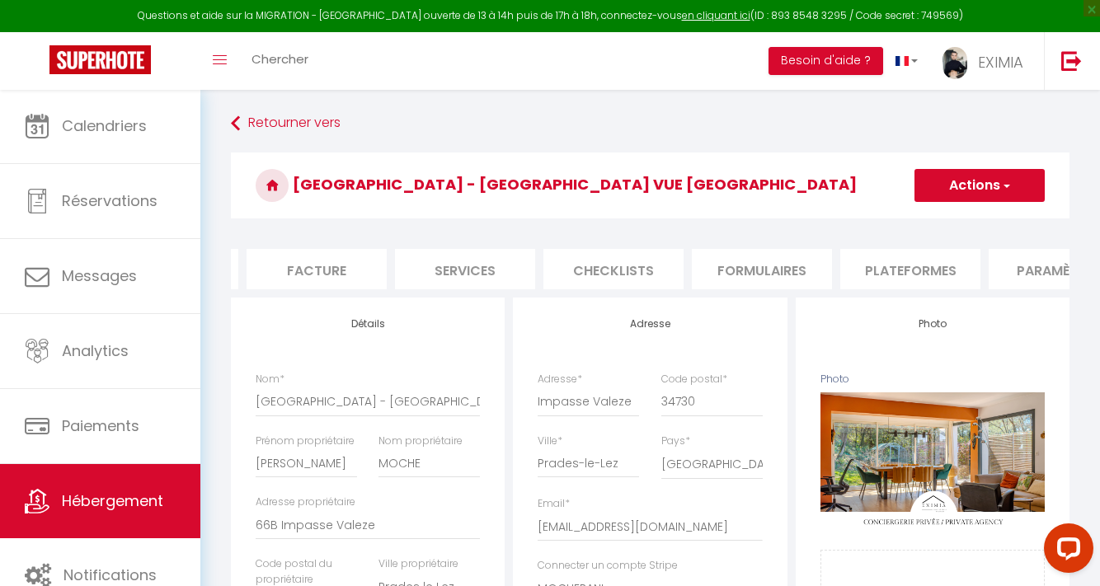
click at [898, 265] on li "Plateformes" at bounding box center [910, 269] width 140 height 40
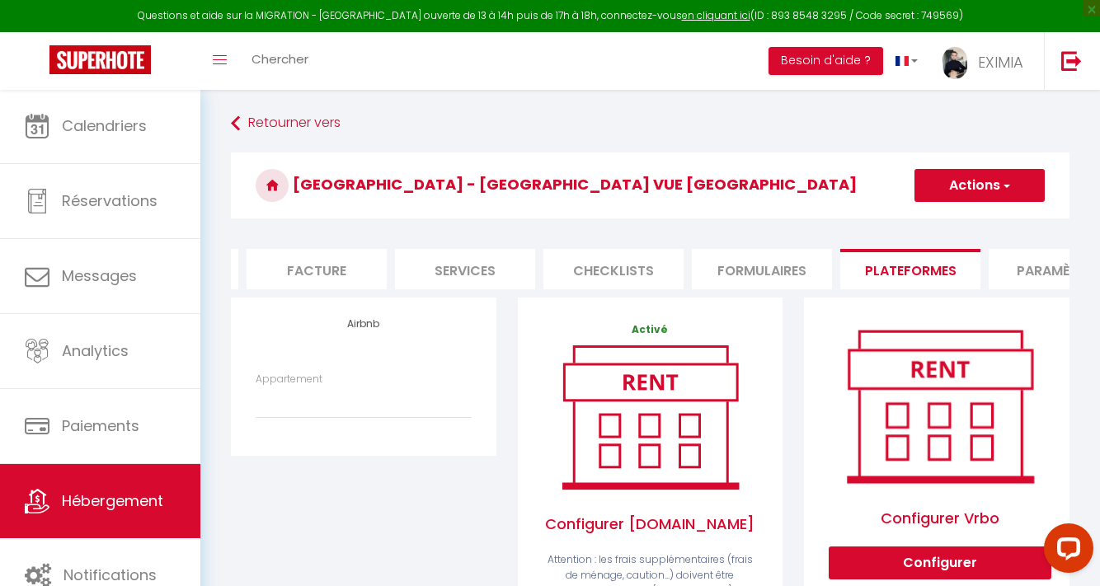
click at [422, 392] on div "Appartement L'Entre-Deux - Filet Suspendu - Moderne & Design - maurane.bryl@gma…" at bounding box center [363, 395] width 215 height 47
select select "8113-1415871676420339276"
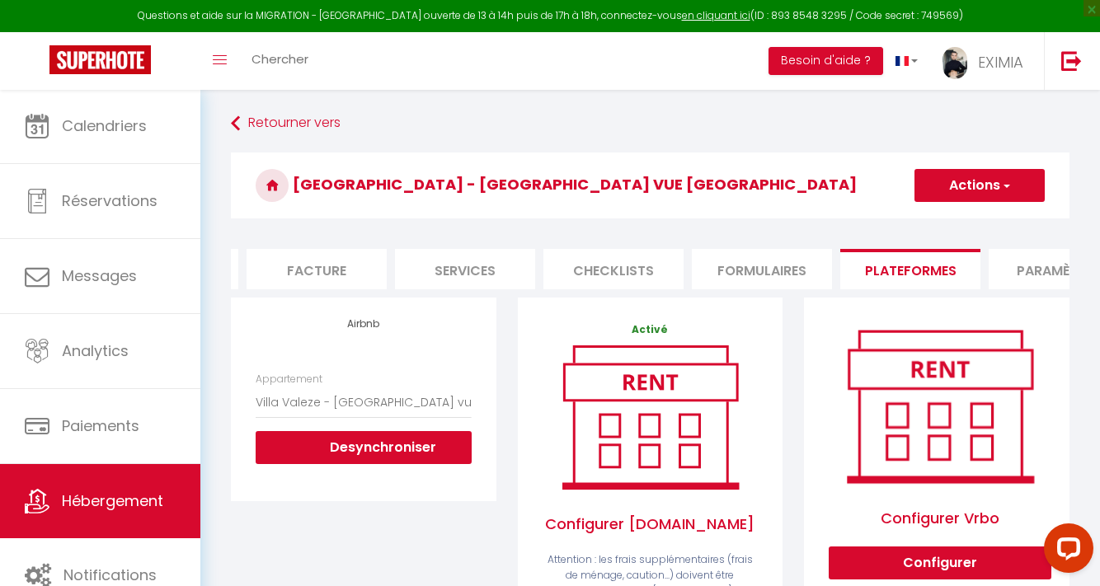
click at [950, 197] on button "Actions" at bounding box center [979, 185] width 130 height 33
click at [940, 231] on link "Enregistrer" at bounding box center [979, 221] width 130 height 21
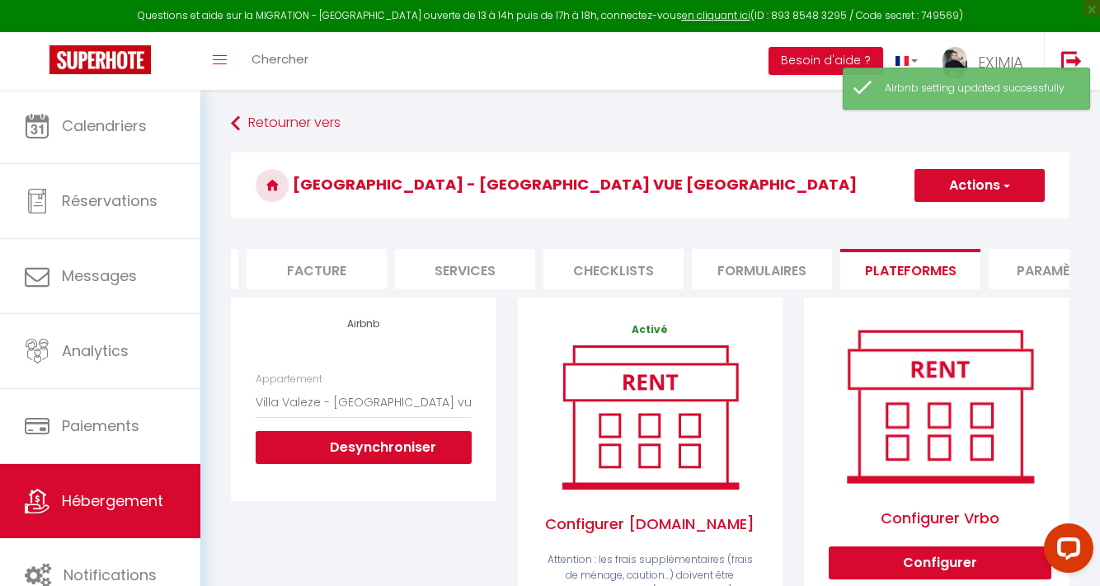
click at [122, 506] on span "Hébergement" at bounding box center [112, 501] width 101 height 21
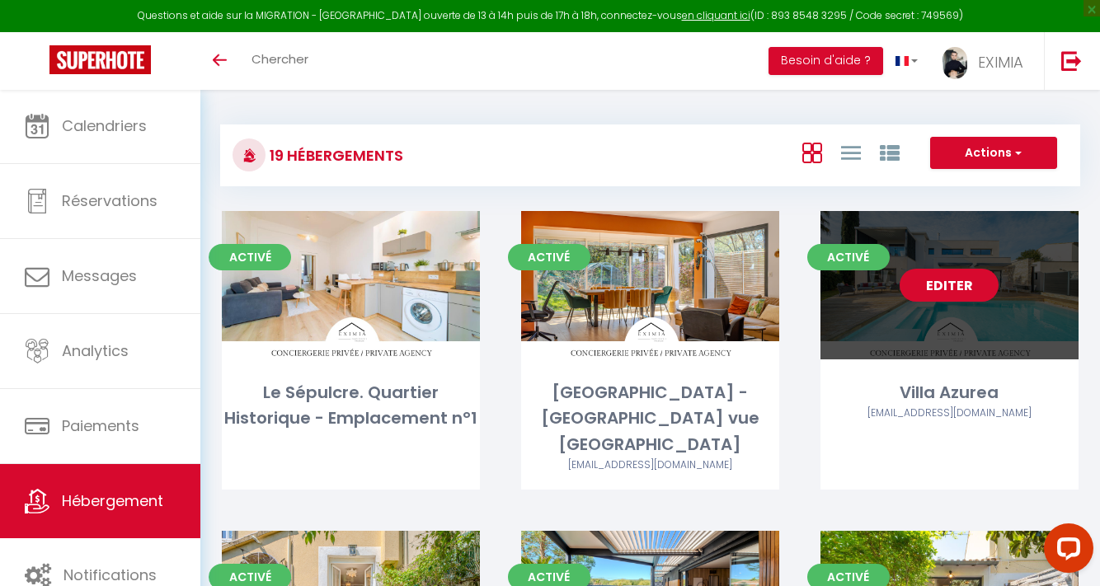
click at [949, 287] on link "Editer" at bounding box center [949, 285] width 99 height 33
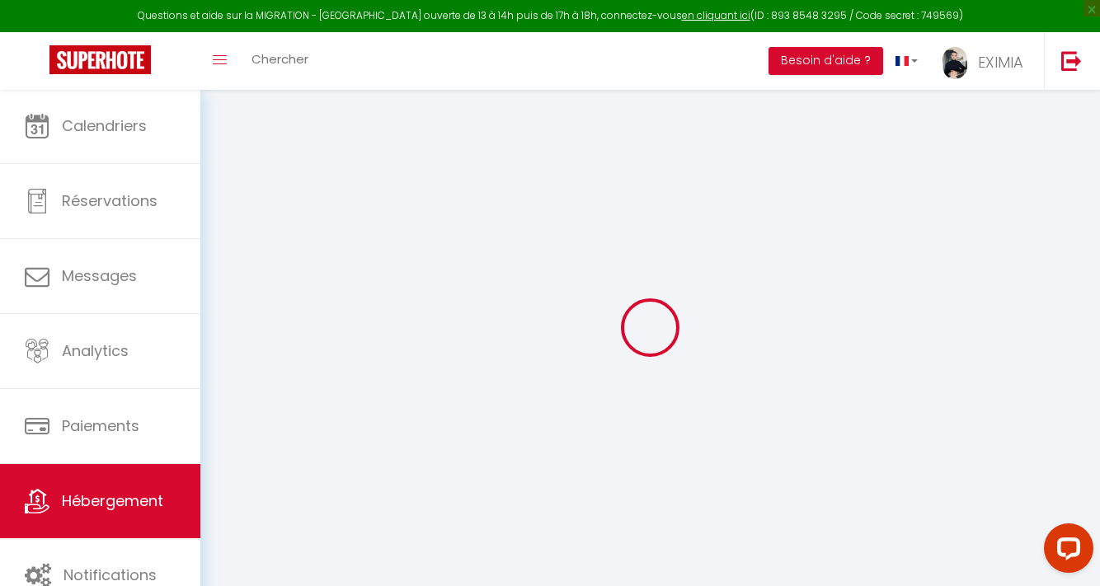
checkbox input "false"
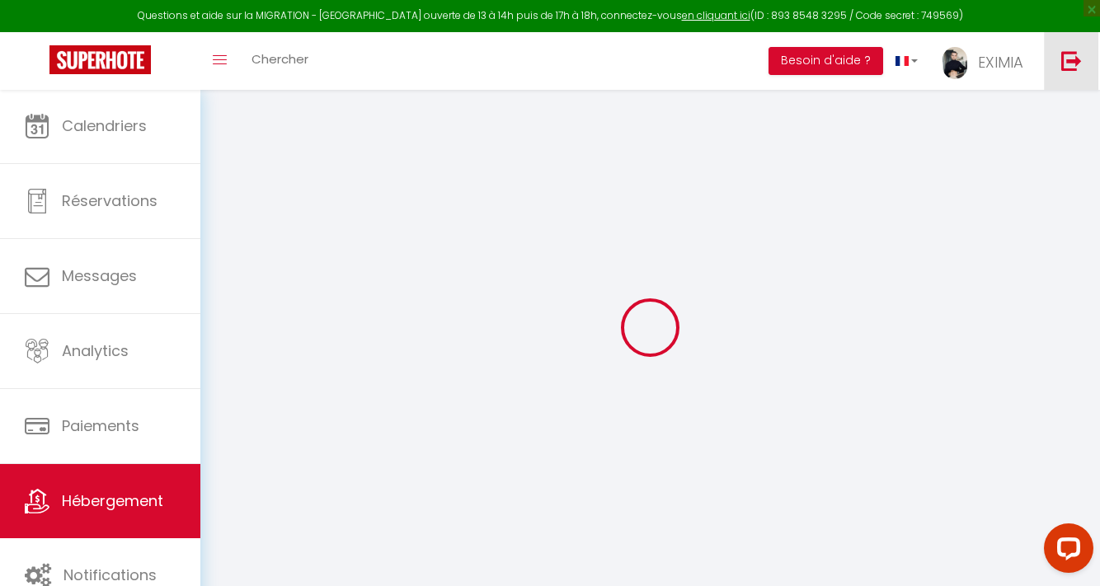
checkbox input "false"
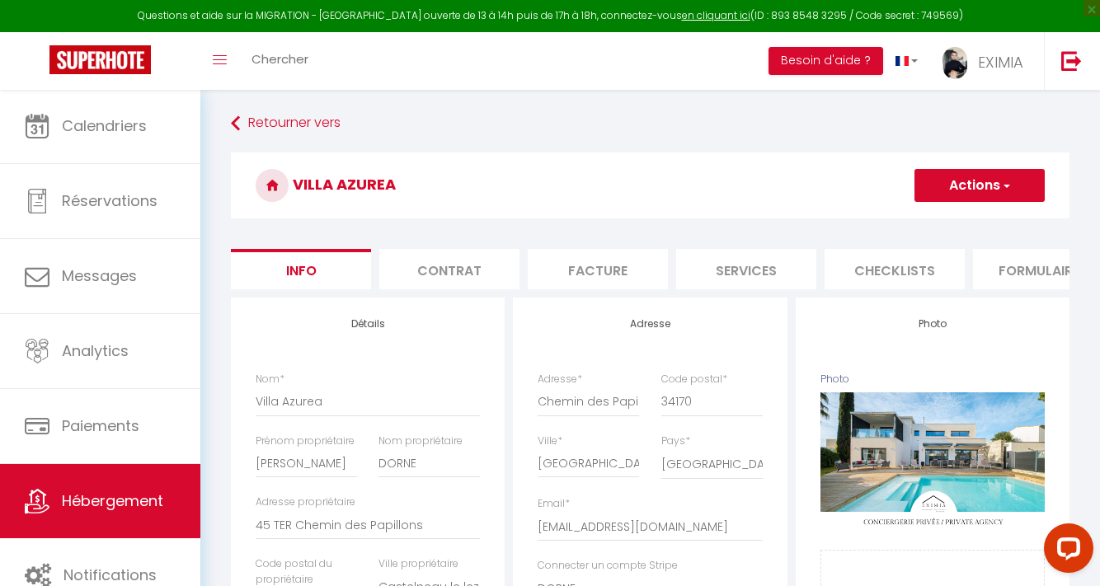
click at [838, 275] on li "Checklists" at bounding box center [895, 269] width 140 height 40
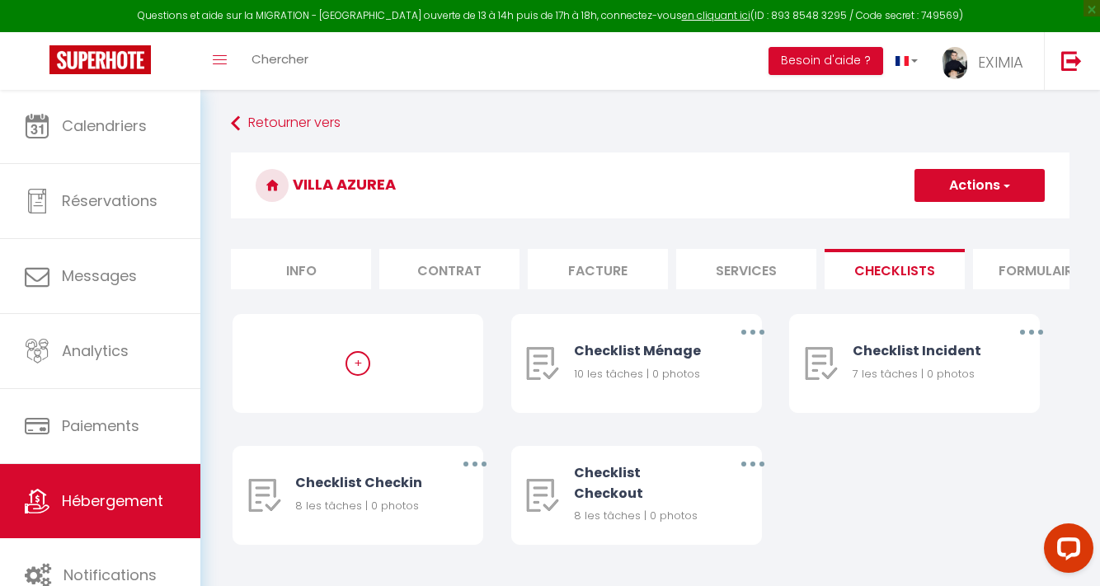
click at [1019, 262] on li "Formulaires" at bounding box center [1043, 269] width 140 height 40
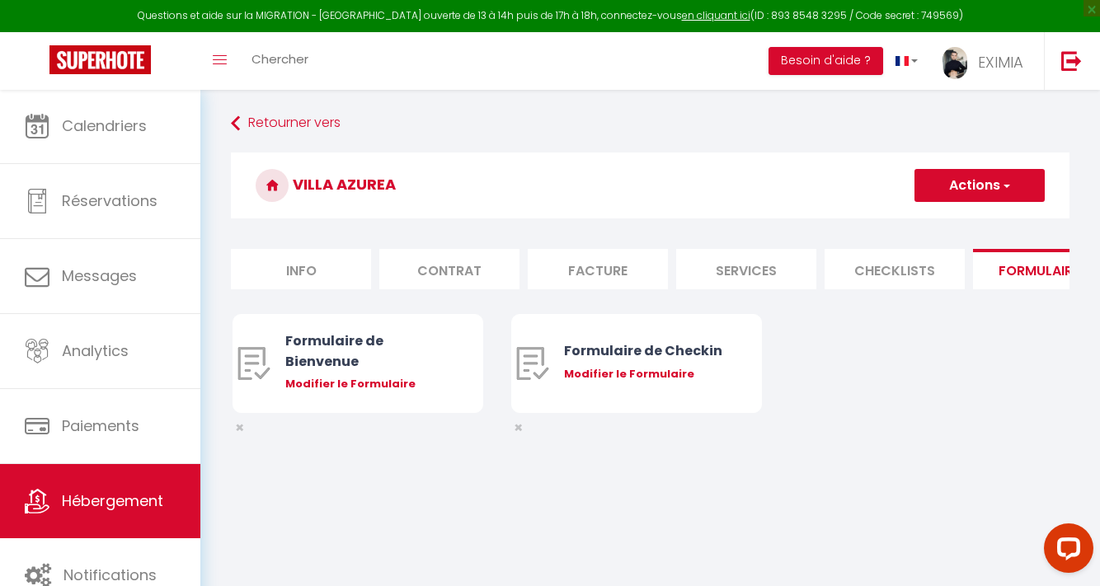
click at [727, 272] on li "Services" at bounding box center [746, 269] width 140 height 40
select select
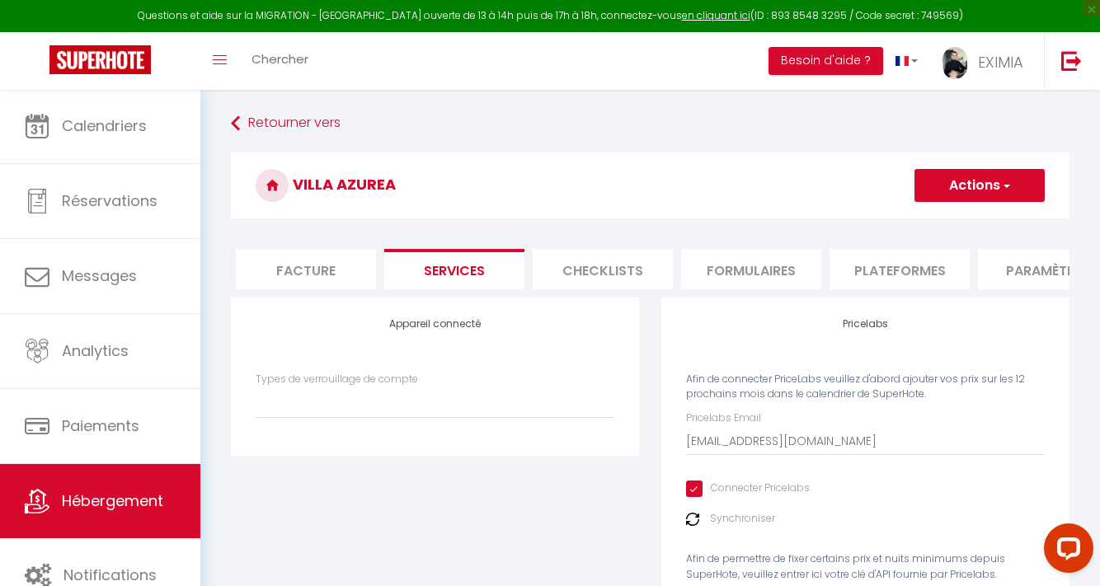
scroll to position [0, 294]
click at [864, 278] on li "Plateformes" at bounding box center [898, 269] width 140 height 40
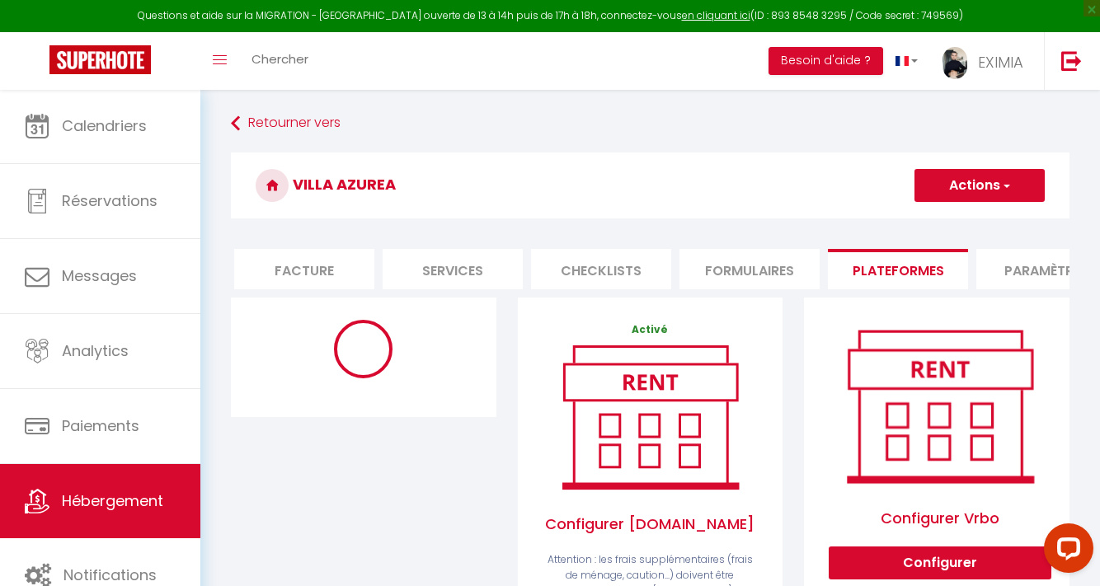
select select "8113-1331711049057391689"
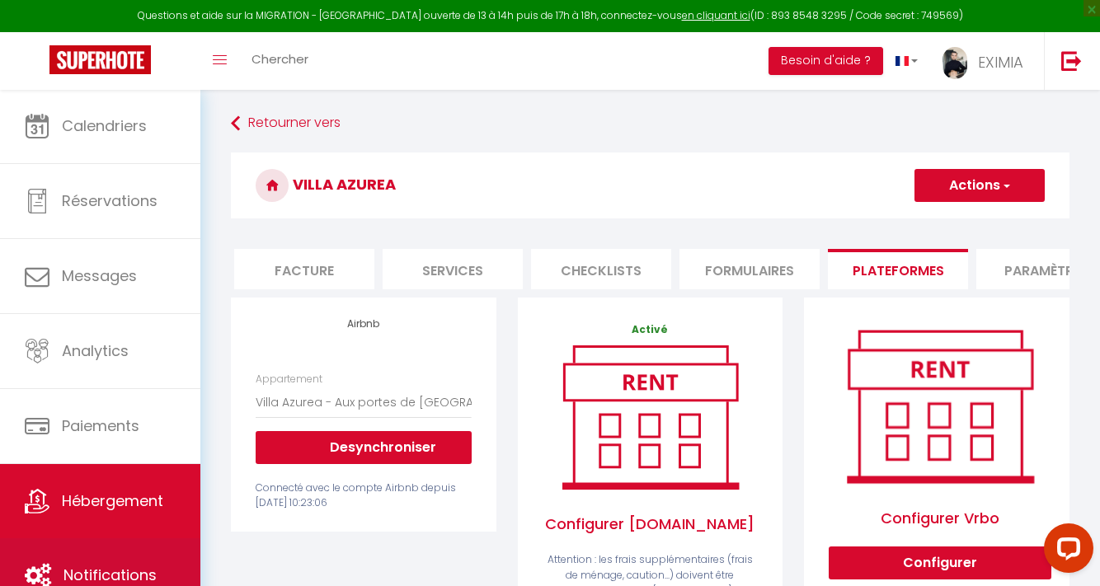
click at [86, 546] on link "Notifications" at bounding box center [100, 575] width 200 height 74
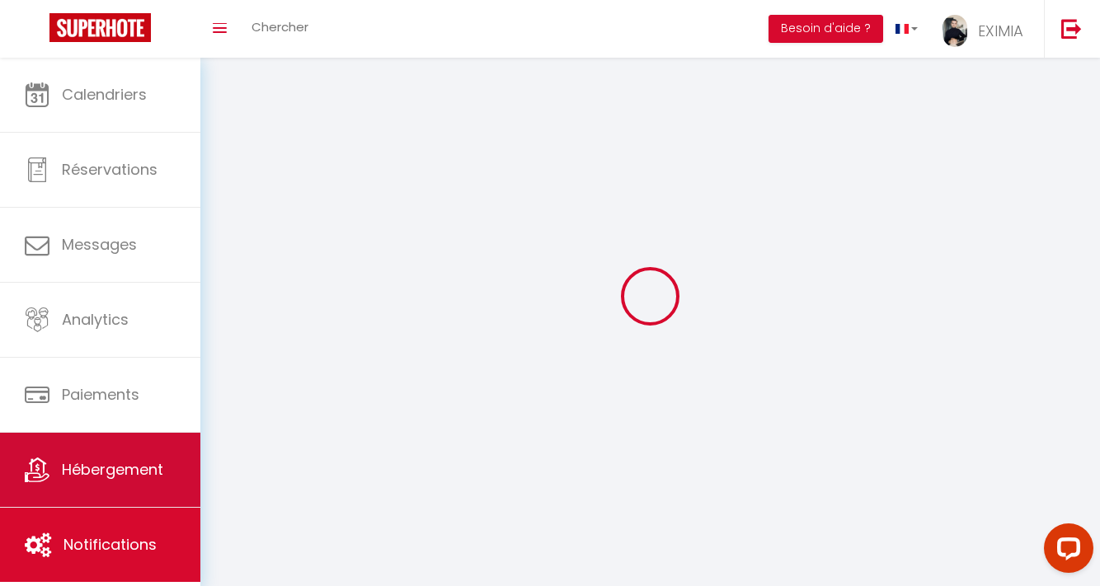
click at [110, 507] on link "Hébergement" at bounding box center [100, 470] width 200 height 74
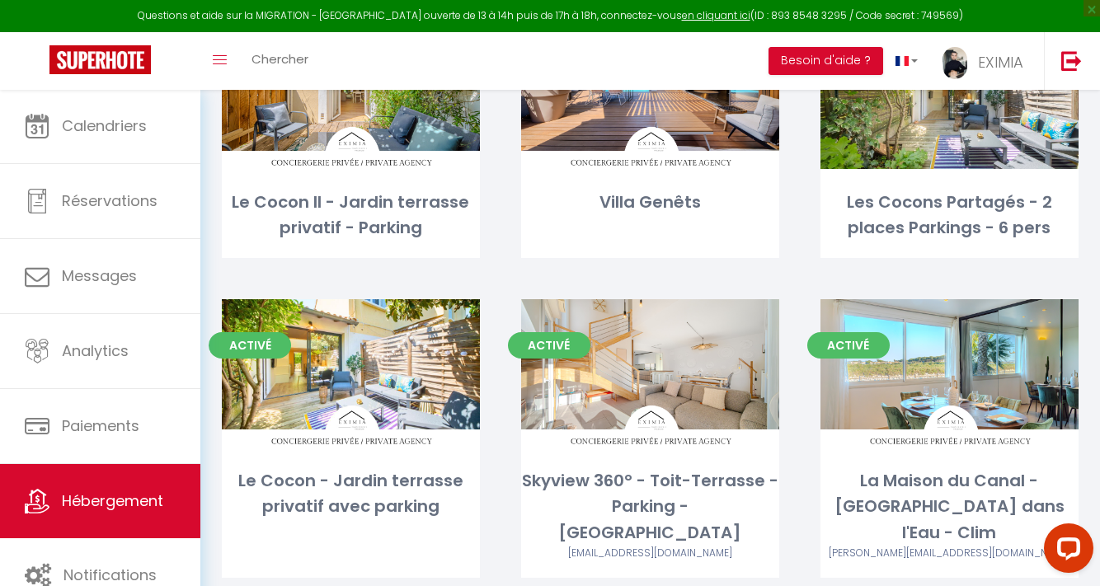
scroll to position [527, 0]
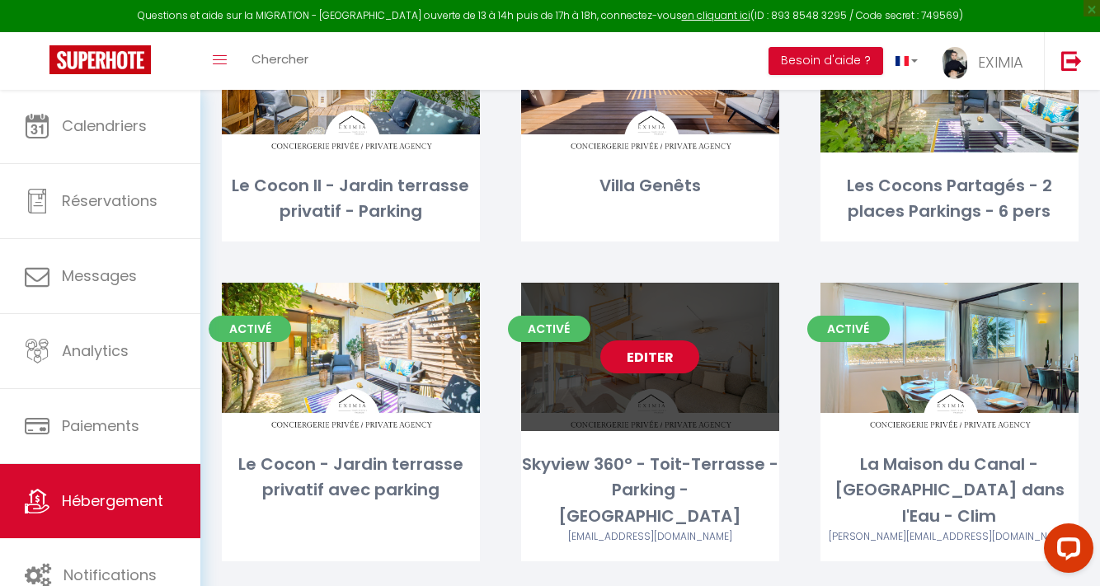
click at [667, 341] on link "Editer" at bounding box center [649, 357] width 99 height 33
select select "3"
select select "2"
select select "1"
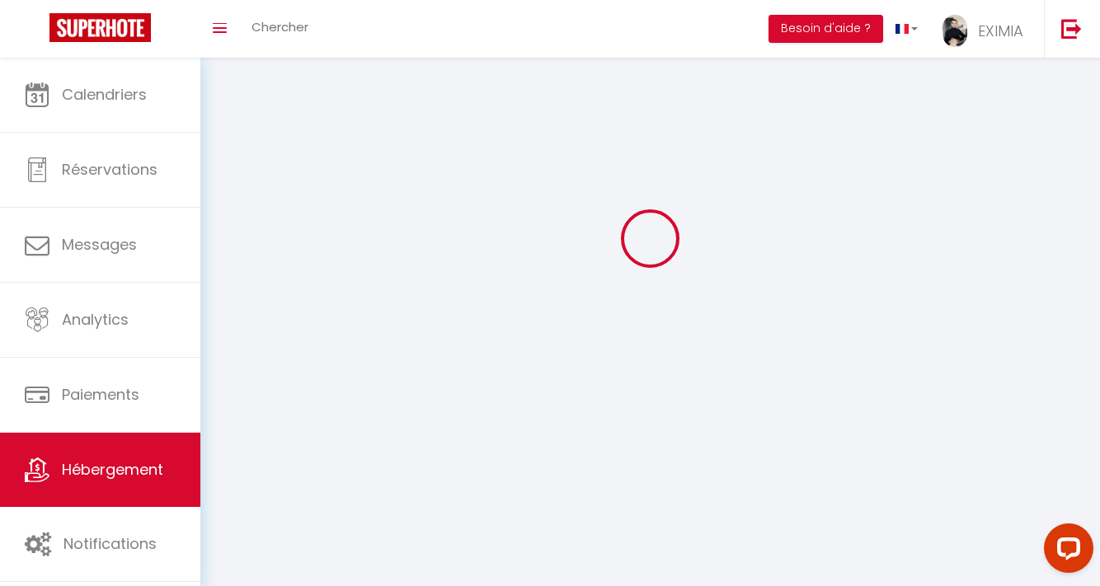
select select
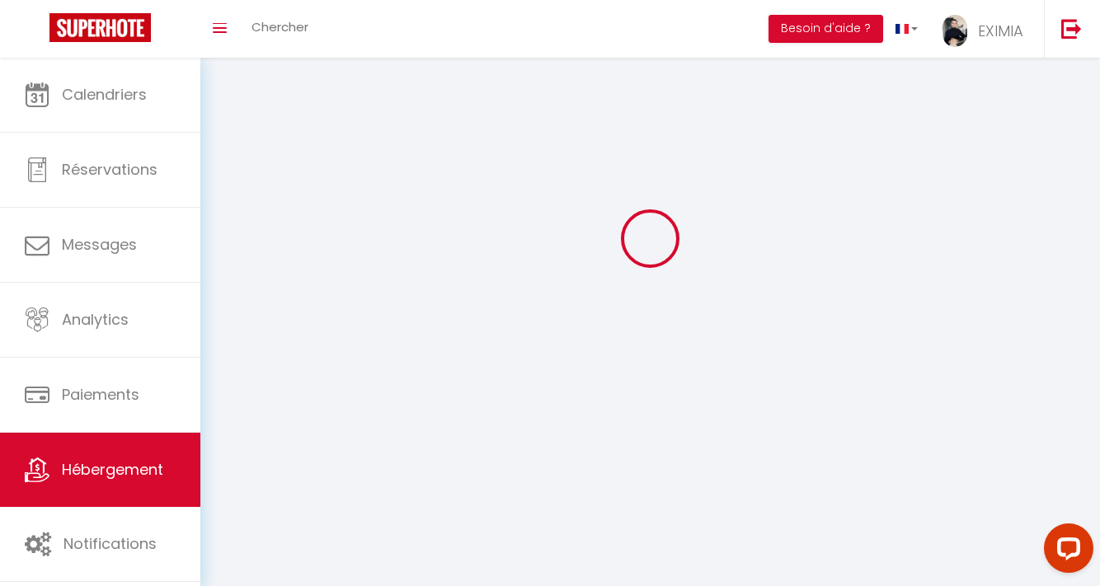
select select
checkbox input "false"
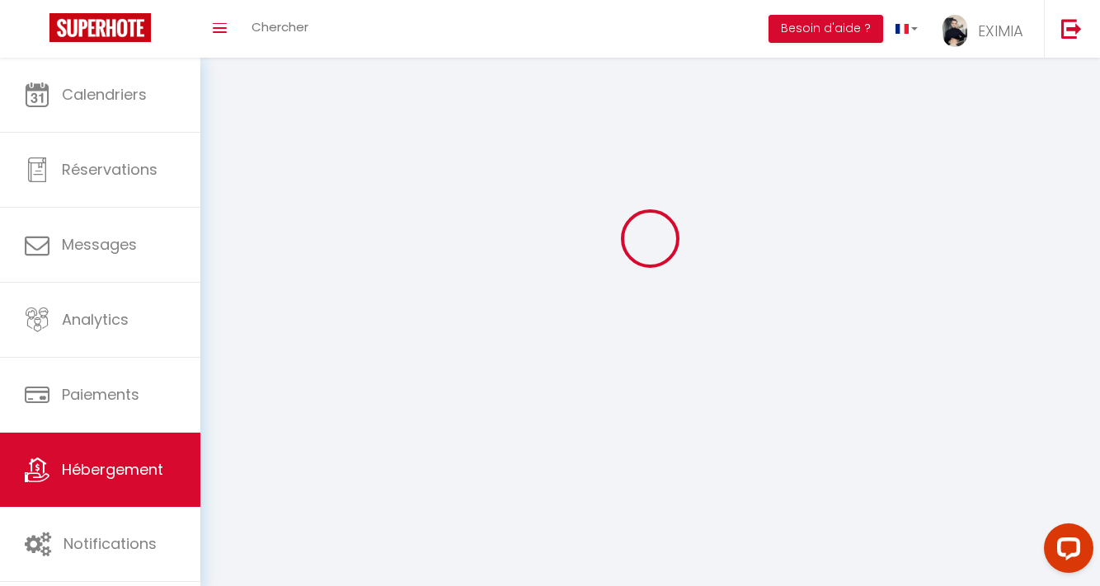
checkbox input "false"
select select
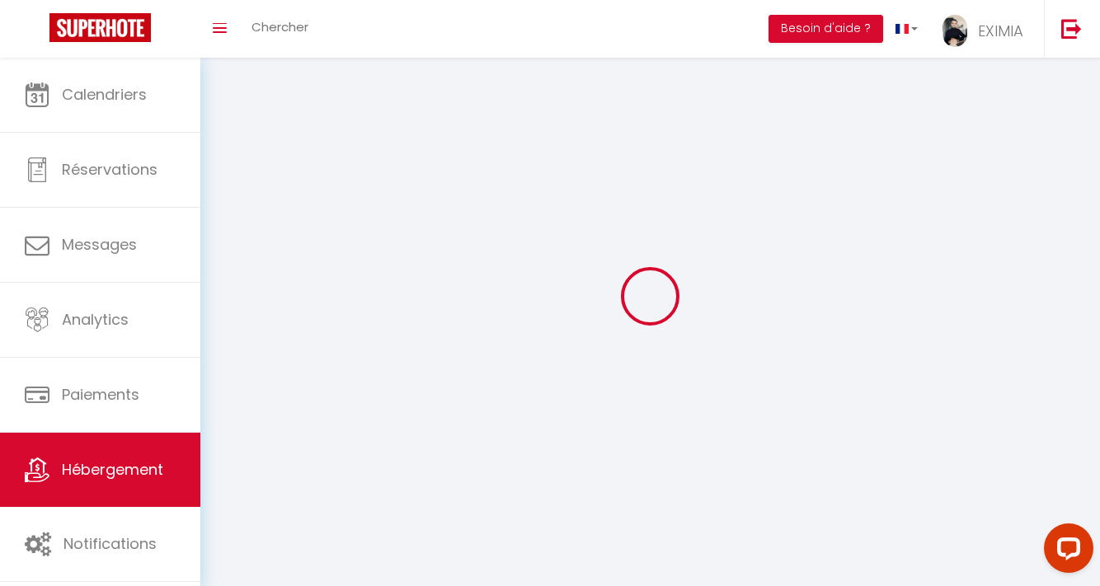
select select
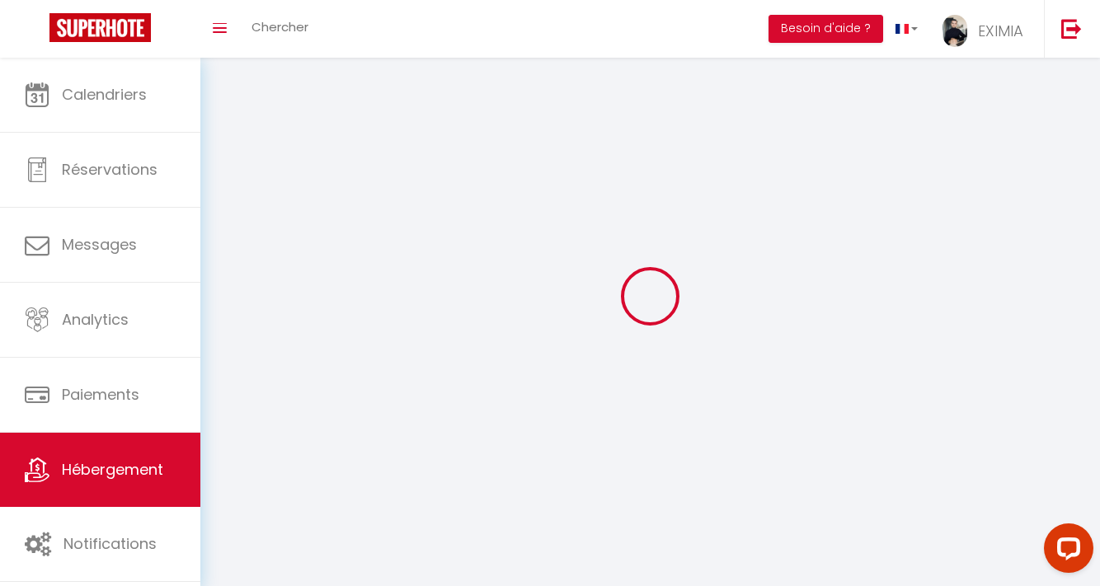
checkbox input "false"
select select
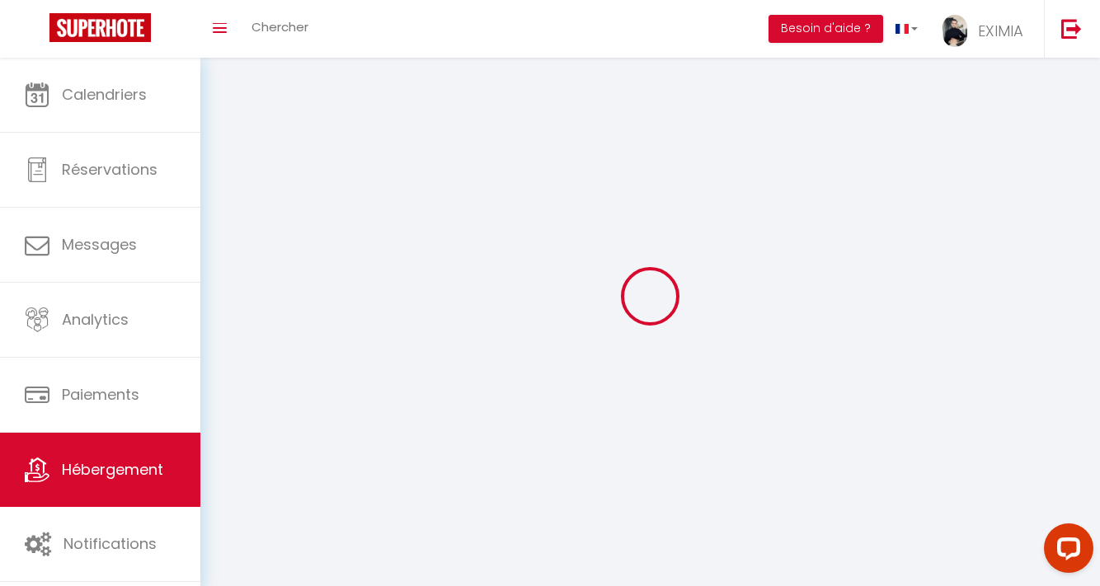
select select
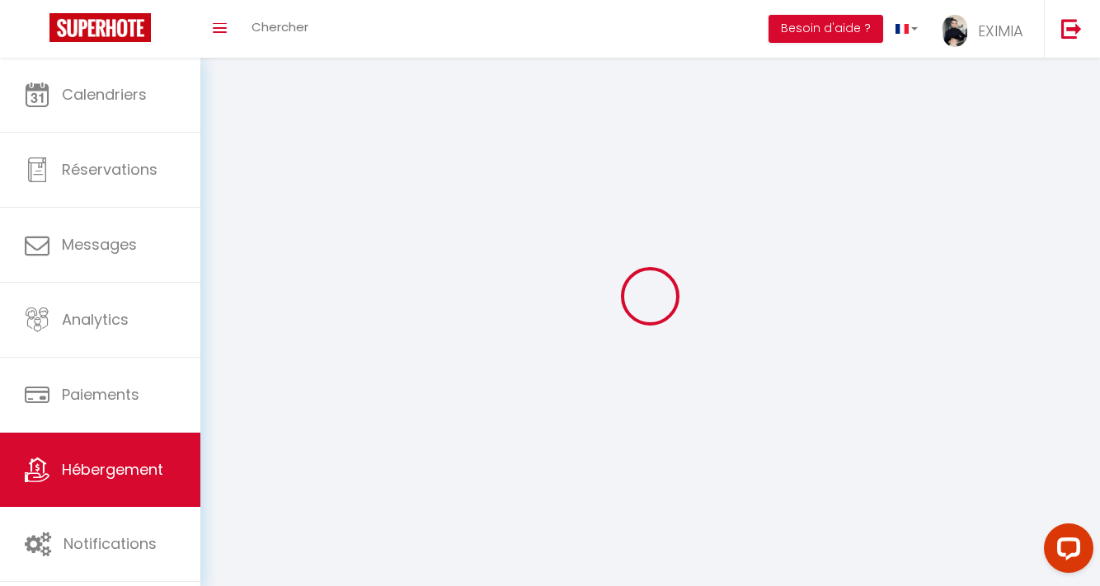
select select
checkbox input "false"
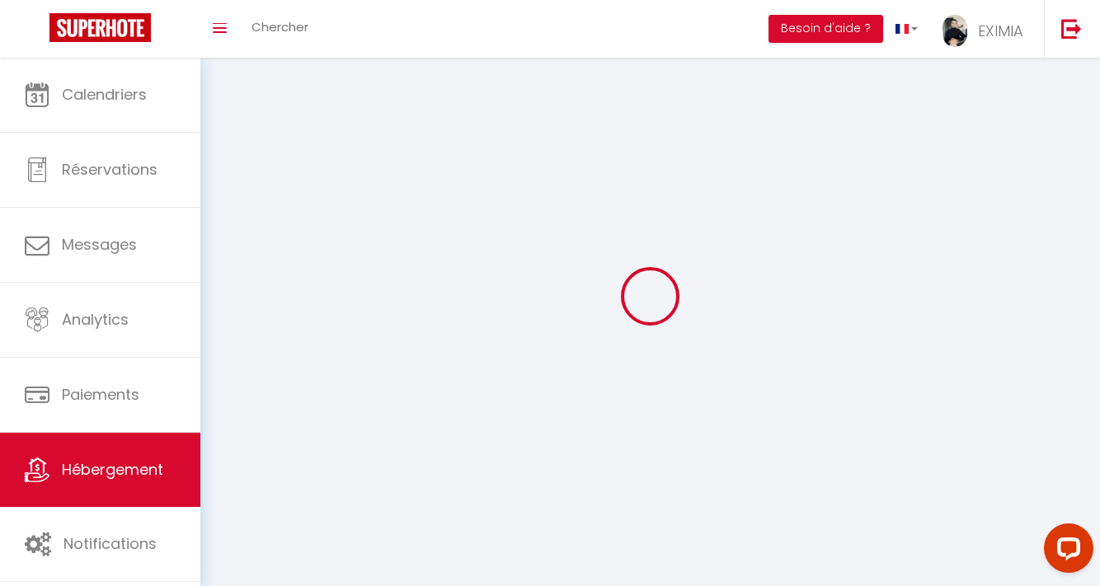
select select
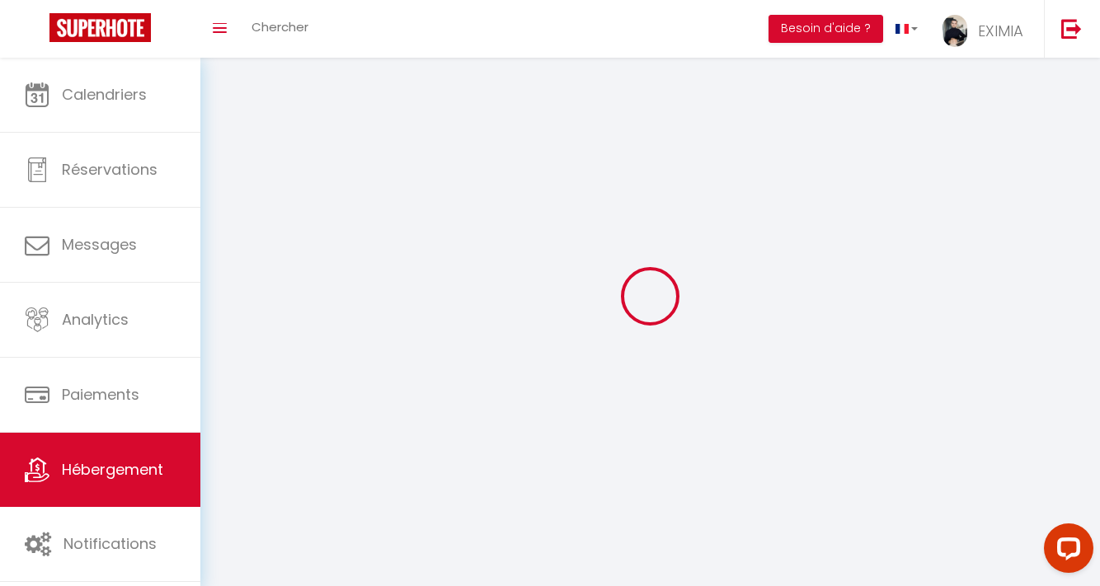
select select
checkbox input "false"
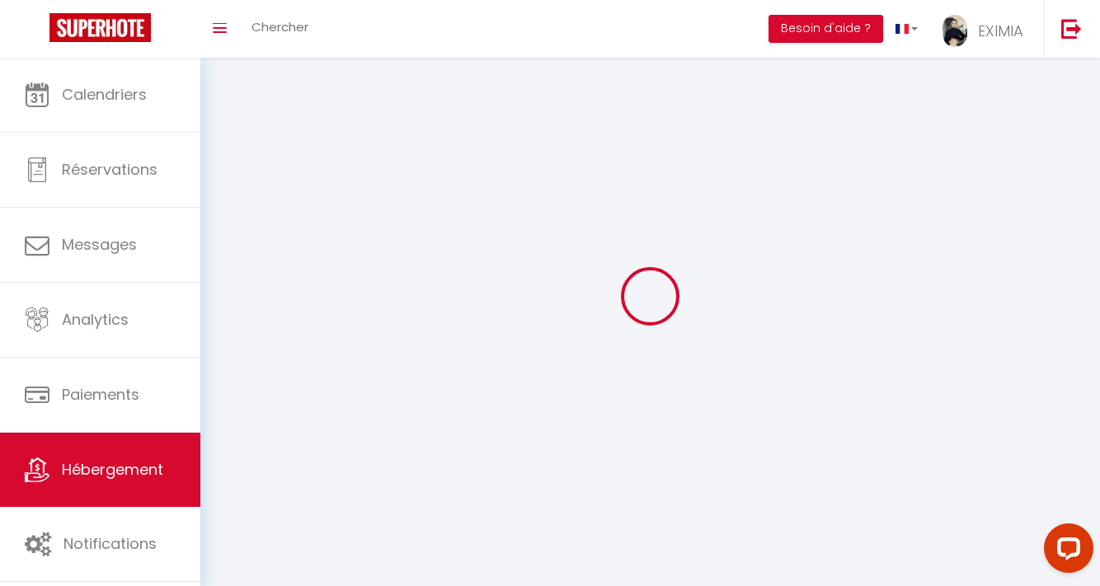
checkbox input "false"
select select
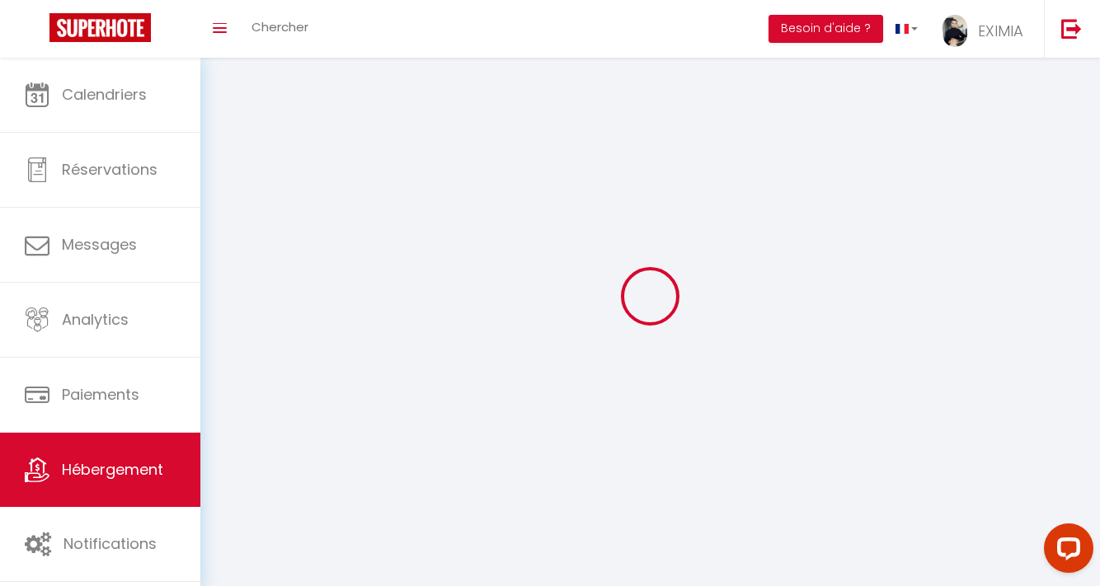
select select
checkbox input "false"
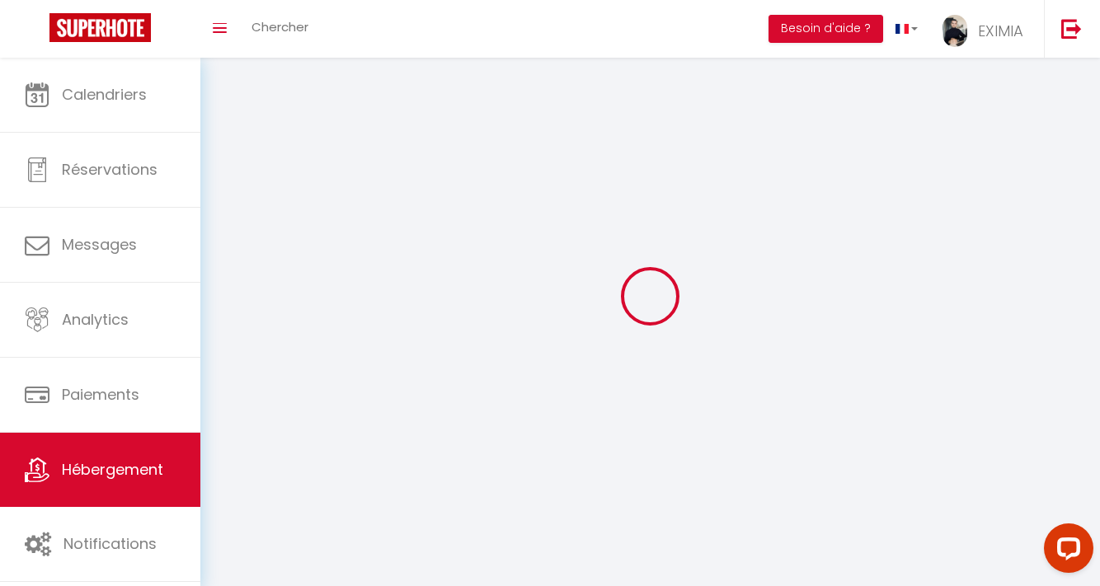
checkbox input "false"
select select
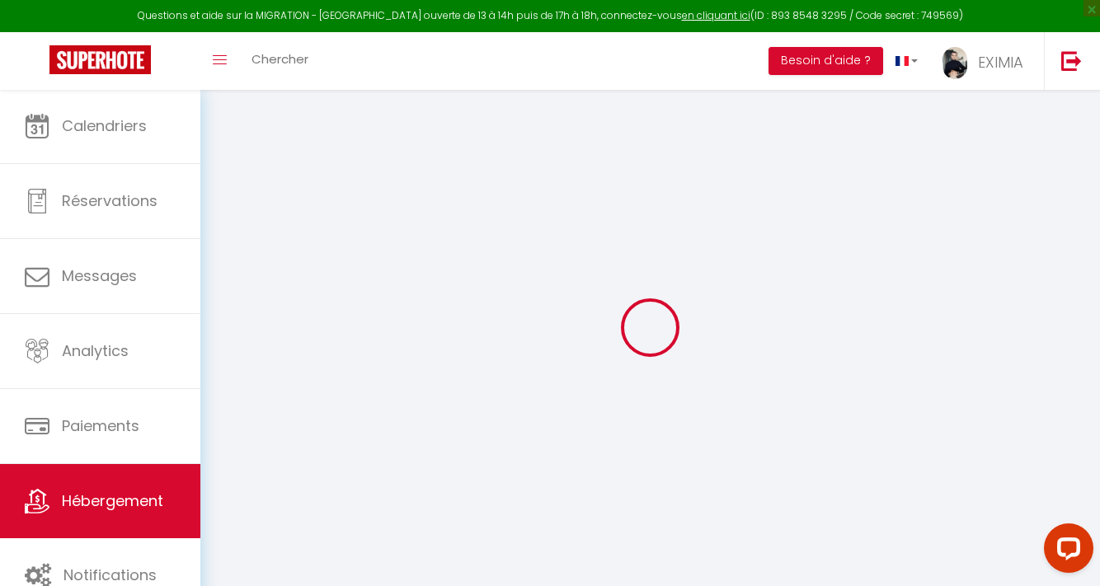
checkbox input "false"
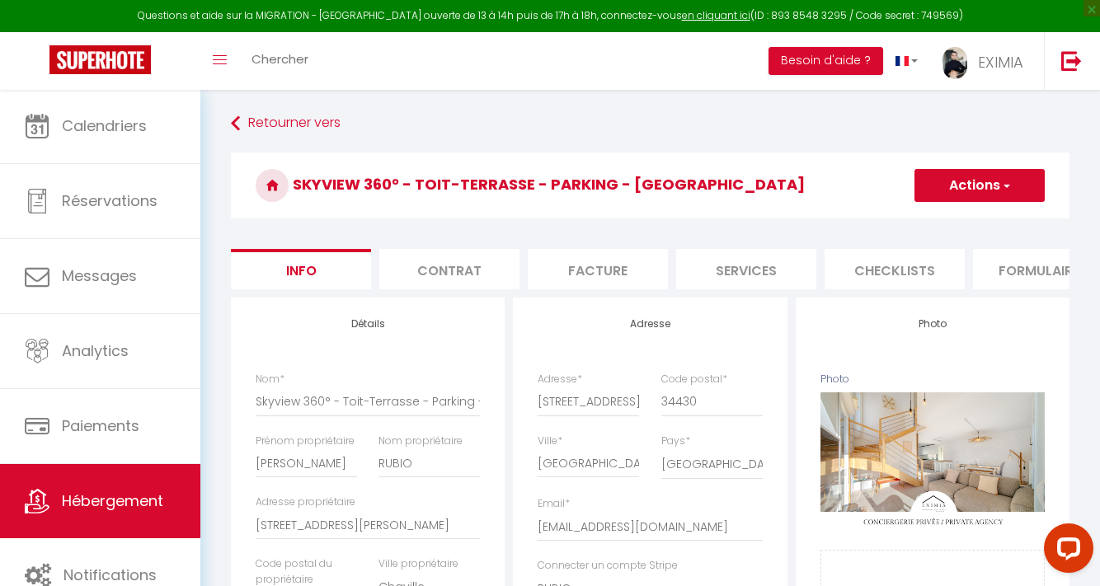
checkbox input "false"
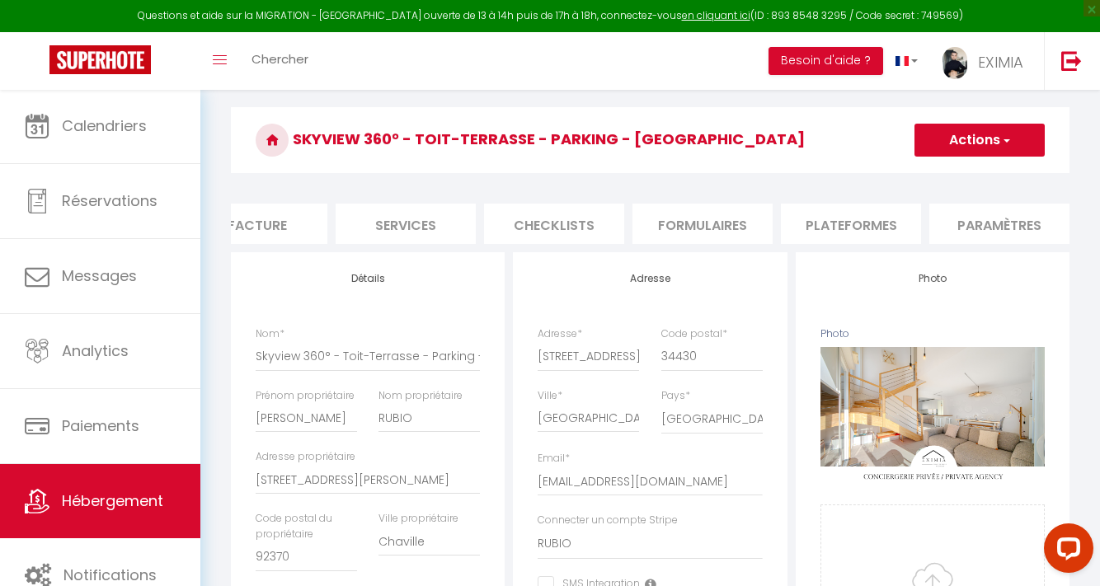
scroll to position [0, 343]
click at [820, 231] on li "Plateformes" at bounding box center [848, 224] width 140 height 40
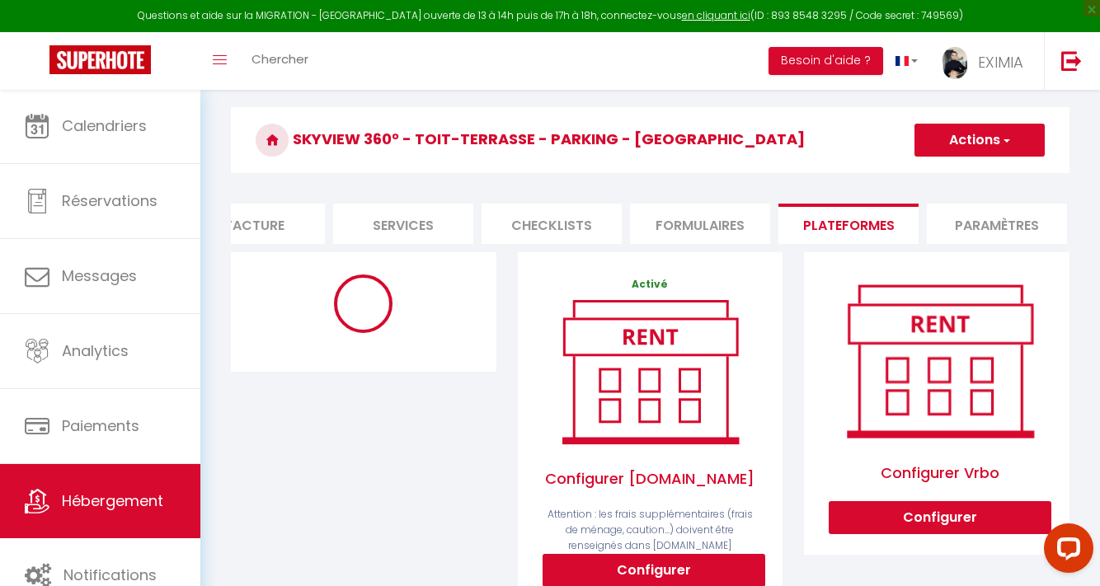
select select "8113-1326731591554068049"
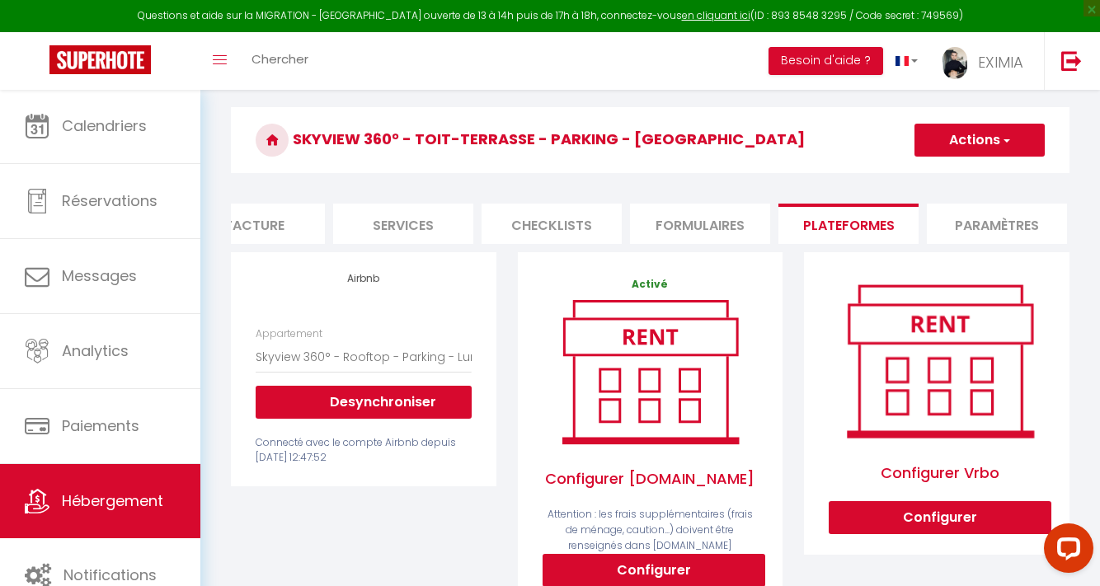
click at [112, 519] on link "Hébergement" at bounding box center [100, 501] width 200 height 74
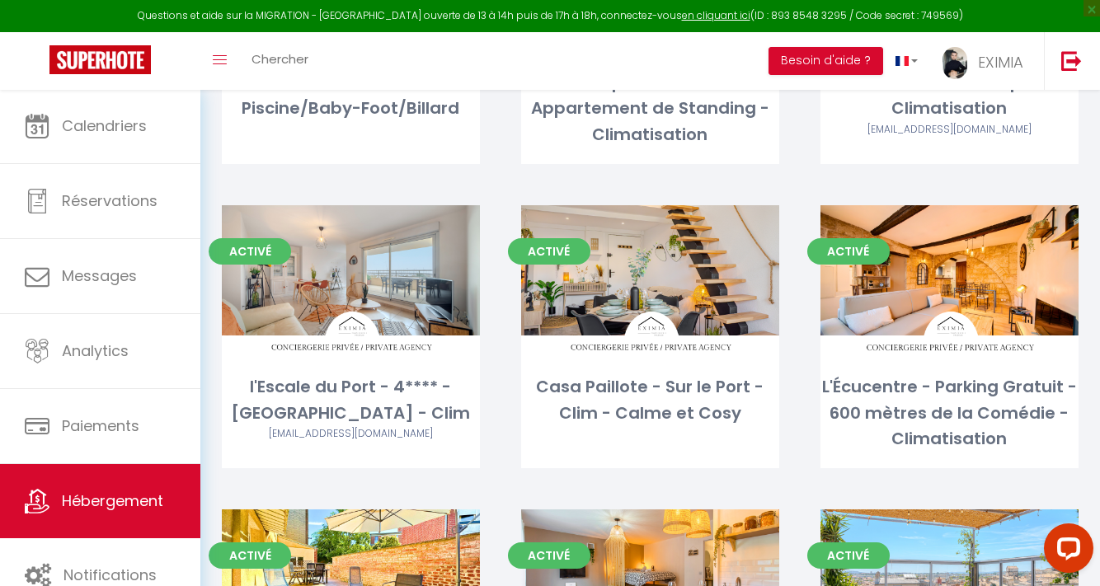
scroll to position [1219, 0]
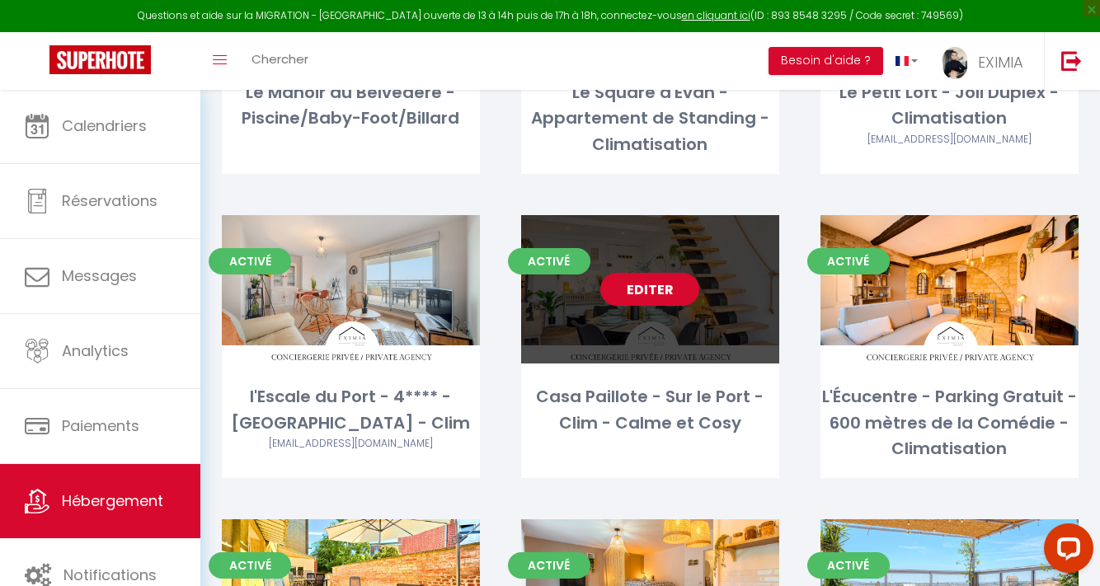
click at [674, 273] on link "Editer" at bounding box center [649, 289] width 99 height 33
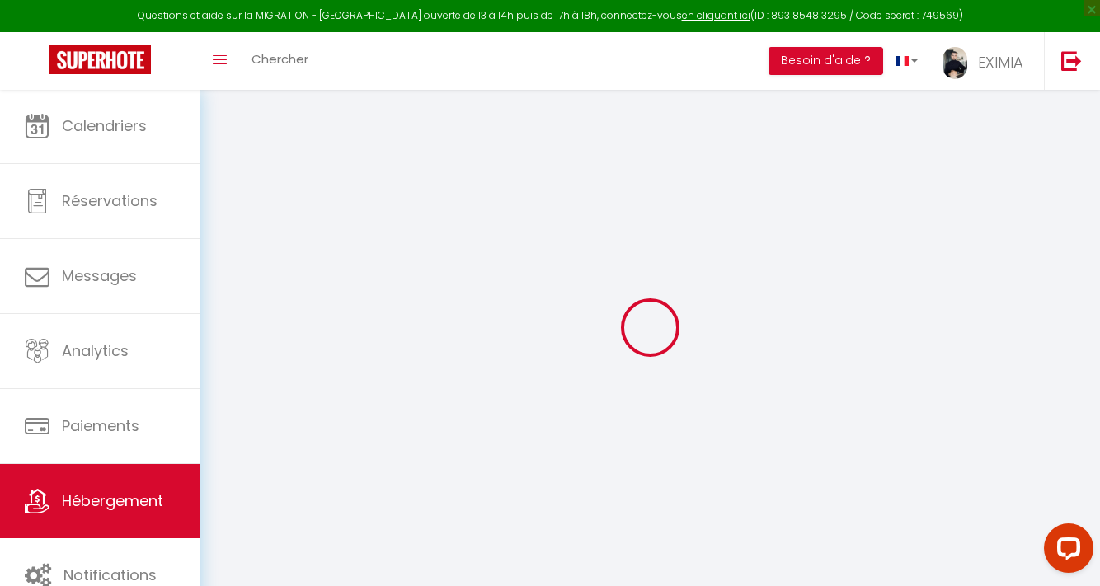
select select "+ 18 %"
select select
checkbox input "false"
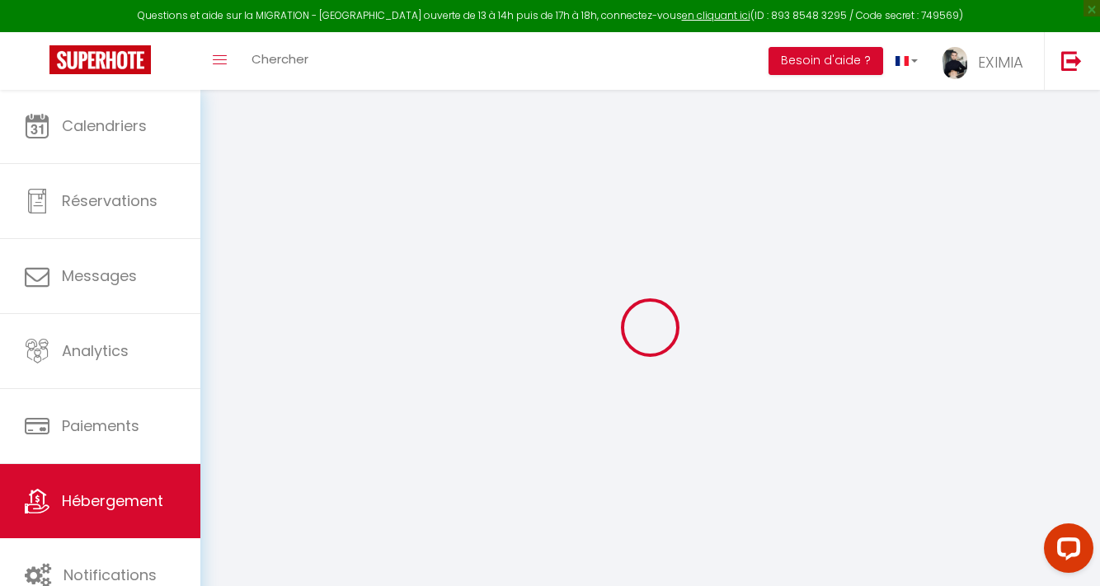
checkbox input "false"
select select
checkbox input "false"
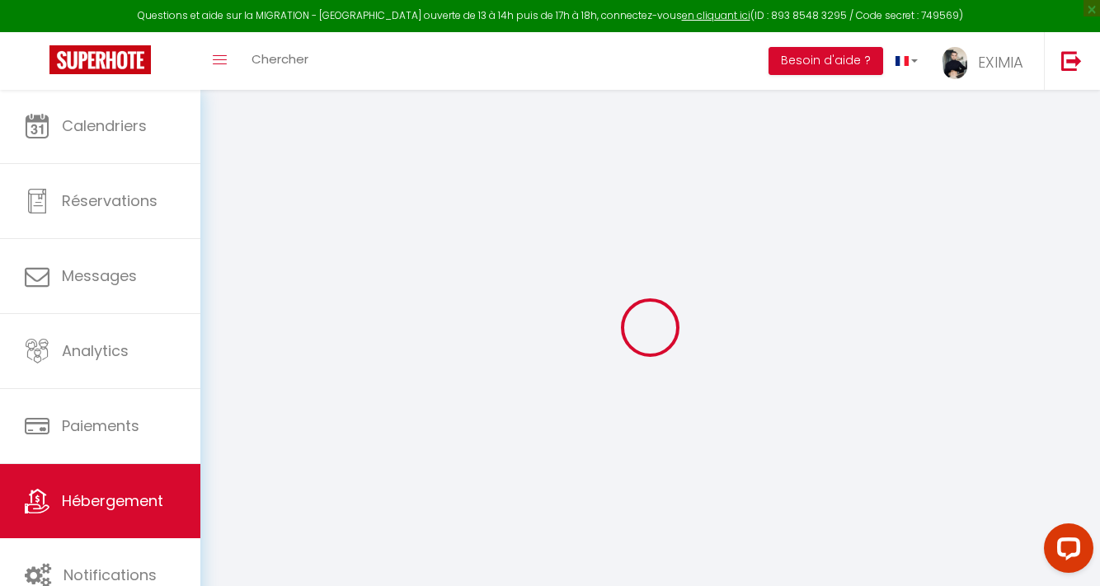
checkbox input "false"
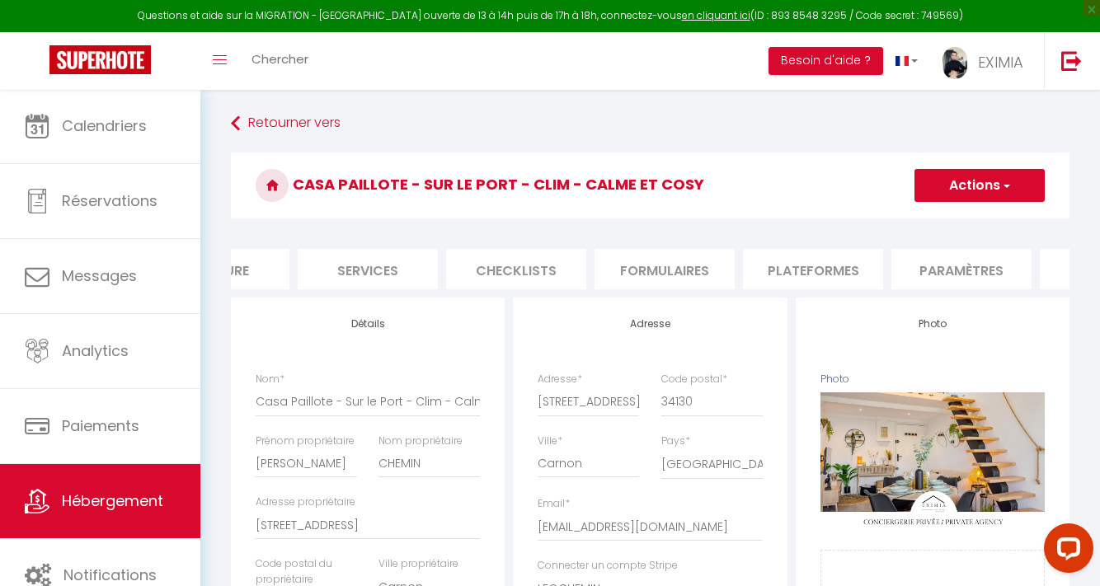
scroll to position [0, 392]
click at [805, 258] on li "Plateformes" at bounding box center [800, 269] width 140 height 40
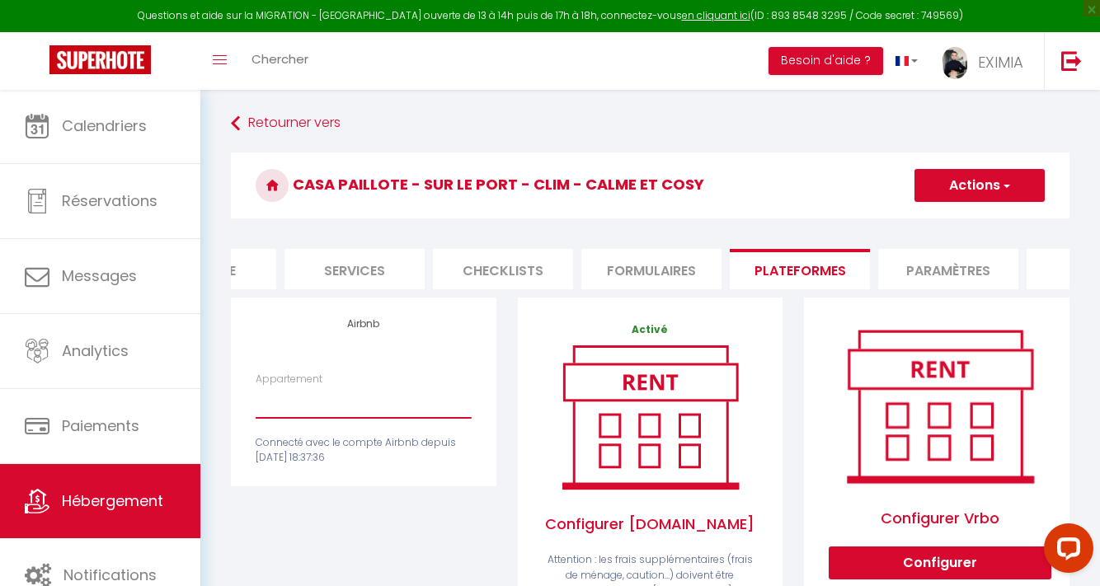
select select "8113-1369018481810857938"
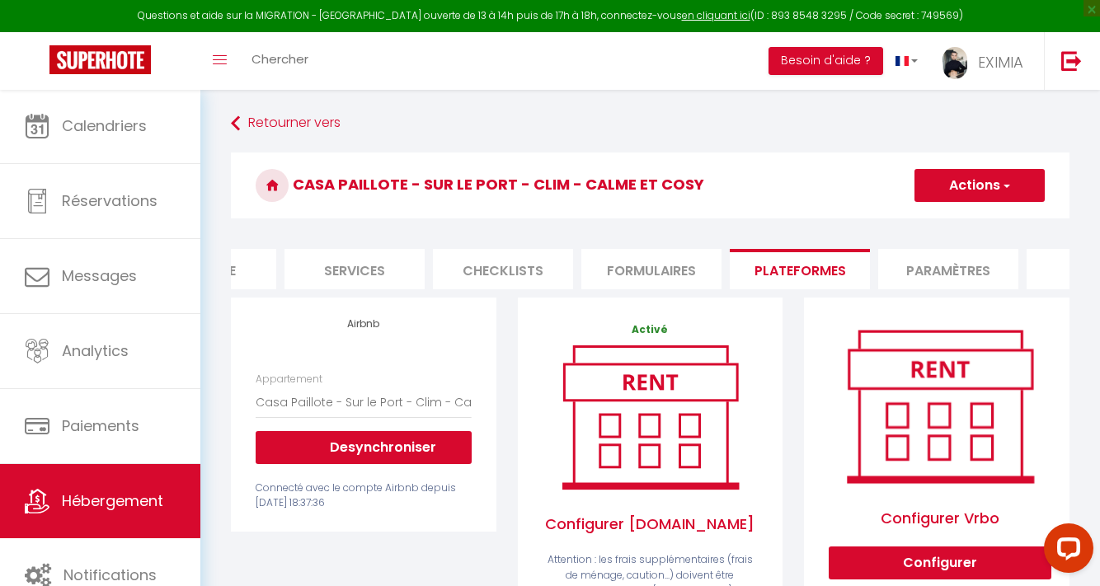
click at [975, 189] on button "Actions" at bounding box center [979, 185] width 130 height 33
click at [959, 223] on link "Enregistrer" at bounding box center [979, 221] width 130 height 21
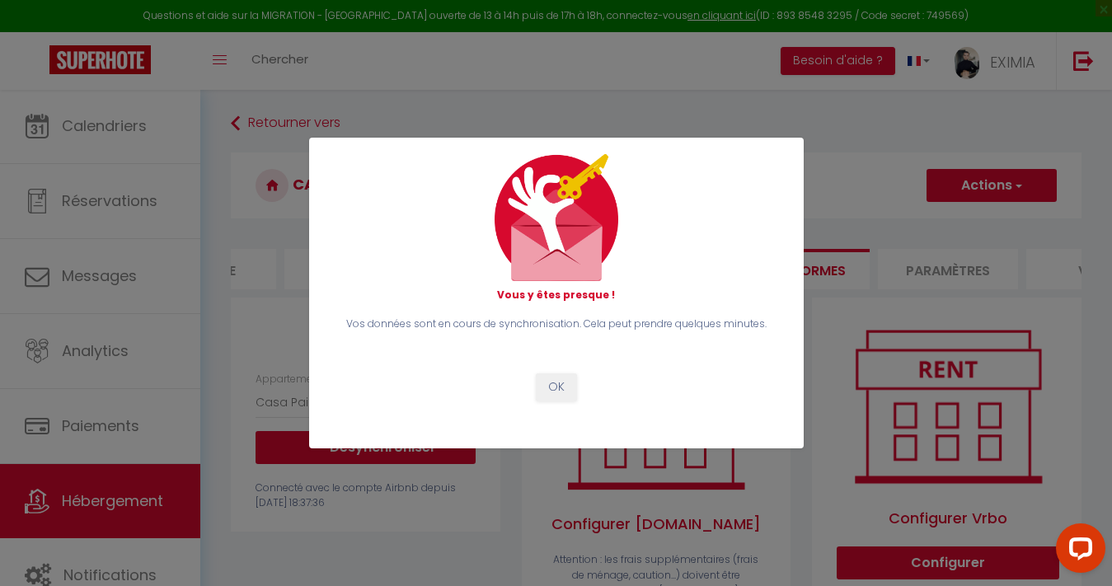
click at [548, 384] on button "OK" at bounding box center [556, 388] width 41 height 28
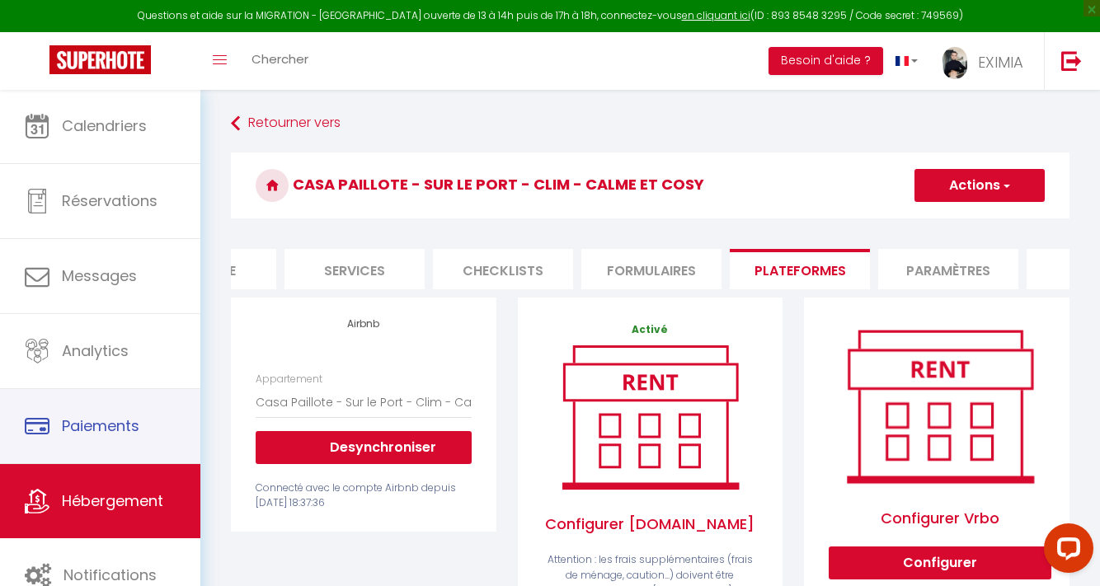
click at [96, 513] on link "Hébergement" at bounding box center [100, 501] width 200 height 74
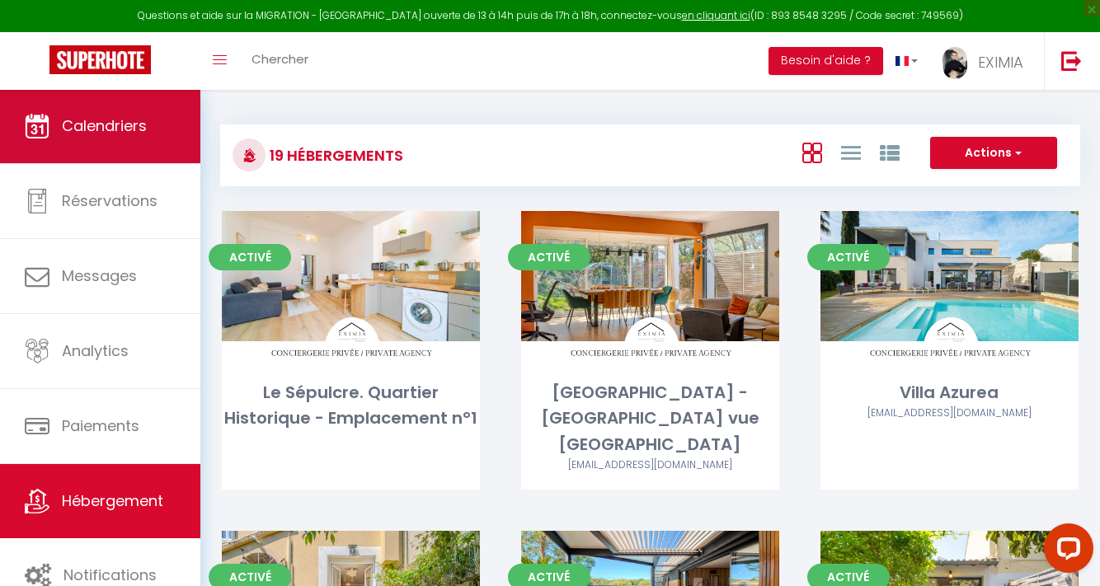
click at [83, 139] on link "Calendriers" at bounding box center [100, 126] width 200 height 74
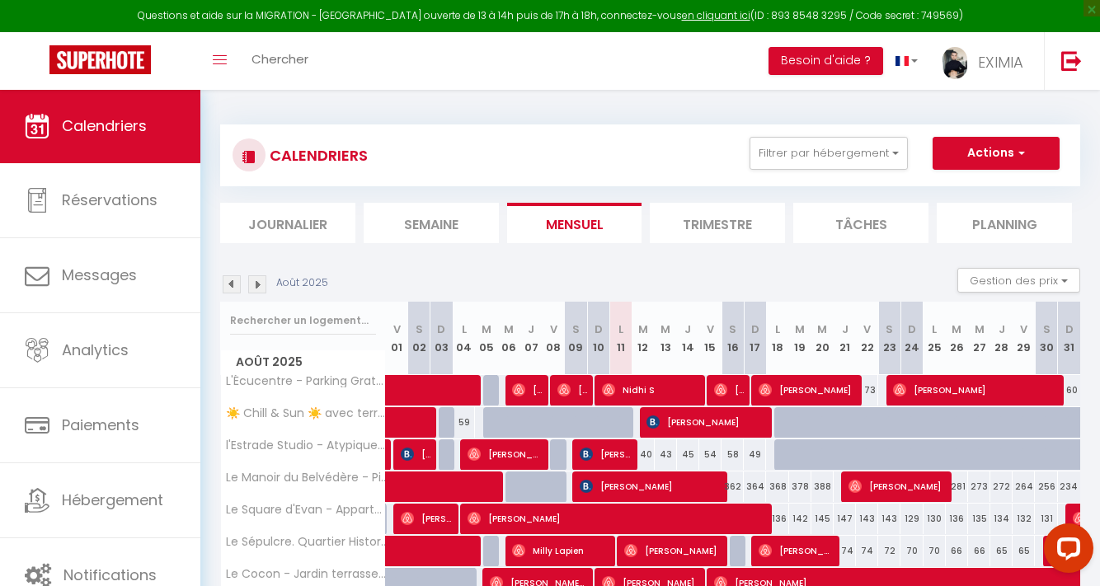
scroll to position [102, 0]
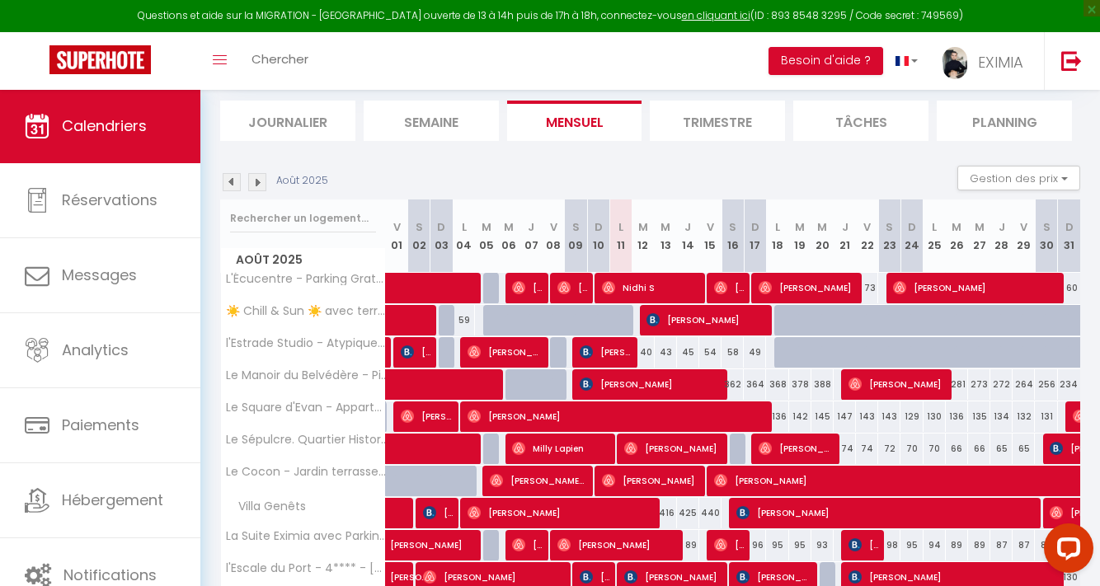
click at [650, 386] on span "[PERSON_NAME]" at bounding box center [650, 384] width 141 height 31
select select "OK"
select select "0"
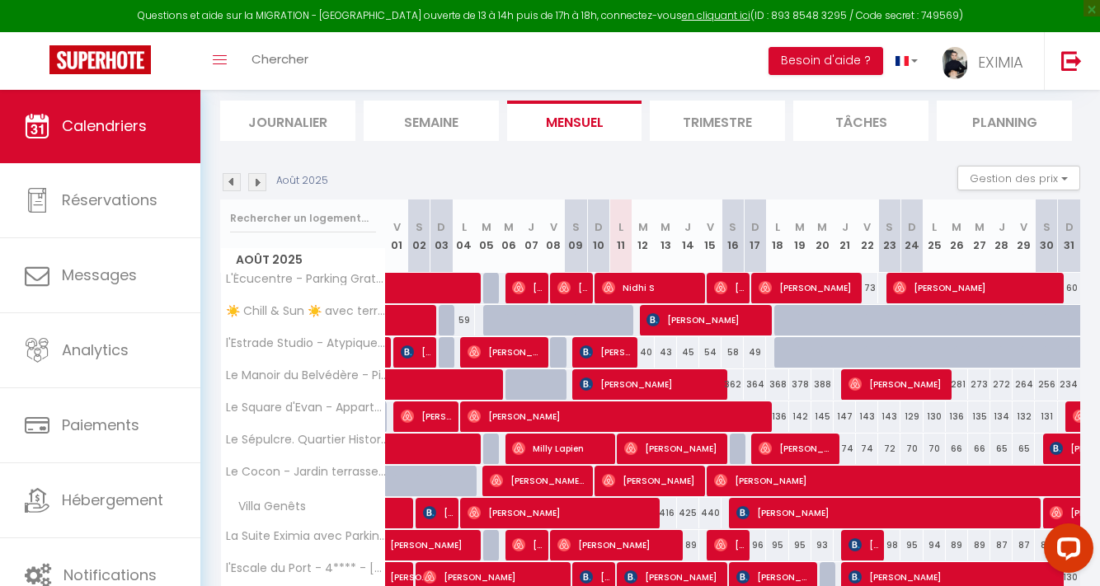
select select "1"
select select
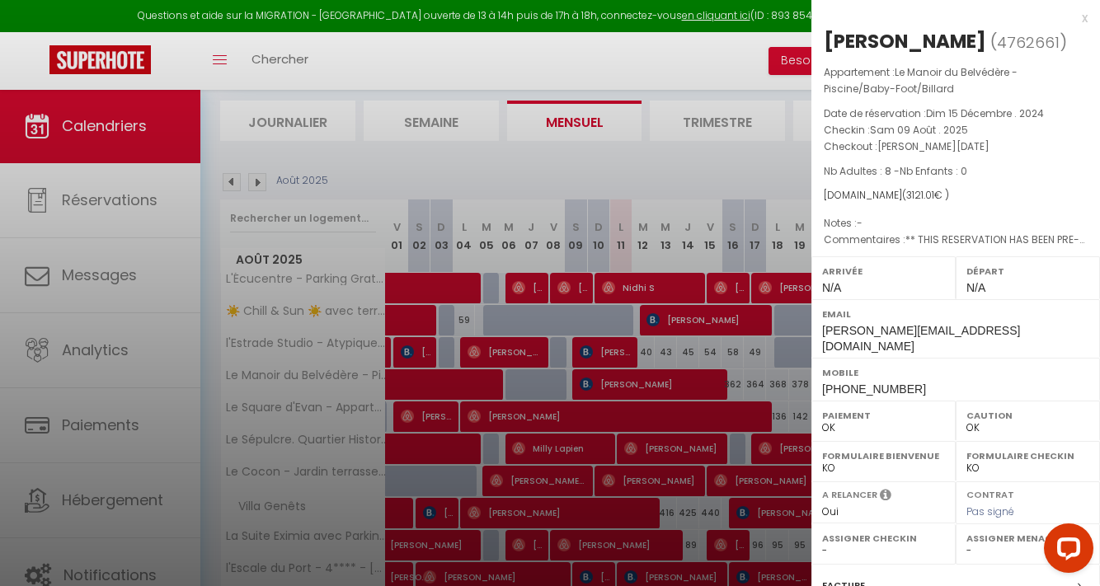
select select "15898"
select select "34883"
click at [777, 392] on div at bounding box center [550, 293] width 1100 height 586
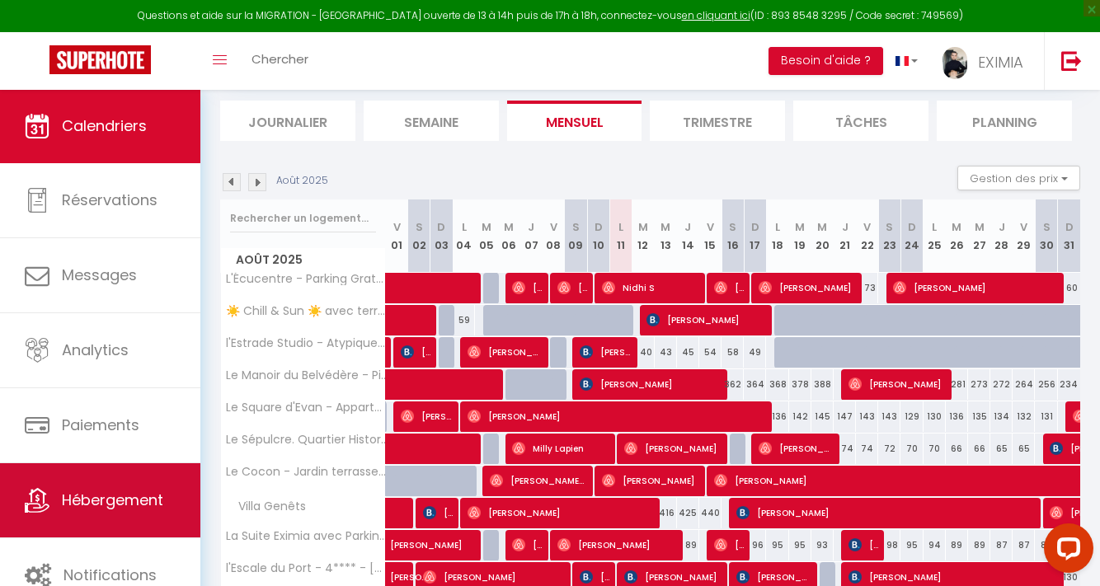
click at [89, 494] on span "Hébergement" at bounding box center [112, 500] width 101 height 21
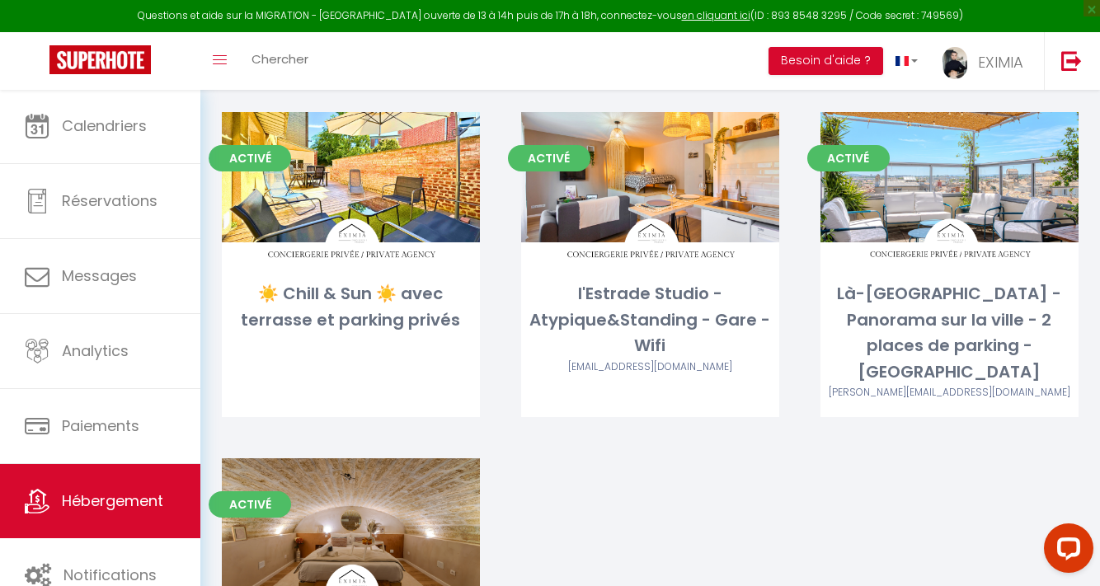
scroll to position [1690, 0]
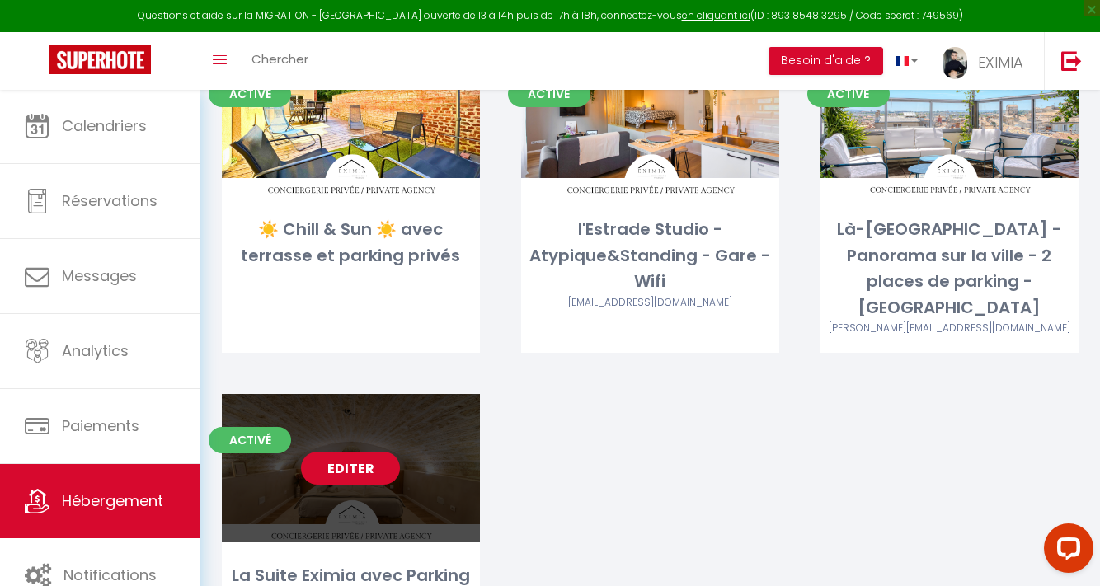
click at [364, 452] on link "Editer" at bounding box center [350, 468] width 99 height 33
select select "3"
select select "2"
select select "1"
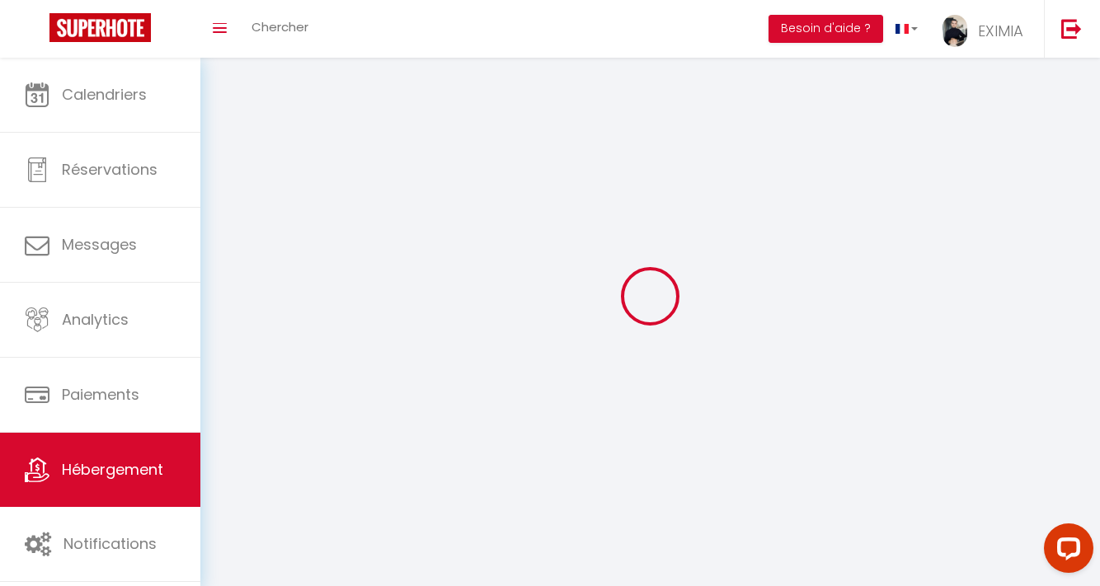
select select
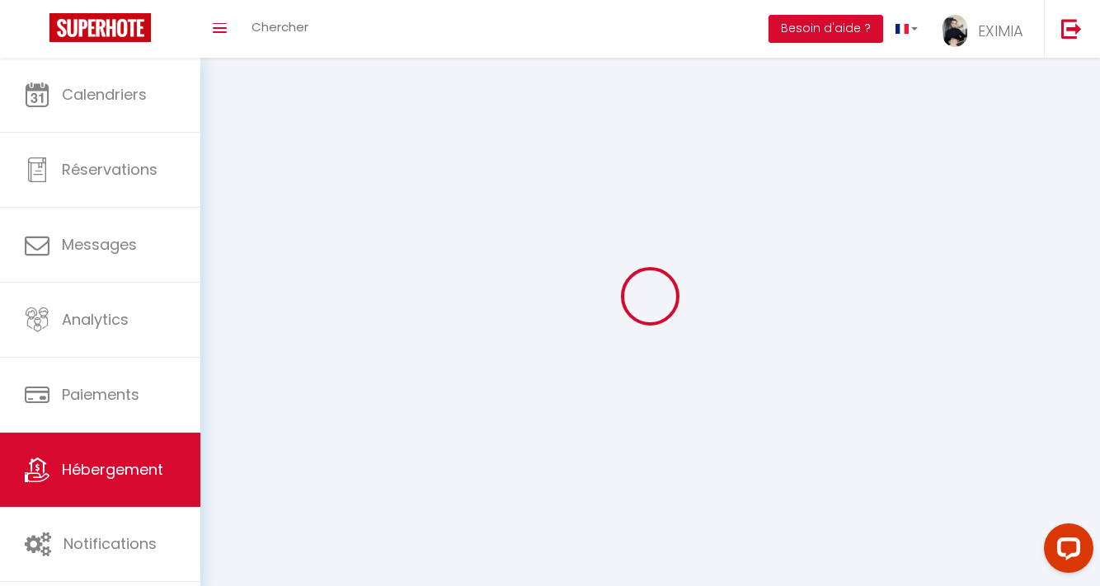
checkbox input "false"
select select
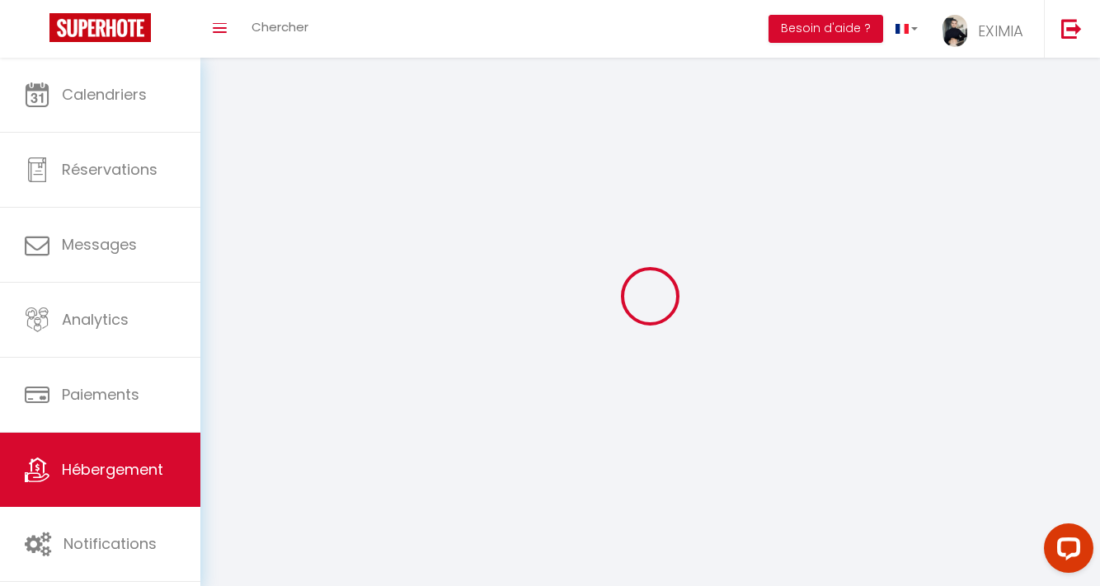
select select
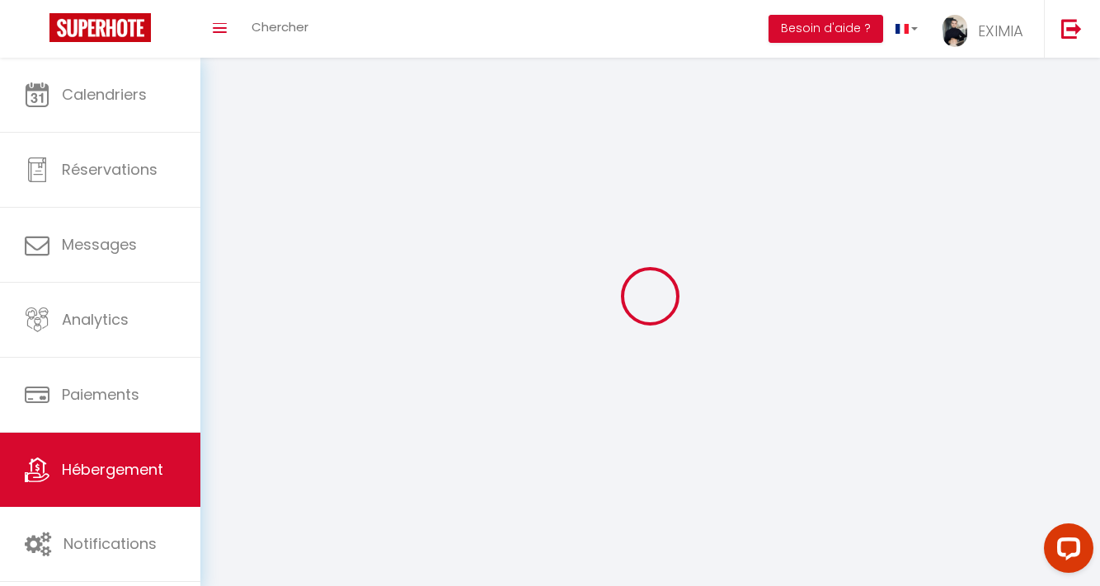
select select
checkbox input "false"
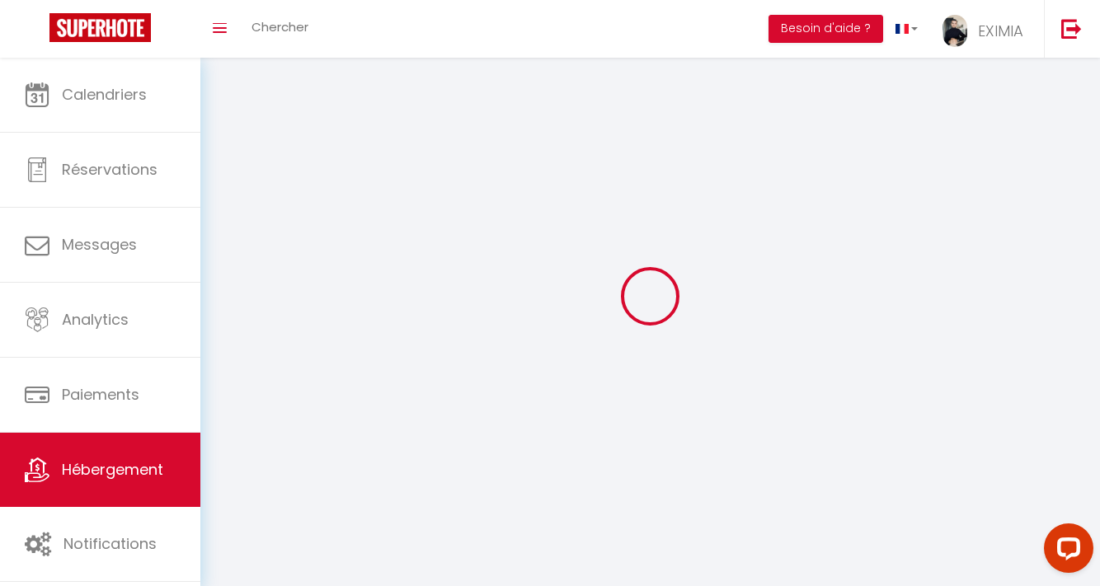
checkbox input "false"
select select
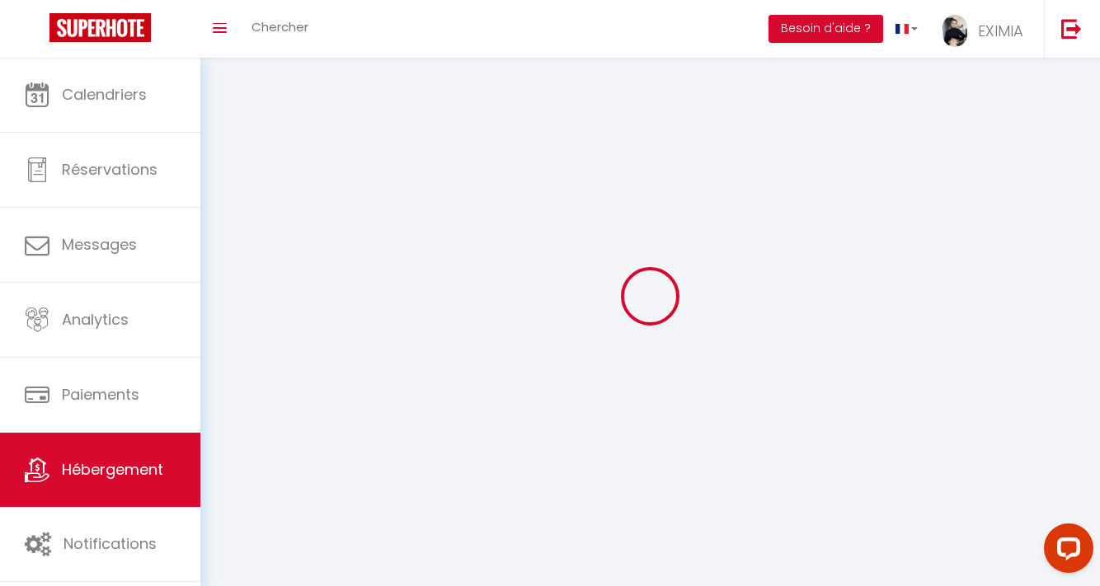
select select
checkbox input "false"
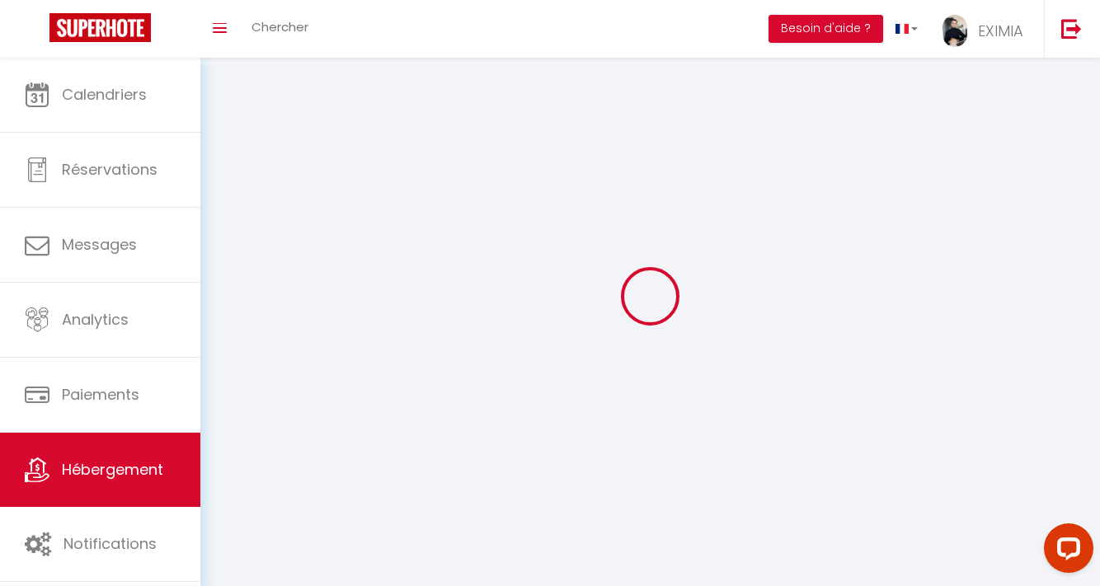
checkbox input "false"
select select
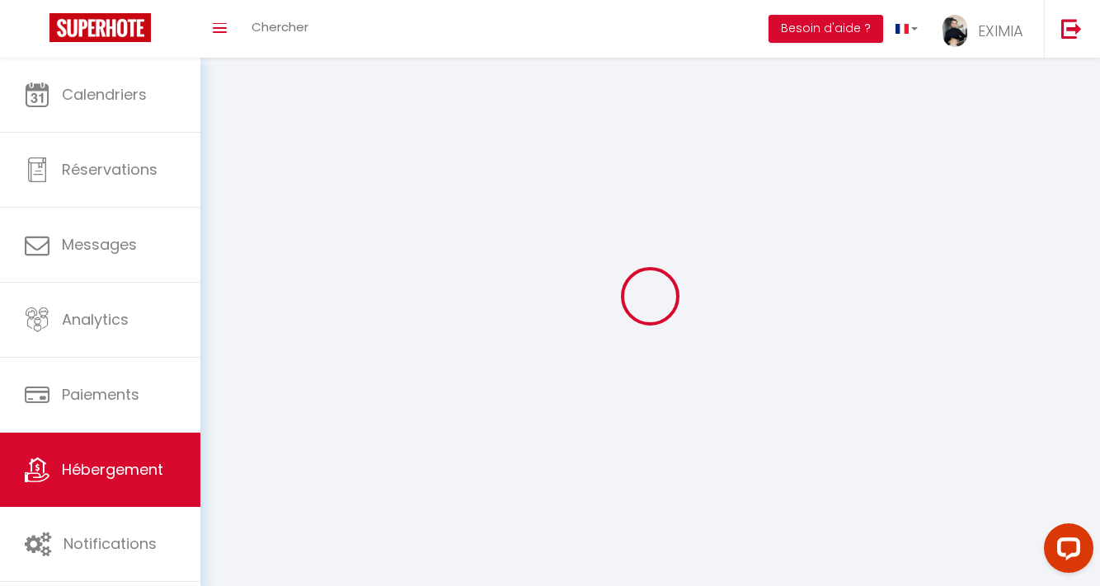
select select
checkbox input "false"
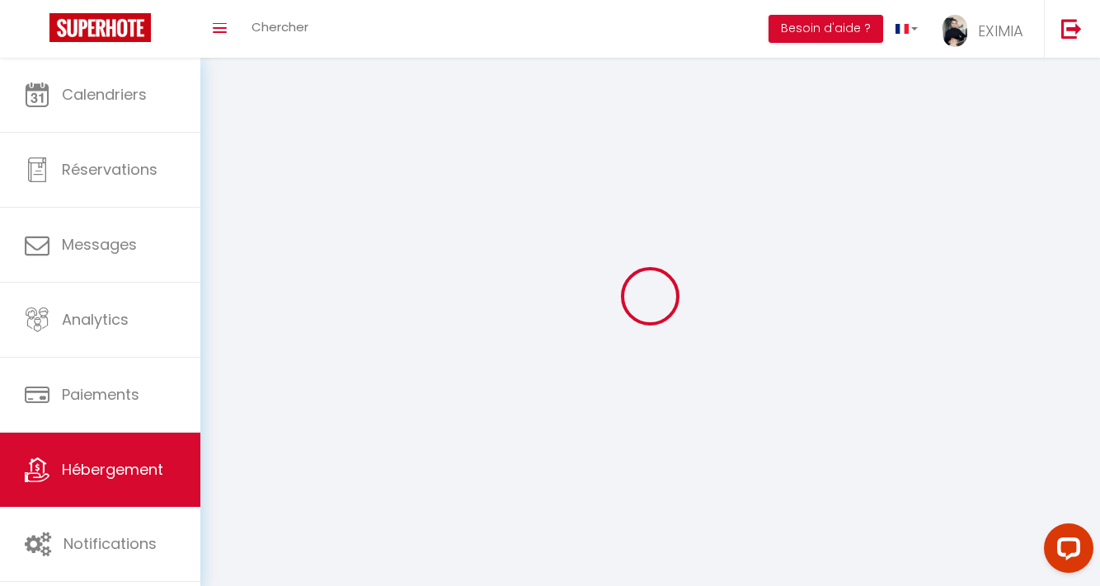
checkbox input "false"
select select
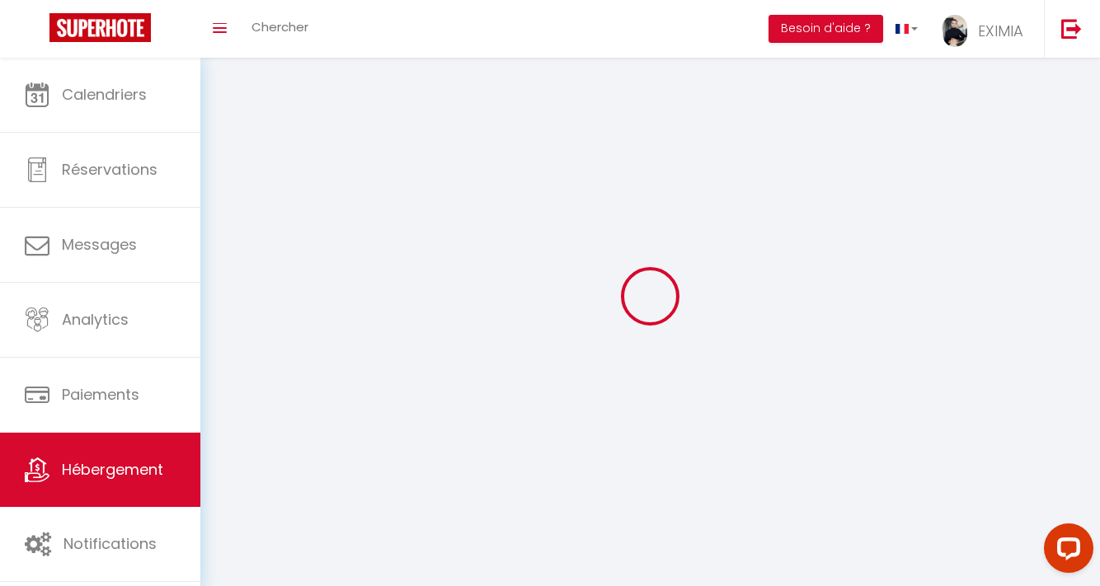
select select "1"
select select
select select "28"
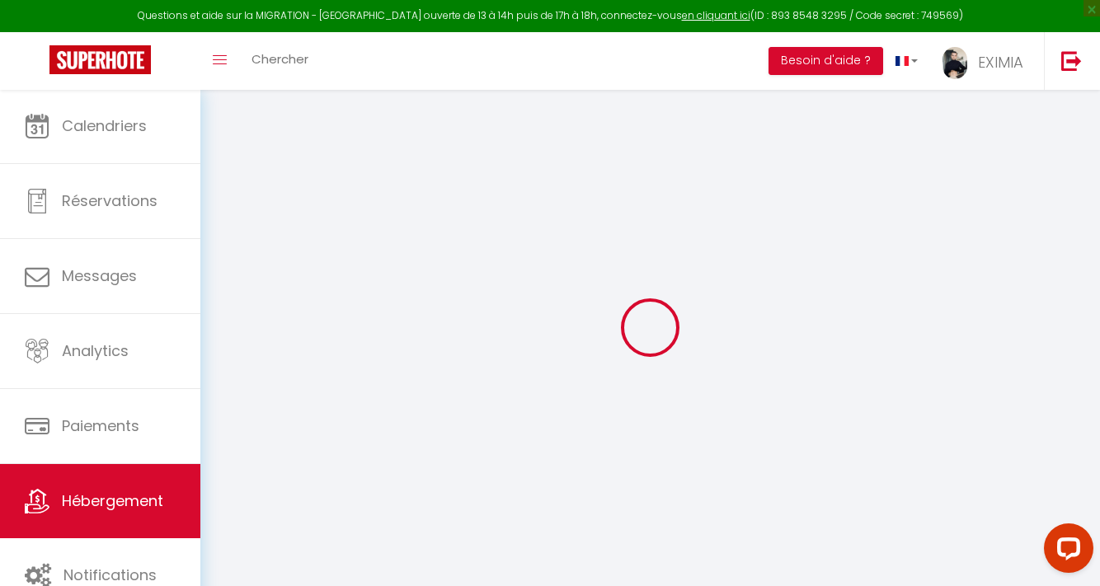
select select
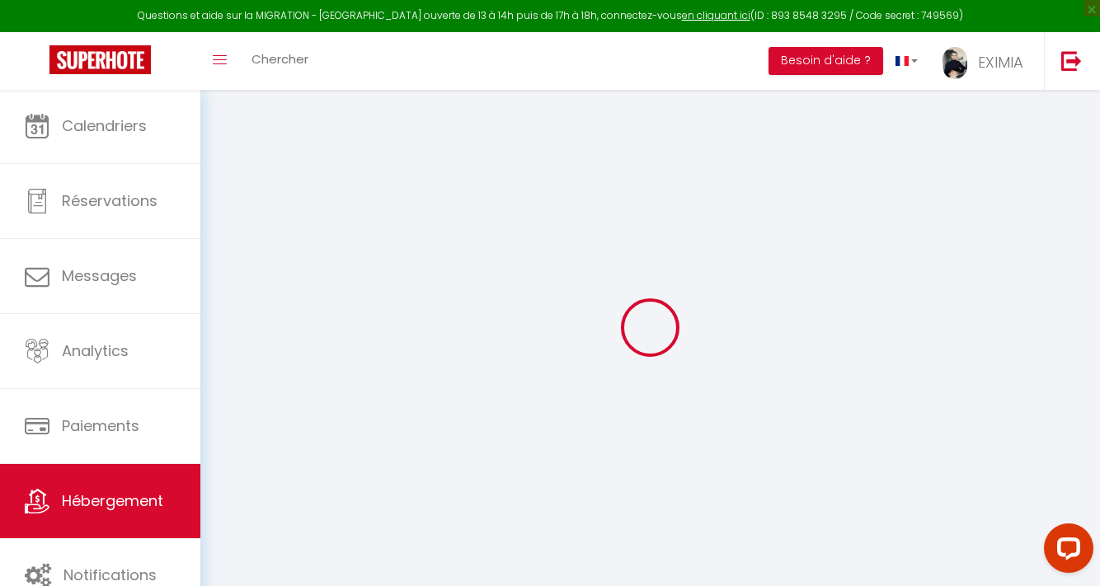
select select
checkbox input "false"
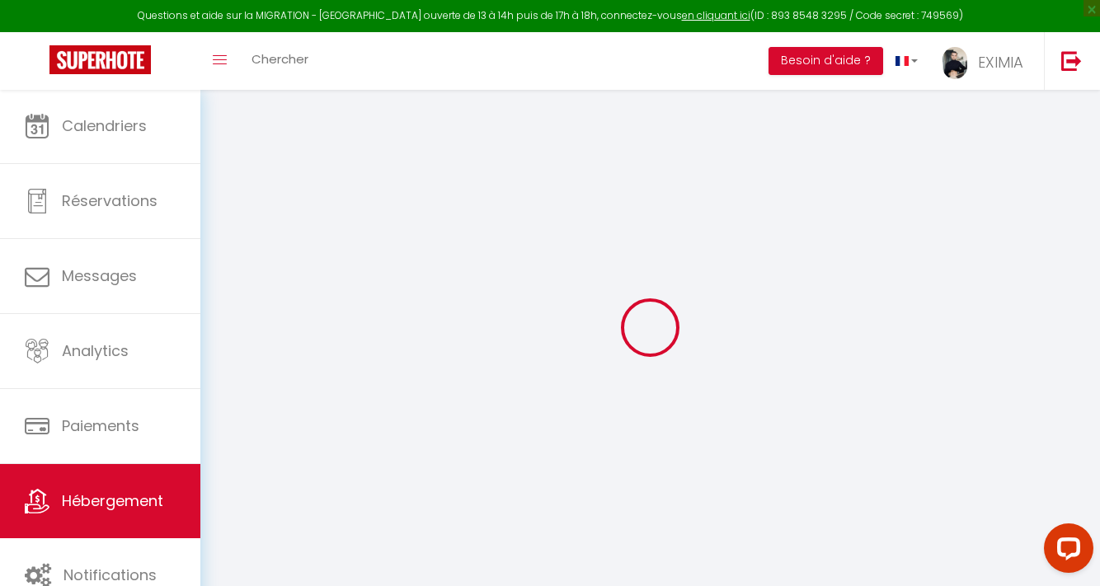
select select
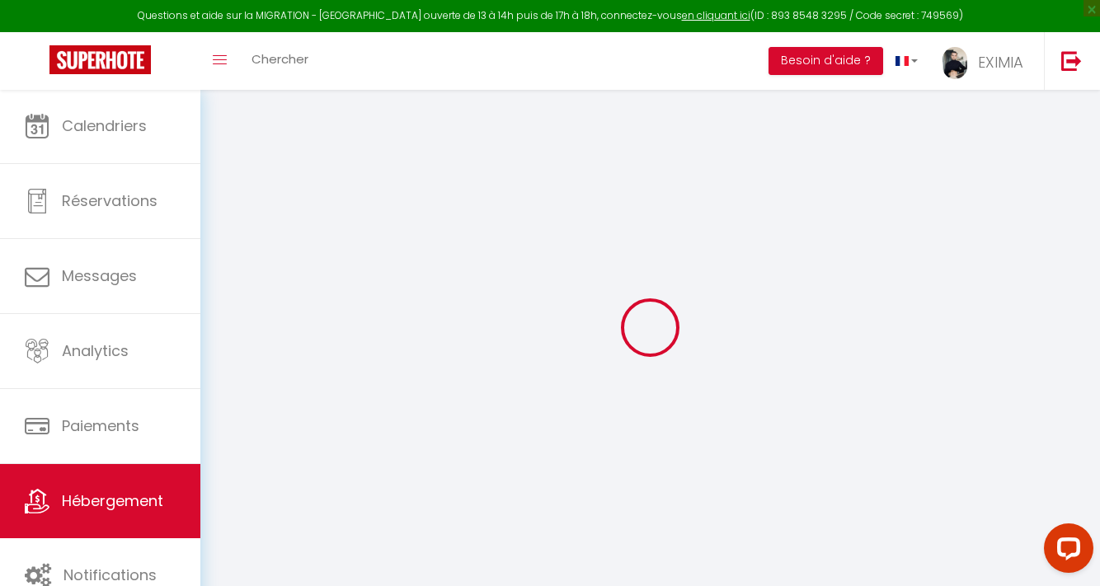
select select
checkbox input "false"
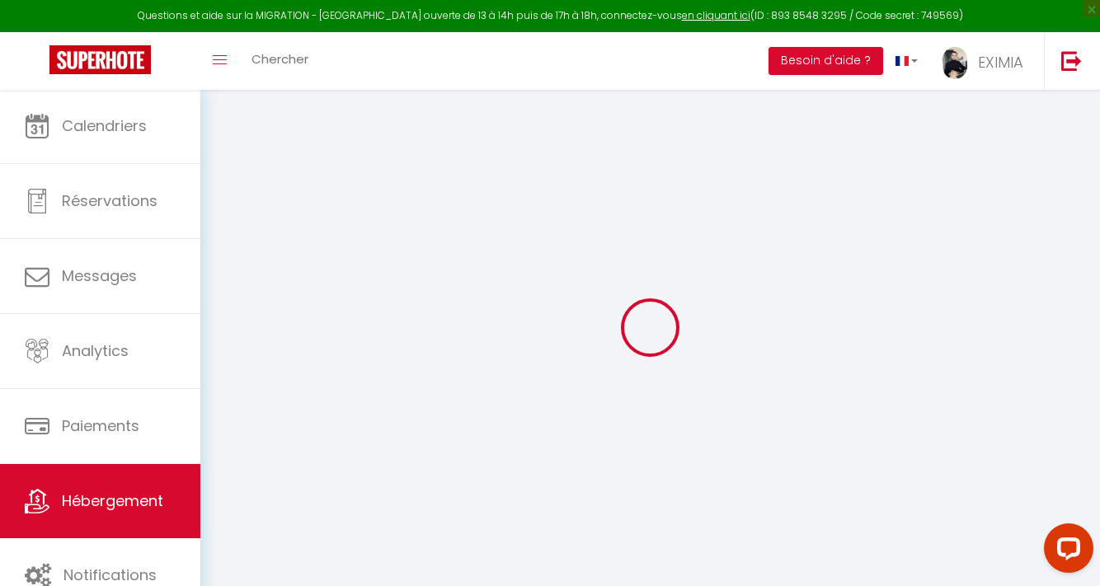
checkbox input "false"
select select
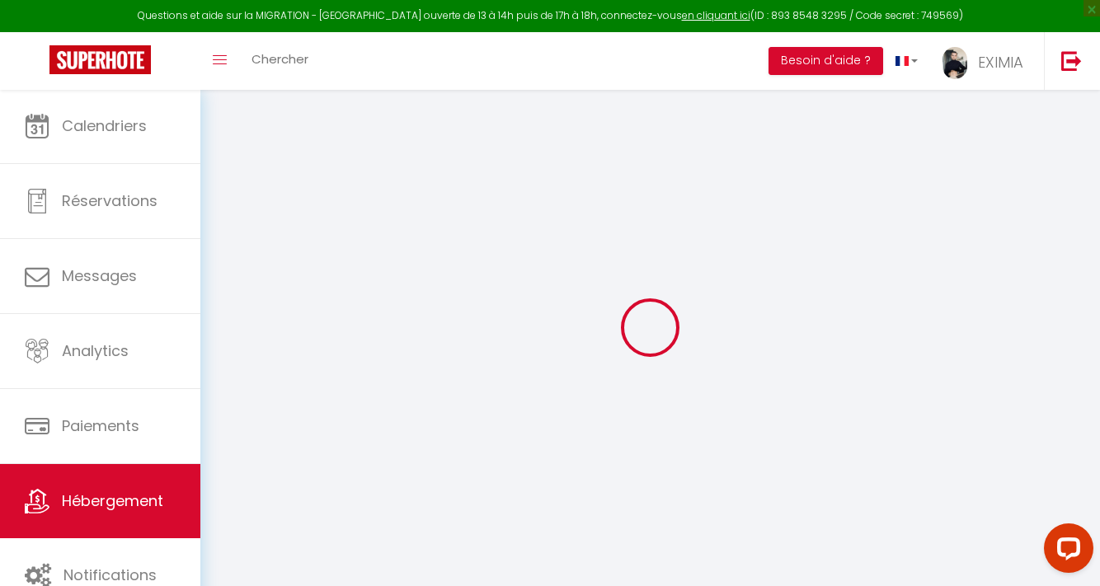
select select
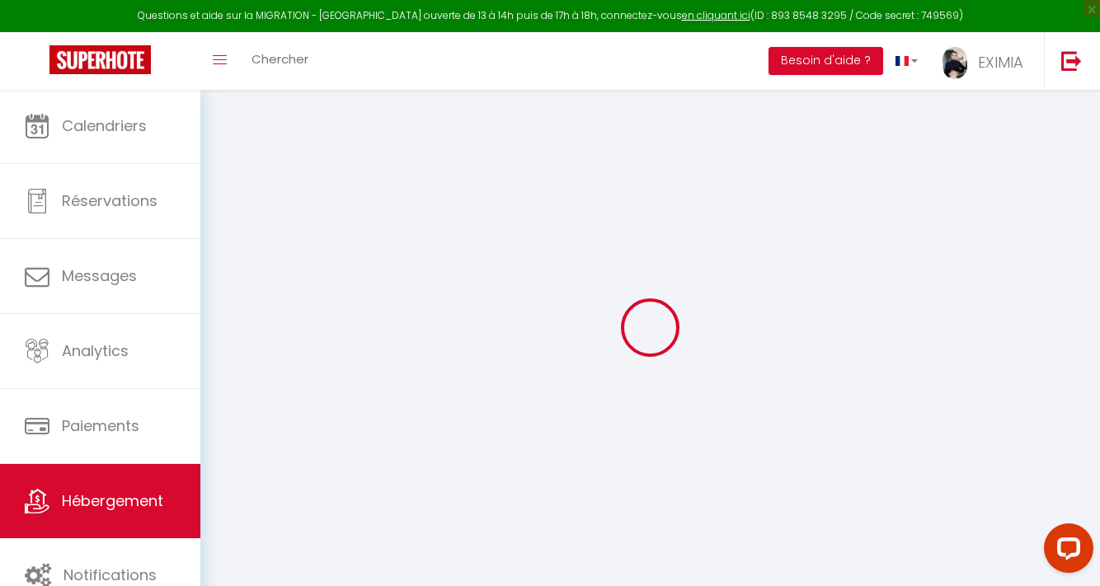
checkbox input "false"
select select
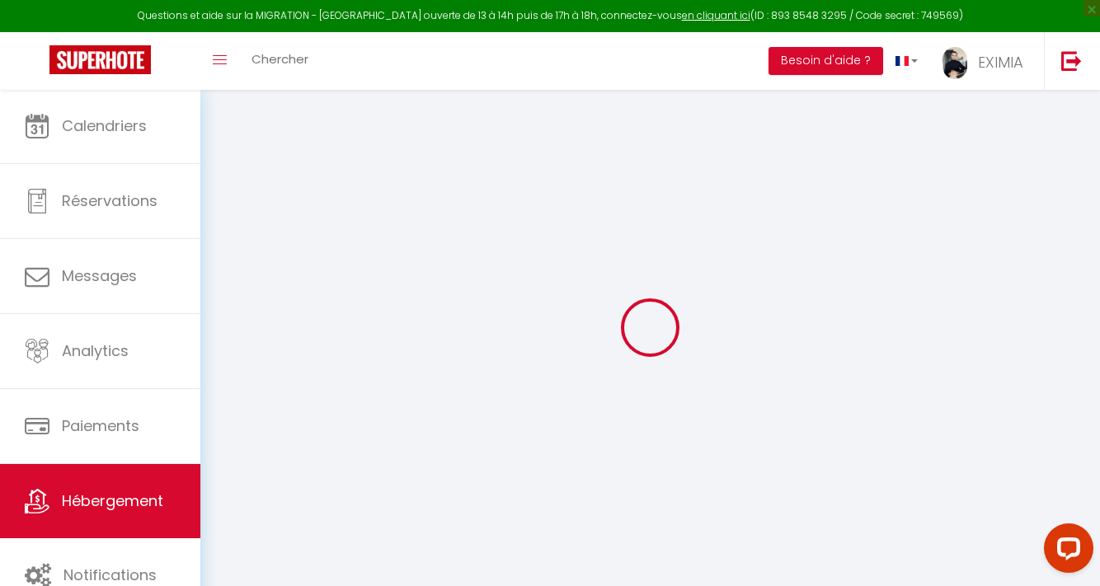
select select
type input "La Suite Eximia avec Parking Souterrain inclus"
type input "EXIMIA IMMO"
type input "[STREET_ADDRESS][PERSON_NAME]"
type input "34830"
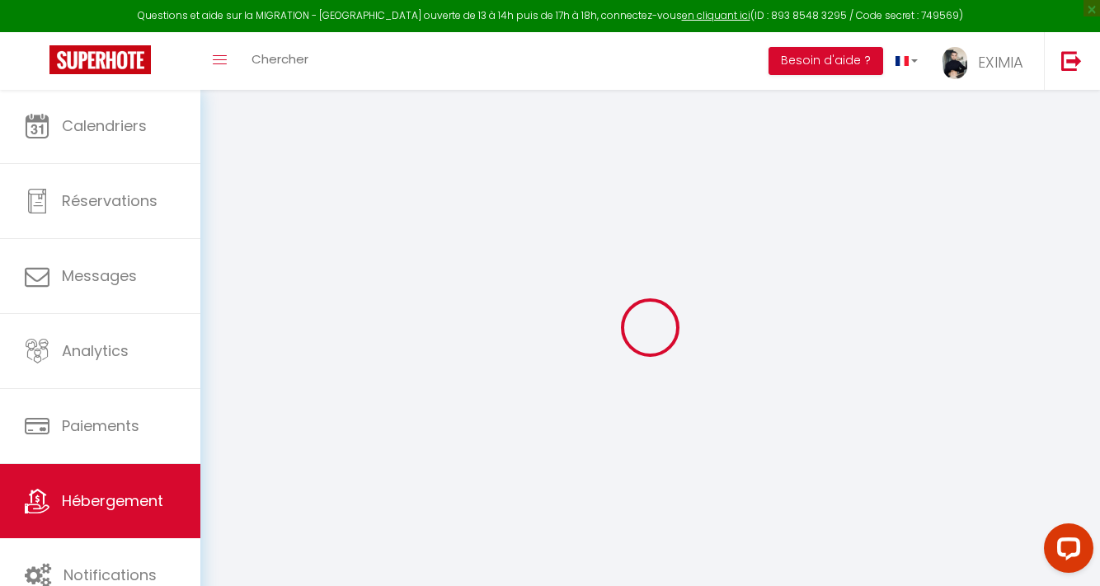
type input "JACOU"
type input "80"
type input "15"
type input "55"
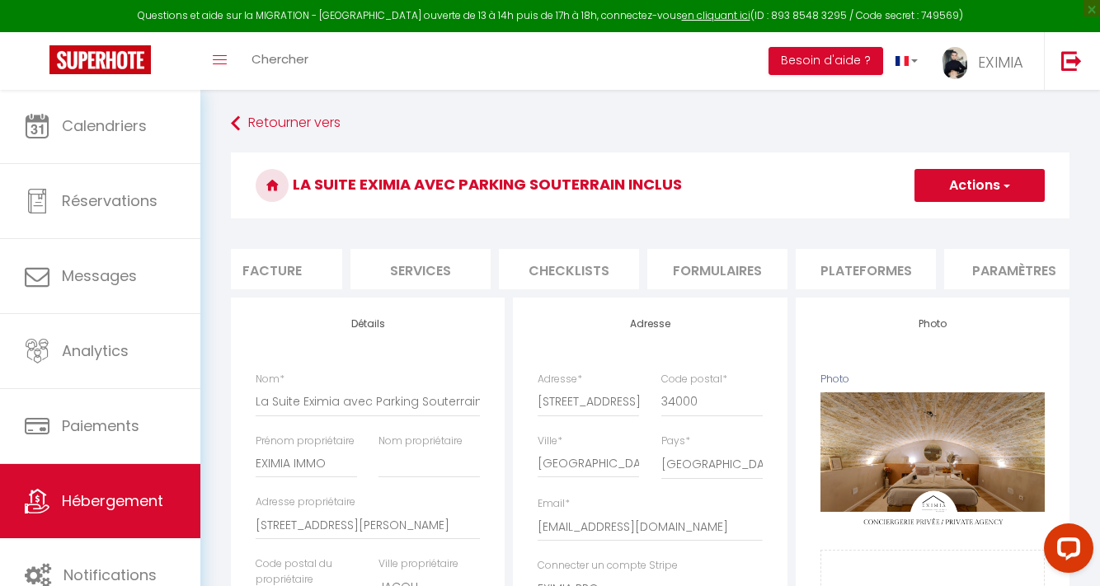
scroll to position [0, 366]
click at [820, 273] on li "Plateformes" at bounding box center [825, 269] width 140 height 40
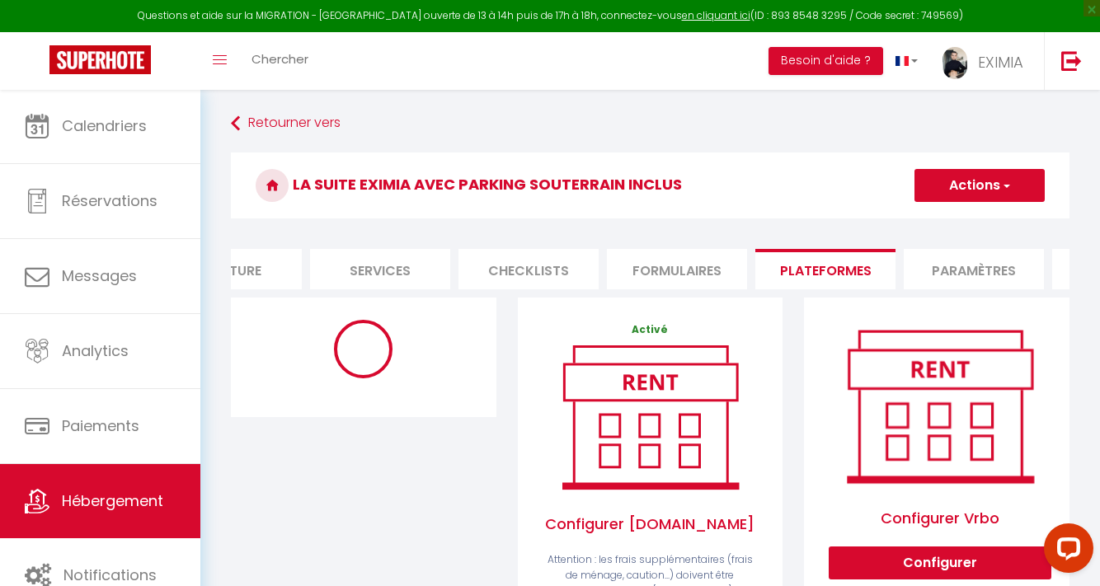
scroll to position [3, 0]
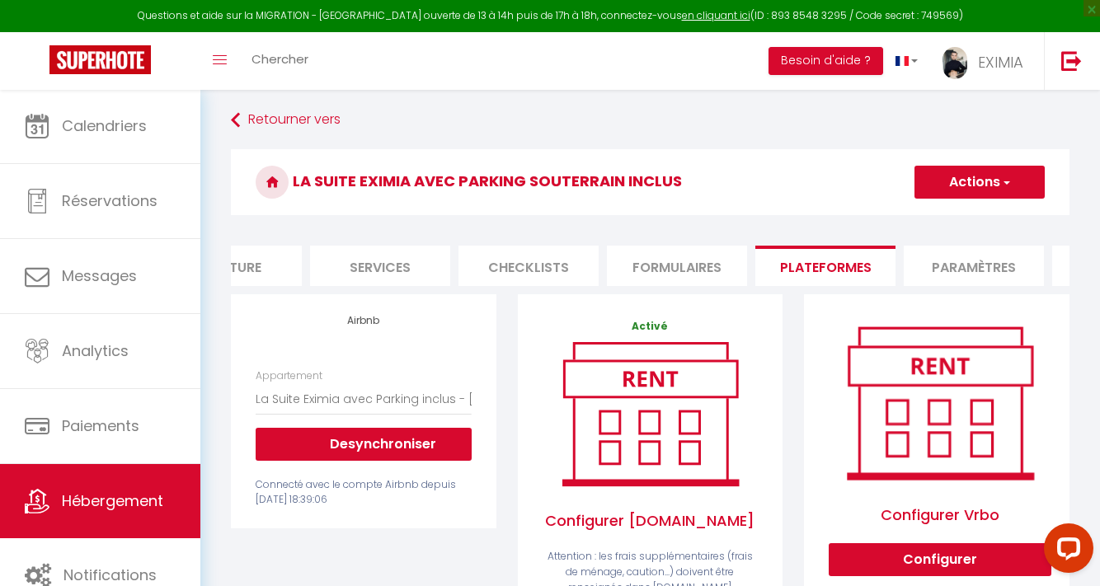
click at [956, 179] on button "Actions" at bounding box center [979, 182] width 130 height 33
click at [942, 214] on link "Enregistrer" at bounding box center [979, 218] width 130 height 21
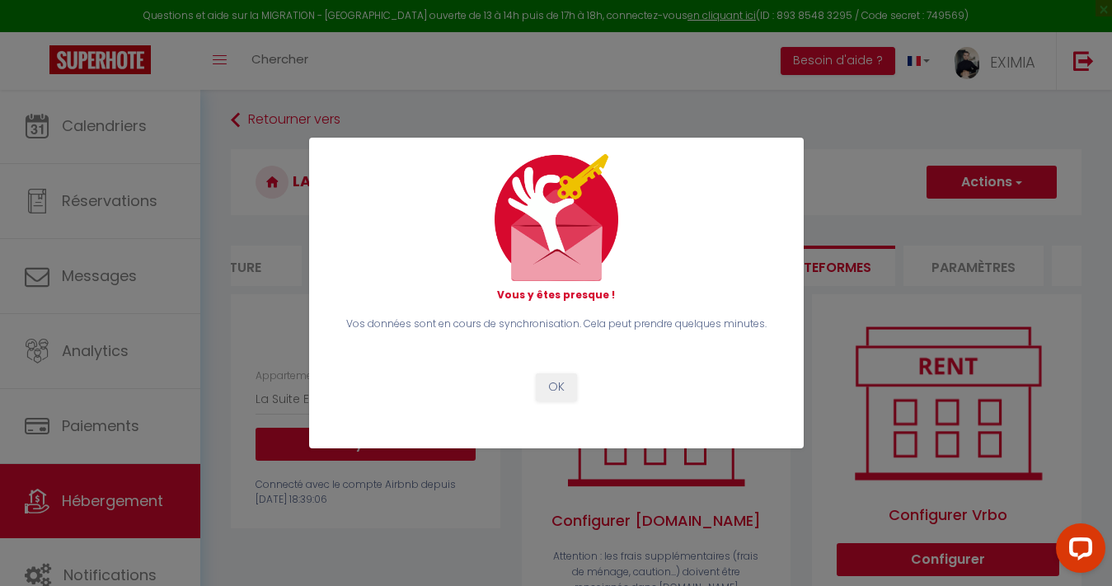
click at [560, 388] on button "OK" at bounding box center [556, 388] width 41 height 28
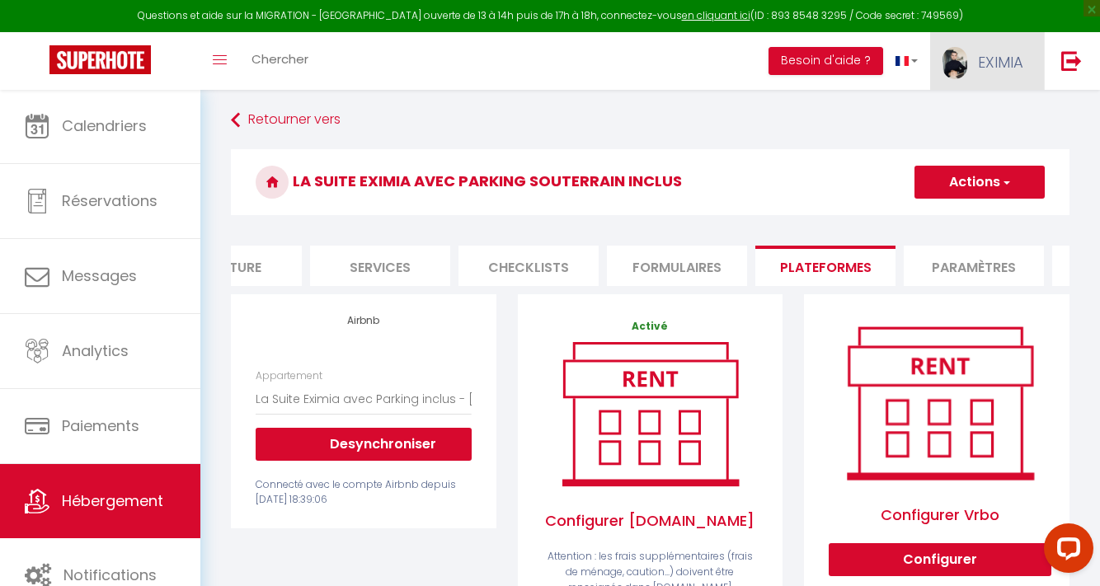
click at [1015, 62] on span "EXIMIA" at bounding box center [1000, 62] width 45 height 21
click at [990, 147] on link "Équipe" at bounding box center [978, 144] width 122 height 28
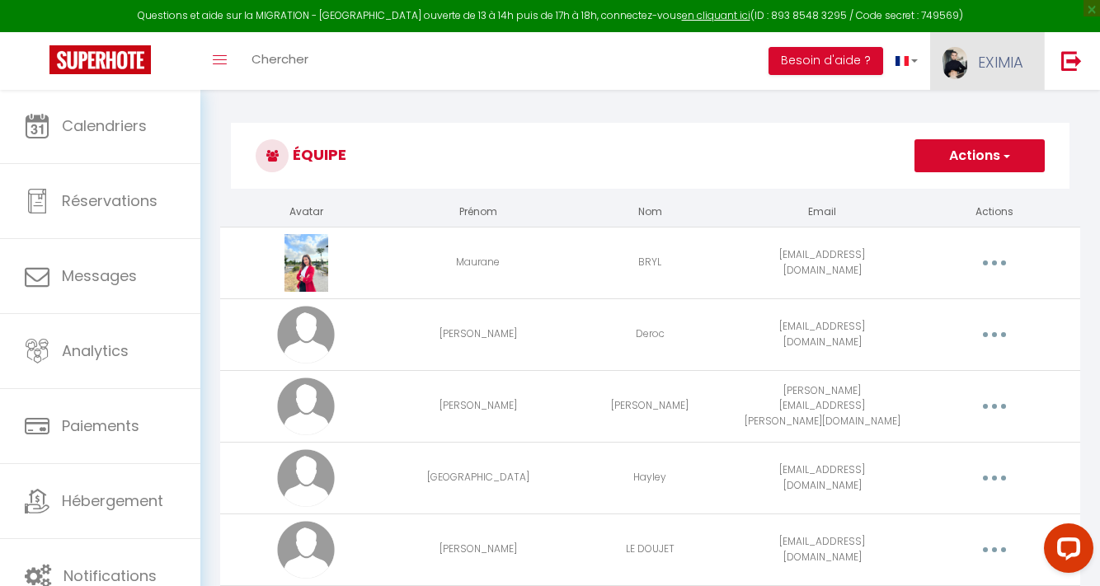
click at [978, 71] on span "EXIMIA" at bounding box center [1000, 62] width 45 height 21
click at [985, 139] on link "Équipe" at bounding box center [978, 144] width 122 height 28
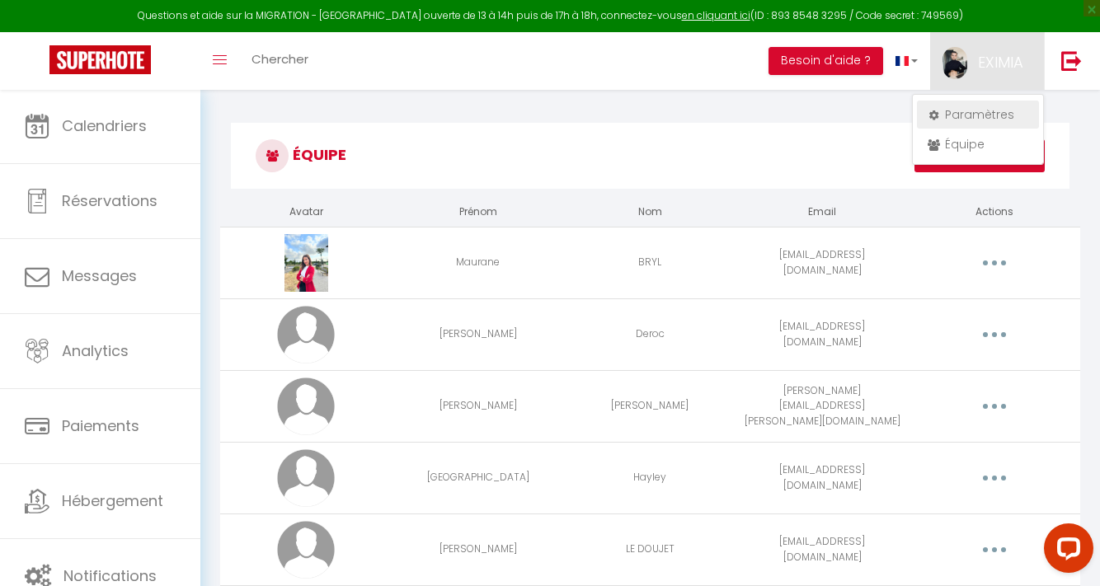
click at [992, 116] on link "Paramètres" at bounding box center [978, 115] width 122 height 28
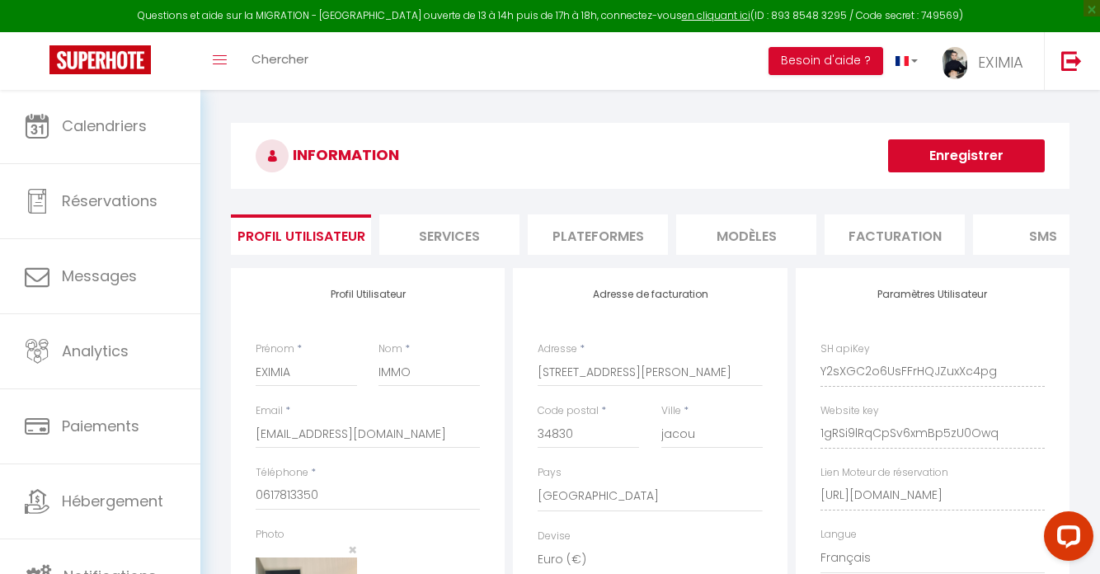
click at [642, 234] on li "Plateformes" at bounding box center [598, 234] width 140 height 40
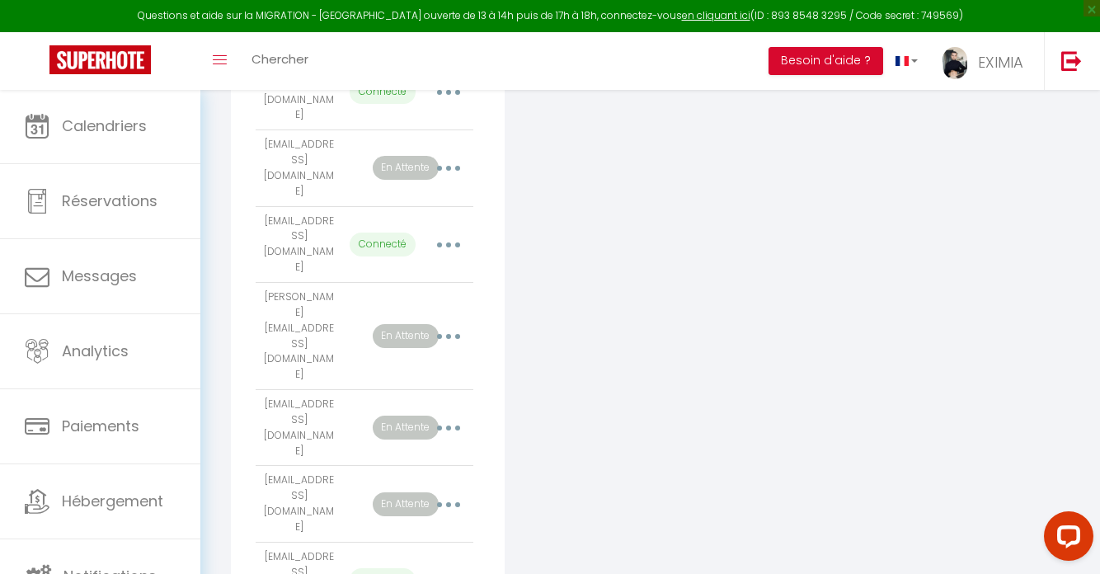
scroll to position [473, 0]
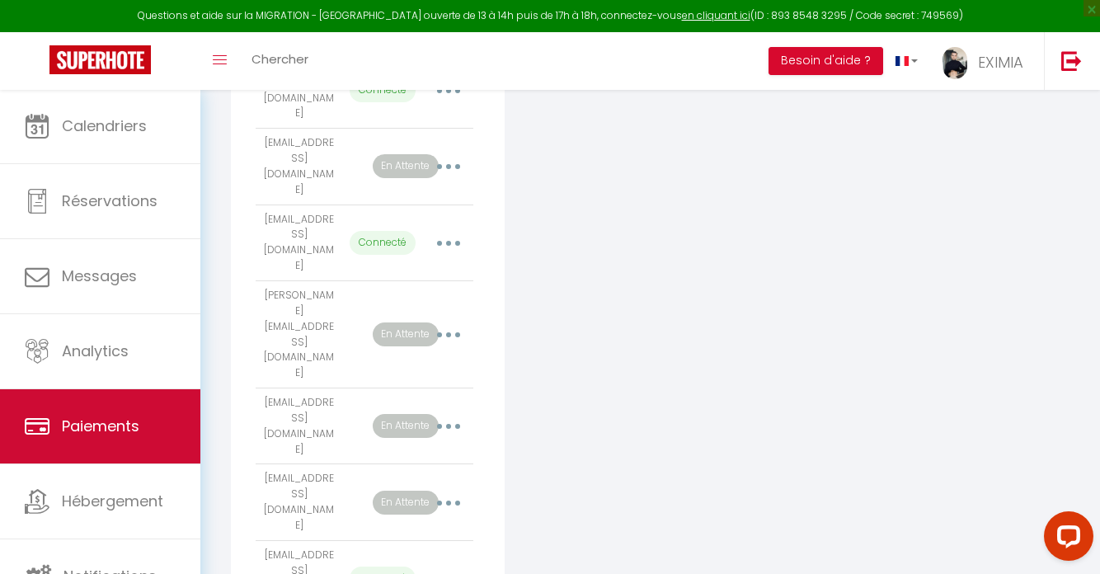
click at [67, 435] on span "Paiements" at bounding box center [101, 426] width 78 height 21
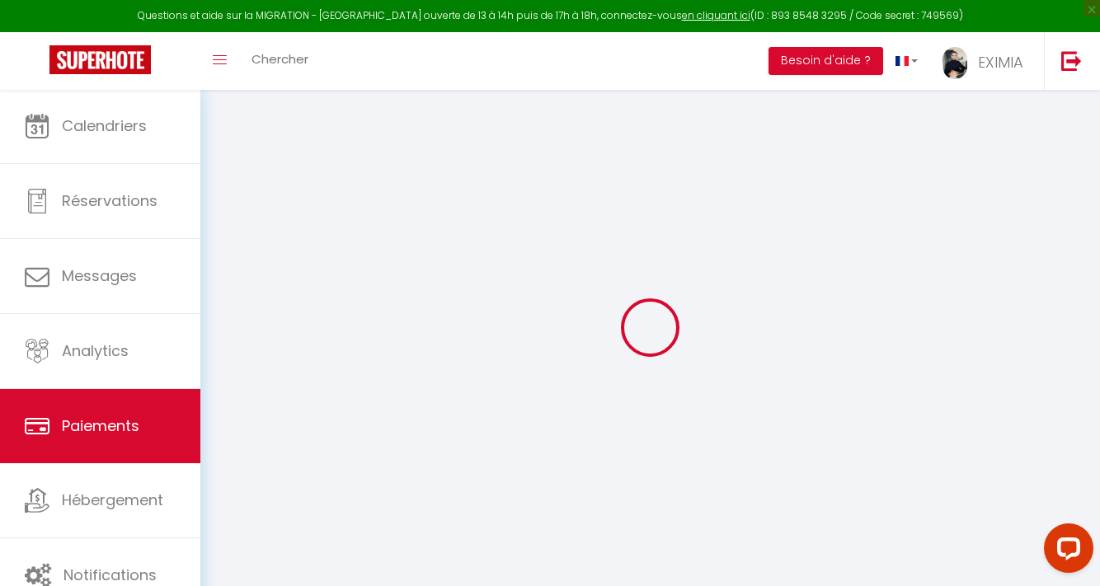
click at [90, 496] on span "Hébergement" at bounding box center [112, 500] width 101 height 21
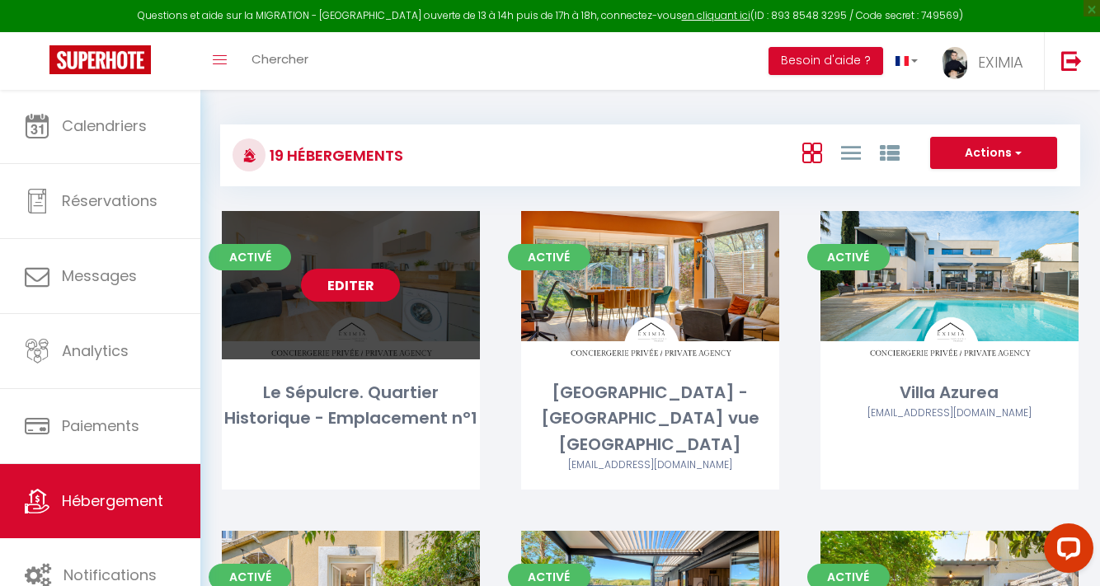
click at [345, 288] on link "Editer" at bounding box center [350, 285] width 99 height 33
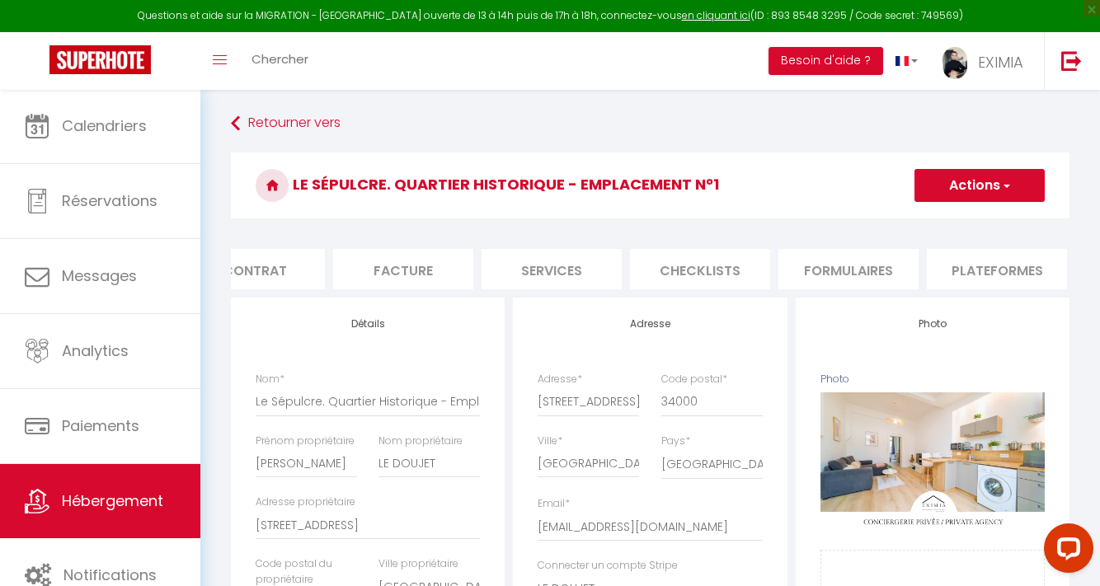
scroll to position [0, 291]
click at [844, 287] on li "Plateformes" at bounding box center [900, 269] width 140 height 40
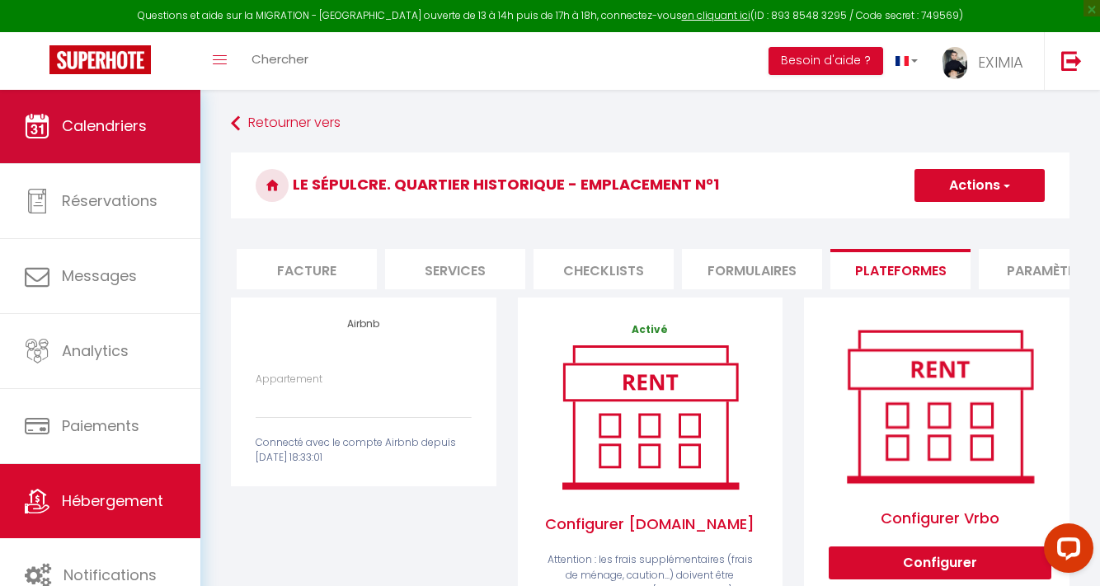
click at [123, 115] on span "Calendriers" at bounding box center [104, 125] width 85 height 21
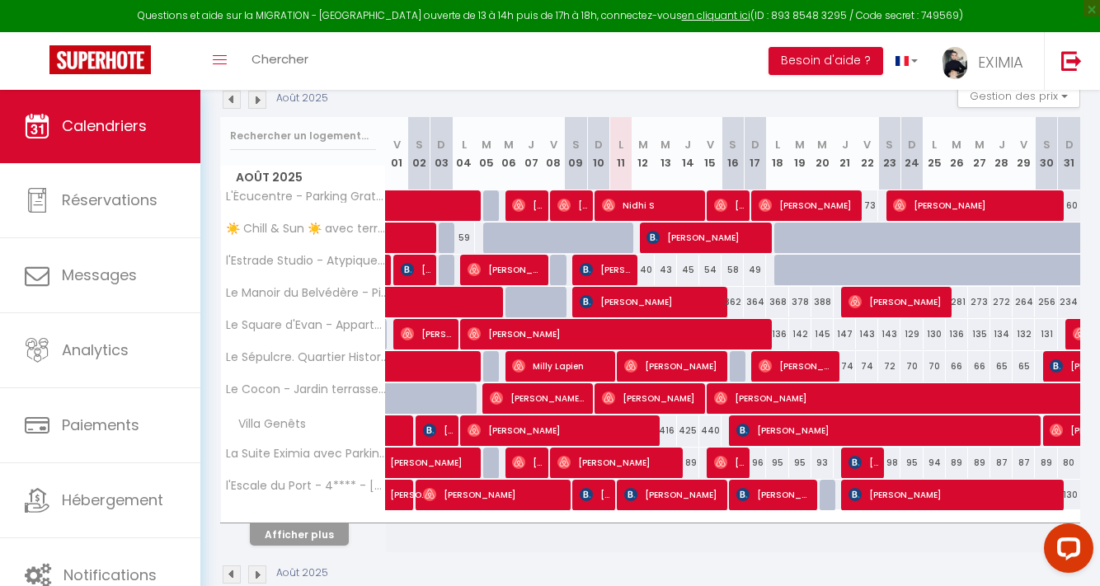
scroll to position [218, 0]
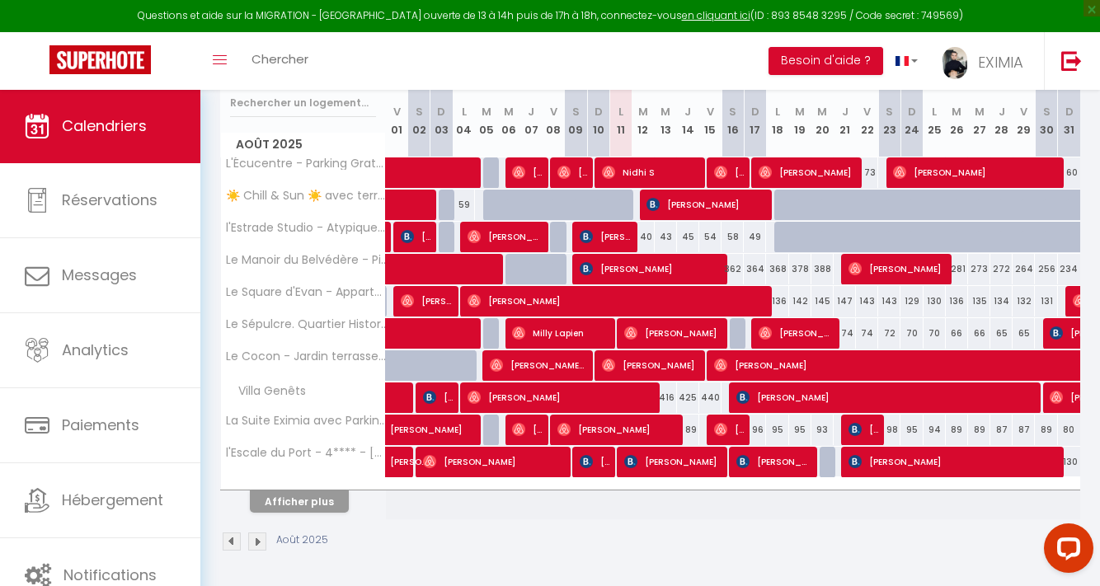
click at [295, 499] on button "Afficher plus" at bounding box center [299, 502] width 99 height 22
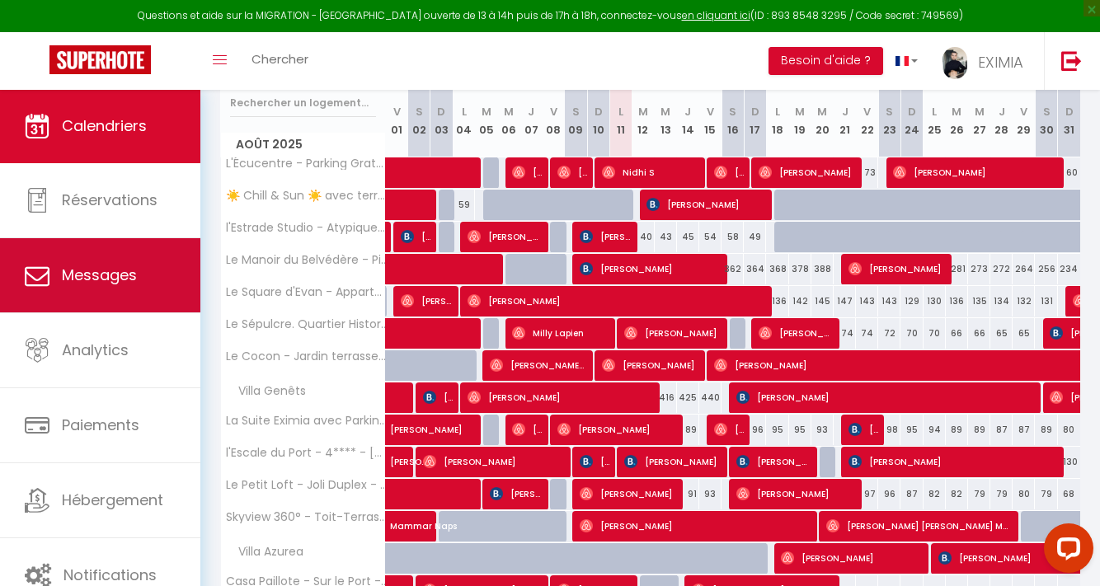
click at [161, 260] on link "Messages" at bounding box center [100, 275] width 200 height 74
